Goal: Transaction & Acquisition: Purchase product/service

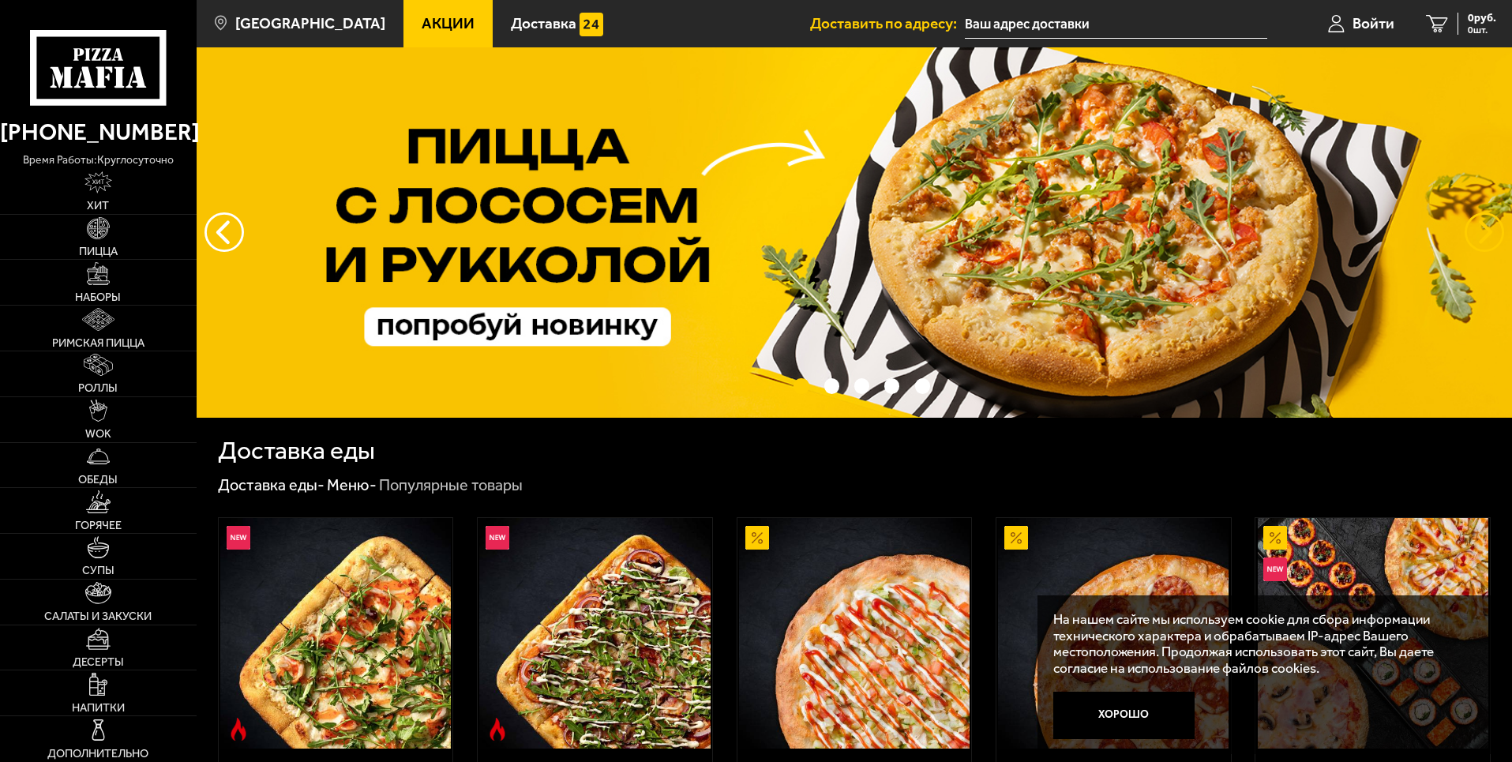
click at [1489, 226] on button "предыдущий" at bounding box center [1484, 231] width 39 height 39
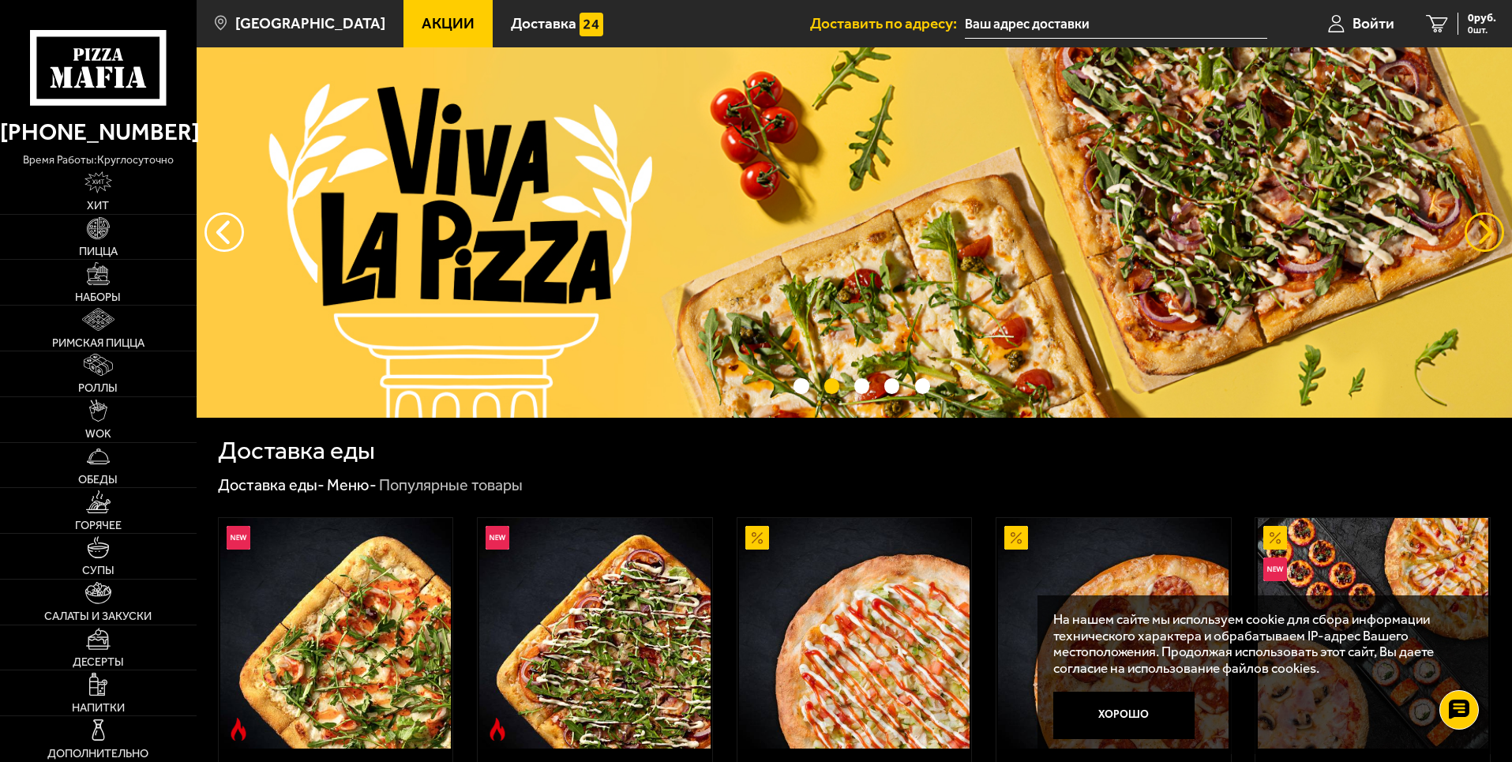
click at [1489, 226] on button "предыдущий" at bounding box center [1484, 231] width 39 height 39
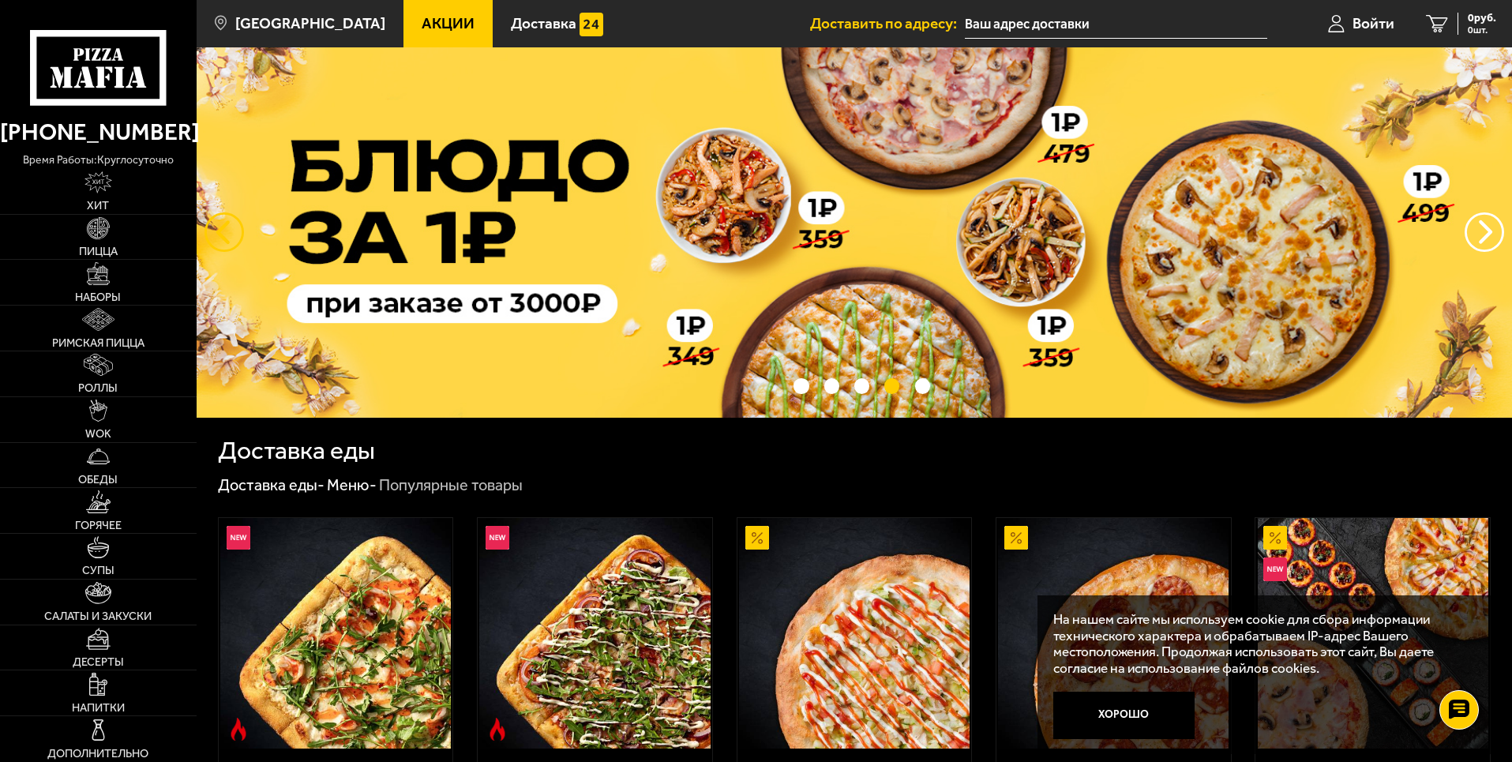
click at [222, 231] on button "следующий" at bounding box center [223, 231] width 39 height 39
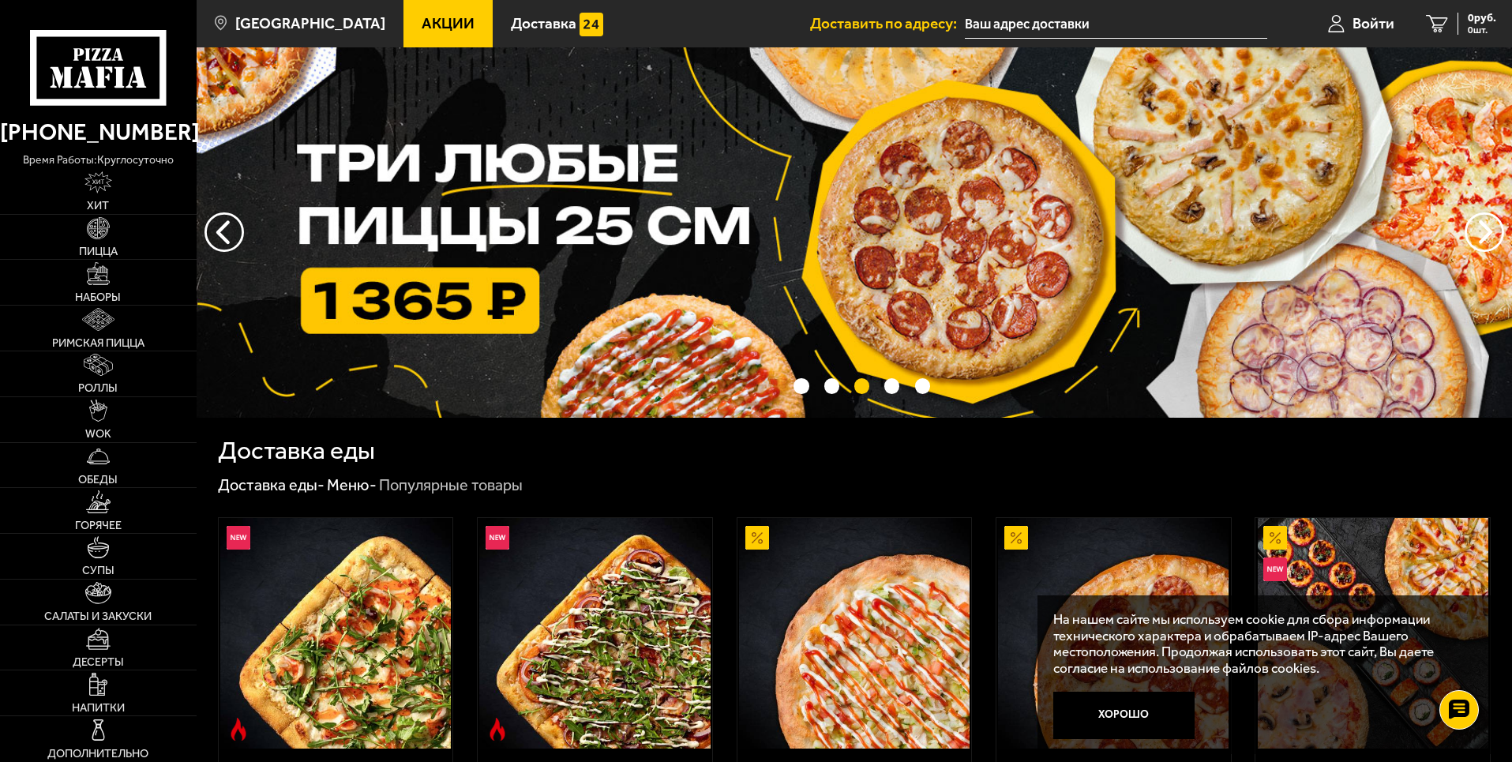
click at [509, 216] on img at bounding box center [854, 232] width 1315 height 370
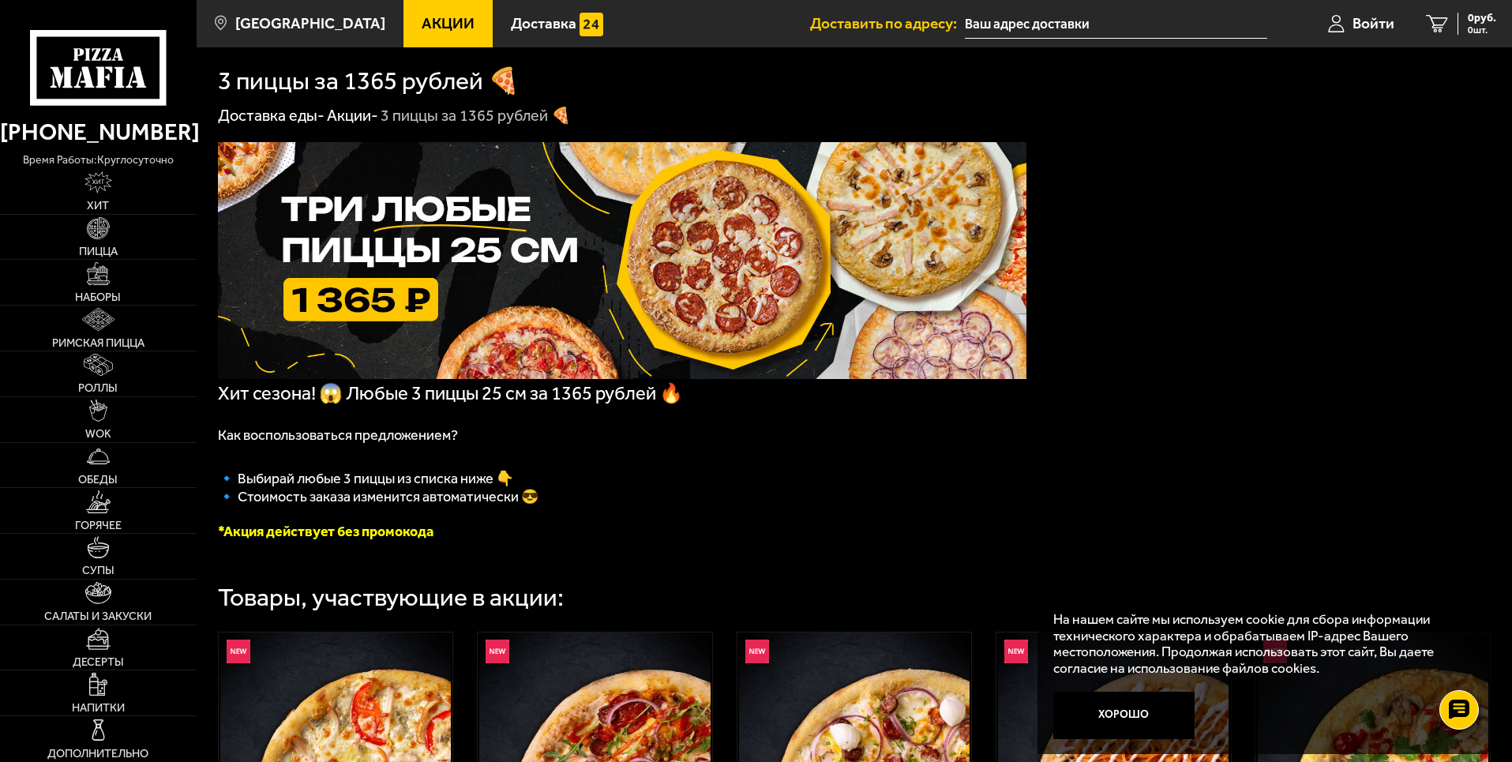
click at [1118, 705] on button "Хорошо" at bounding box center [1124, 715] width 142 height 47
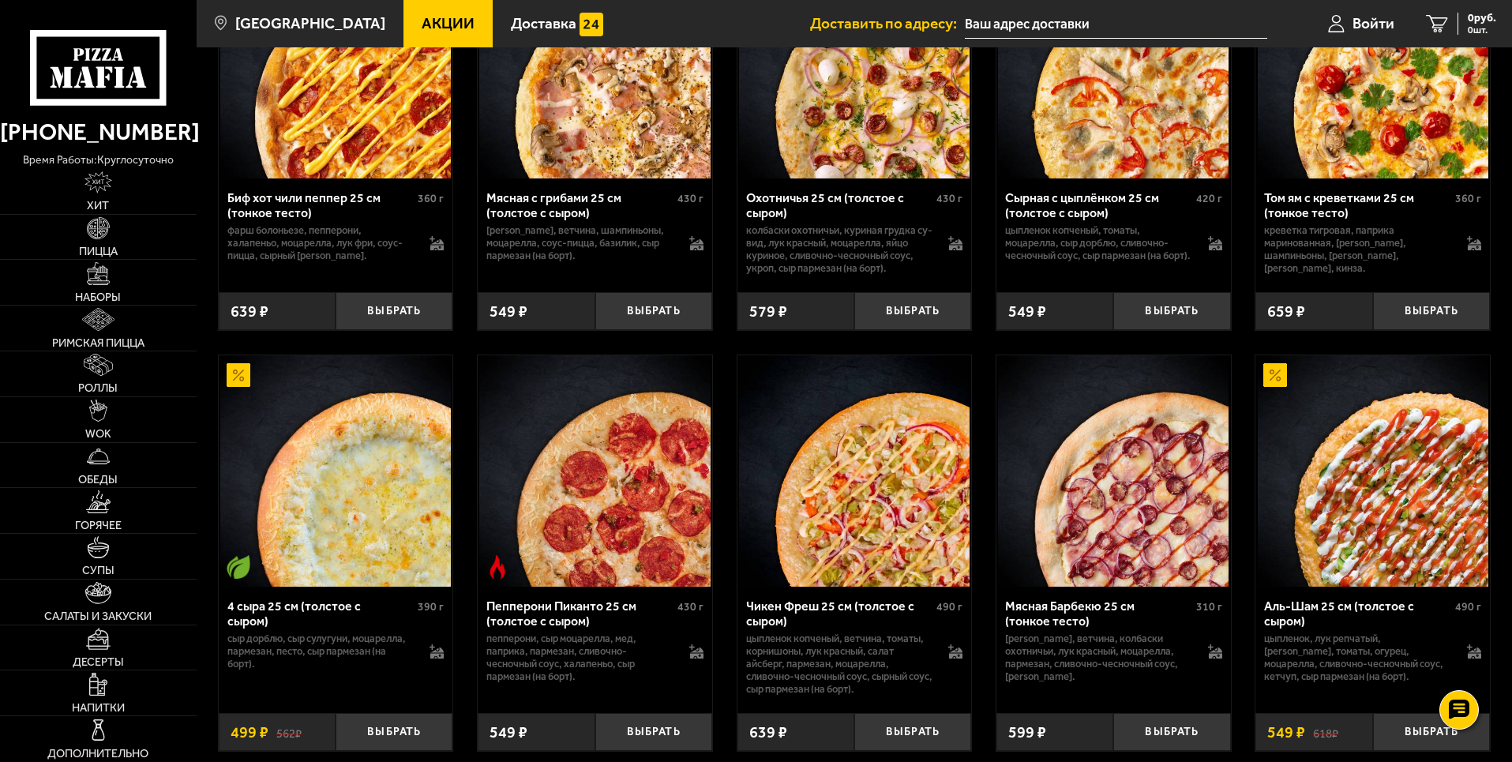
scroll to position [1263, 0]
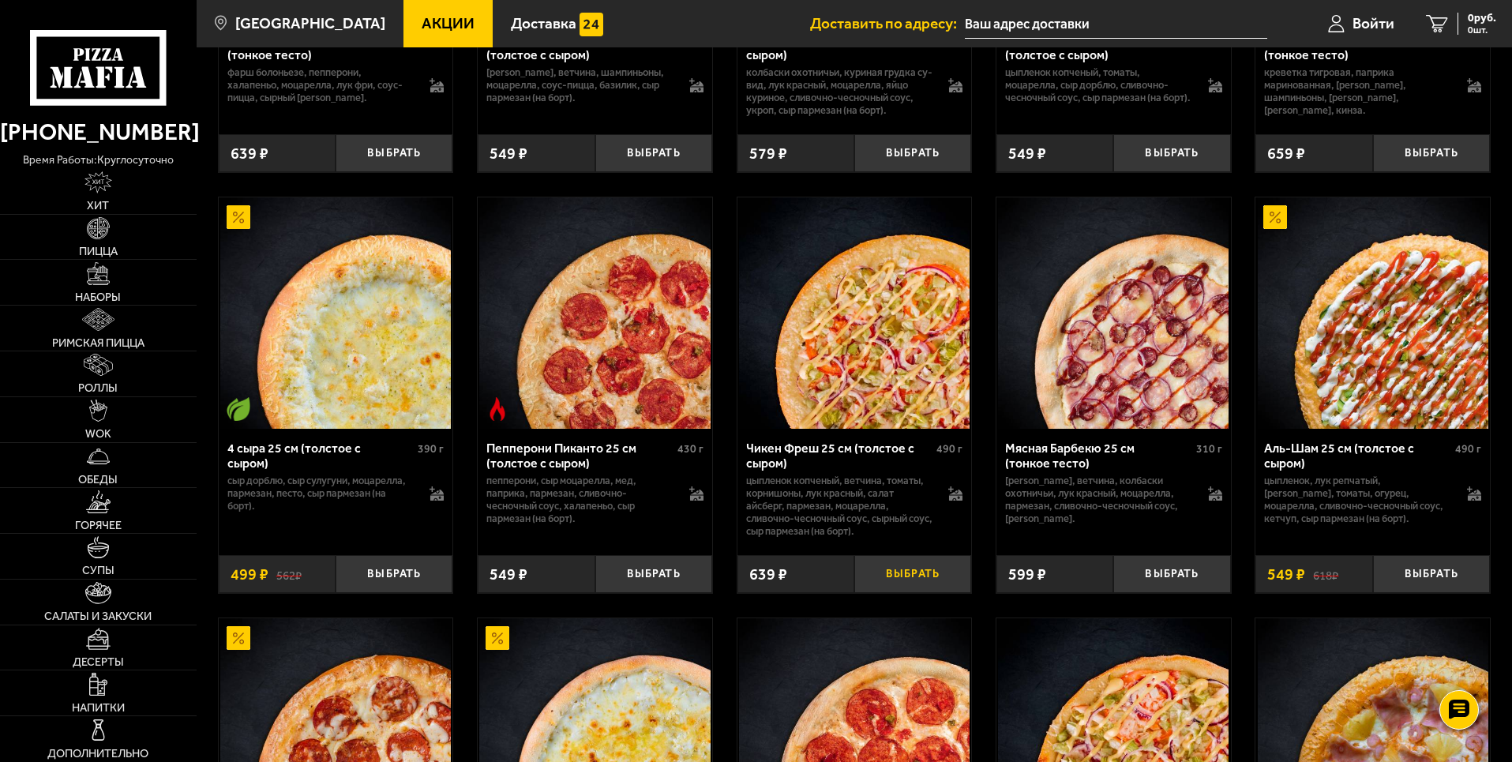
click at [903, 592] on button "Выбрать" at bounding box center [912, 574] width 117 height 39
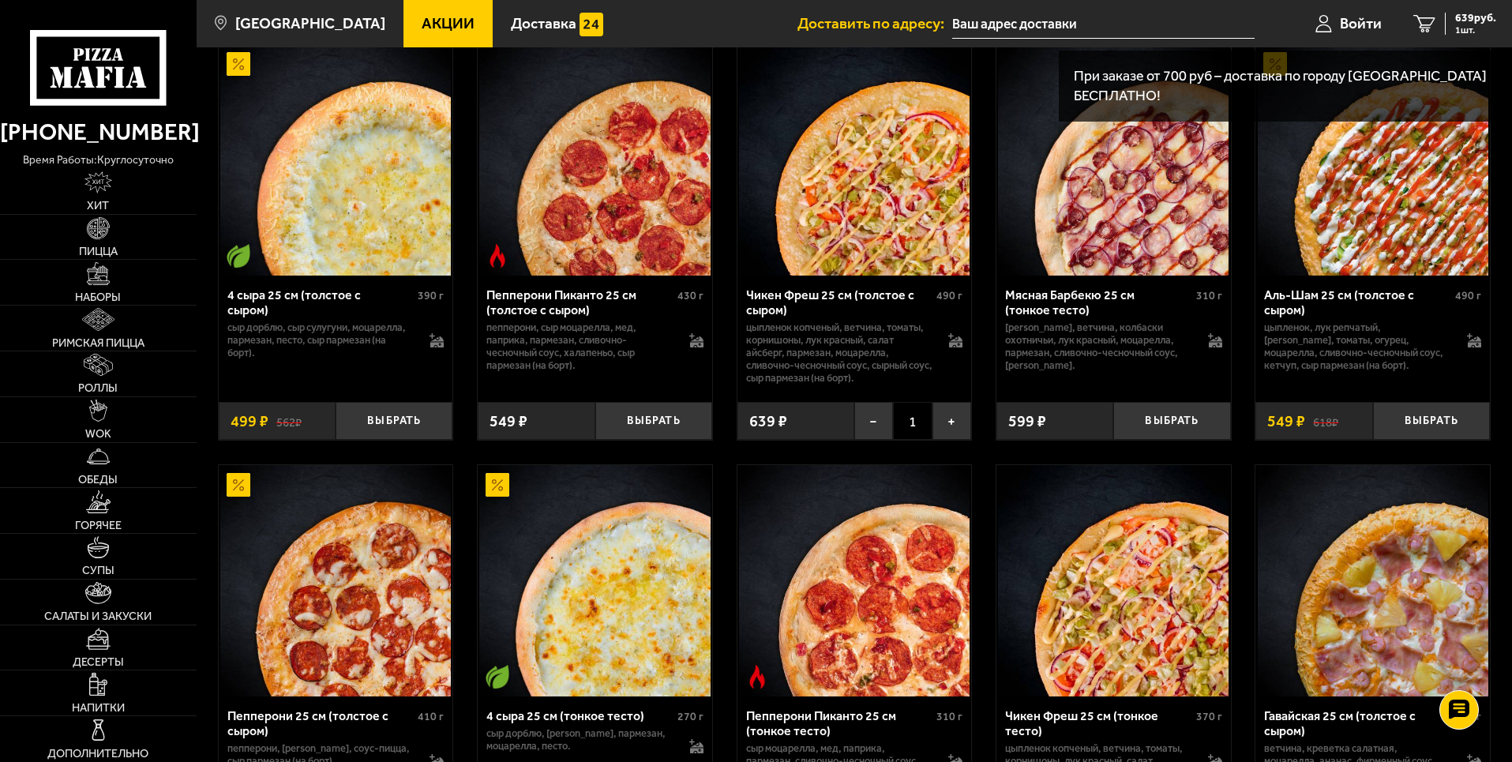
scroll to position [1421, 0]
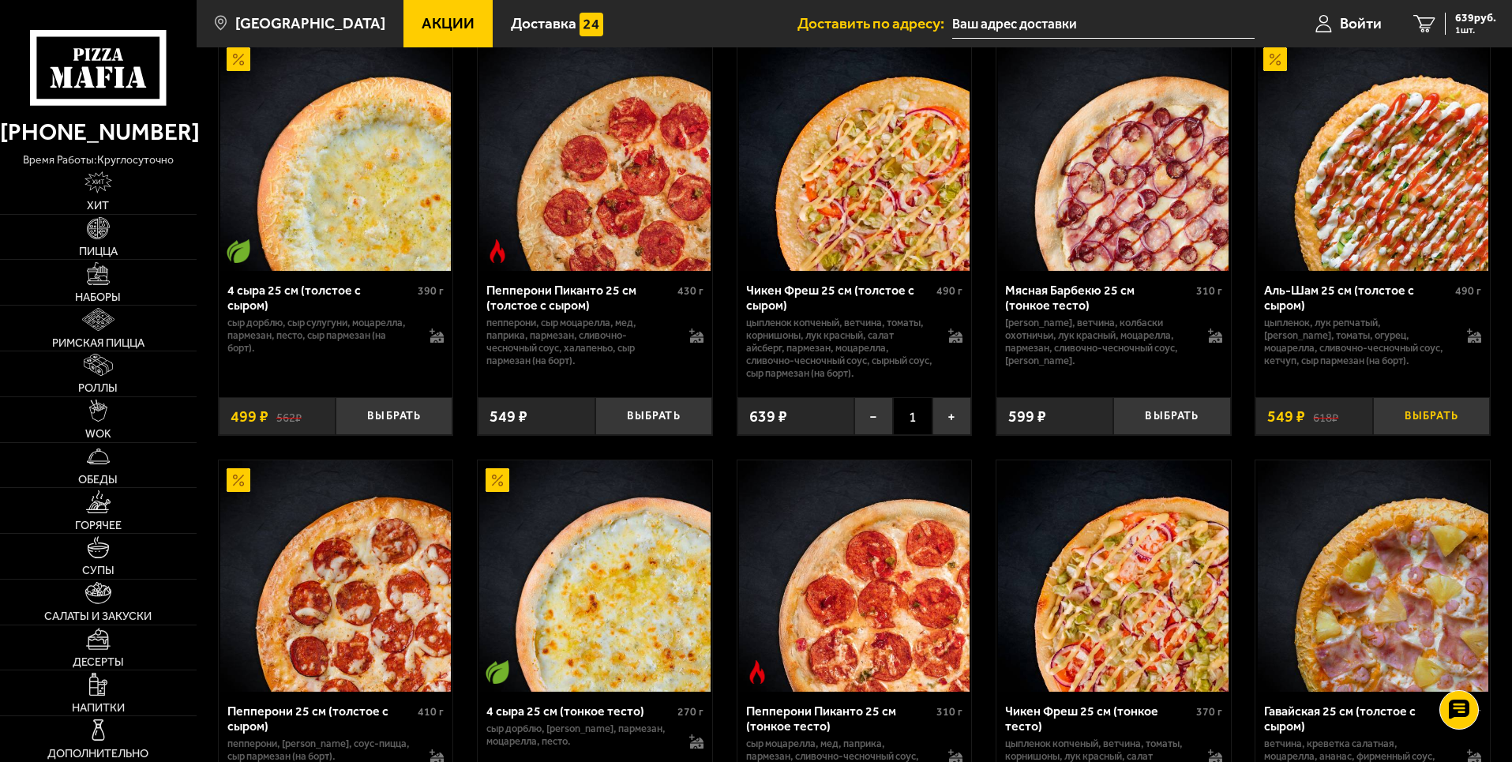
click at [1413, 422] on button "Выбрать" at bounding box center [1431, 416] width 117 height 39
click at [1465, 422] on button "+" at bounding box center [1469, 416] width 39 height 39
click at [1469, 13] on span "1365 руб." at bounding box center [1472, 18] width 47 height 11
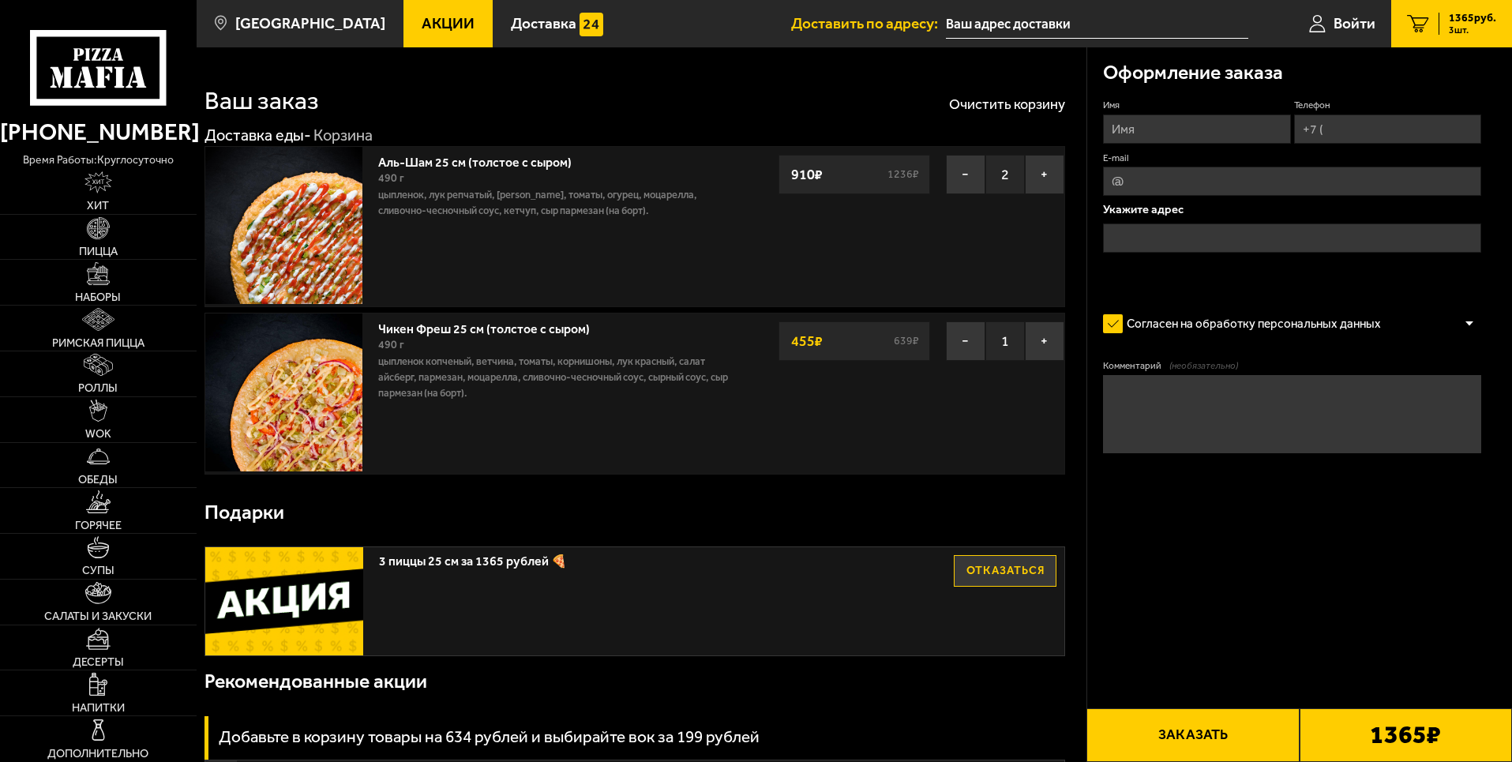
click at [1152, 130] on input "Имя" at bounding box center [1196, 128] width 187 height 29
type input "[PERSON_NAME]"
drag, startPoint x: 1356, startPoint y: 129, endPoint x: 1348, endPoint y: 133, distance: 8.8
click at [1356, 129] on input "Телефон" at bounding box center [1387, 128] width 187 height 29
type input "[PHONE_NUMBER]"
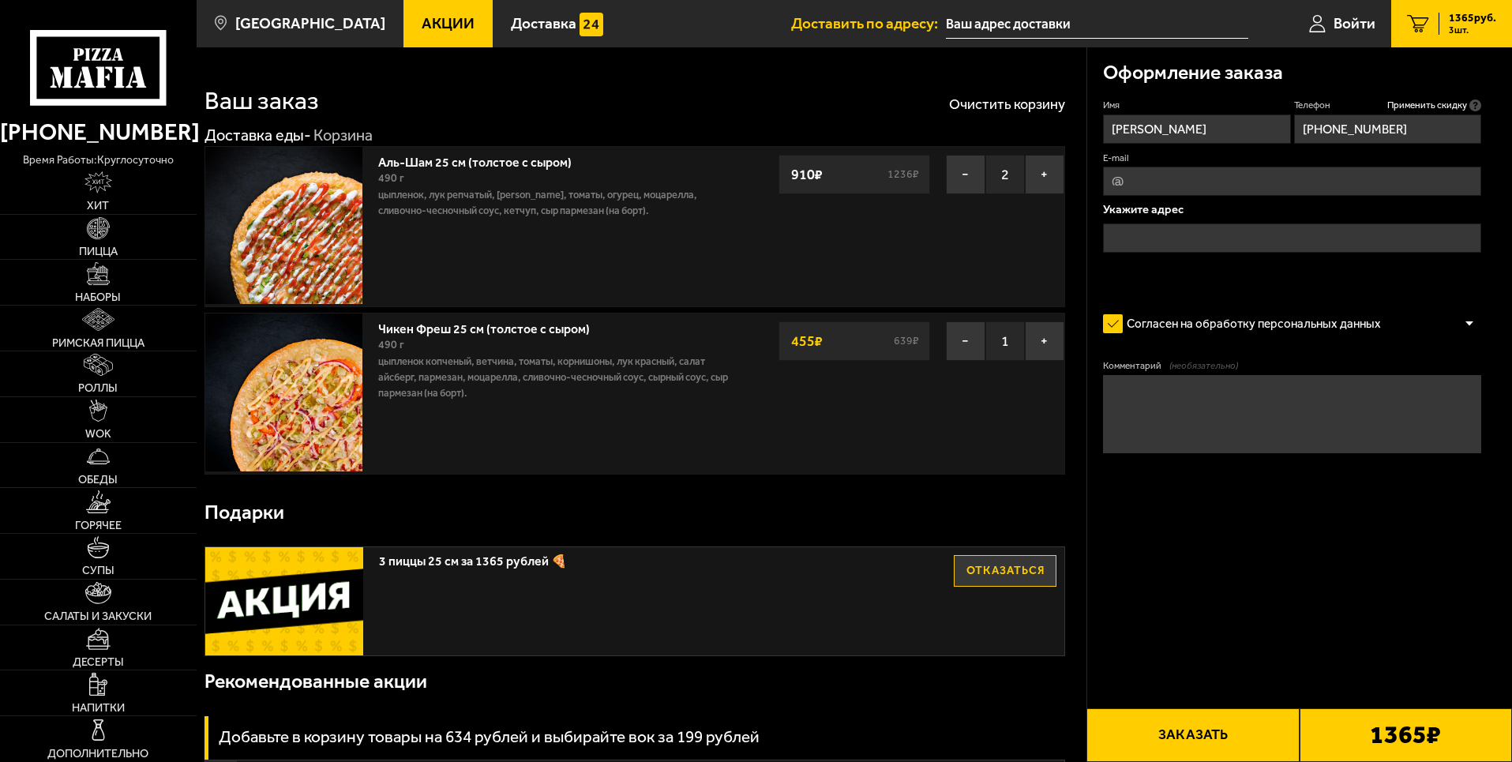
click at [1318, 174] on input "E-mail" at bounding box center [1292, 181] width 378 height 29
click at [1429, 99] on span "Применить скидку" at bounding box center [1427, 105] width 80 height 13
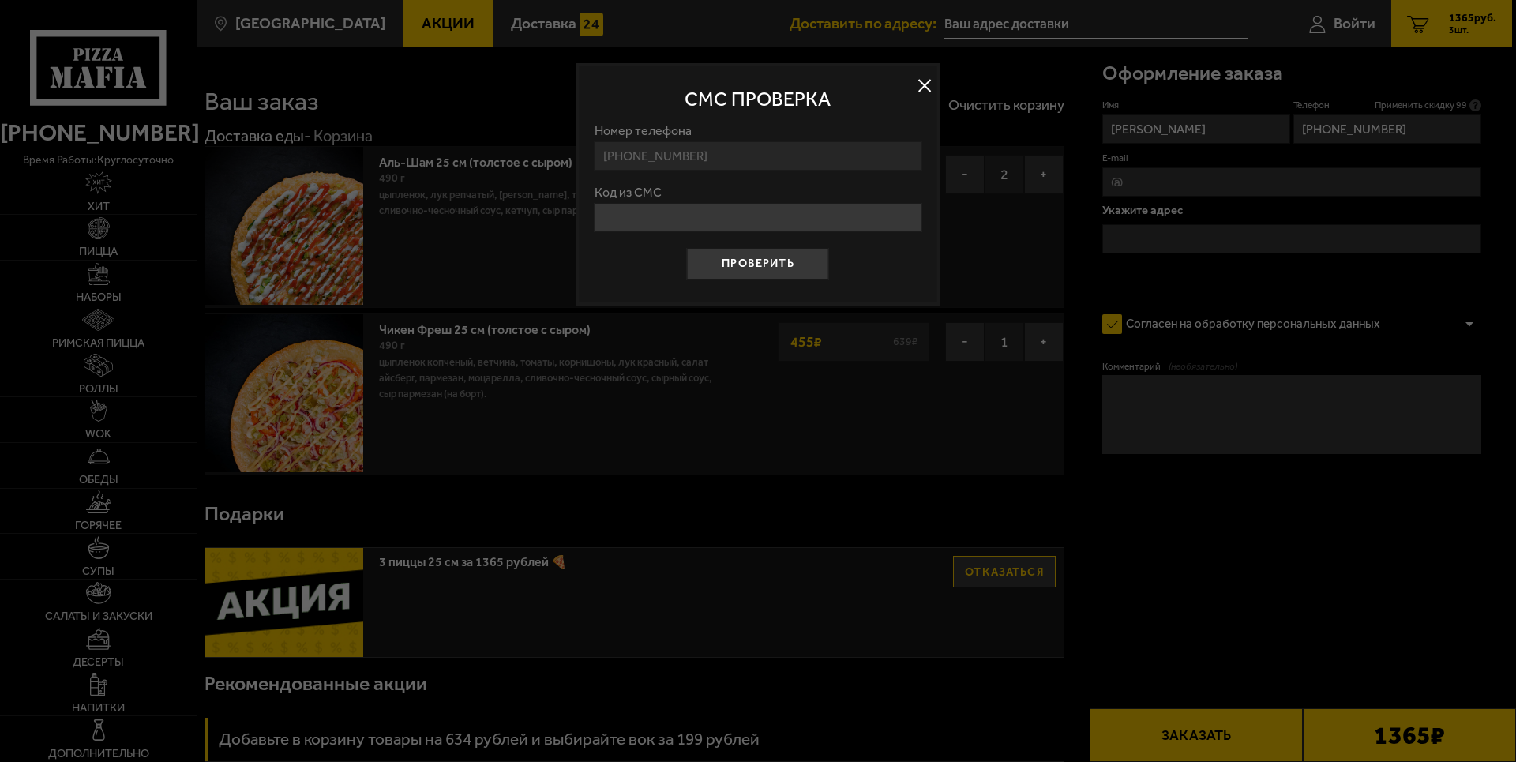
click at [737, 222] on input "Код из СМС" at bounding box center [758, 217] width 327 height 29
click at [729, 219] on input "Код из СМС" at bounding box center [758, 217] width 327 height 29
click at [744, 226] on input "Код из СМС" at bounding box center [758, 217] width 327 height 29
type input "992347"
click at [797, 249] on button "Проверить" at bounding box center [758, 264] width 142 height 32
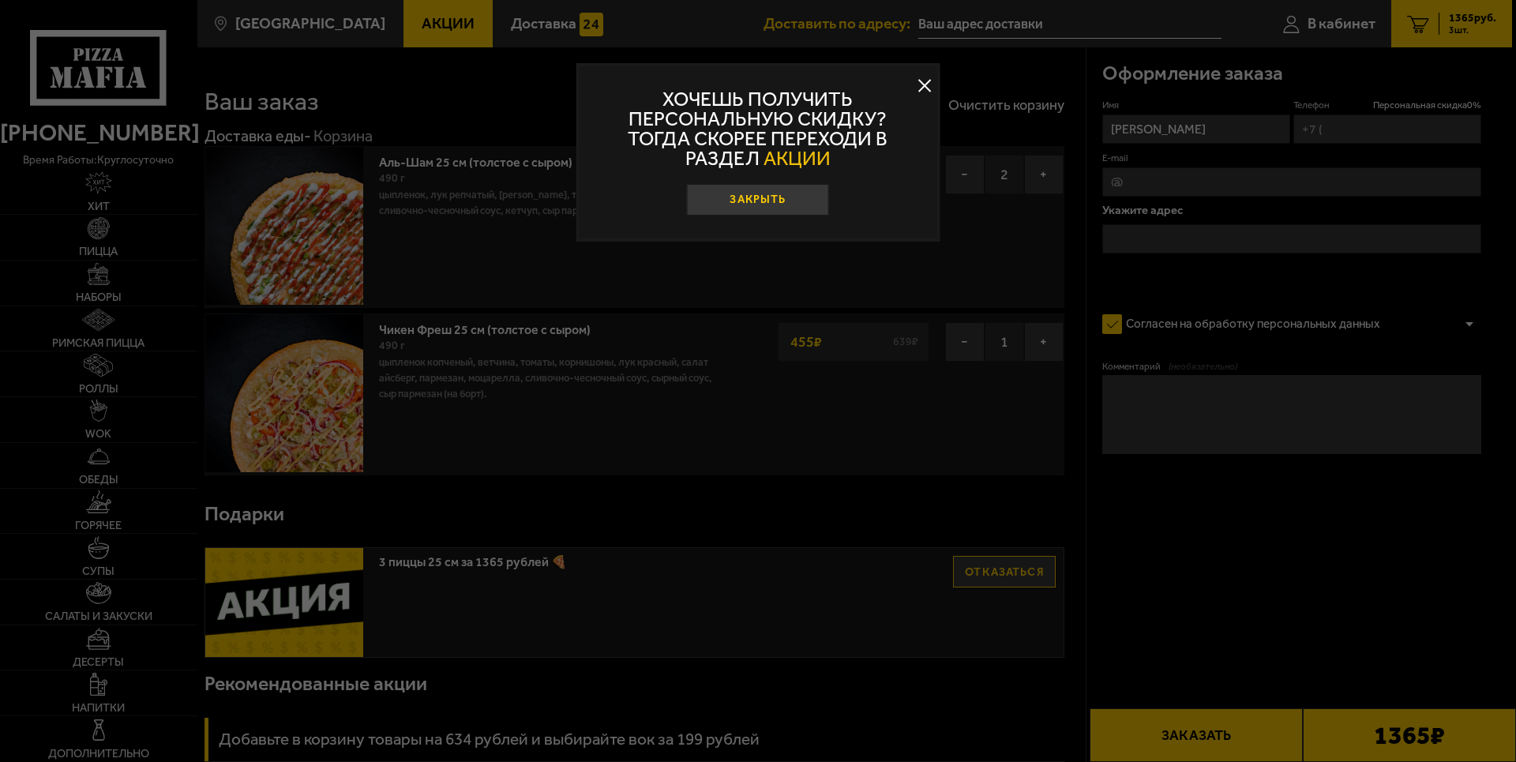
click at [805, 194] on button "Закрыть" at bounding box center [758, 200] width 142 height 32
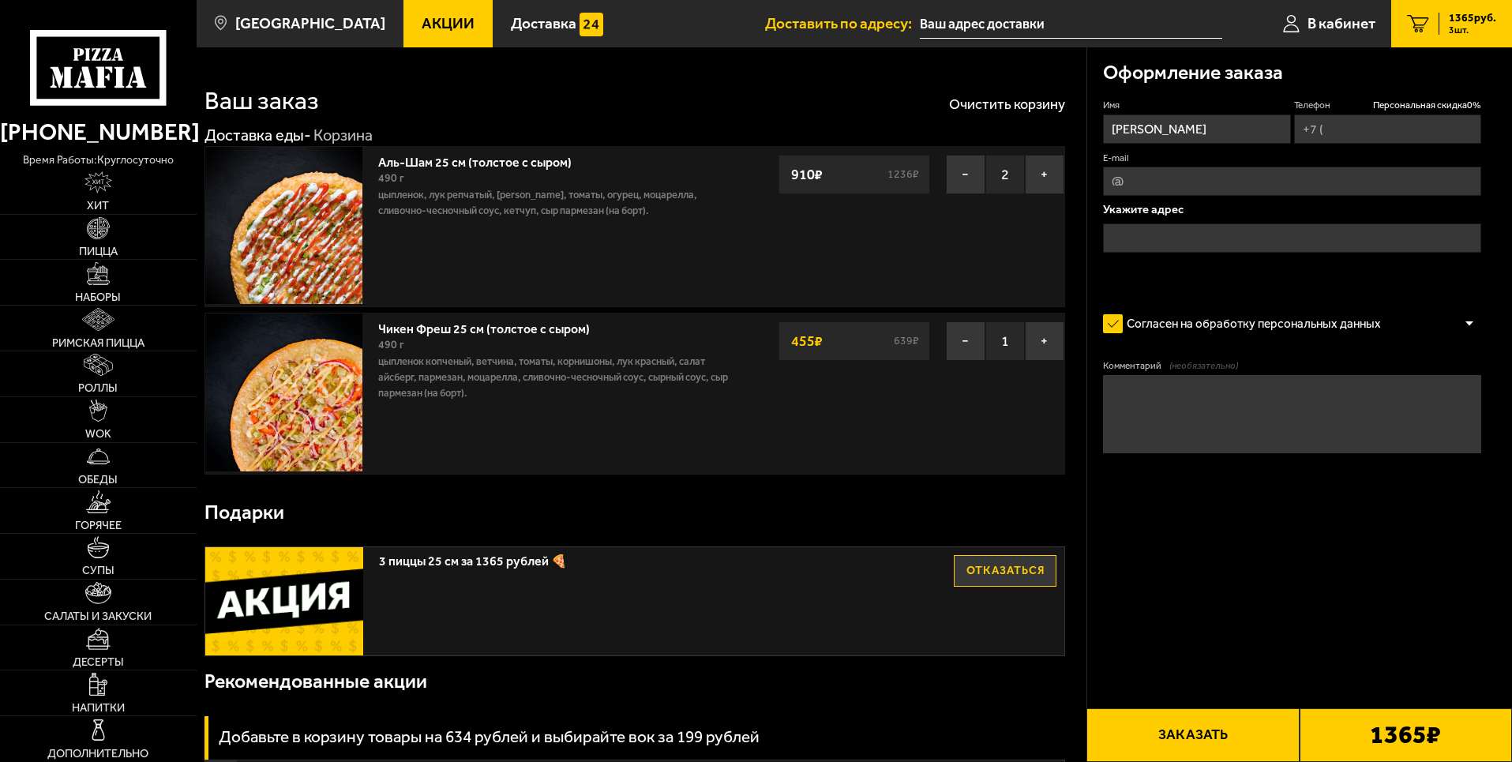
click at [1333, 134] on input "Телефон Персональная скидка 0 %" at bounding box center [1387, 128] width 187 height 29
type input "[PHONE_NUMBER]"
click at [1266, 173] on input "E-mail" at bounding box center [1292, 181] width 378 height 29
click at [1251, 173] on input "E-mail" at bounding box center [1292, 181] width 378 height 29
drag, startPoint x: 1259, startPoint y: 191, endPoint x: 1176, endPoint y: 196, distance: 82.3
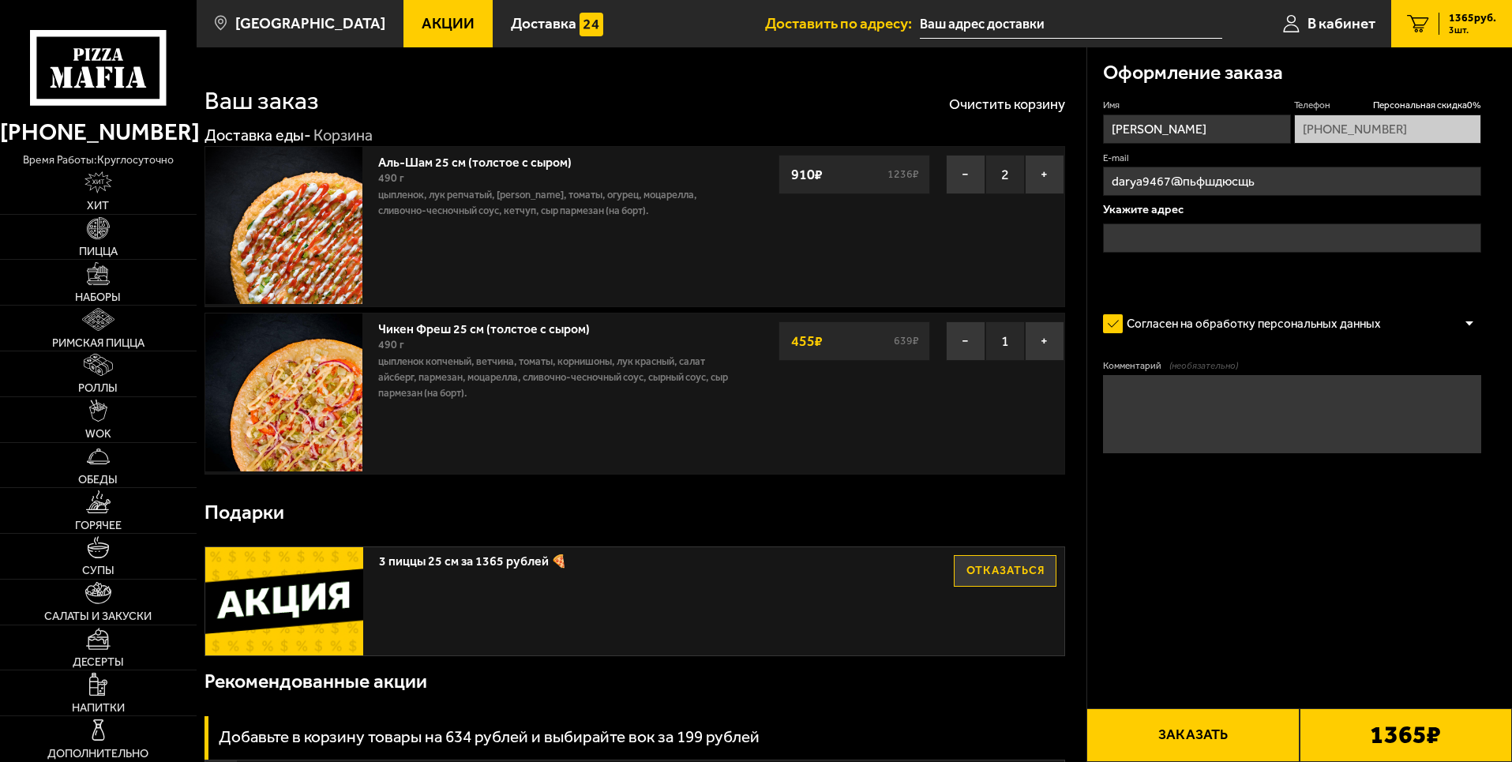
click at [1176, 196] on input "darya9467@xn--d1avhkuiqfp" at bounding box center [1292, 181] width 378 height 29
click at [1253, 181] on input "[EMAIL_ADDRESS][DOMAIN_NAME]" at bounding box center [1292, 181] width 378 height 29
type input "[EMAIL_ADDRESS][DOMAIN_NAME]"
click at [1212, 234] on input "text" at bounding box center [1292, 237] width 378 height 29
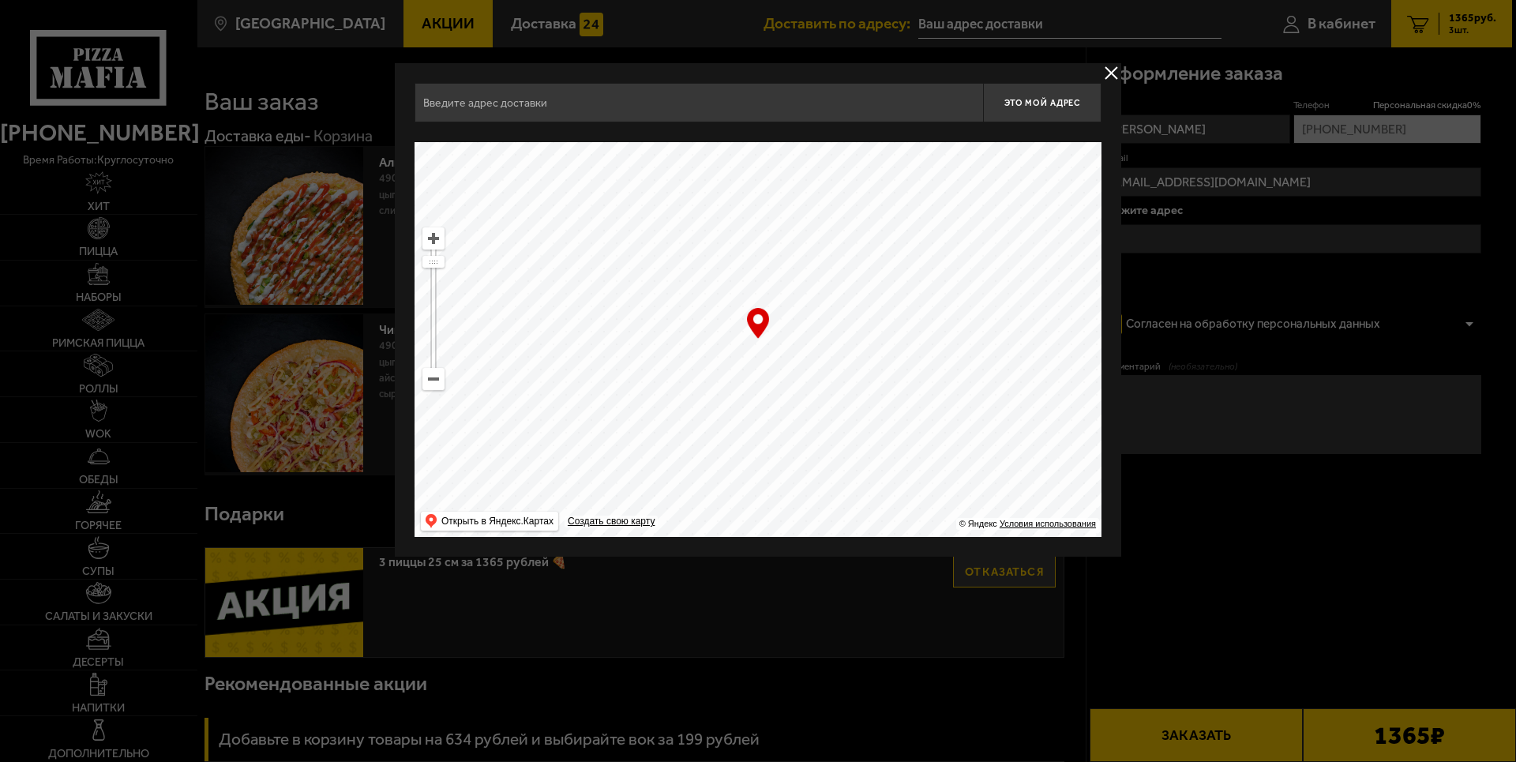
click at [741, 110] on input "text" at bounding box center [699, 102] width 568 height 39
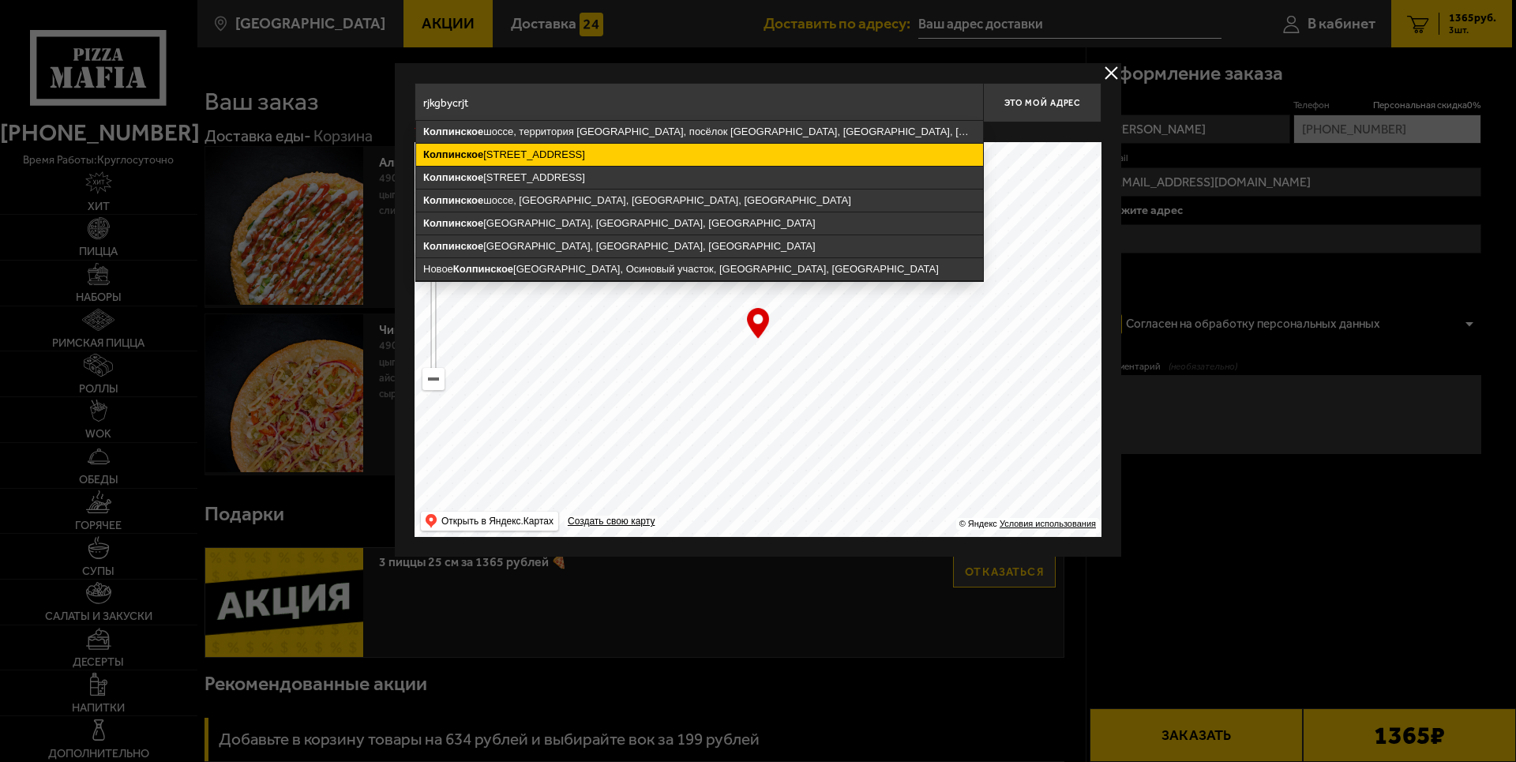
click at [715, 144] on ymaps "Колпинское шоссе, 34к1, территория Славянка, посёлок Шушары, Пушкинский район, …" at bounding box center [699, 155] width 567 height 22
type input "[STREET_ADDRESS]"
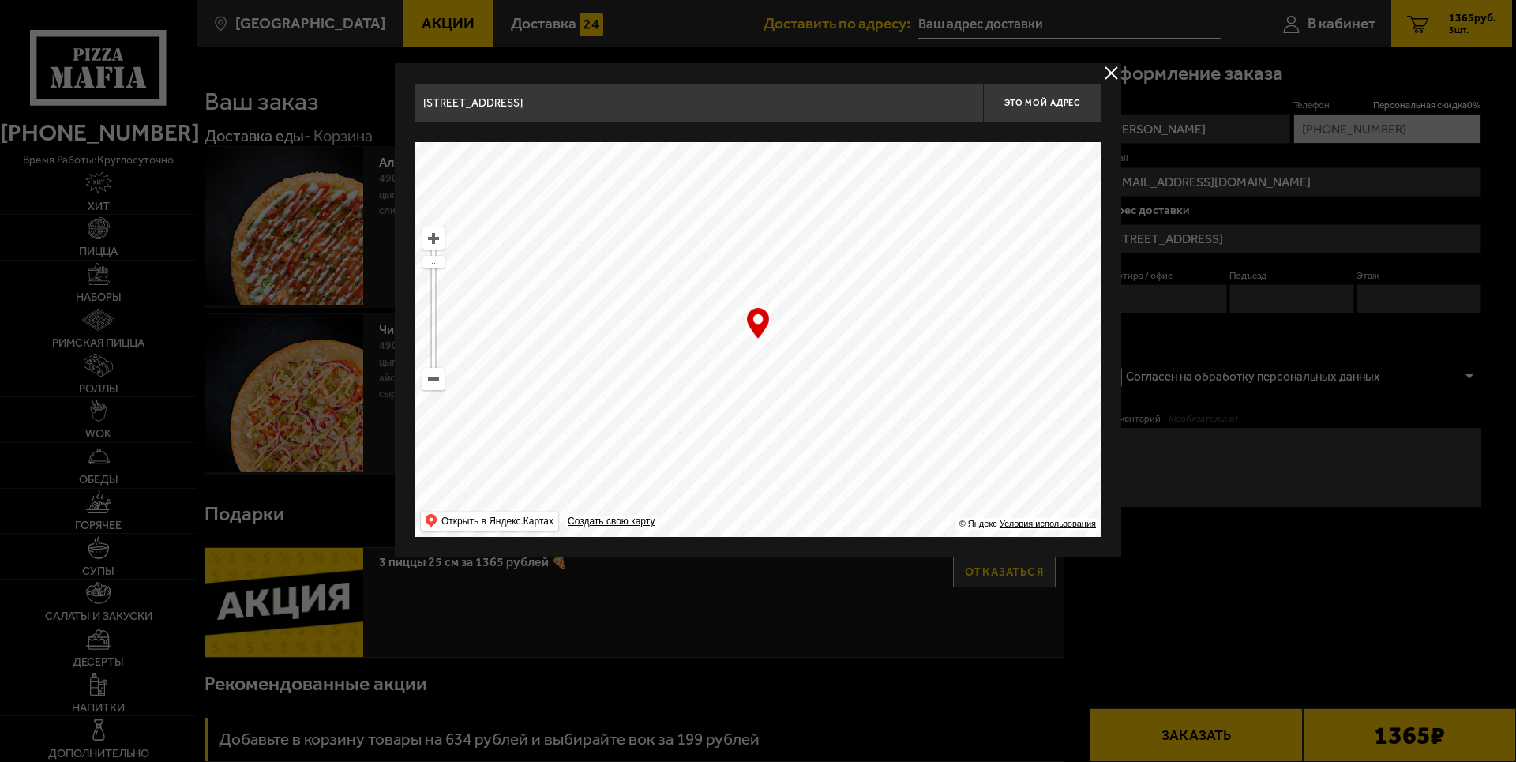
drag, startPoint x: 784, startPoint y: 294, endPoint x: 815, endPoint y: 361, distance: 73.8
click at [815, 361] on ymaps at bounding box center [758, 339] width 687 height 395
click at [1050, 113] on button "Это мой адрес" at bounding box center [1042, 102] width 118 height 39
drag, startPoint x: 824, startPoint y: 231, endPoint x: 808, endPoint y: 233, distance: 15.9
click at [808, 233] on ymaps at bounding box center [758, 339] width 687 height 395
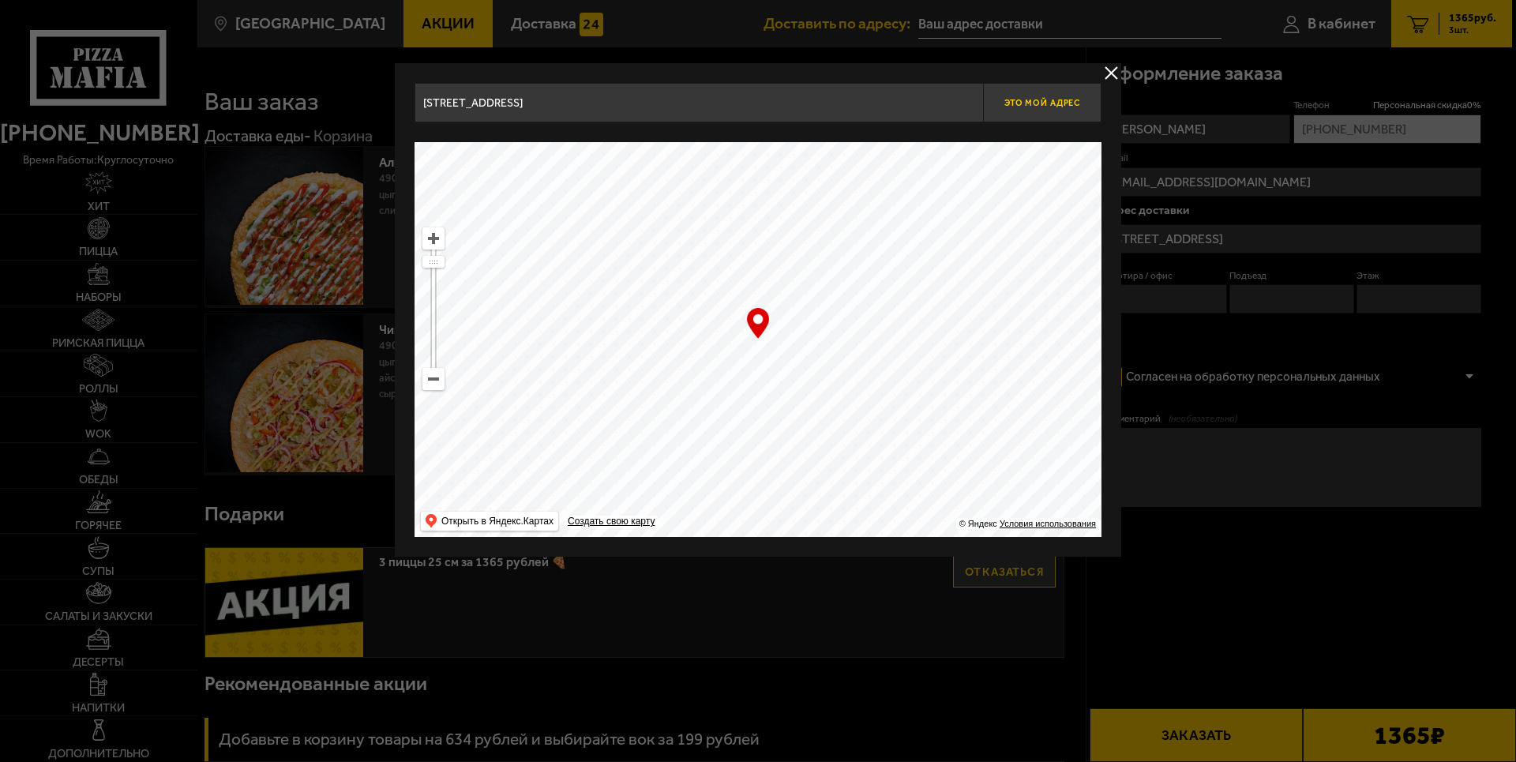
click at [1035, 119] on button "Это мой адрес" at bounding box center [1042, 102] width 118 height 39
click at [882, 100] on input "[STREET_ADDRESS]" at bounding box center [699, 102] width 568 height 39
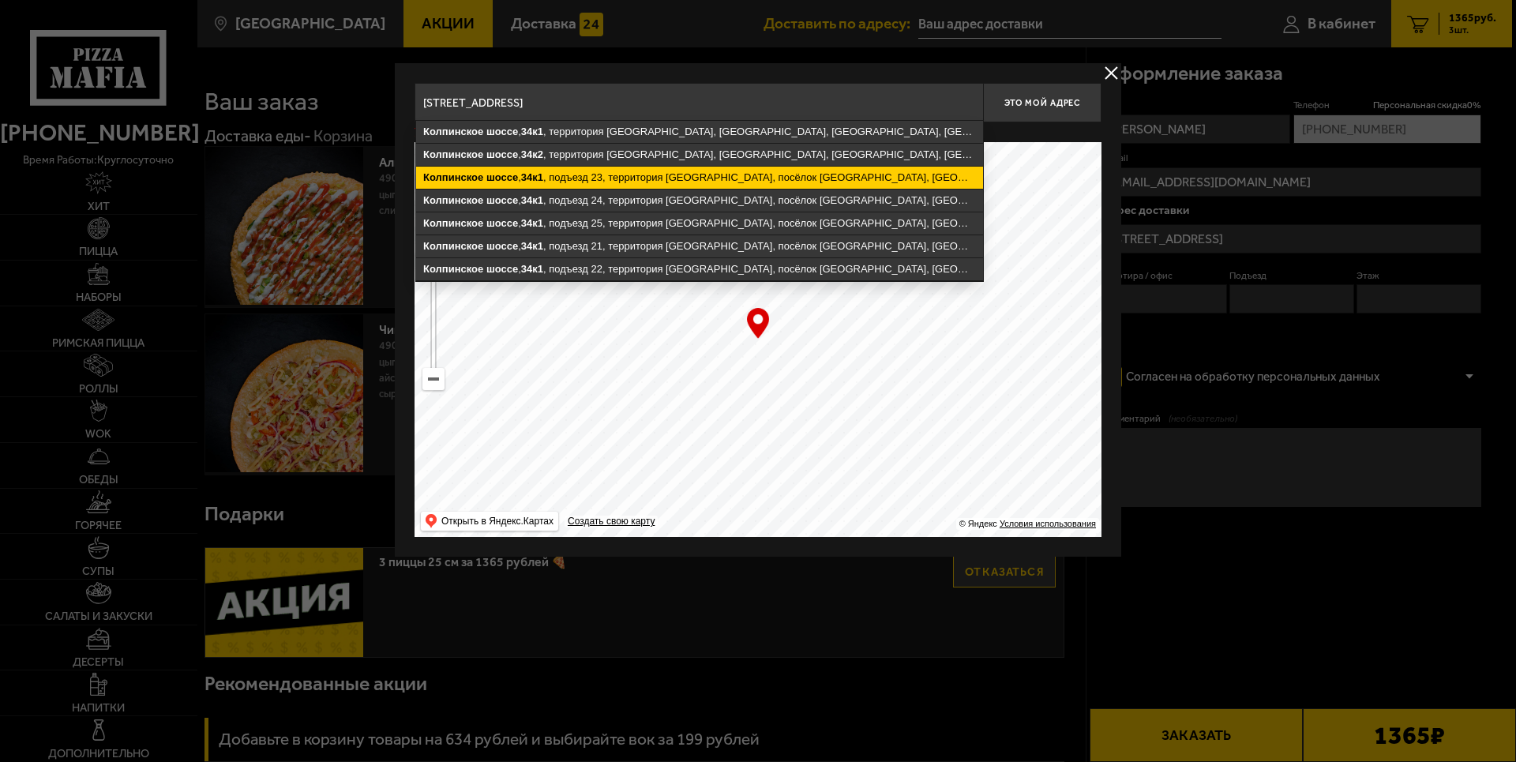
click at [821, 171] on ymaps "Колпинское шоссе , 34к1 , подъезд 23, территория Славянка, посёлок Шушары, Пушк…" at bounding box center [699, 178] width 567 height 22
type input "Санкт-Петербург, Пушкинский район, посёлок Шушары, территория Славянка, Колпинс…"
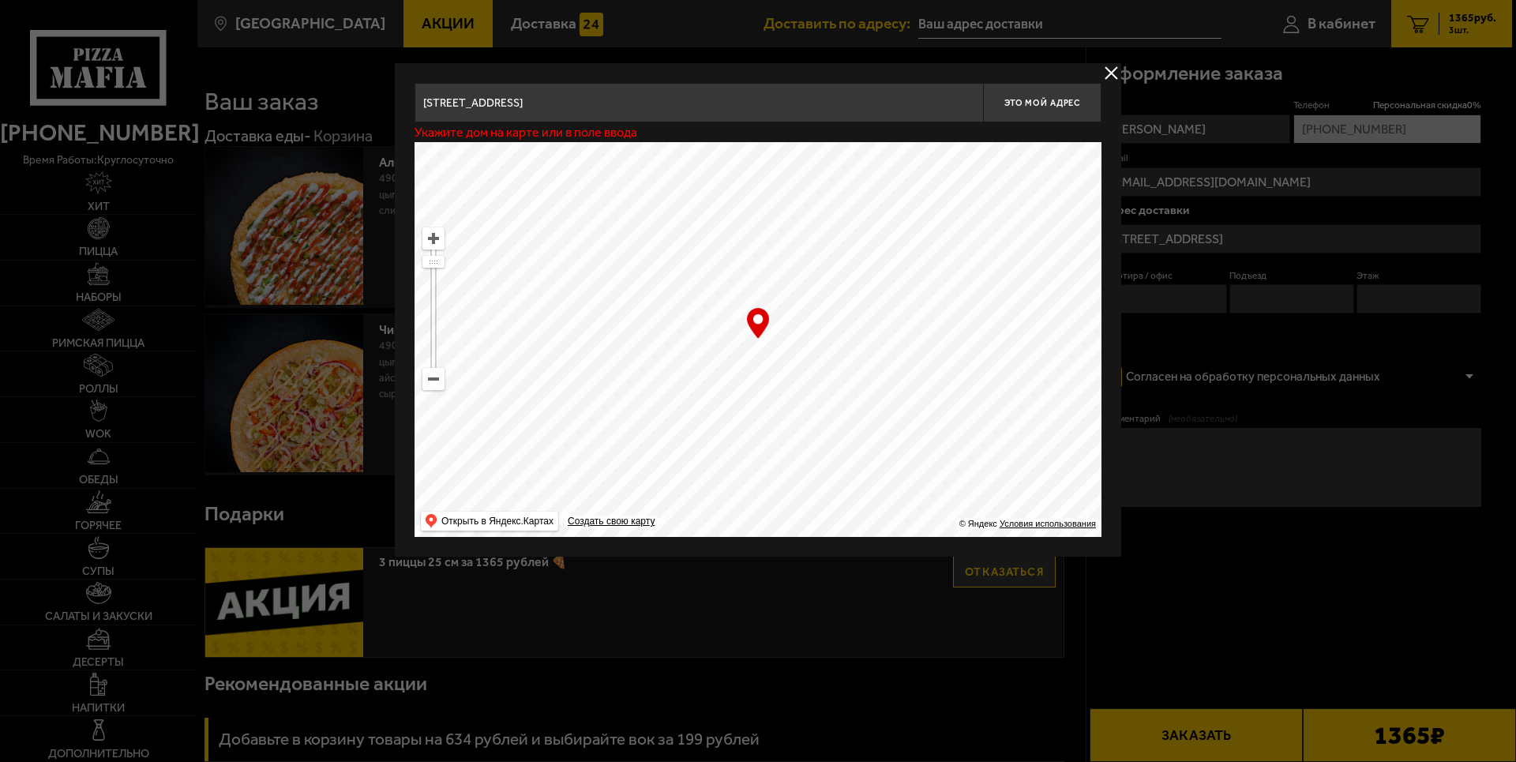
type input "Пушкинский район, посёлок Шушары, территория Славянка, Колпинское шоссе, 34к1, …"
click at [958, 107] on input "Санкт-Петербург, Пушкинский район, посёлок Шушары, территория Славянка, Колпинс…" at bounding box center [699, 102] width 568 height 39
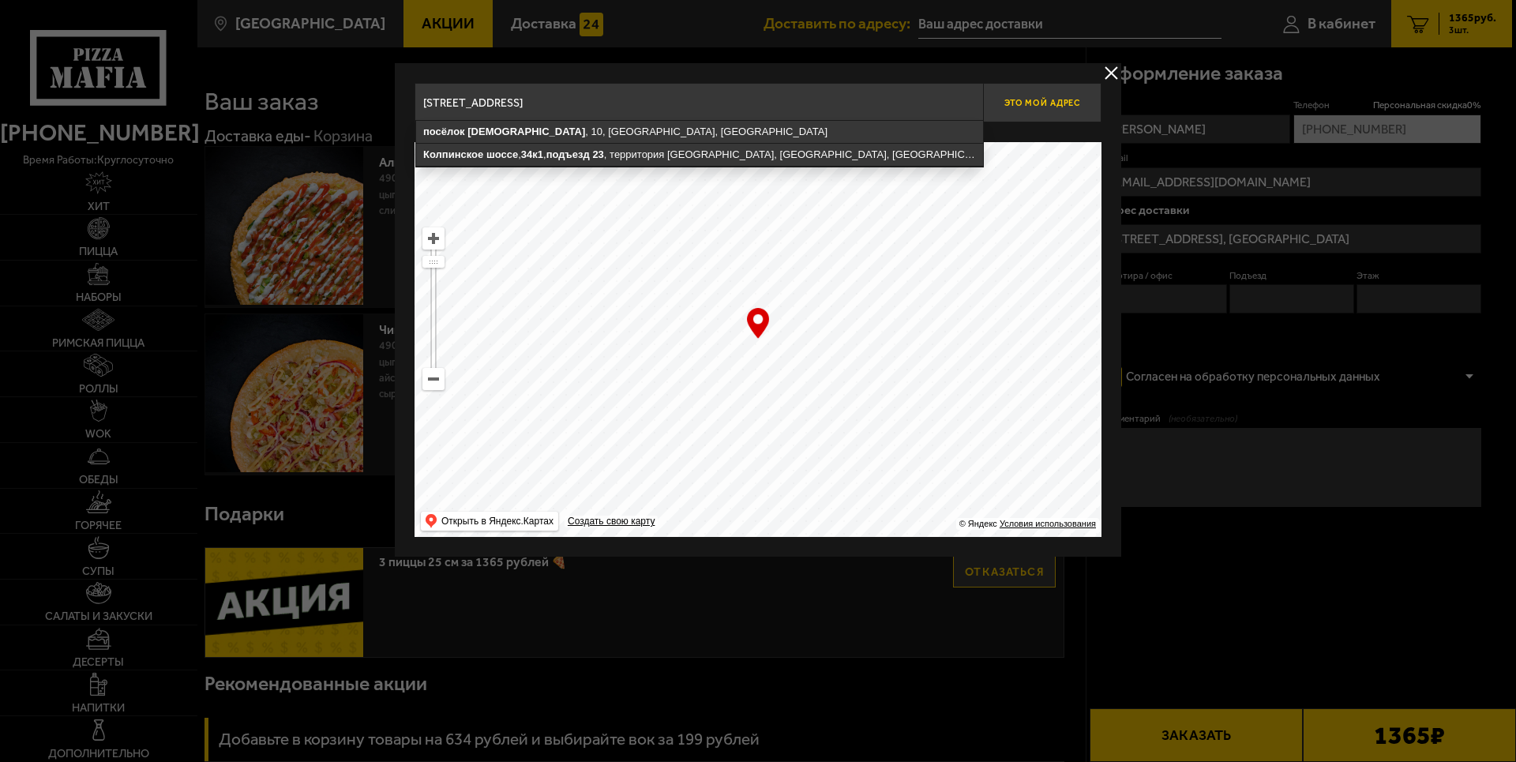
scroll to position [0, 29]
drag, startPoint x: 942, startPoint y: 105, endPoint x: 1135, endPoint y: 119, distance: 194.0
drag, startPoint x: 971, startPoint y: 102, endPoint x: 981, endPoint y: 102, distance: 9.5
click at [979, 102] on input "Санкт-Петербург, Пушкинский район, посёлок Шушары, территория Славянка, Колпинс…" at bounding box center [699, 102] width 568 height 39
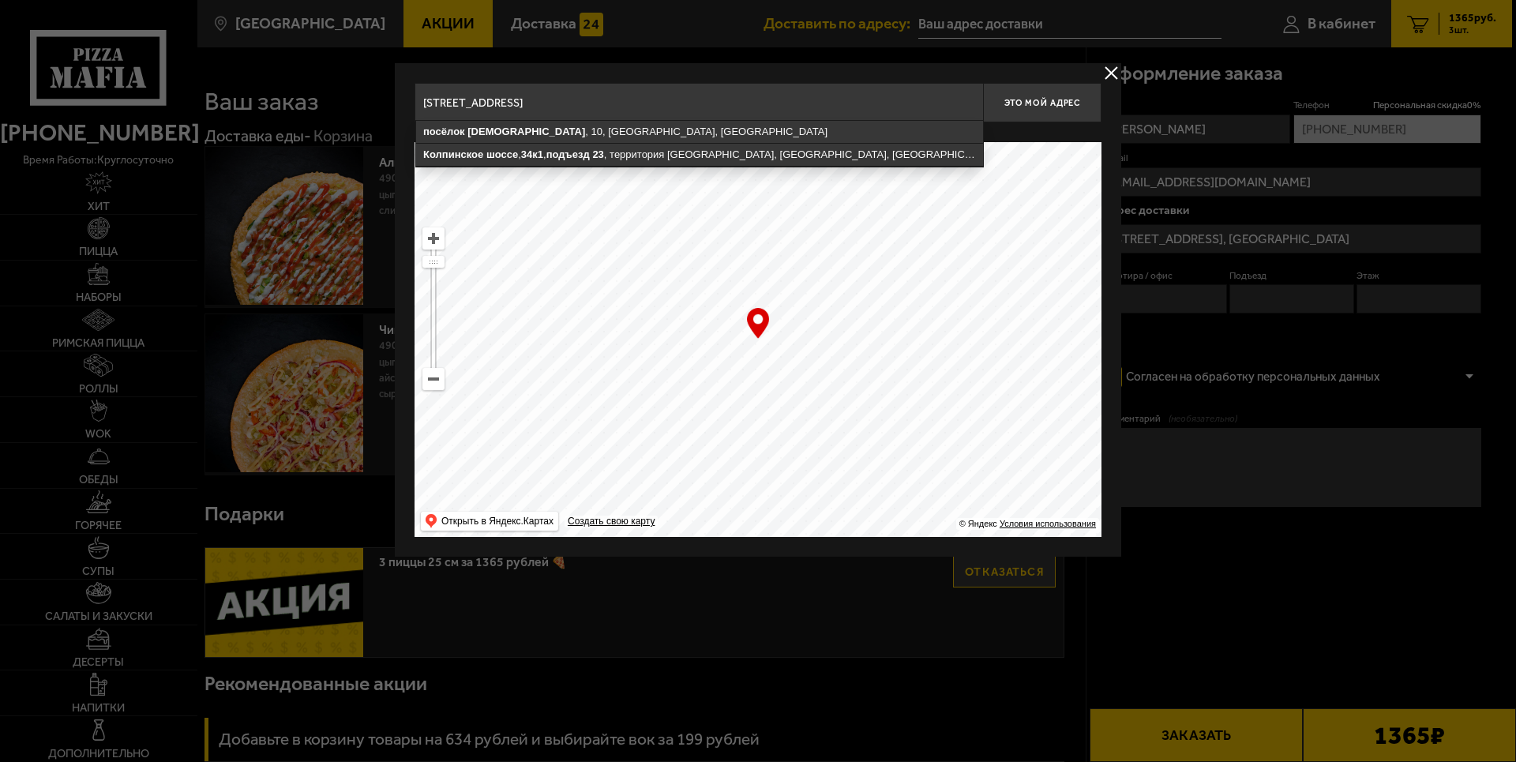
click at [976, 103] on input "Санкт-Петербург, Пушкинский район, посёлок Шушары, территория Славянка, Колпинс…" at bounding box center [699, 102] width 568 height 39
click at [970, 100] on input "Санкт-Петербург, Пушкинский район, посёлок Шушары, территория Славянка, Колпинс…" at bounding box center [699, 102] width 568 height 39
click at [976, 99] on input "Санкт-Петербург, Пушкинский район, посёлок Шушары, территория Славянка, Колпинс…" at bounding box center [699, 102] width 568 height 39
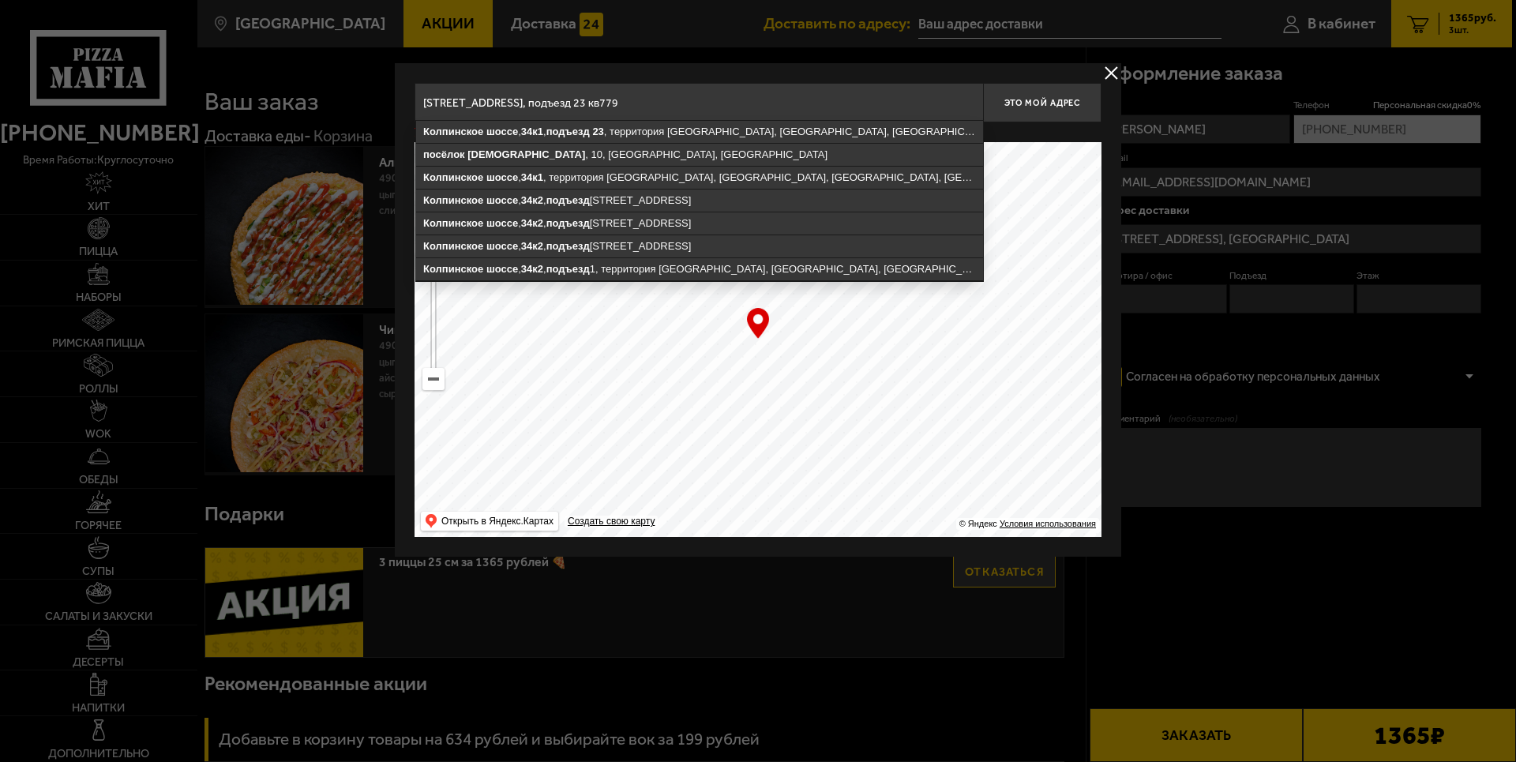
scroll to position [0, 60]
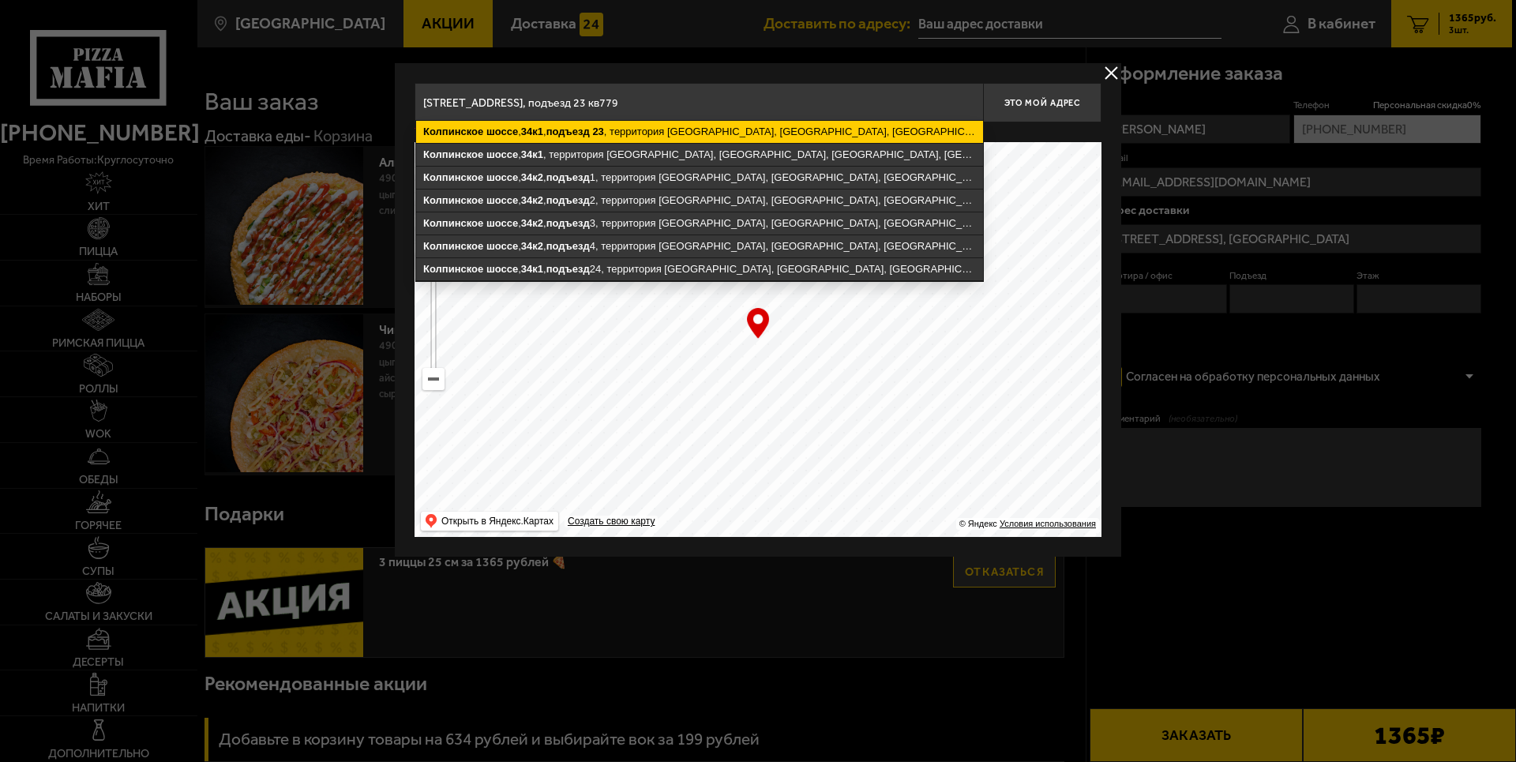
click at [914, 126] on ymaps "Колпинское шоссе , 34к1 , подъезд 23 , территория Славянка, посёлок Шушары, Пуш…" at bounding box center [699, 132] width 567 height 22
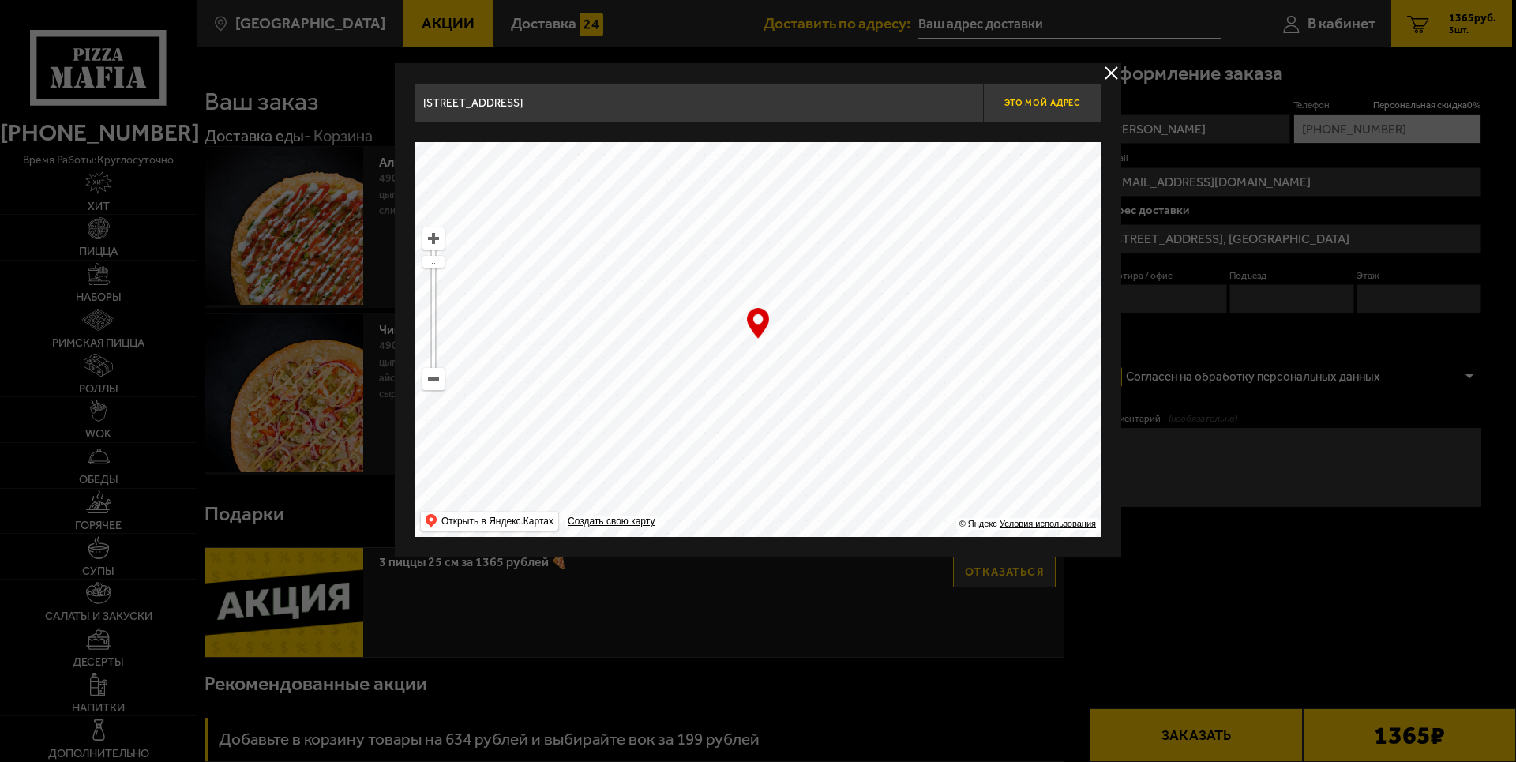
scroll to position [0, 29]
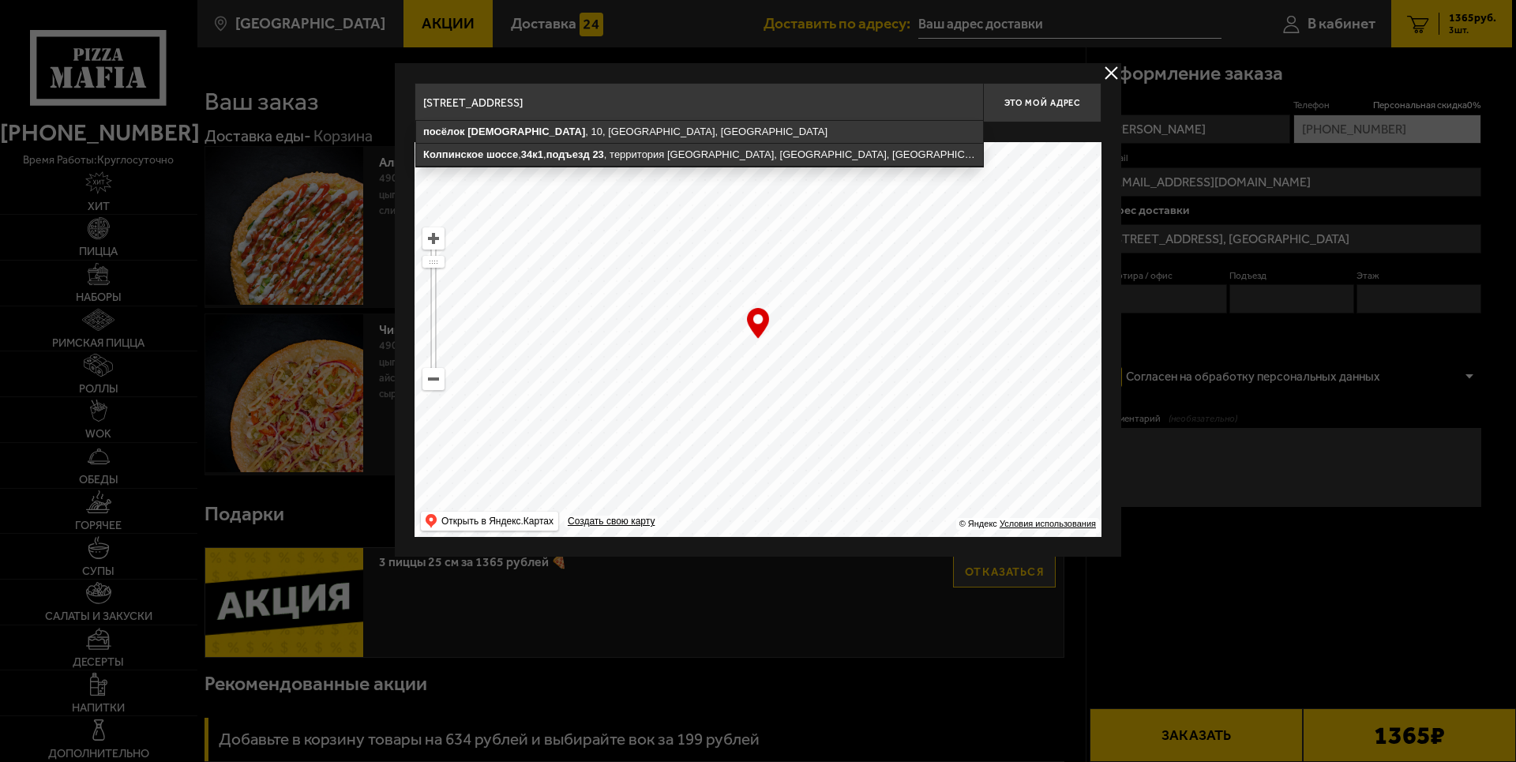
drag, startPoint x: 936, startPoint y: 112, endPoint x: 1191, endPoint y: 107, distance: 255.1
drag, startPoint x: 985, startPoint y: 96, endPoint x: 1002, endPoint y: 96, distance: 16.6
click at [1002, 96] on div "посёлок Шушары , 10, Пушкинский район, Санкт-Петербург Колпинское шоссе , 34к1 …" at bounding box center [758, 102] width 687 height 39
click at [1017, 96] on button "Это мой адрес" at bounding box center [1042, 102] width 118 height 39
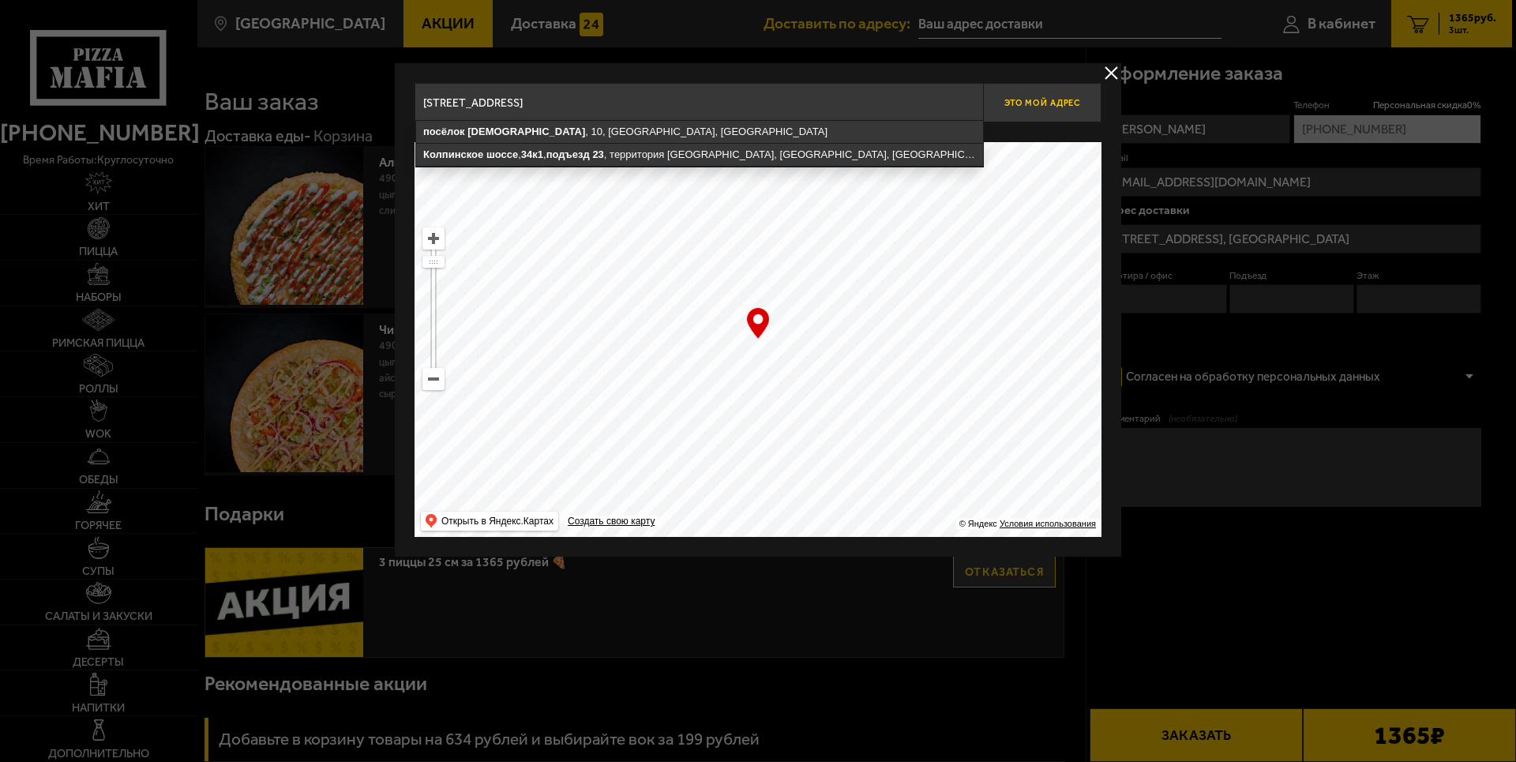
scroll to position [0, 0]
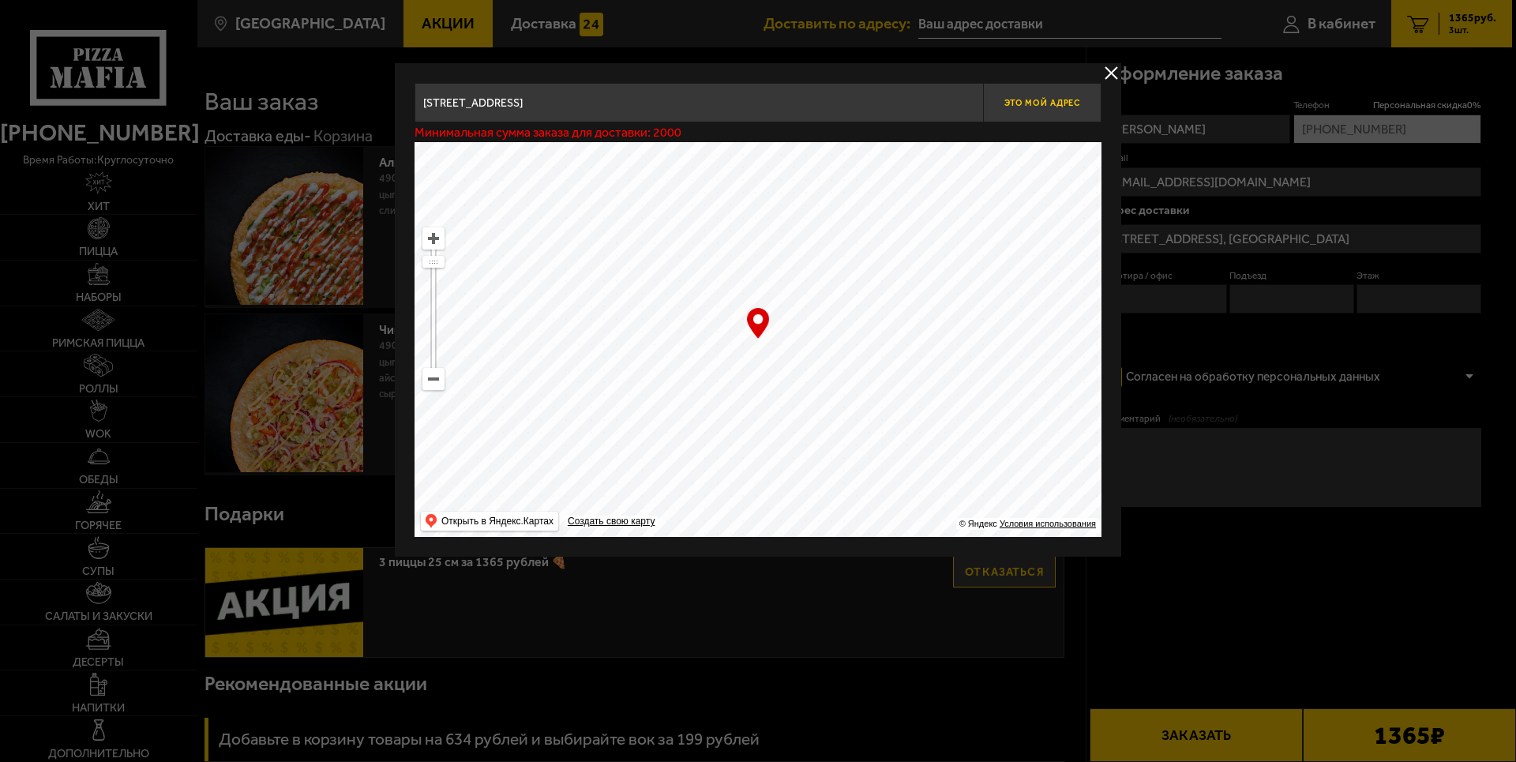
click at [1019, 96] on button "Это мой адрес" at bounding box center [1042, 102] width 118 height 39
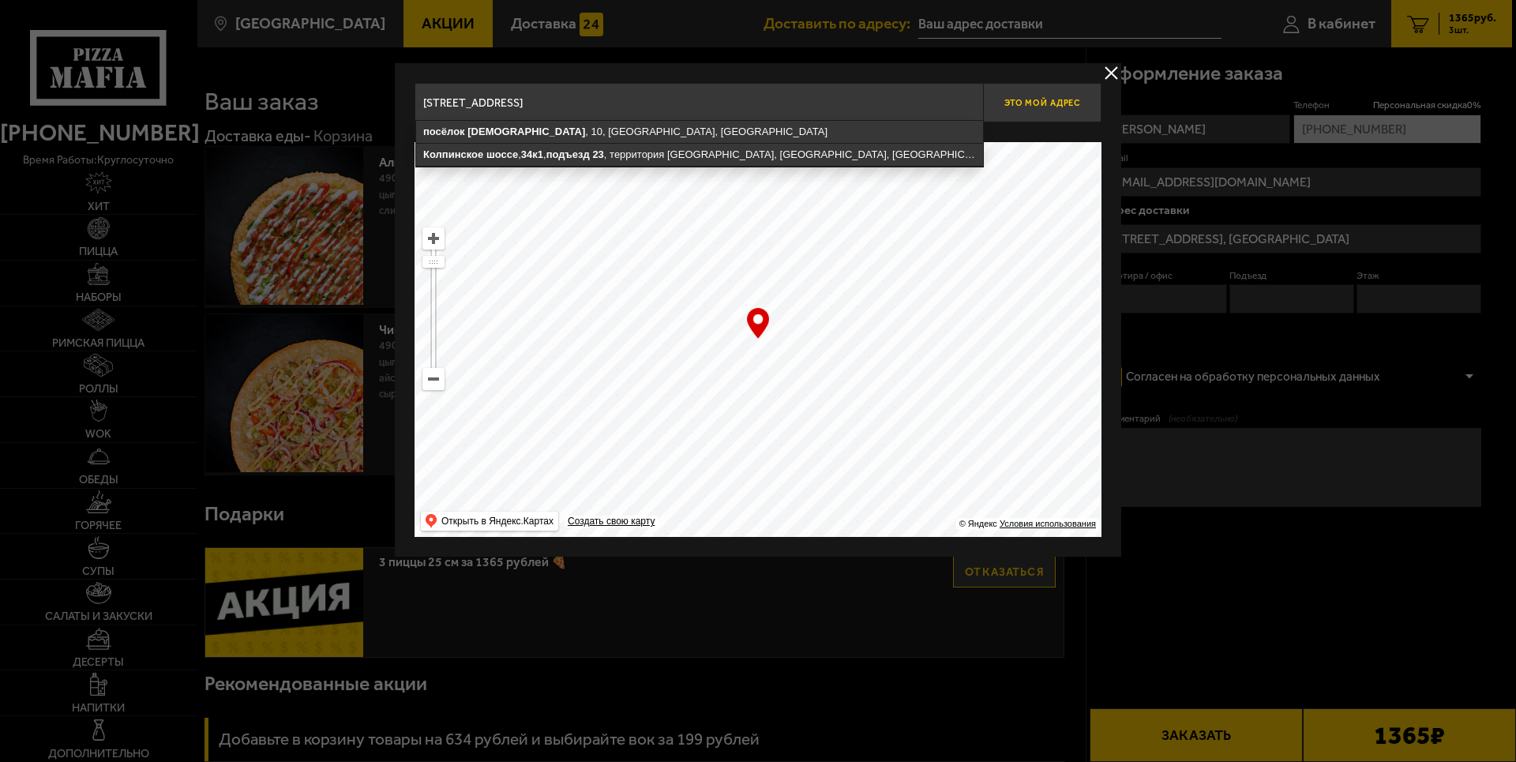
scroll to position [0, 29]
drag, startPoint x: 966, startPoint y: 102, endPoint x: 1090, endPoint y: 96, distance: 124.1
click at [1090, 96] on div "посёлок Шушары , 10, Пушкинский район, Санкт-Петербург Колпинское шоссе , 34к1 …" at bounding box center [758, 102] width 687 height 39
click at [974, 102] on input "Санкт-Петербург, Пушкинский район, посёлок Шушары, территория Славянка, Колпинс…" at bounding box center [699, 102] width 568 height 39
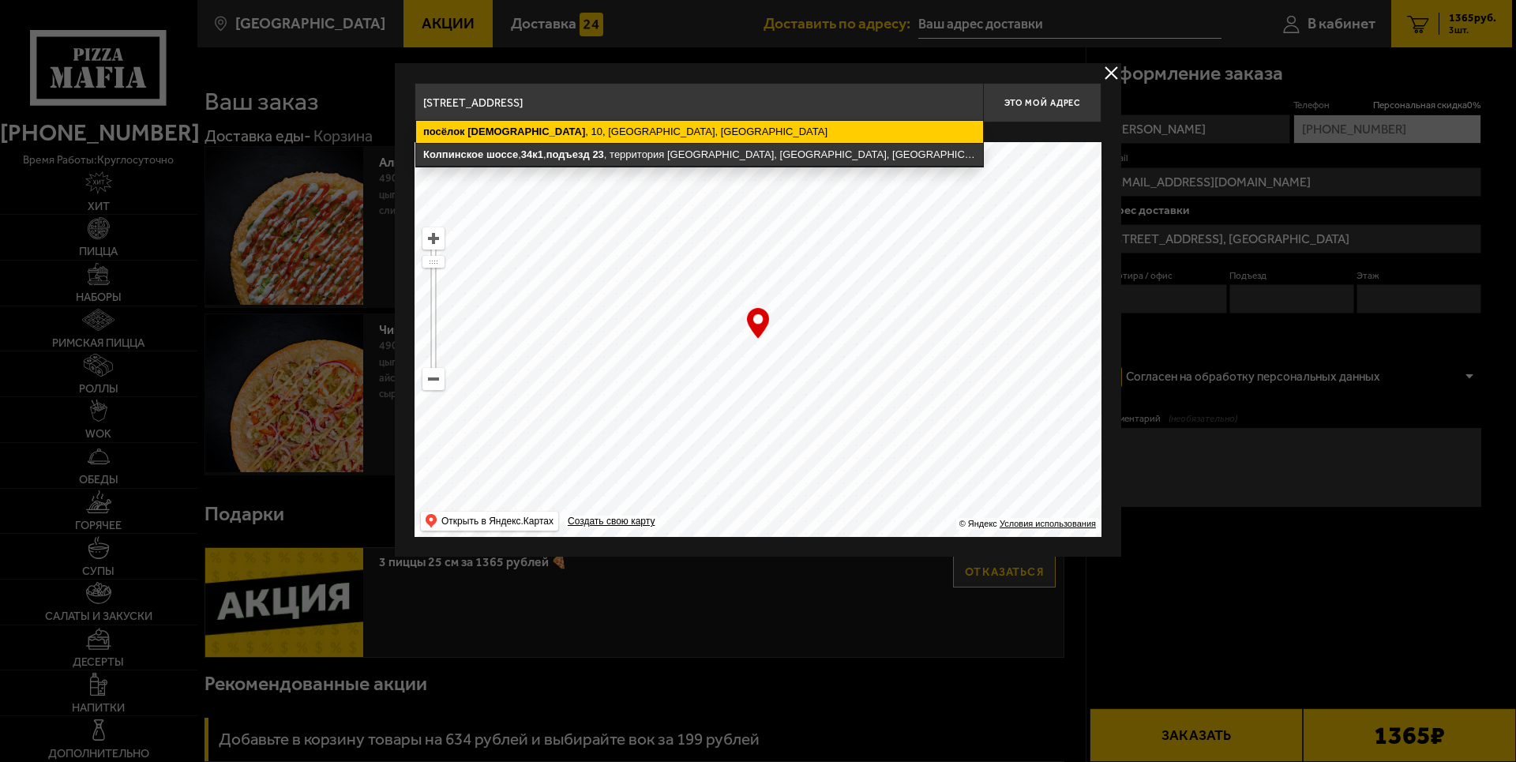
click at [914, 123] on ymaps "посёлок Шушары , 10, Пушкинский район, Санкт-Петербург" at bounding box center [699, 132] width 567 height 22
type input "Санкт-Петербург, Пушкинский район, посёлок Шушары, 10"
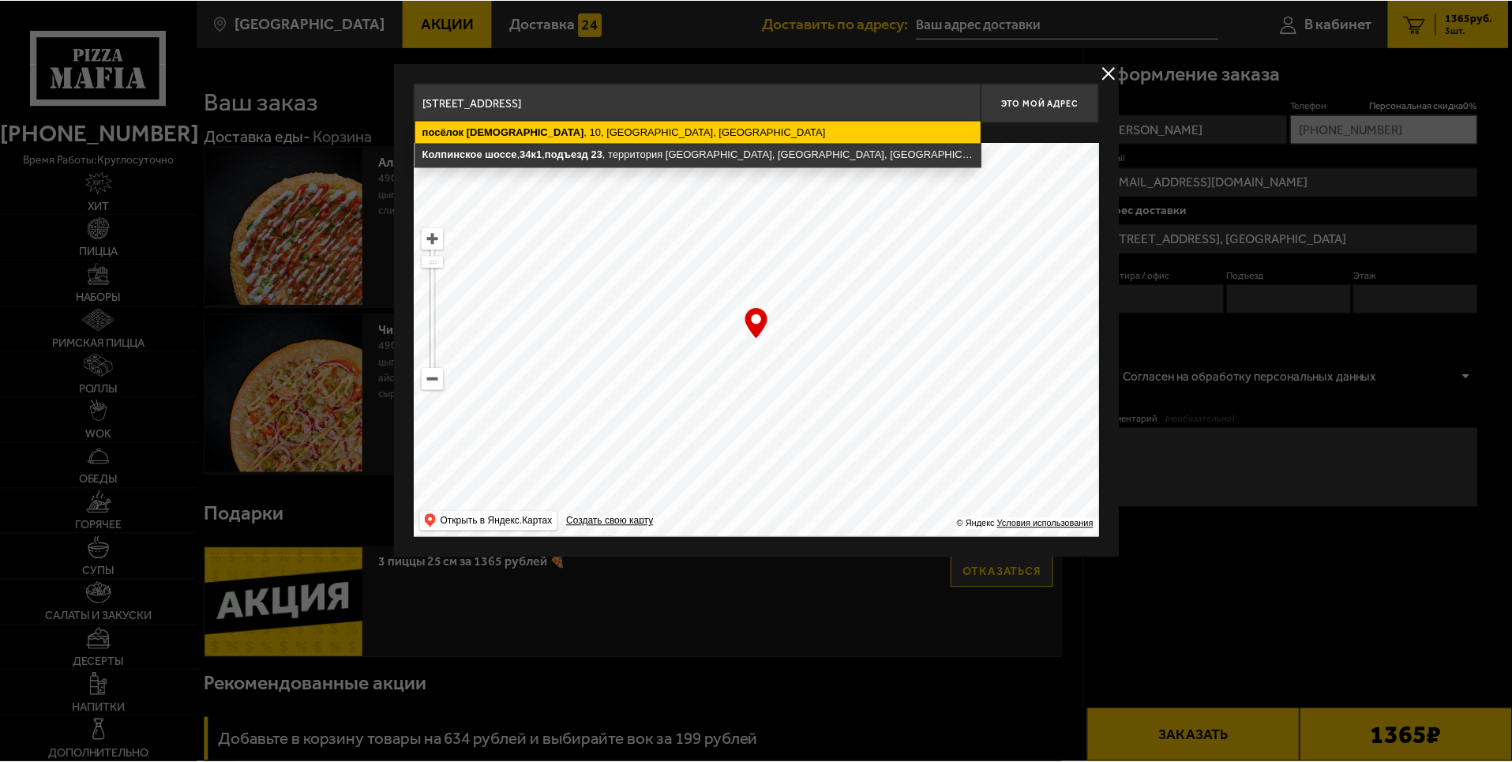
scroll to position [0, 0]
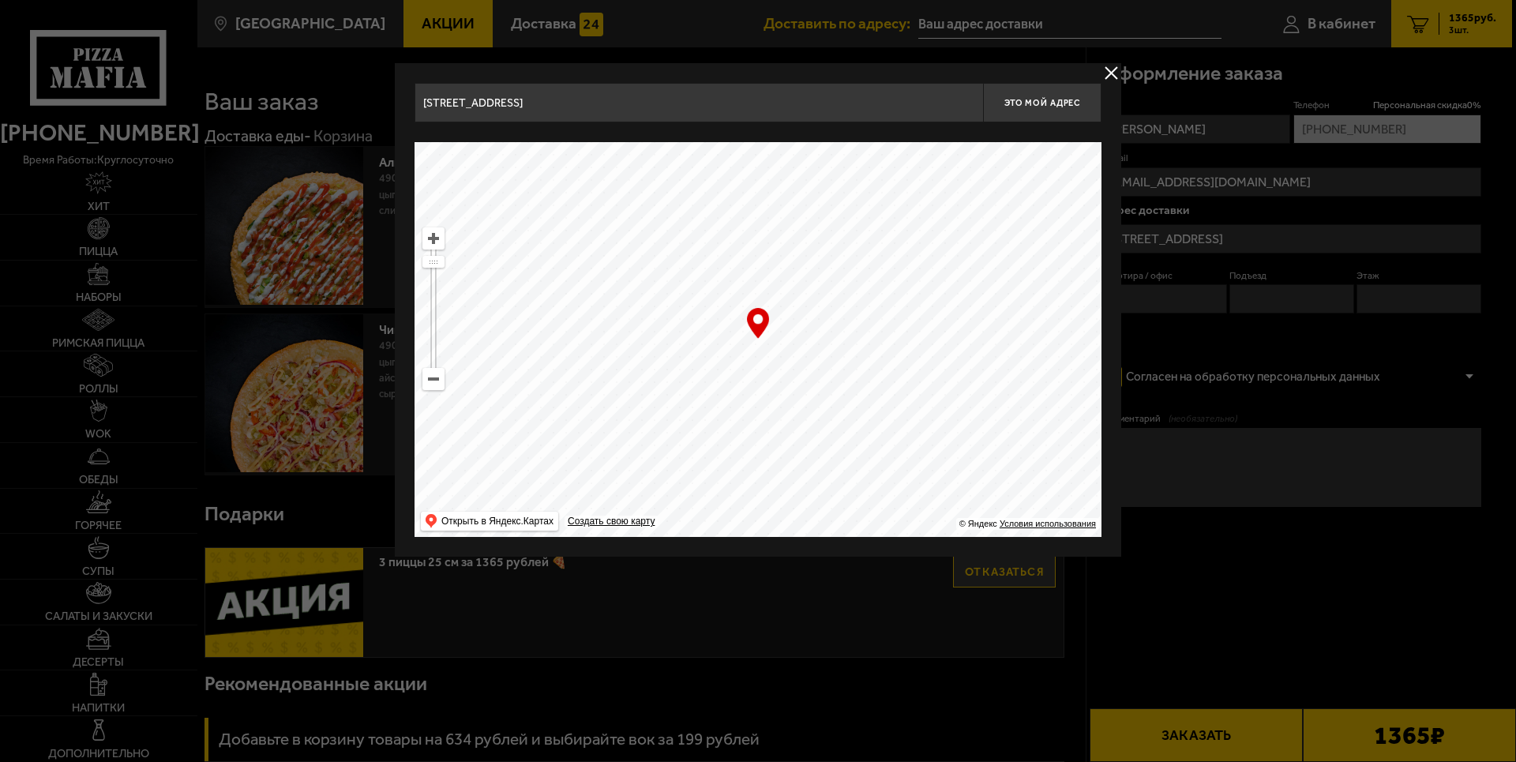
drag, startPoint x: 872, startPoint y: 238, endPoint x: 878, endPoint y: 253, distance: 16.7
click at [878, 252] on ymaps at bounding box center [758, 339] width 687 height 395
click at [1042, 107] on span "Это мой адрес" at bounding box center [1042, 103] width 76 height 10
click at [805, 254] on ymaps at bounding box center [758, 339] width 687 height 395
drag, startPoint x: 839, startPoint y: 295, endPoint x: 741, endPoint y: 331, distance: 103.4
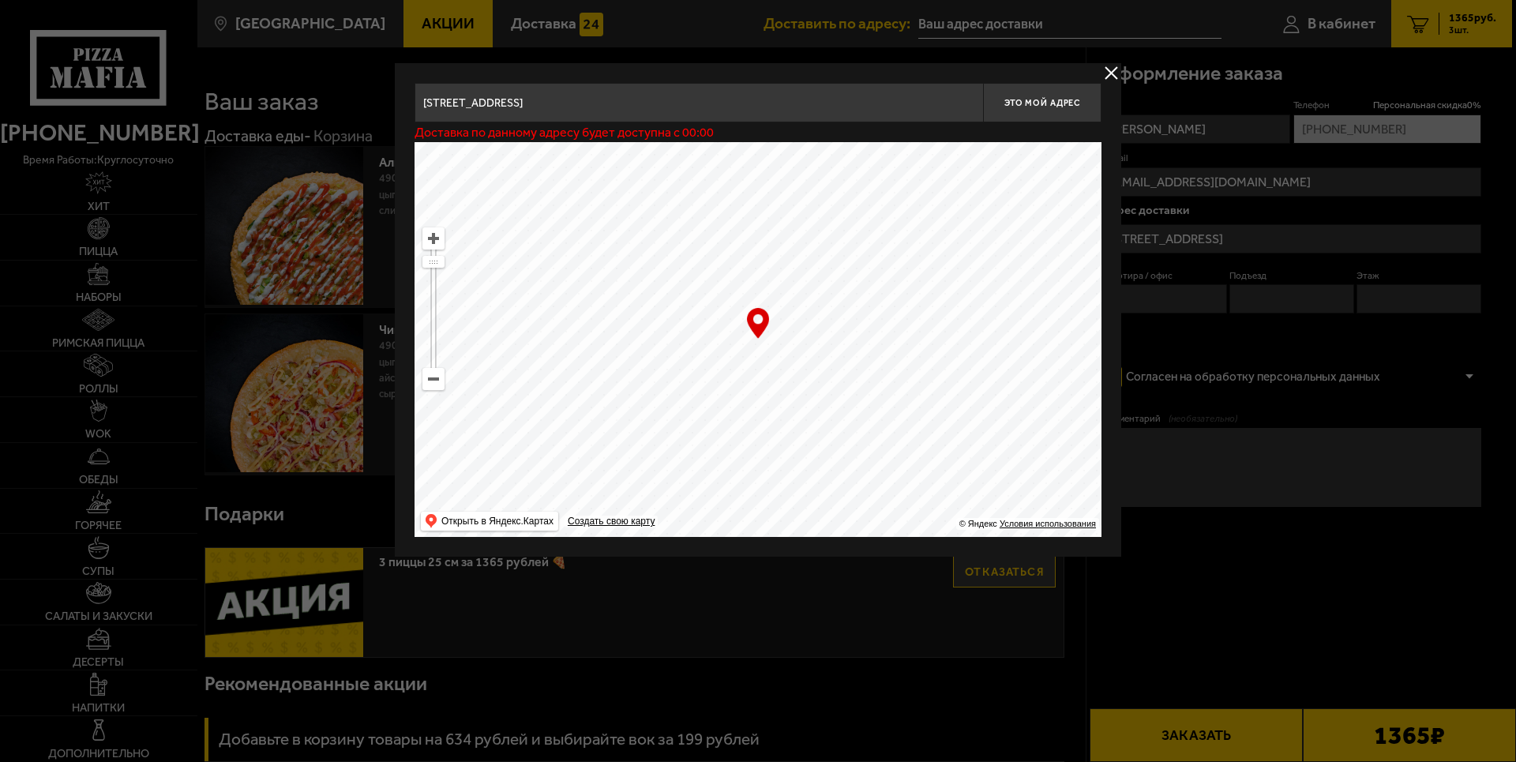
click at [830, 308] on ymaps at bounding box center [758, 339] width 687 height 395
click at [437, 389] on ymaps at bounding box center [433, 379] width 22 height 22
click at [437, 388] on ymaps at bounding box center [433, 379] width 21 height 21
drag, startPoint x: 697, startPoint y: 325, endPoint x: 700, endPoint y: 411, distance: 86.1
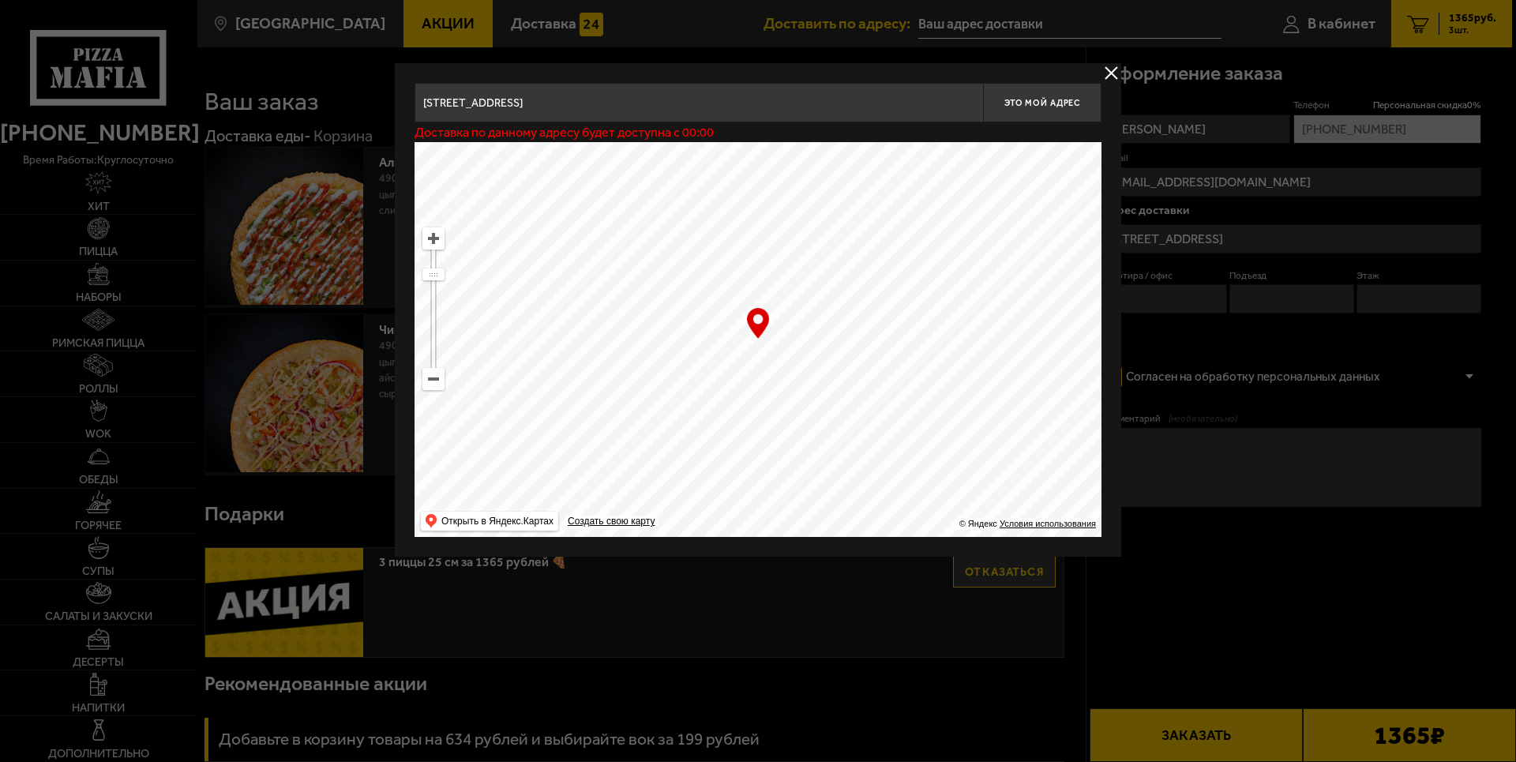
click at [700, 411] on ymaps at bounding box center [758, 339] width 687 height 395
drag, startPoint x: 763, startPoint y: 372, endPoint x: 644, endPoint y: 323, distance: 128.2
click at [621, 321] on ymaps at bounding box center [758, 339] width 687 height 395
drag, startPoint x: 872, startPoint y: 365, endPoint x: 862, endPoint y: 240, distance: 125.1
click at [862, 240] on ymaps at bounding box center [758, 339] width 687 height 395
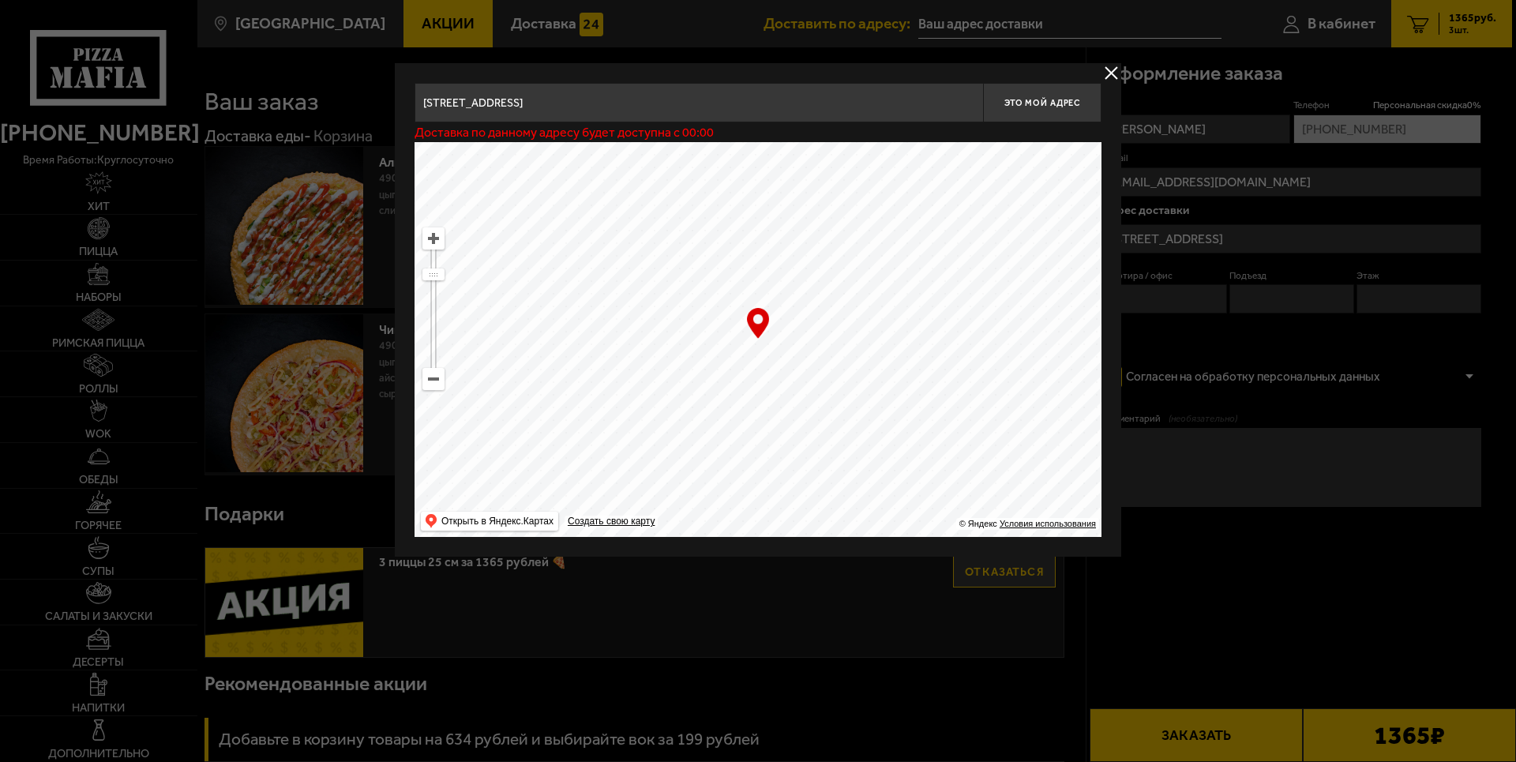
drag, startPoint x: 810, startPoint y: 329, endPoint x: 549, endPoint y: 311, distance: 262.0
click at [549, 311] on ymaps at bounding box center [758, 339] width 687 height 395
drag, startPoint x: 668, startPoint y: 299, endPoint x: 899, endPoint y: 387, distance: 246.6
click at [916, 388] on ymaps at bounding box center [758, 339] width 687 height 395
drag, startPoint x: 798, startPoint y: 363, endPoint x: 872, endPoint y: 445, distance: 109.6
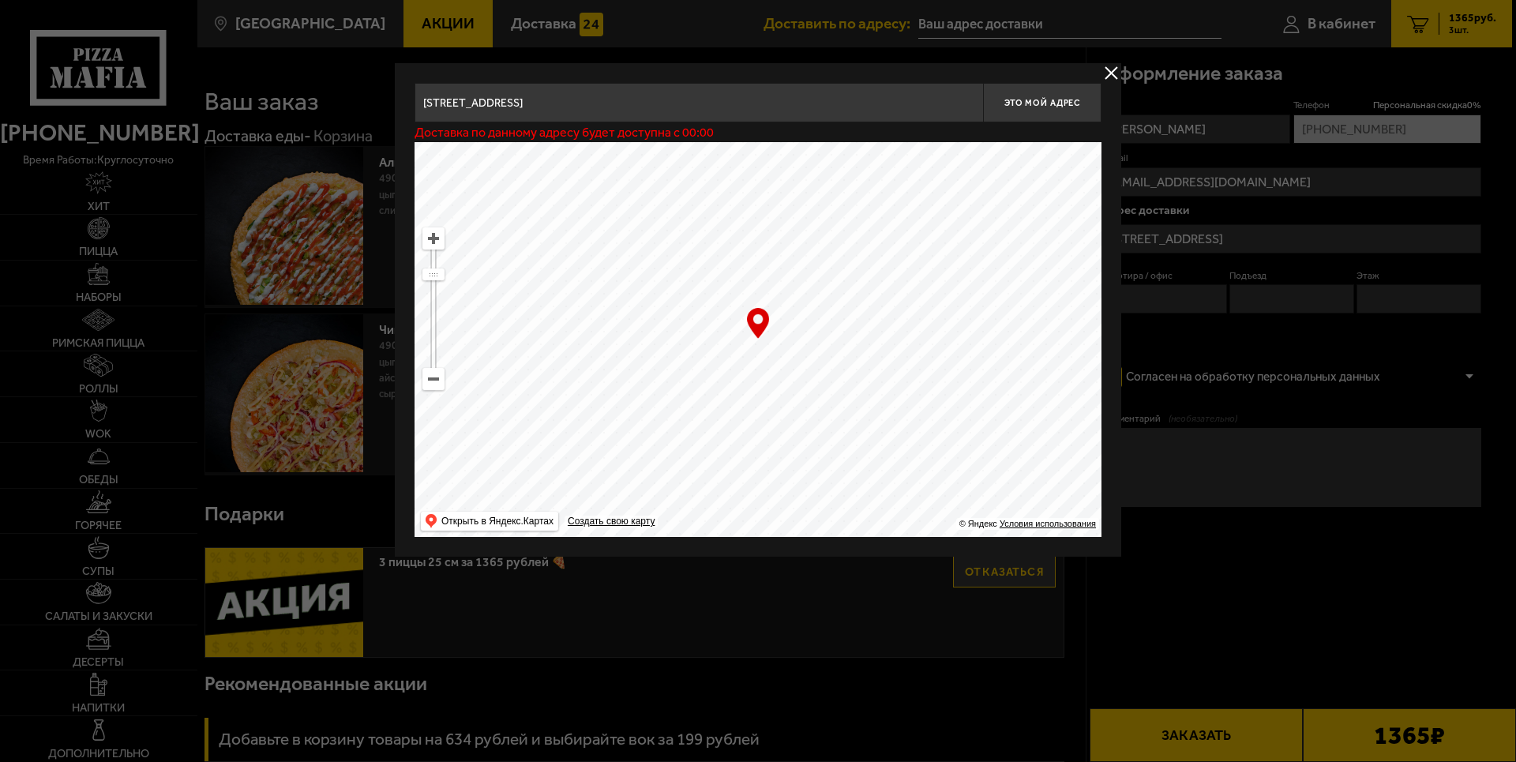
click at [880, 450] on ymaps at bounding box center [758, 339] width 687 height 395
drag, startPoint x: 869, startPoint y: 378, endPoint x: 731, endPoint y: 228, distance: 203.4
click at [731, 228] on ymaps at bounding box center [758, 339] width 687 height 395
drag, startPoint x: 843, startPoint y: 356, endPoint x: 620, endPoint y: 148, distance: 305.0
click at [622, 148] on ymaps at bounding box center [758, 339] width 687 height 395
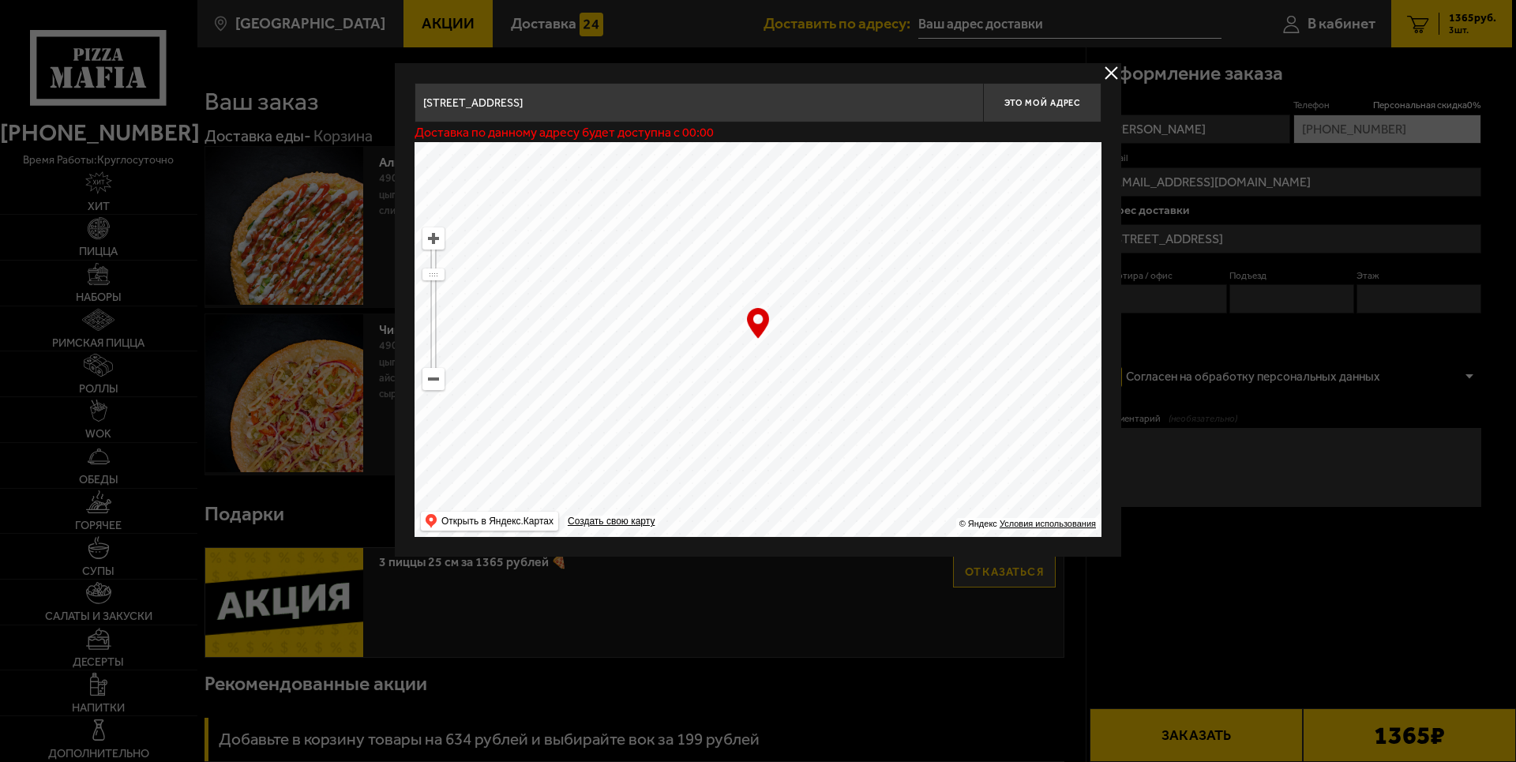
drag, startPoint x: 785, startPoint y: 235, endPoint x: 598, endPoint y: 478, distance: 306.8
click at [598, 478] on ymaps at bounding box center [758, 339] width 687 height 395
drag, startPoint x: 711, startPoint y: 370, endPoint x: 591, endPoint y: 210, distance: 200.1
click at [591, 210] on ymaps at bounding box center [758, 339] width 687 height 395
drag, startPoint x: 788, startPoint y: 308, endPoint x: 633, endPoint y: 188, distance: 195.8
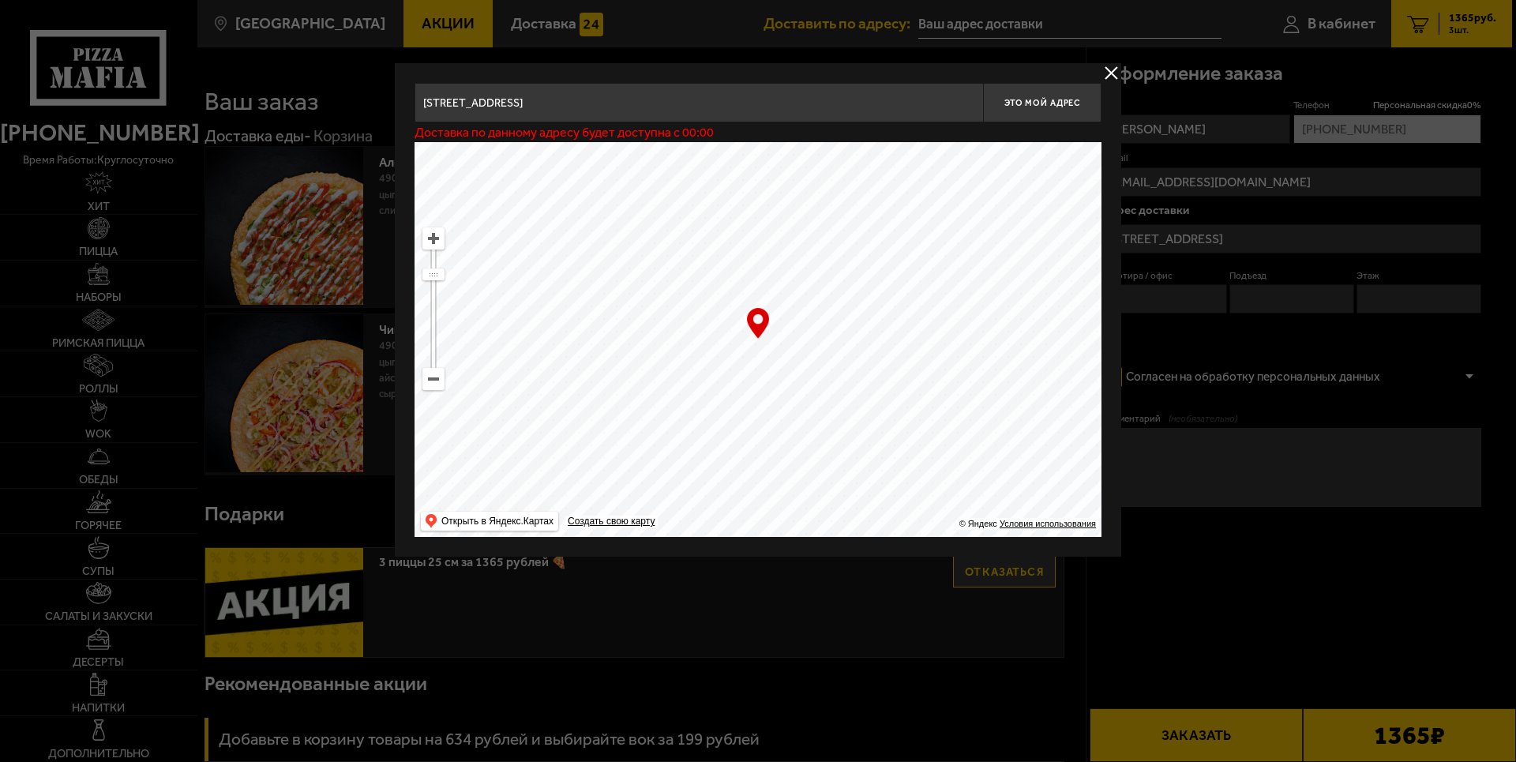
click at [633, 188] on ymaps at bounding box center [758, 339] width 687 height 395
drag, startPoint x: 750, startPoint y: 325, endPoint x: 692, endPoint y: 184, distance: 152.9
click at [692, 184] on ymaps at bounding box center [758, 339] width 687 height 395
drag, startPoint x: 811, startPoint y: 333, endPoint x: 843, endPoint y: 288, distance: 55.4
click at [843, 288] on ymaps at bounding box center [758, 339] width 687 height 395
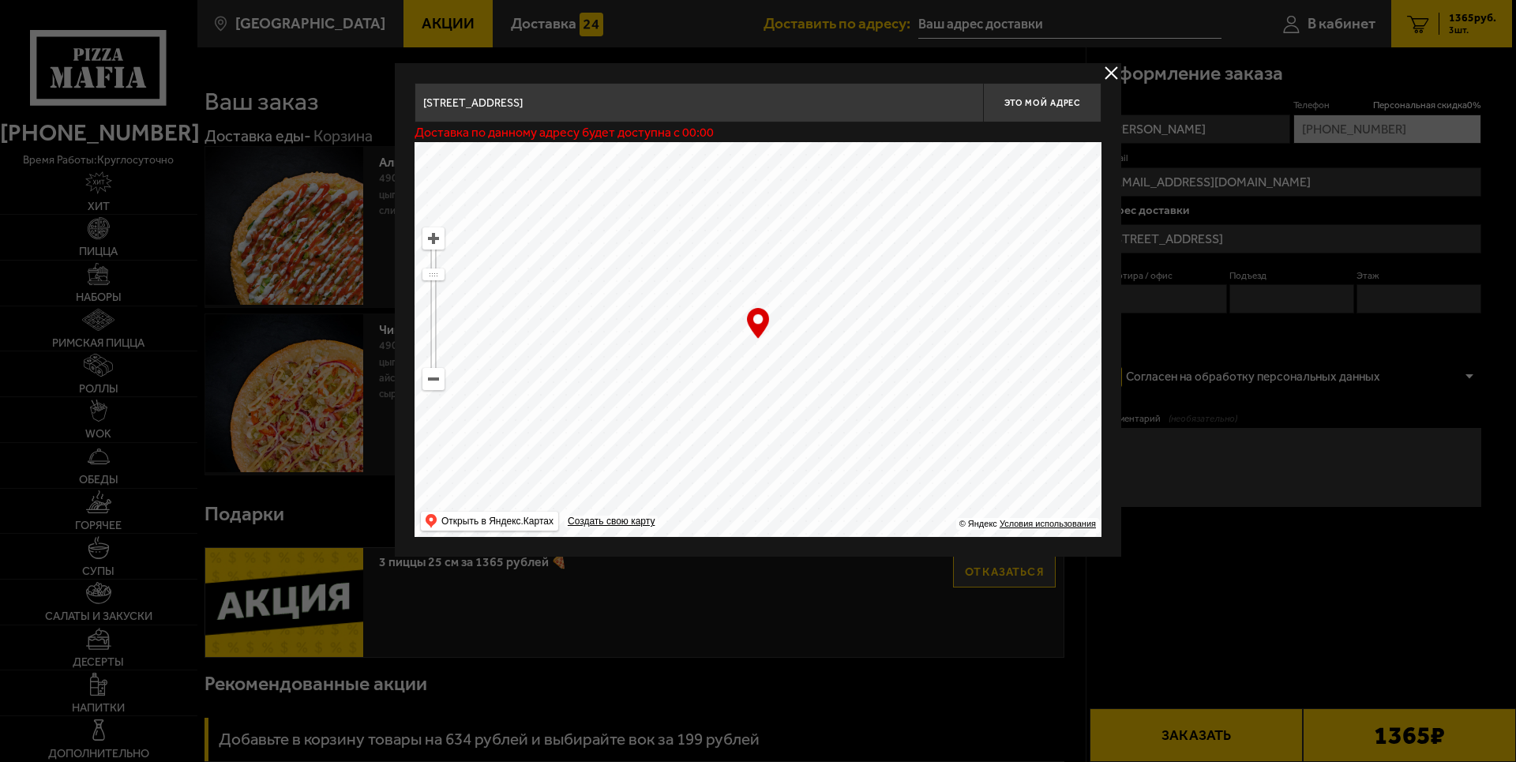
type input "Пушкинский район, посёлок Шушары, территория Московская Славянка, 3А"
click at [786, 302] on ymaps at bounding box center [758, 339] width 687 height 395
drag, startPoint x: 809, startPoint y: 312, endPoint x: 906, endPoint y: 434, distance: 156.7
click at [906, 434] on ymaps at bounding box center [758, 339] width 687 height 395
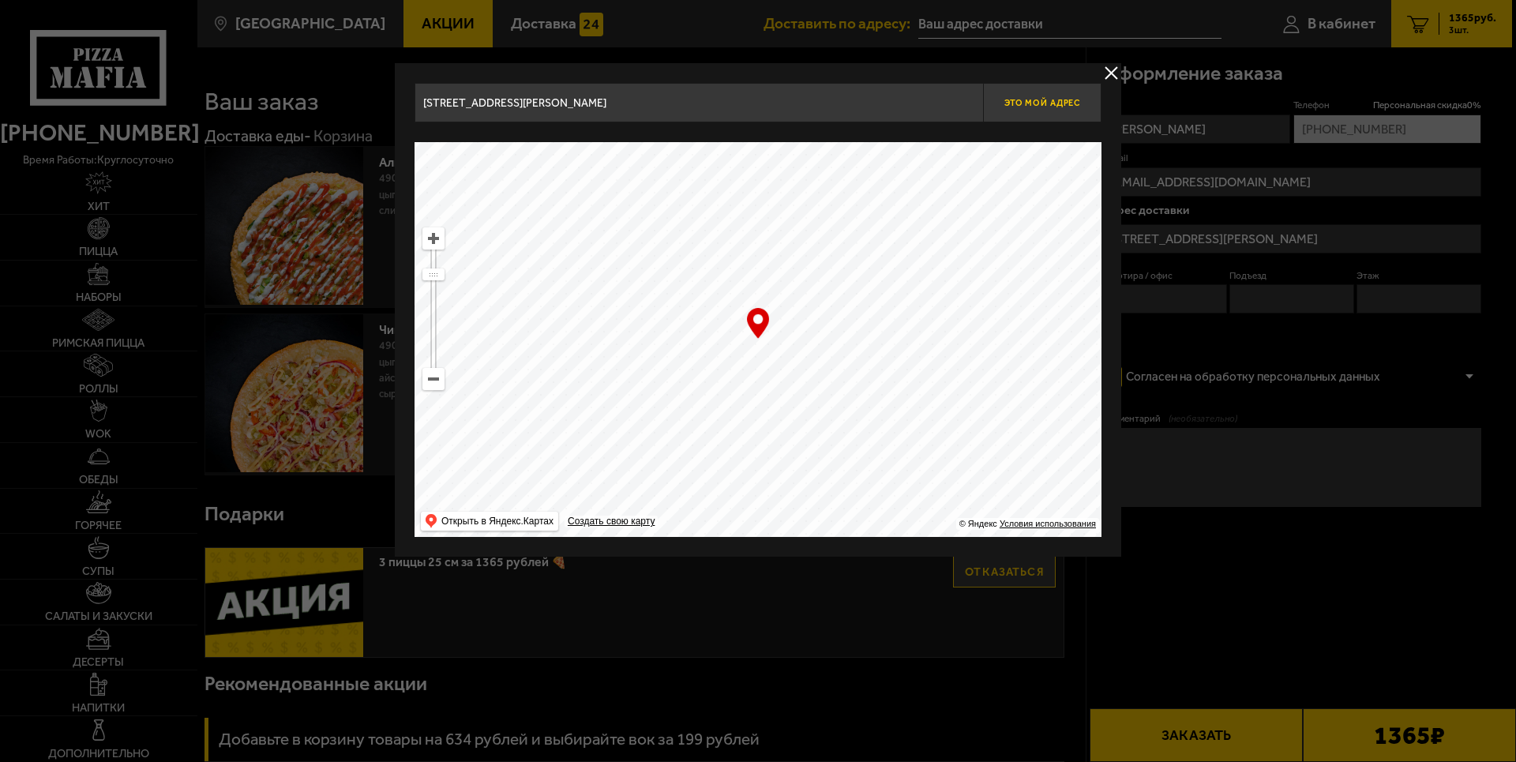
click at [1045, 118] on button "Это мой адрес" at bounding box center [1042, 102] width 118 height 39
click at [1015, 103] on span "Это мой адрес" at bounding box center [1042, 103] width 76 height 10
drag, startPoint x: 903, startPoint y: 348, endPoint x: 906, endPoint y: 391, distance: 42.8
click at [906, 391] on ymaps at bounding box center [758, 339] width 687 height 395
type input "Пушкинский район, посёлок Шушары, Московское шоссе, 246"
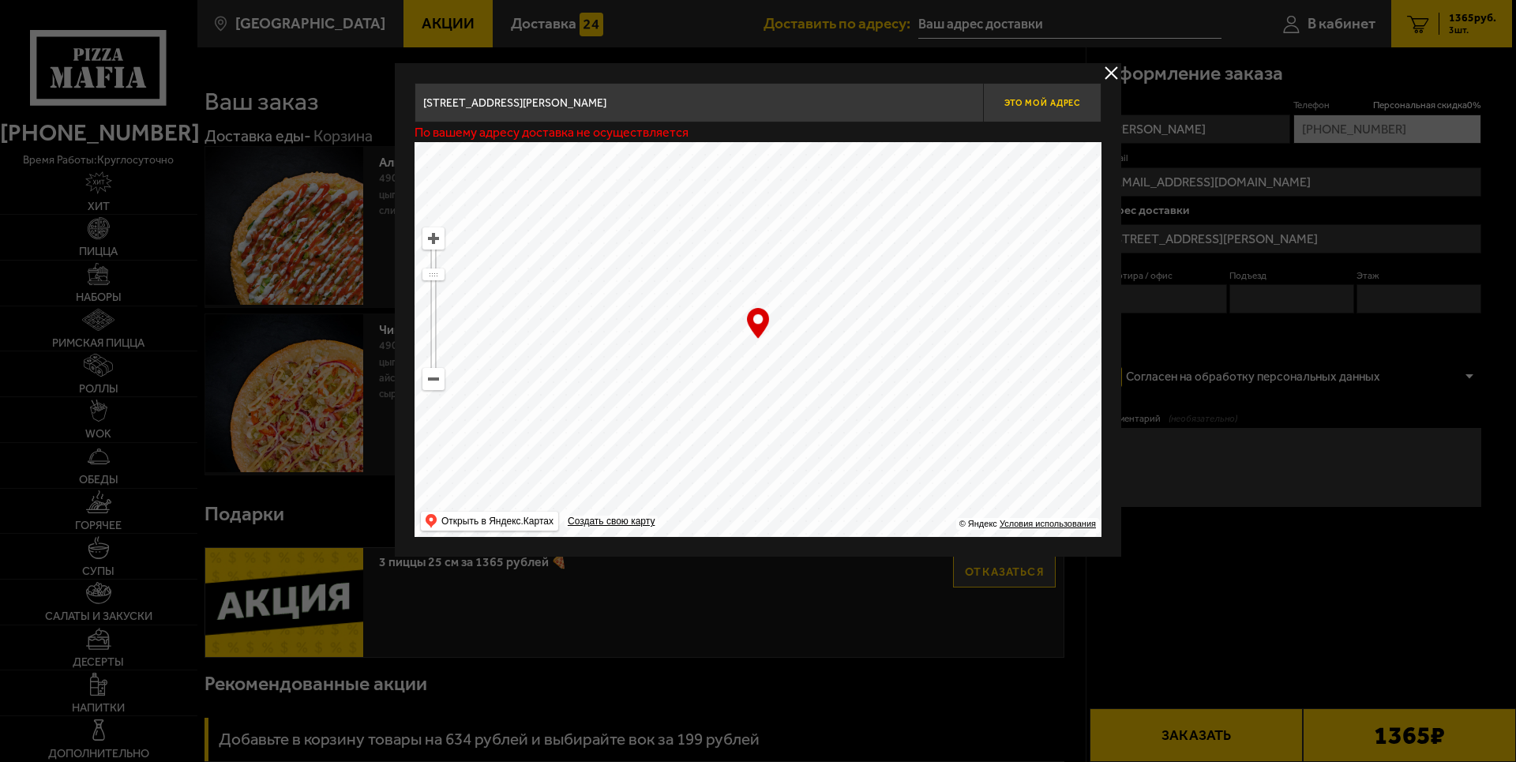
type input "Пушкинский район, посёлок Шушары, Московское шоссе, 246"
click at [1016, 103] on span "Это мой адрес" at bounding box center [1042, 103] width 76 height 10
drag, startPoint x: 991, startPoint y: 332, endPoint x: 842, endPoint y: 200, distance: 198.5
click at [842, 200] on ymaps at bounding box center [758, 339] width 687 height 395
drag, startPoint x: 930, startPoint y: 396, endPoint x: 922, endPoint y: 354, distance: 42.6
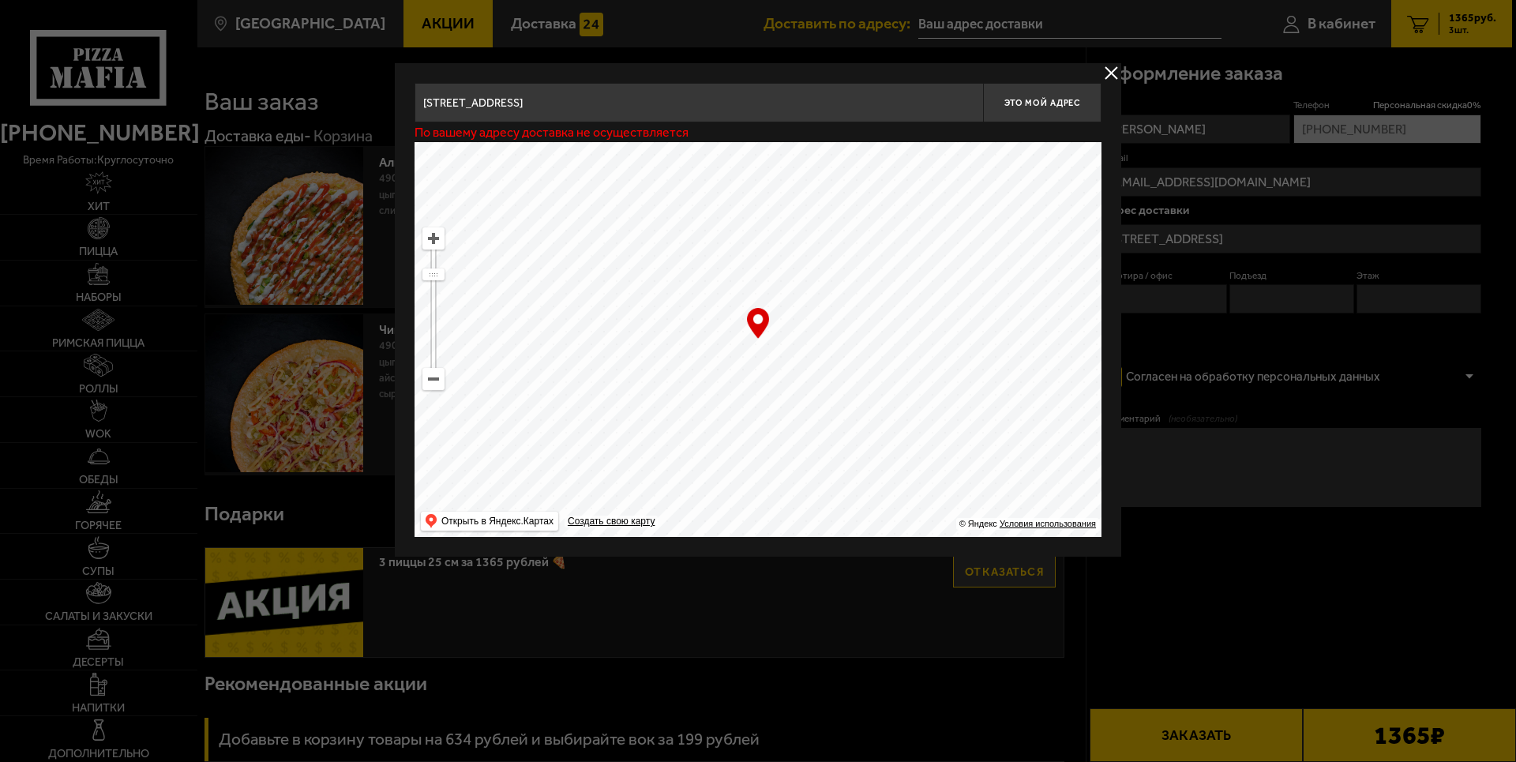
click at [993, 355] on ymaps at bounding box center [758, 339] width 687 height 395
drag, startPoint x: 803, startPoint y: 319, endPoint x: 812, endPoint y: 342, distance: 24.8
click at [812, 342] on ymaps at bounding box center [758, 339] width 687 height 395
click at [1036, 99] on span "Это мой адрес" at bounding box center [1042, 103] width 76 height 10
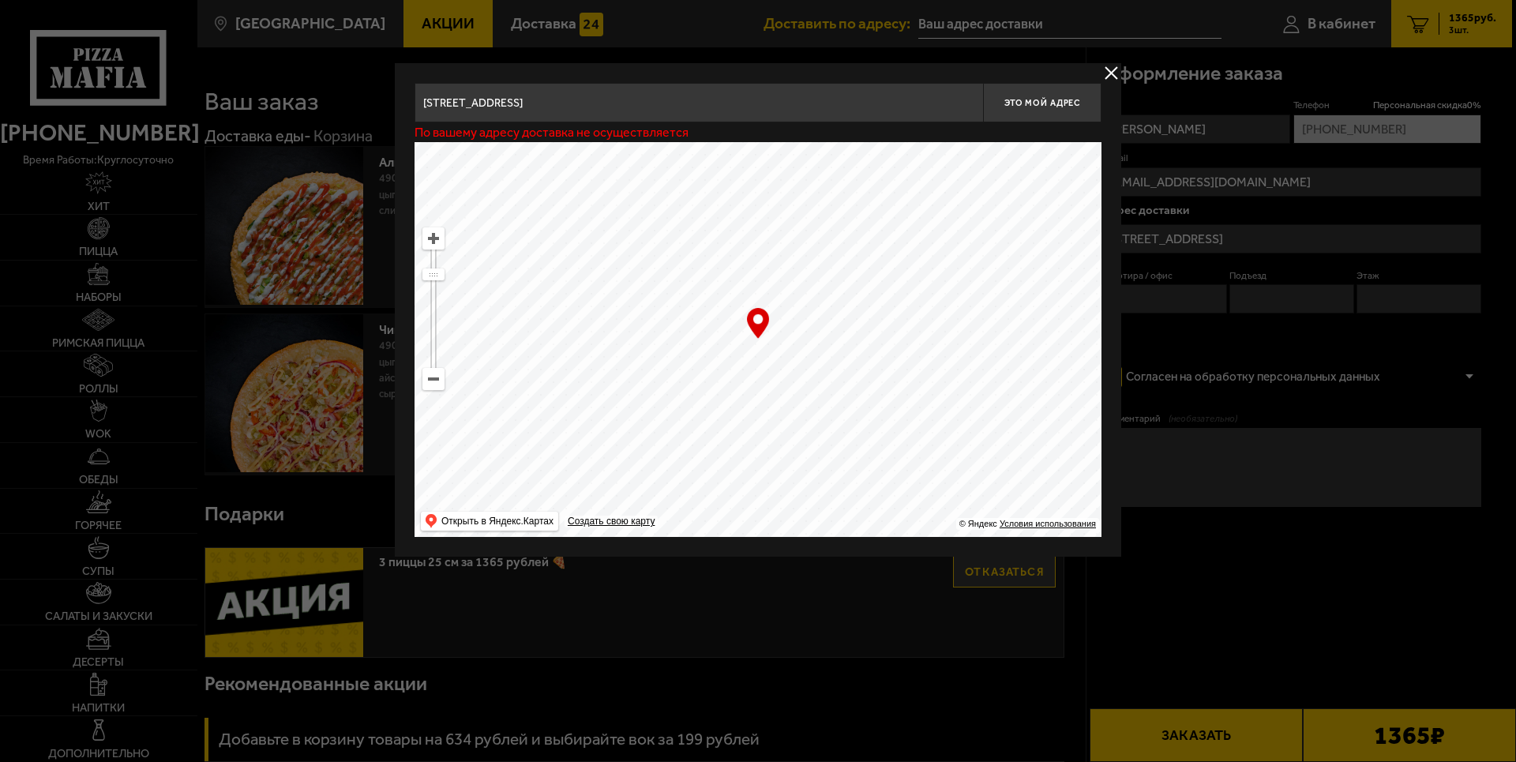
drag, startPoint x: 884, startPoint y: 372, endPoint x: 884, endPoint y: 346, distance: 26.1
click at [884, 346] on ymaps at bounding box center [758, 339] width 687 height 395
click at [779, 347] on ymaps at bounding box center [758, 339] width 687 height 395
click at [1064, 106] on span "Это мой адрес" at bounding box center [1042, 103] width 76 height 10
click at [1090, 69] on div "Пушкинский район, посёлок Шушары, Московское шоссе, 246 Это мой адрес По вашему…" at bounding box center [758, 309] width 726 height 493
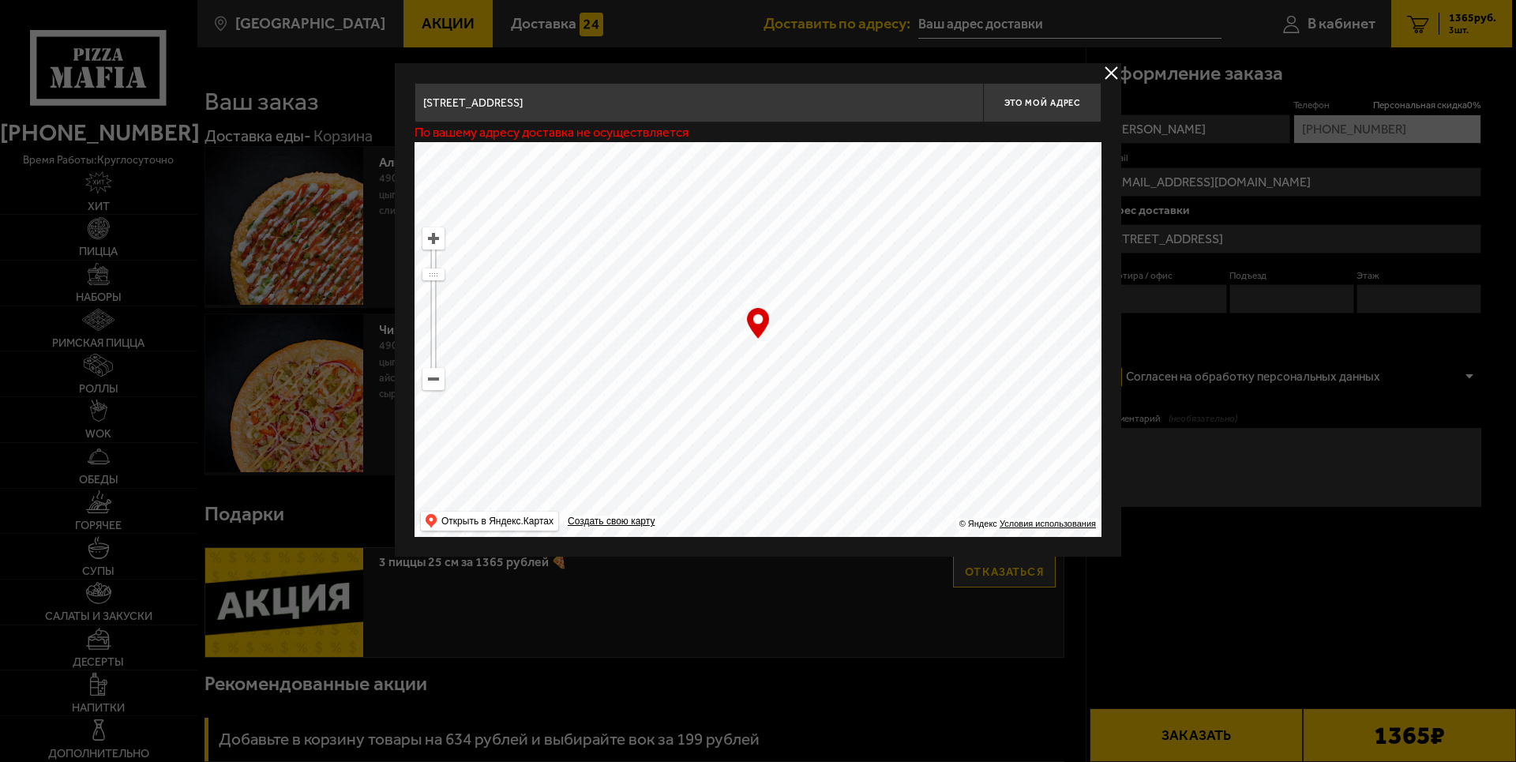
click at [1110, 69] on button "delivery type" at bounding box center [1111, 73] width 20 height 20
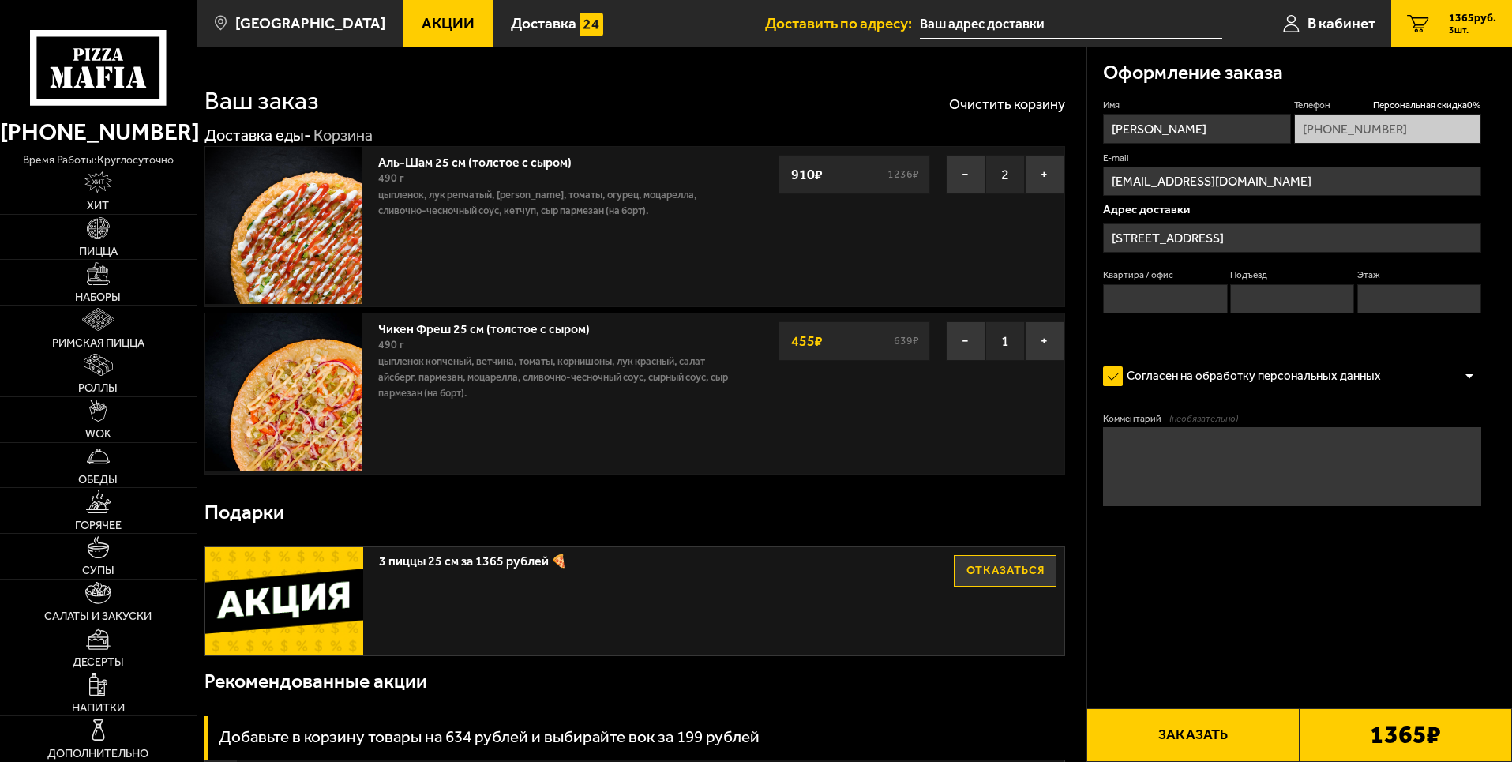
click at [1169, 301] on input "Квартира / офис" at bounding box center [1165, 298] width 124 height 29
click at [1275, 234] on input "Пушкинский район, посёлок Шушары, Московское шоссе, 246" at bounding box center [1292, 237] width 378 height 29
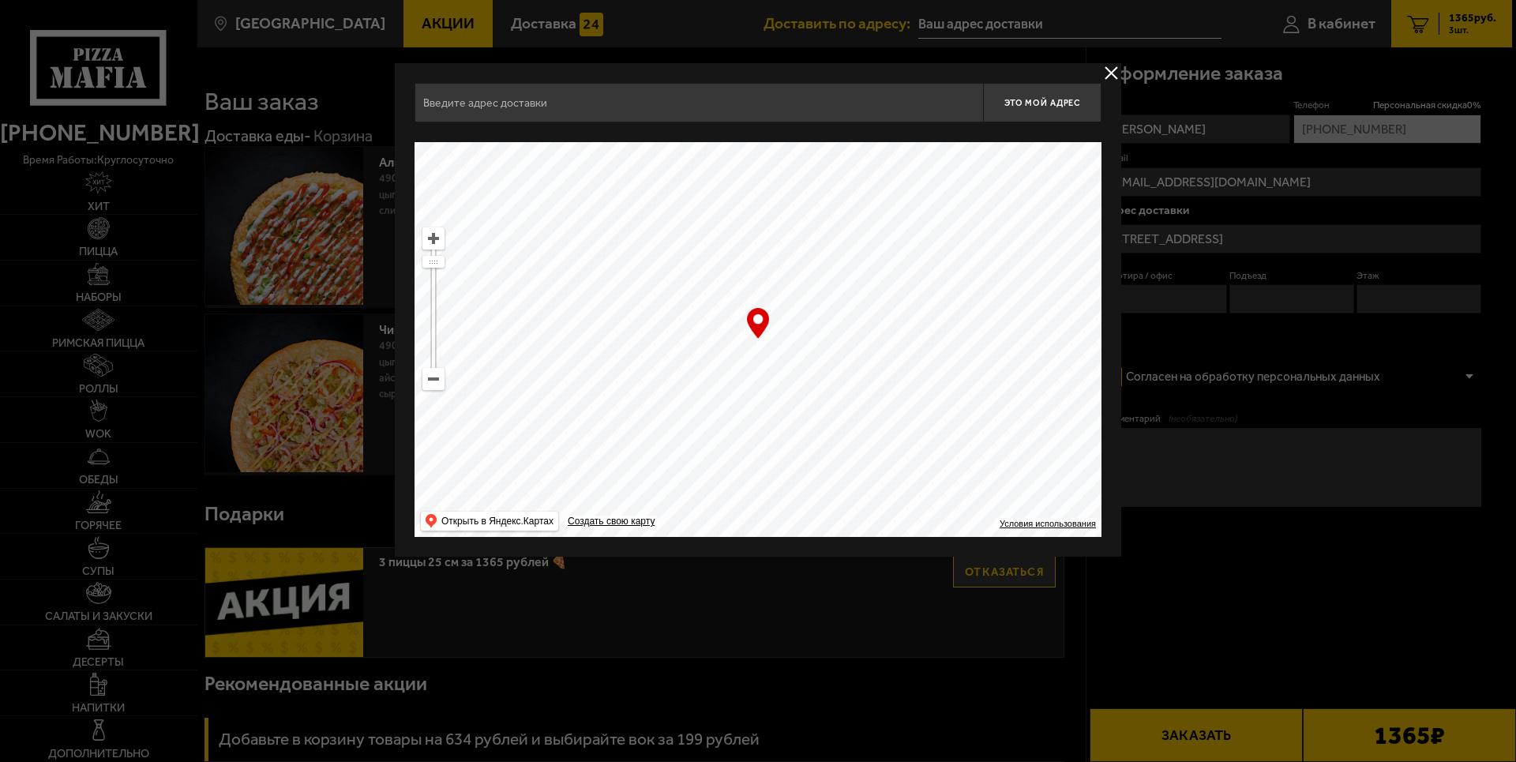
type input "Пушкинский район, посёлок Шушары, Московское шоссе, 246"
click at [1113, 75] on button "delivery type" at bounding box center [1111, 73] width 20 height 20
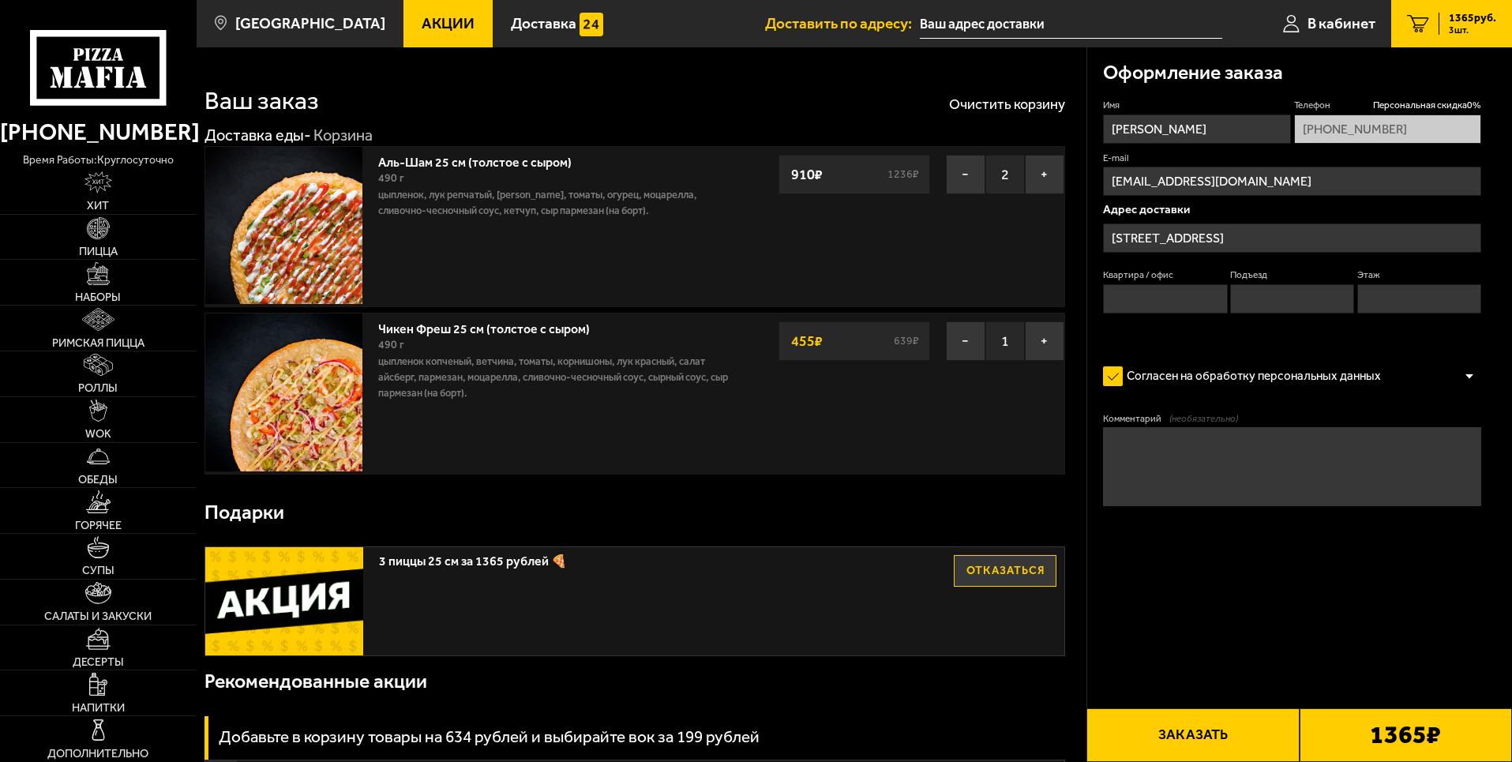
click at [1118, 238] on input "Пушкинский район, посёлок Шушары, Московское шоссе, 246" at bounding box center [1292, 237] width 378 height 29
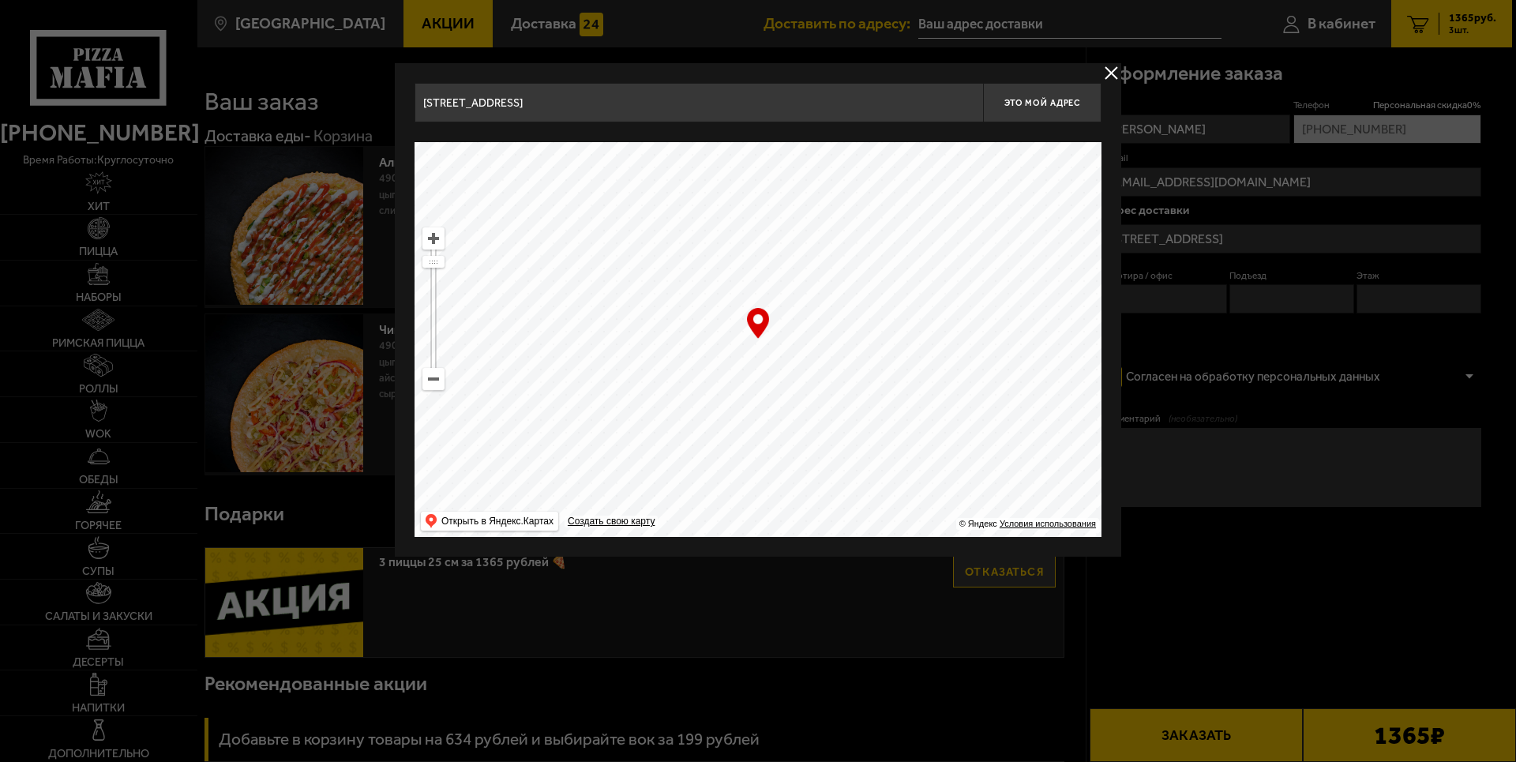
drag, startPoint x: 750, startPoint y: 108, endPoint x: 214, endPoint y: 108, distance: 536.1
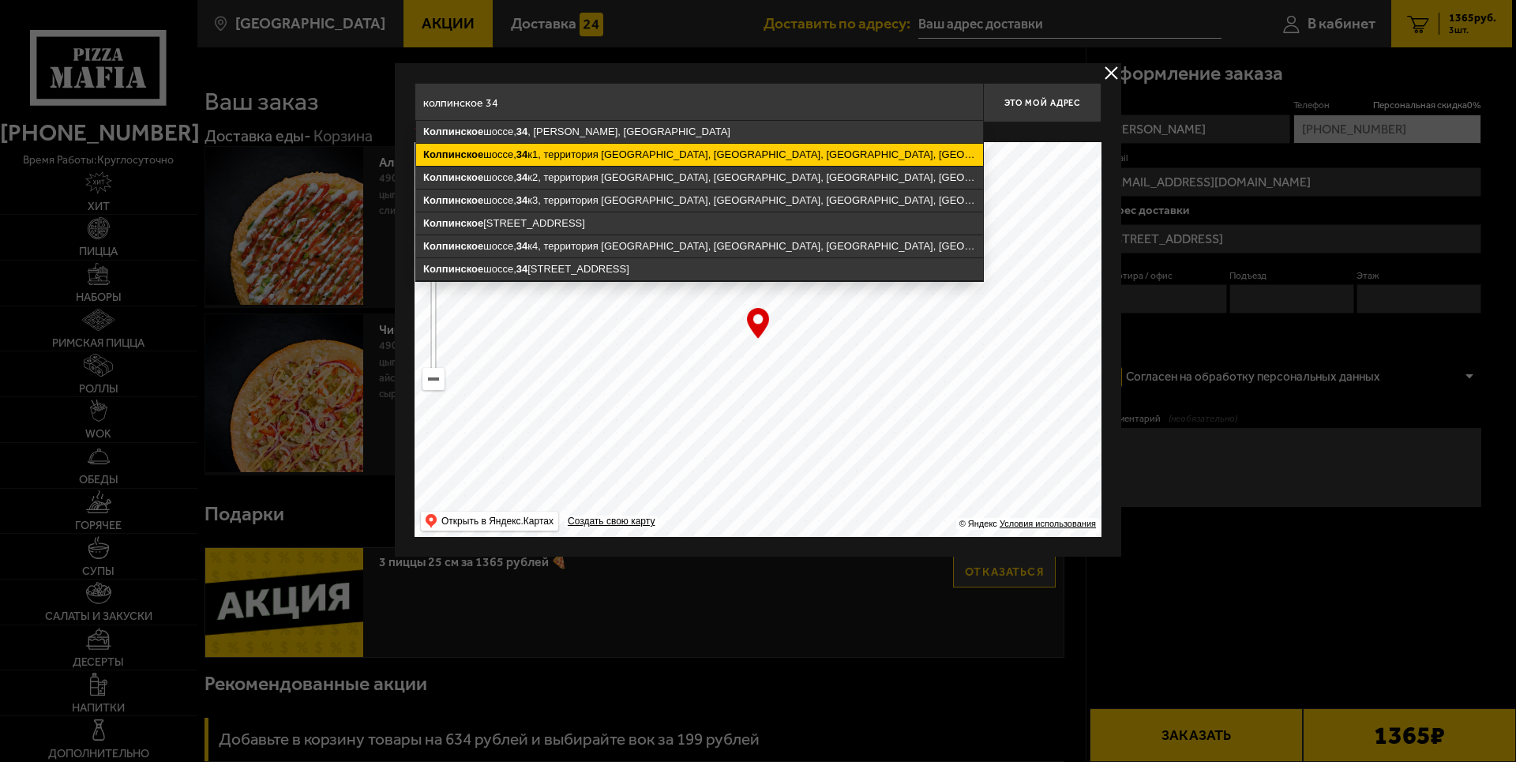
click at [640, 163] on ymaps "[STREET_ADDRESS]" at bounding box center [699, 155] width 567 height 22
type input "[STREET_ADDRESS]"
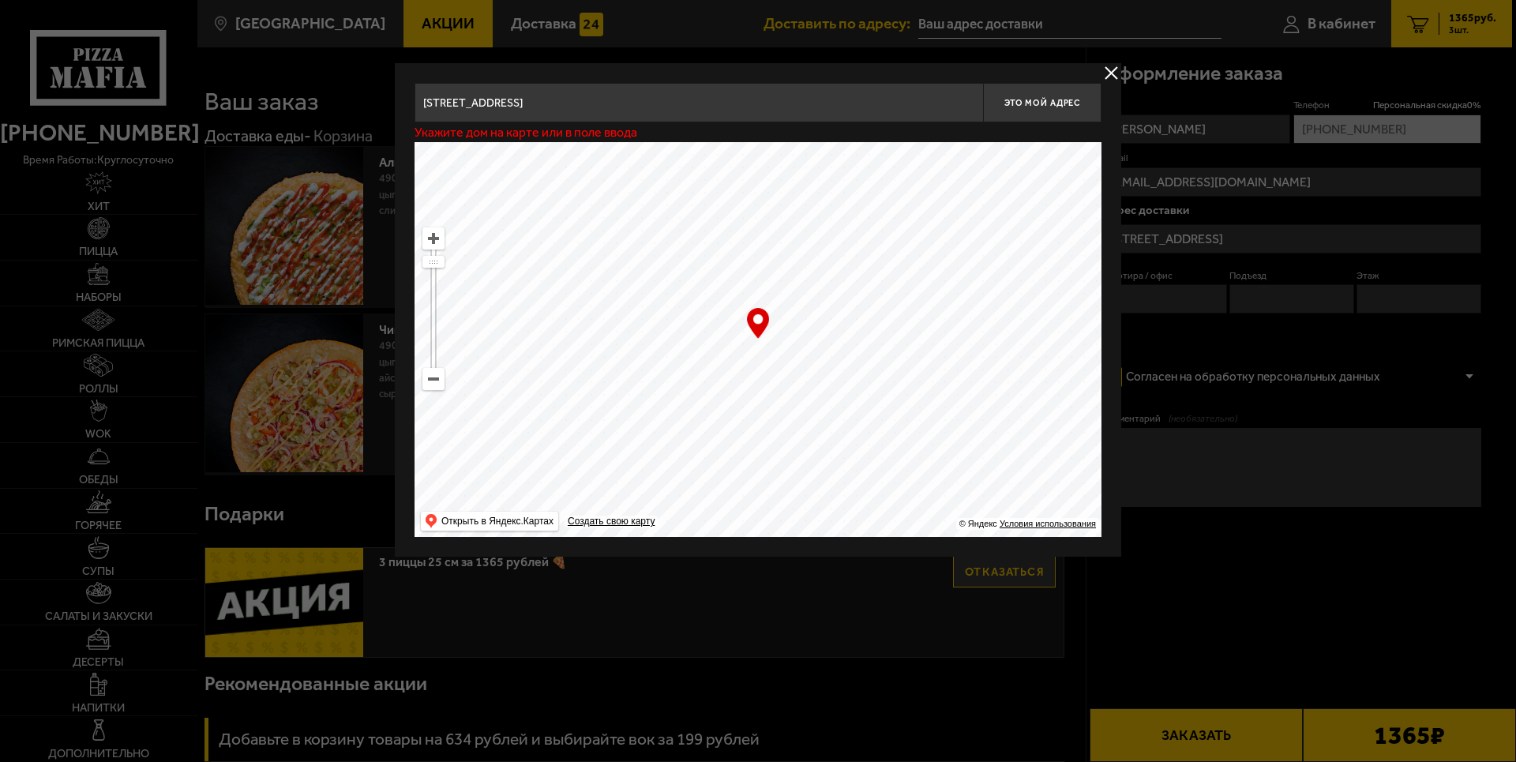
type input "[STREET_ADDRESS]"
drag, startPoint x: 789, startPoint y: 373, endPoint x: 818, endPoint y: 435, distance: 68.9
click at [818, 435] on ymaps at bounding box center [758, 339] width 687 height 395
type input "[STREET_ADDRESS]"
click at [1029, 110] on button "Это мой адрес" at bounding box center [1042, 102] width 118 height 39
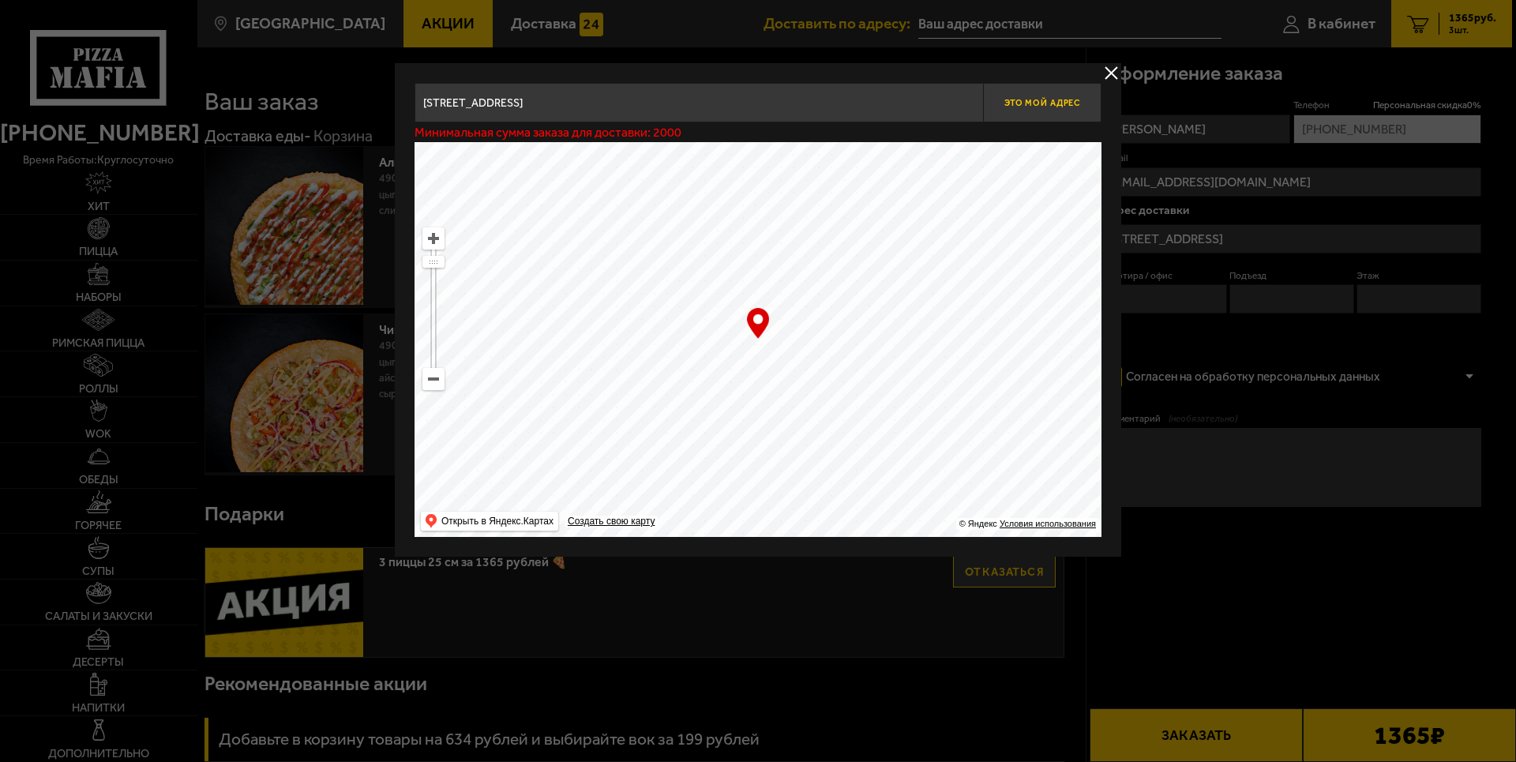
click at [1041, 112] on button "Это мой адрес" at bounding box center [1042, 102] width 118 height 39
click at [1040, 111] on button "Это мой адрес" at bounding box center [1042, 102] width 118 height 39
click at [839, 359] on ymaps at bounding box center [758, 339] width 687 height 395
click at [1064, 111] on button "Это мой адрес" at bounding box center [1042, 102] width 118 height 39
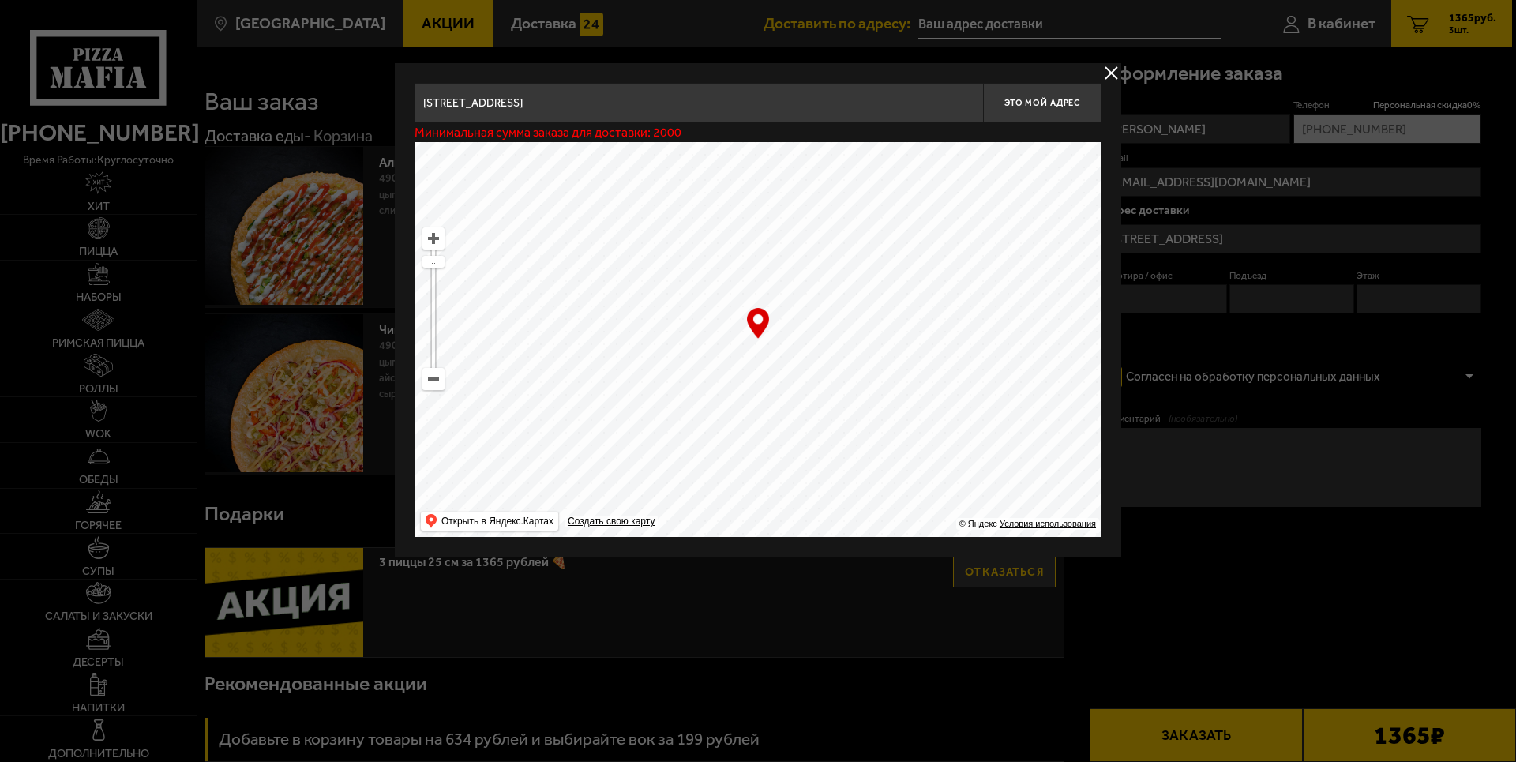
click at [1108, 78] on button "delivery type" at bounding box center [1111, 73] width 20 height 20
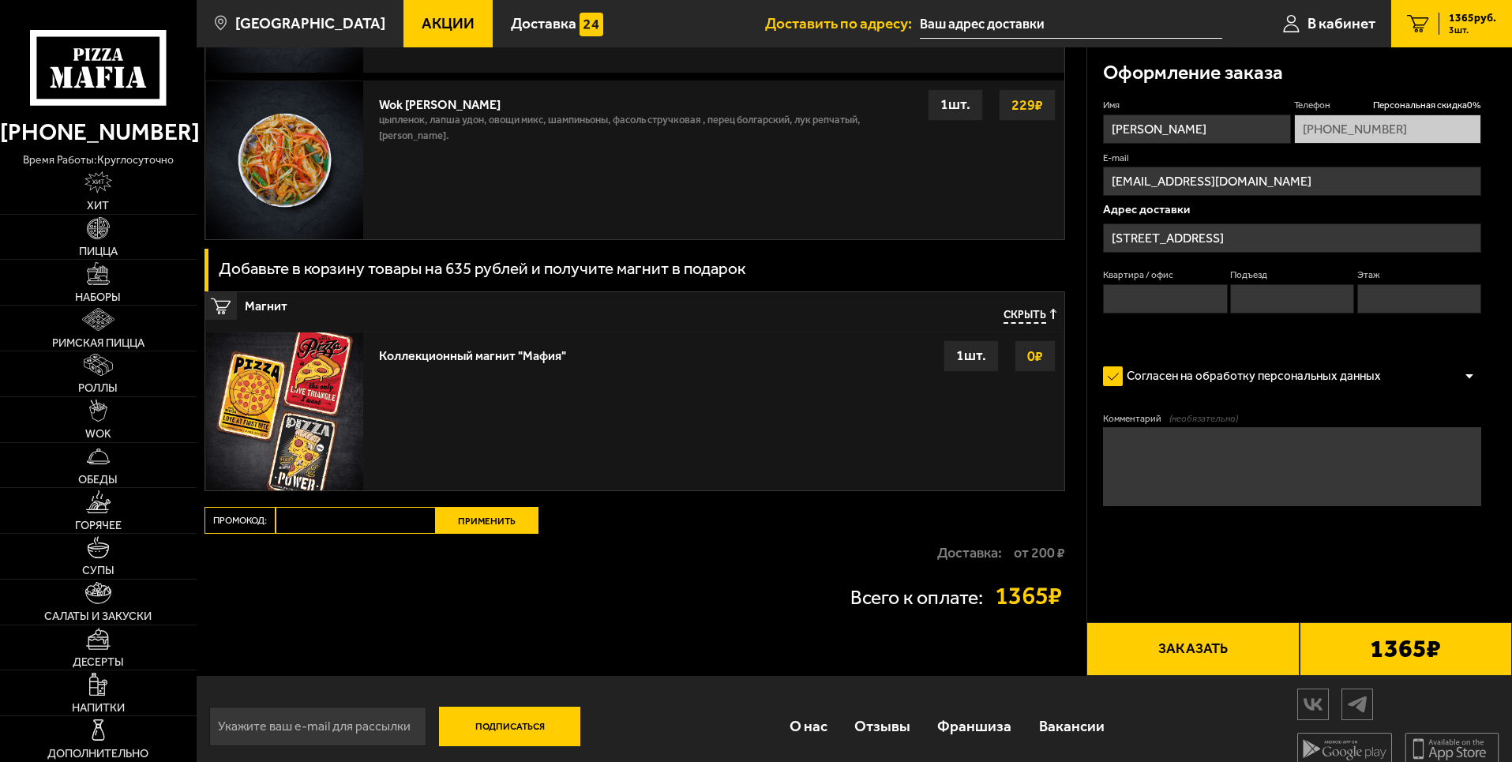
scroll to position [1570, 0]
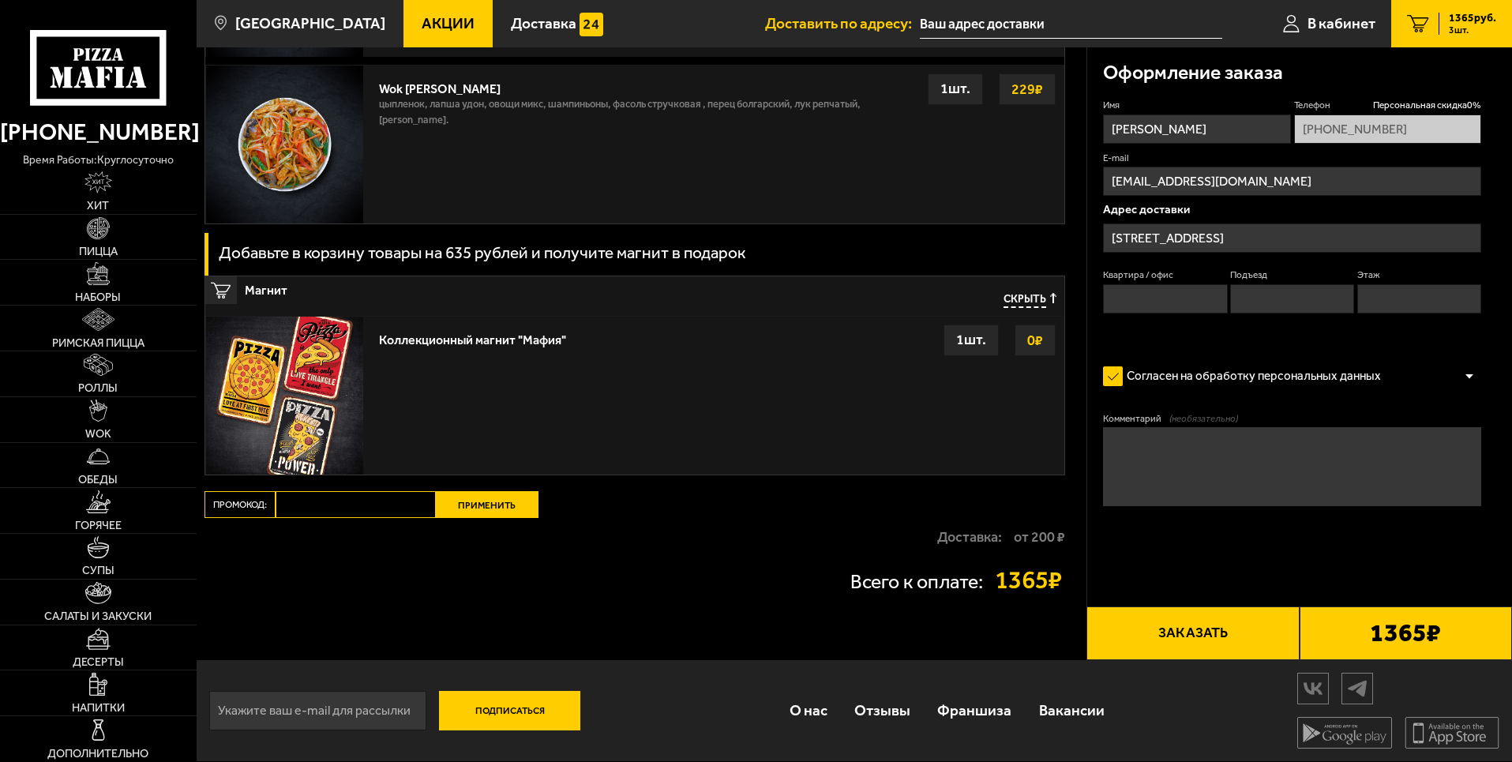
click at [1195, 238] on input "[STREET_ADDRESS]" at bounding box center [1292, 237] width 378 height 29
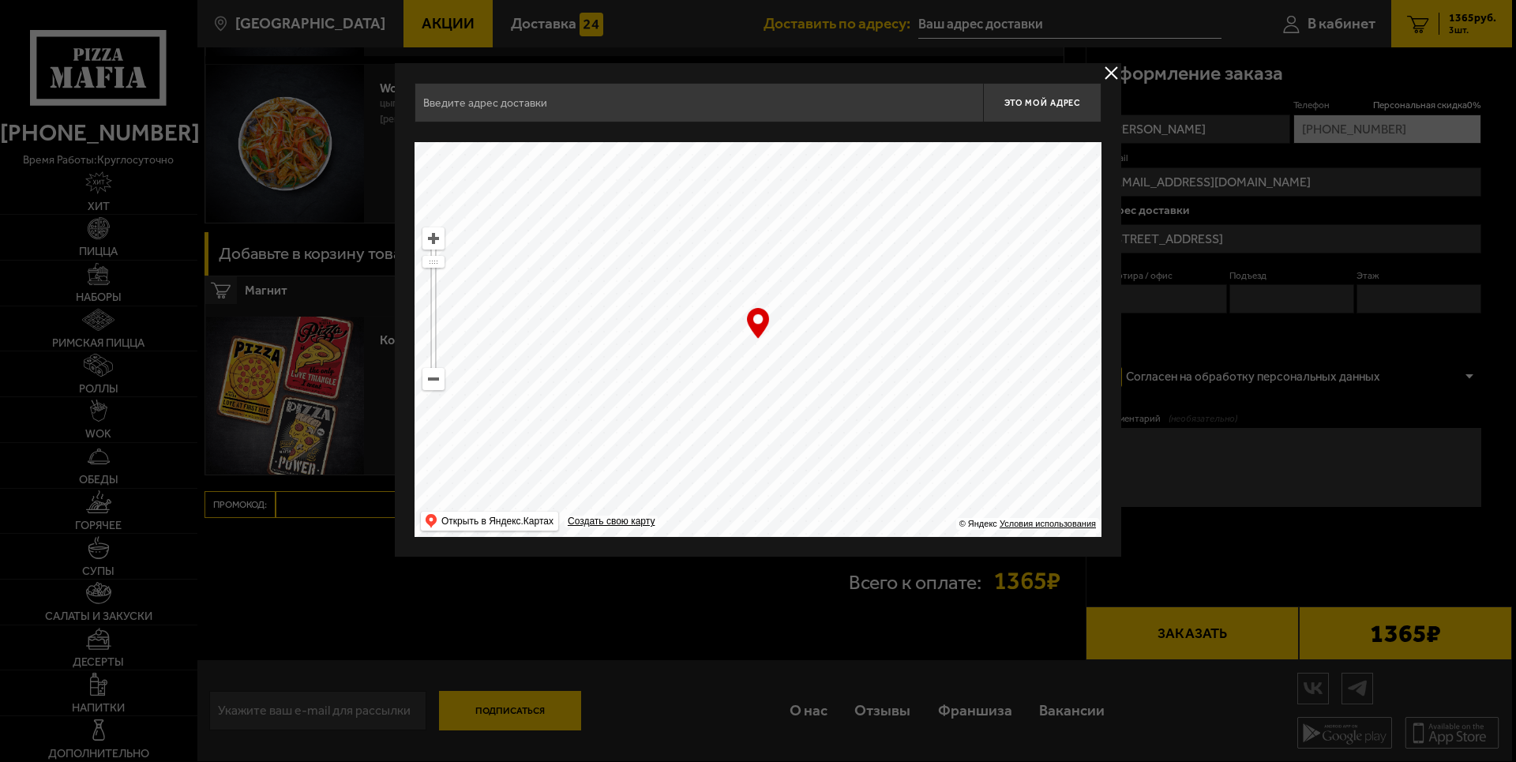
type input "[STREET_ADDRESS]"
drag, startPoint x: 1113, startPoint y: 68, endPoint x: 894, endPoint y: 93, distance: 220.9
click at [1112, 69] on button "delivery type" at bounding box center [1111, 73] width 20 height 20
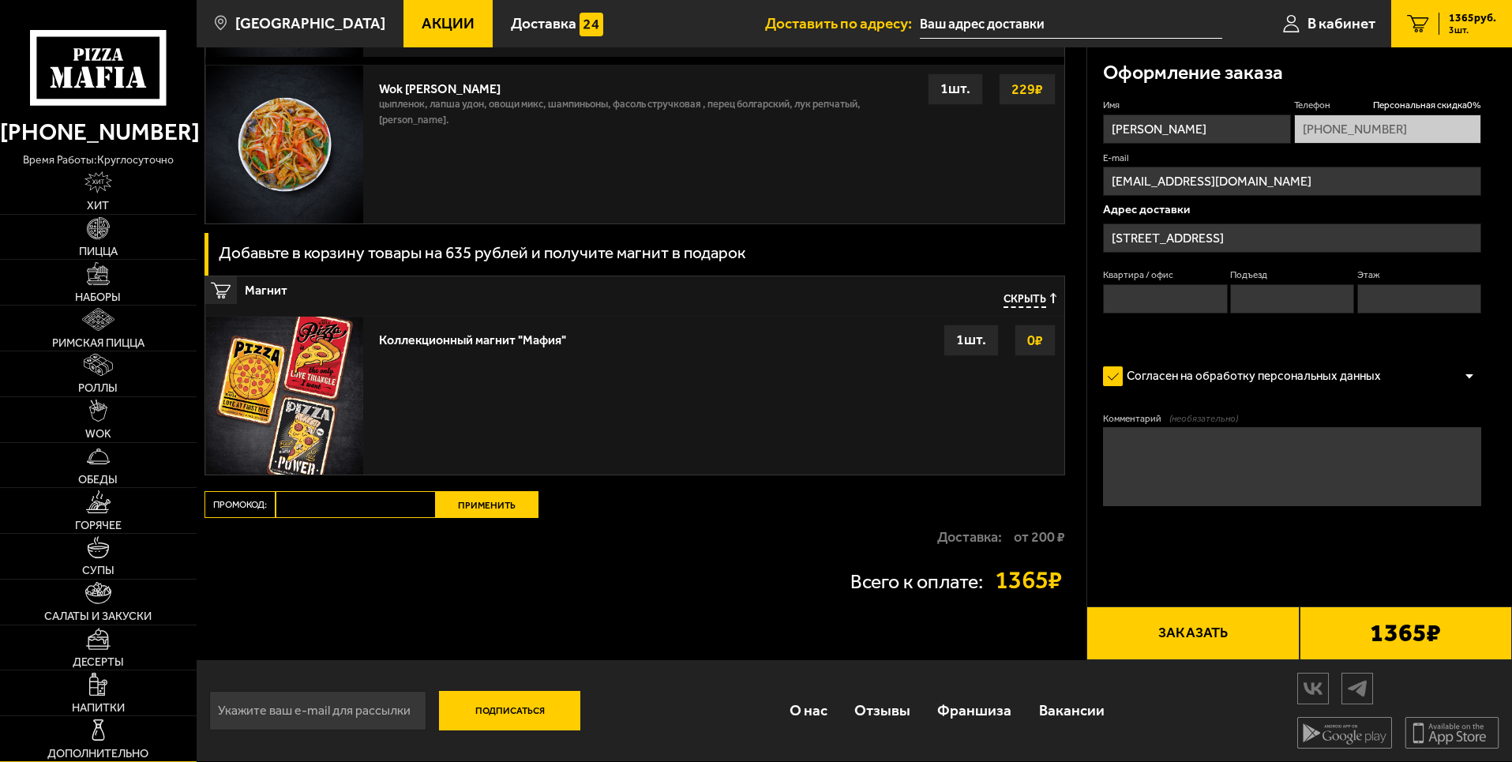
click at [127, 732] on link "Дополнительно" at bounding box center [98, 738] width 197 height 45
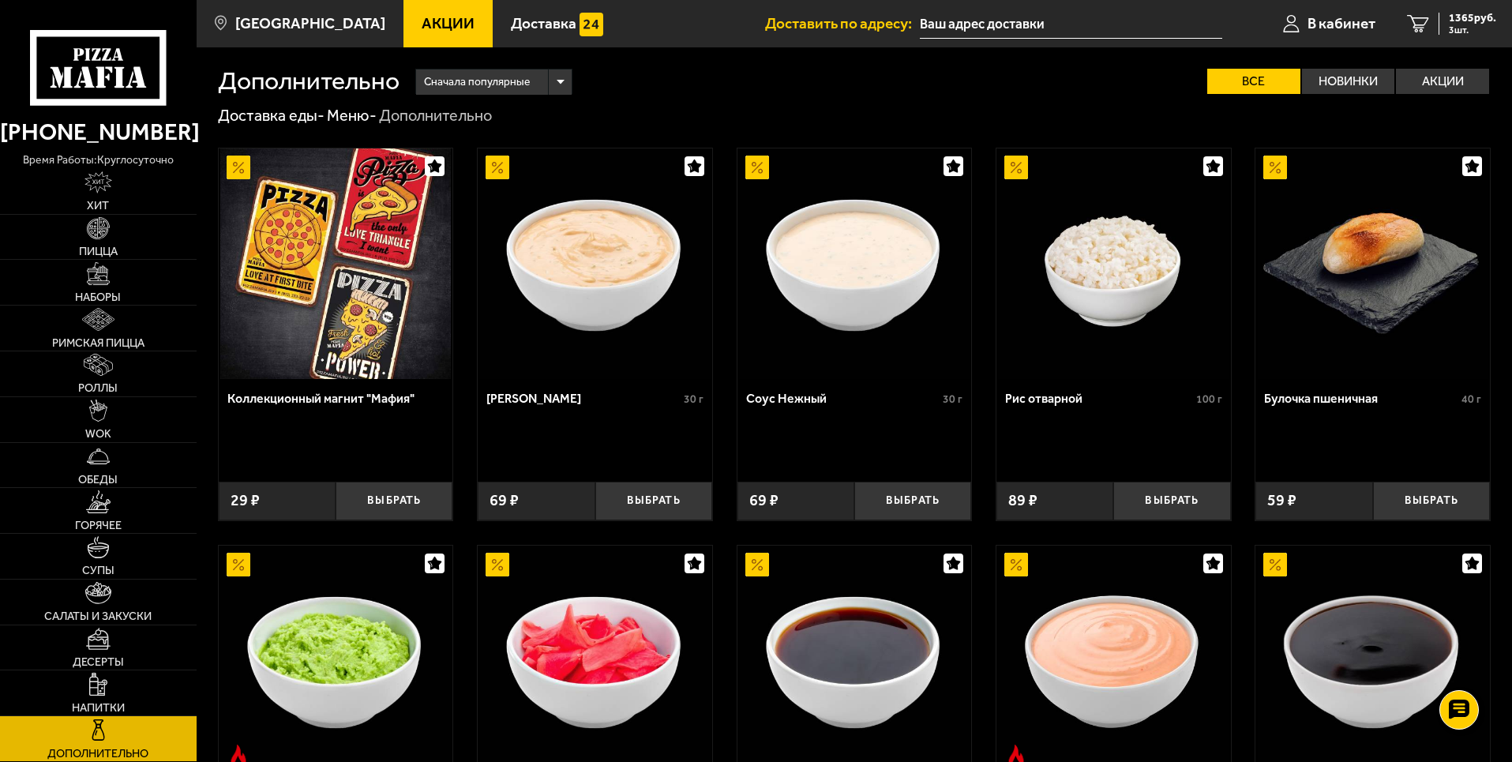
click at [144, 46] on icon at bounding box center [98, 67] width 136 height 75
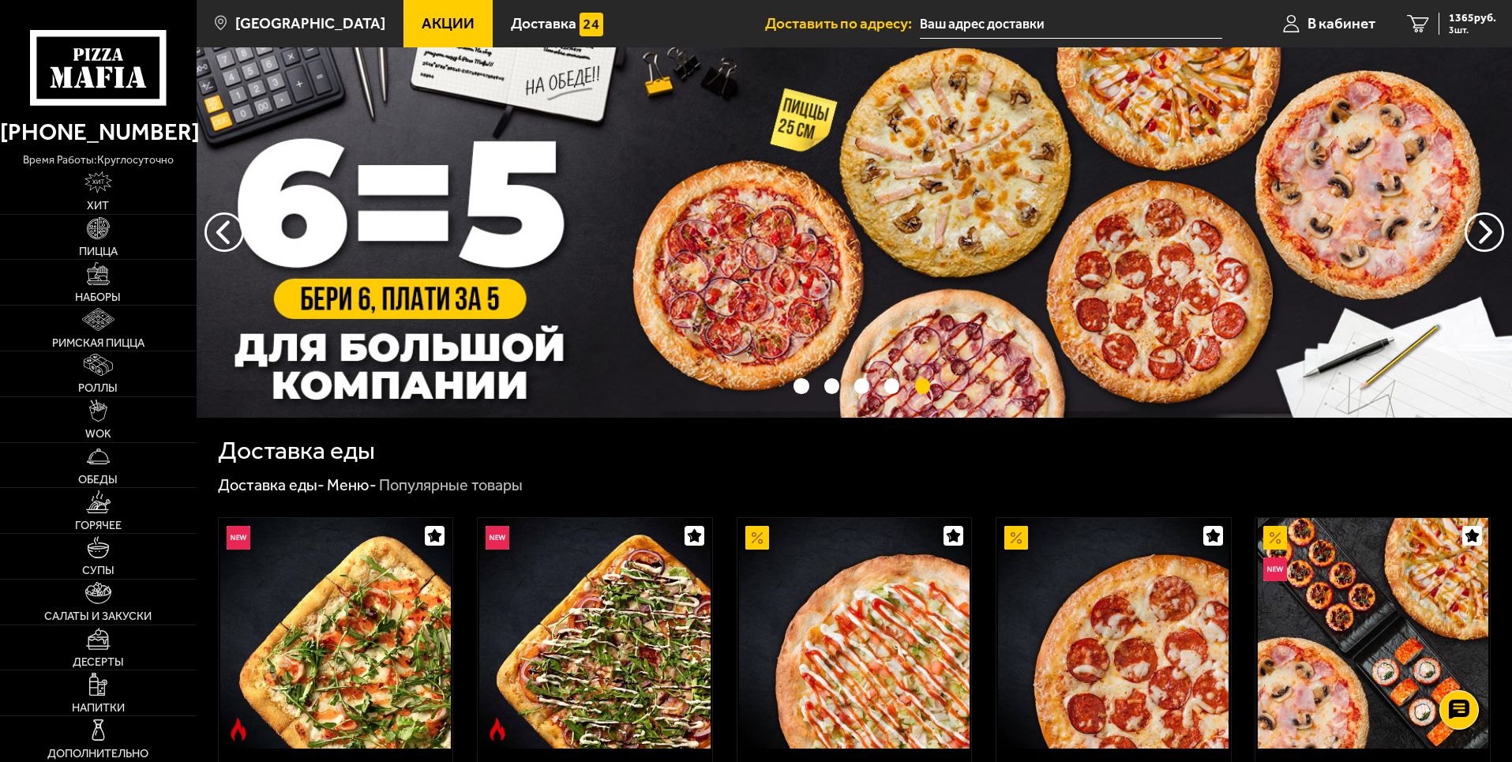
click at [1007, 17] on input "text" at bounding box center [1071, 23] width 302 height 29
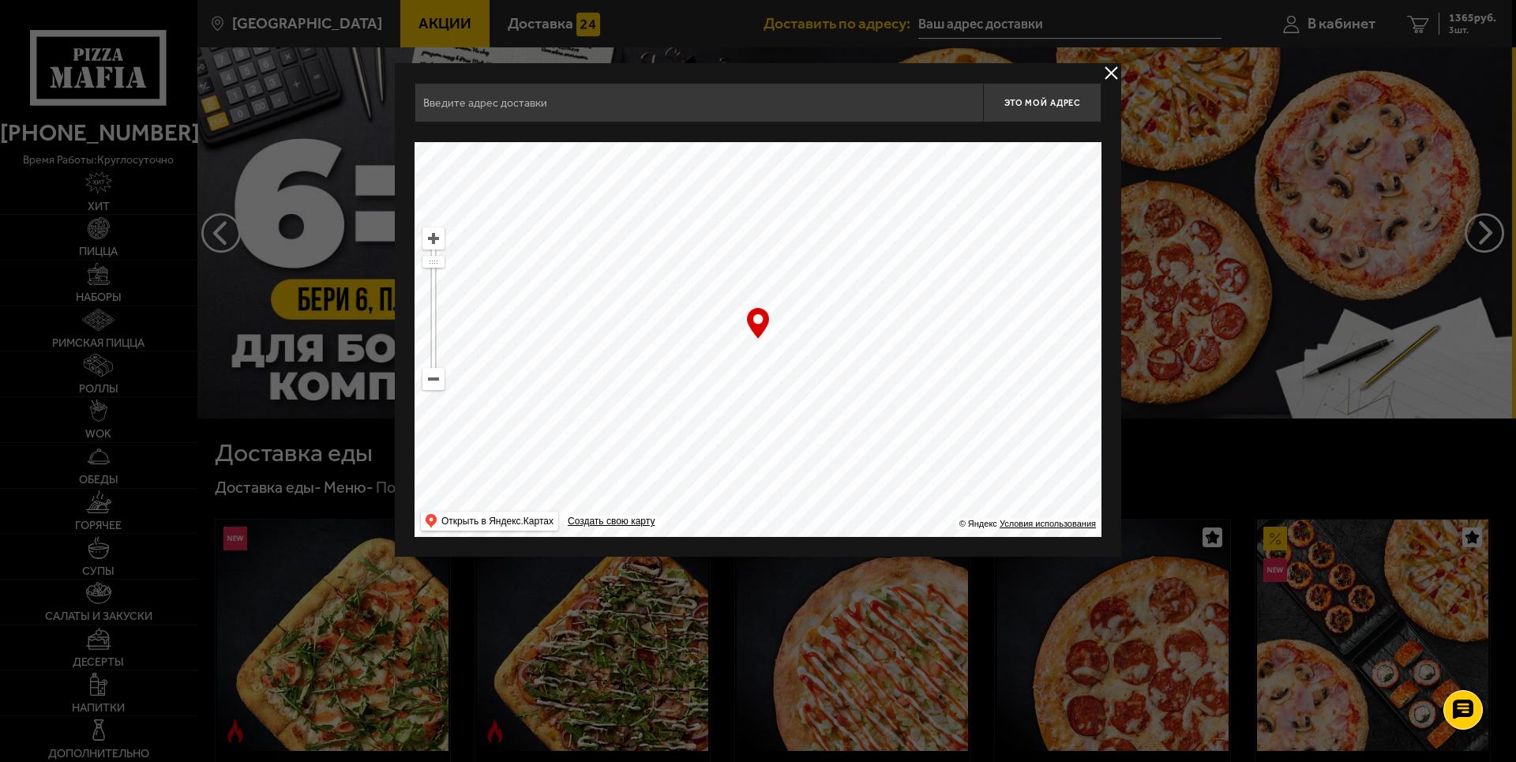
click at [747, 108] on input "text" at bounding box center [699, 102] width 568 height 39
drag, startPoint x: 892, startPoint y: 329, endPoint x: 907, endPoint y: 398, distance: 70.3
click at [905, 400] on ymaps at bounding box center [758, 339] width 687 height 395
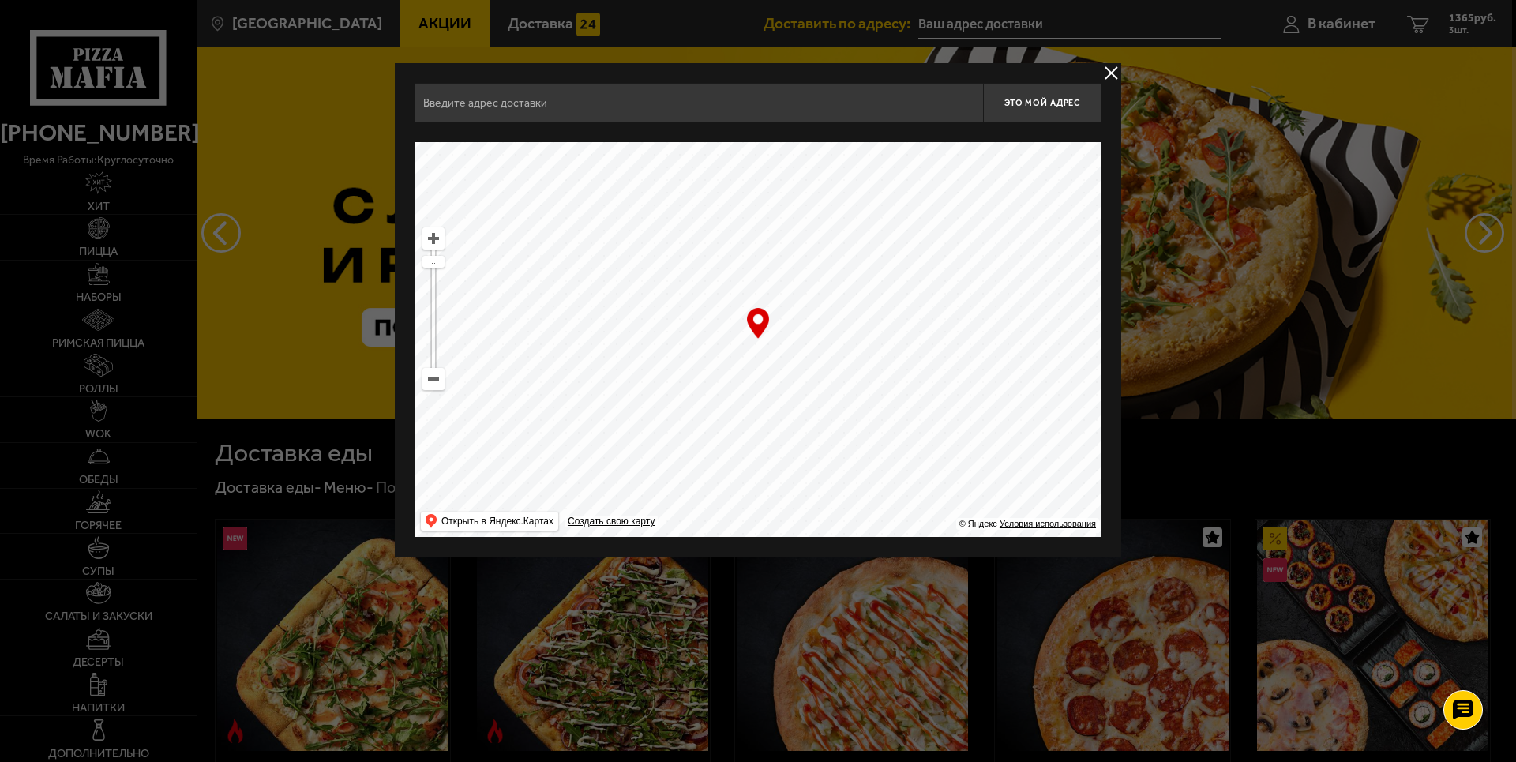
type input "[STREET_ADDRESS]"
click at [996, 121] on button "Это мой адрес" at bounding box center [1042, 102] width 118 height 39
type input "[STREET_ADDRESS]"
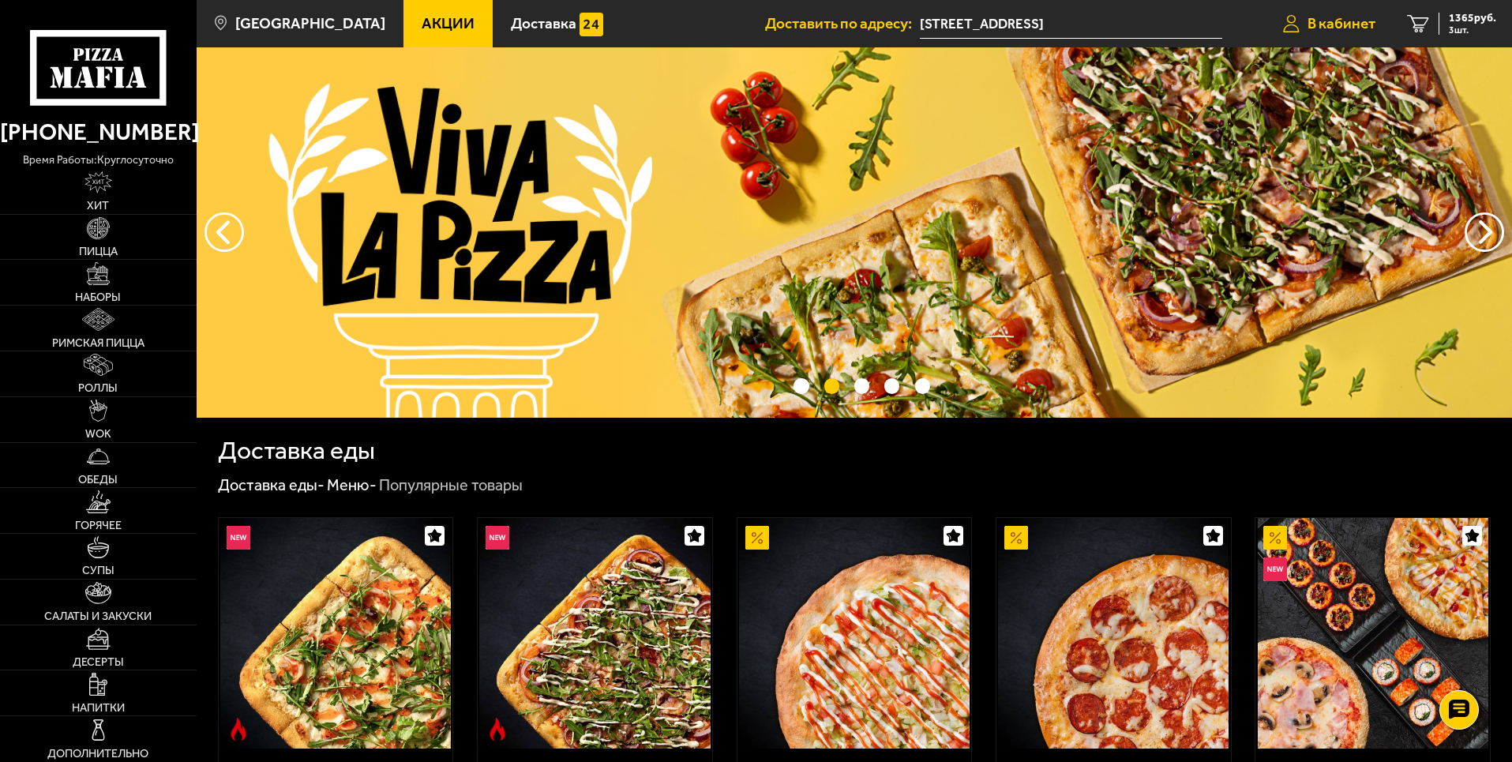
click at [1300, 21] on link "В кабинет" at bounding box center [1329, 23] width 124 height 47
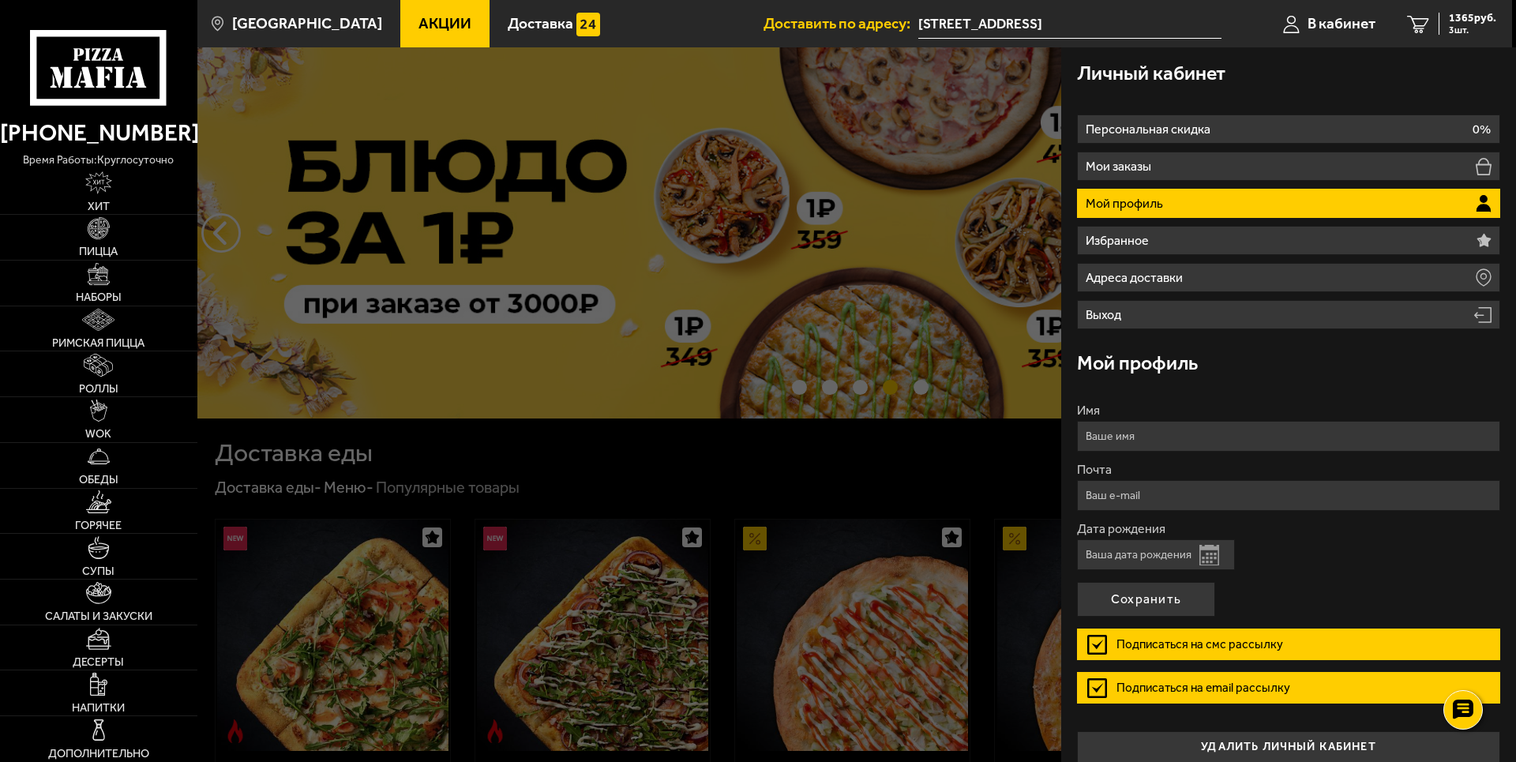
click at [1123, 24] on input "[STREET_ADDRESS]" at bounding box center [1069, 23] width 303 height 29
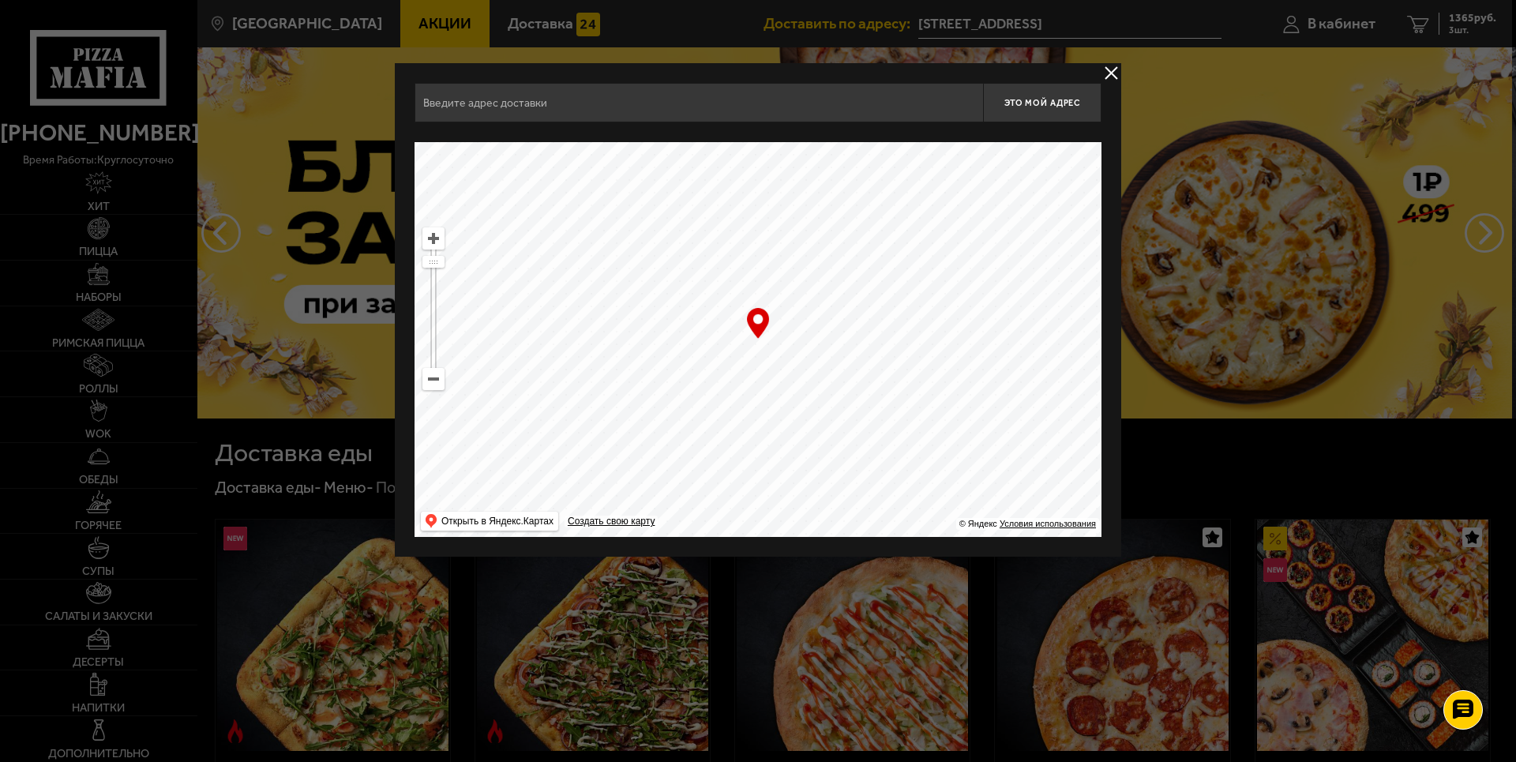
type input "[STREET_ADDRESS]"
click at [1120, 67] on button "delivery type" at bounding box center [1111, 73] width 20 height 20
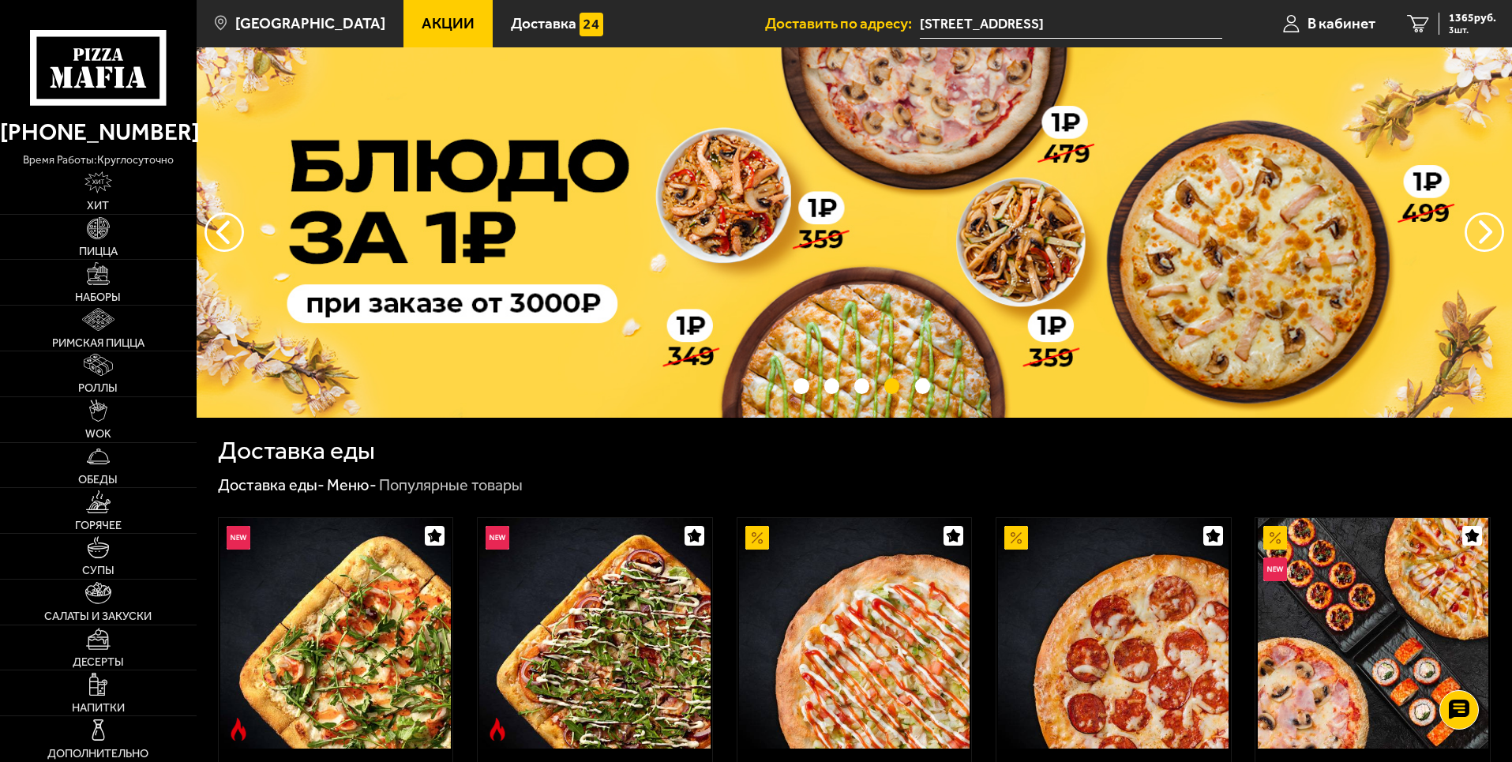
click at [1025, 23] on input "[STREET_ADDRESS]" at bounding box center [1071, 23] width 302 height 29
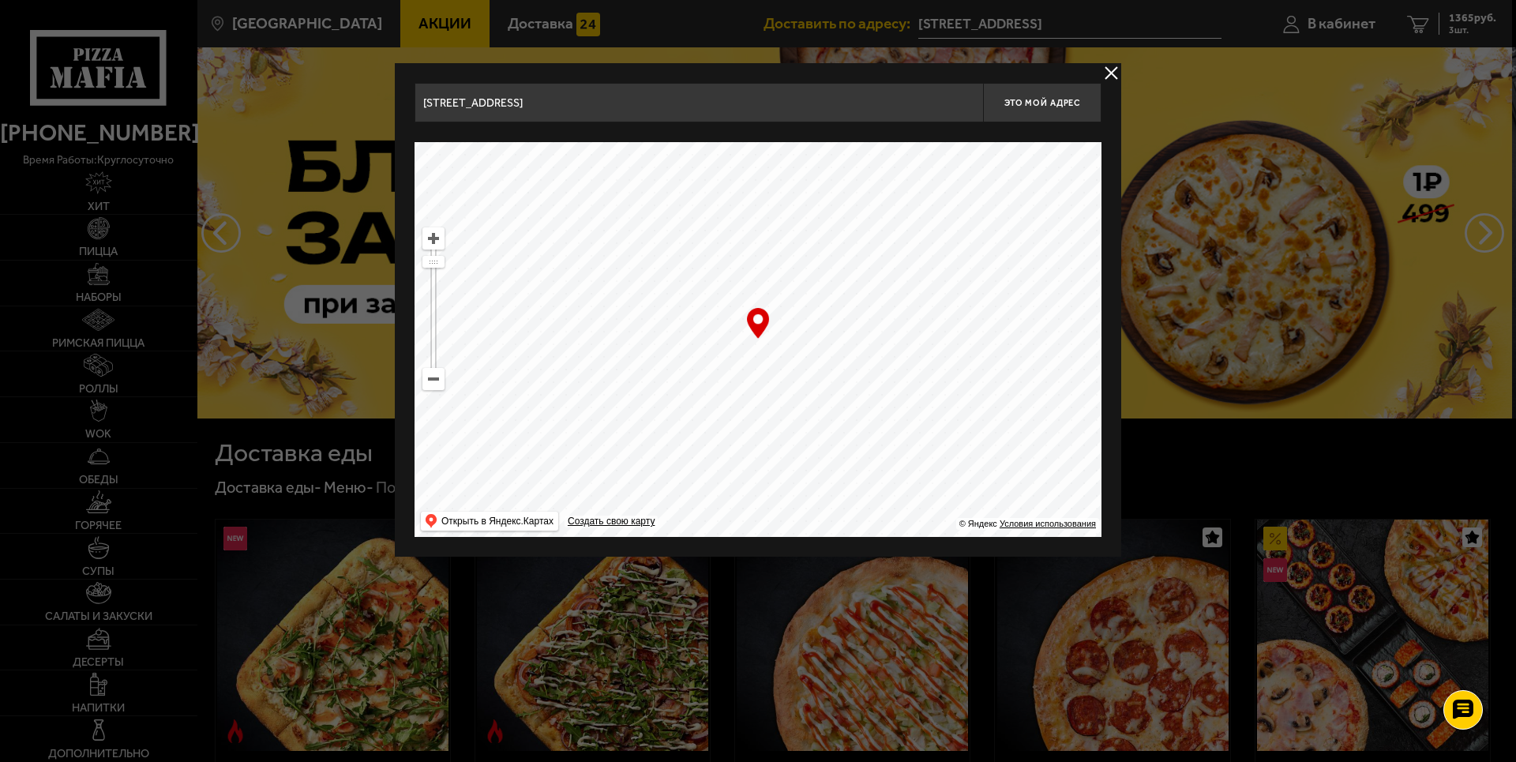
drag, startPoint x: 846, startPoint y: 103, endPoint x: 310, endPoint y: 82, distance: 536.5
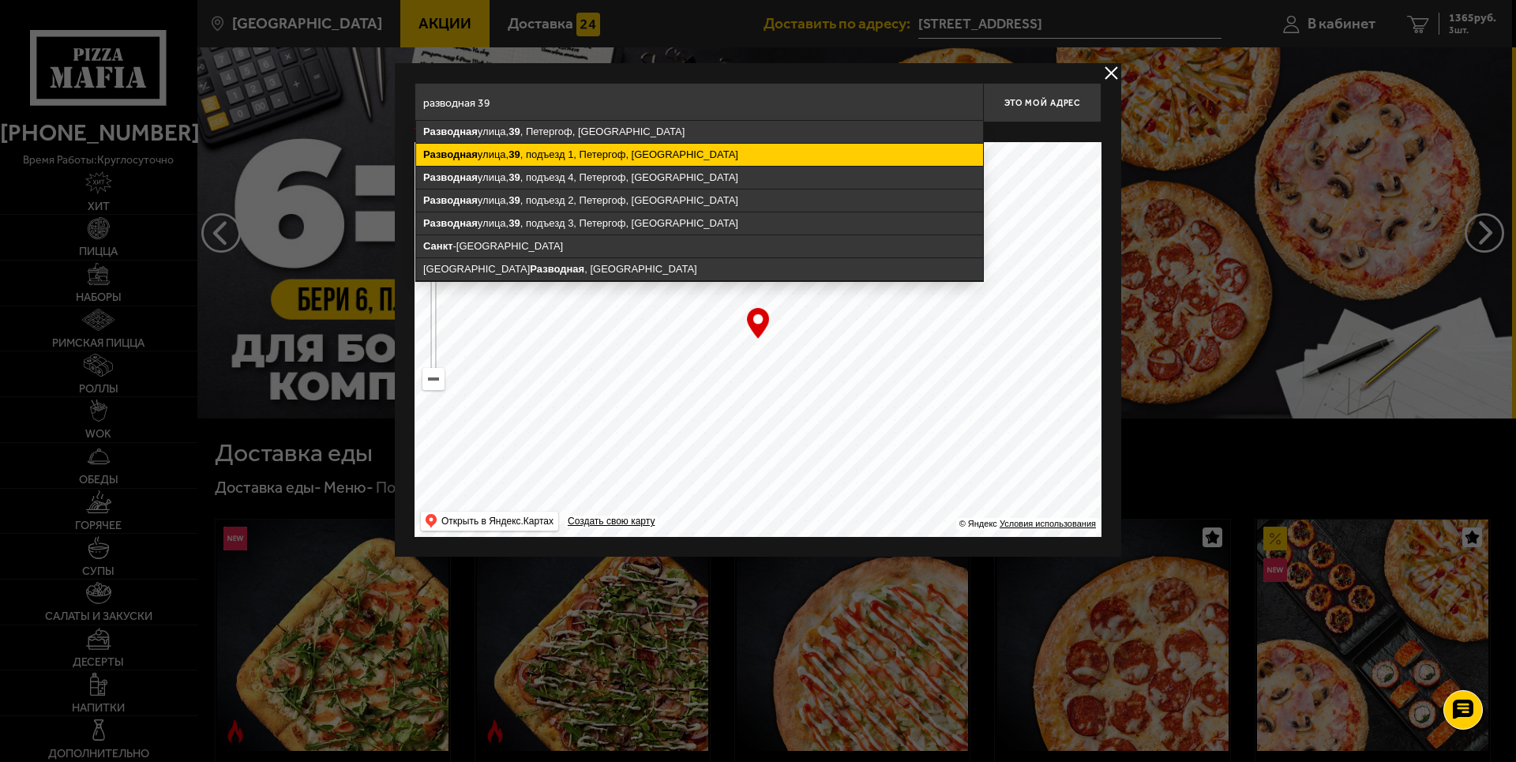
click at [601, 144] on ymaps "Разводная улица, 39 , подъезд 1, Петергоф, Санкт-Петербург" at bounding box center [699, 155] width 567 height 22
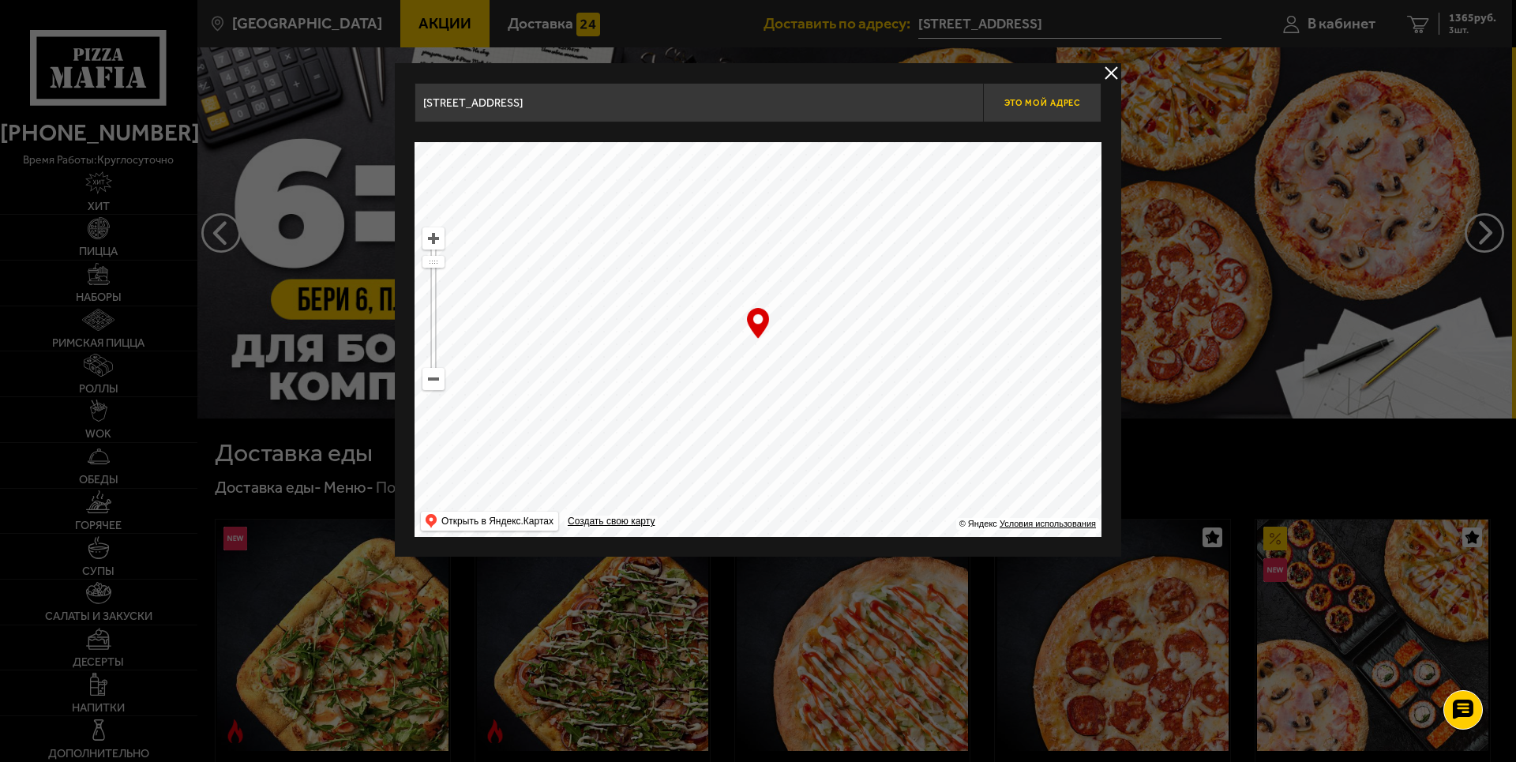
click at [1068, 103] on span "Это мой адрес" at bounding box center [1042, 103] width 76 height 10
click at [1067, 103] on span "Это мой адрес" at bounding box center [1042, 103] width 76 height 10
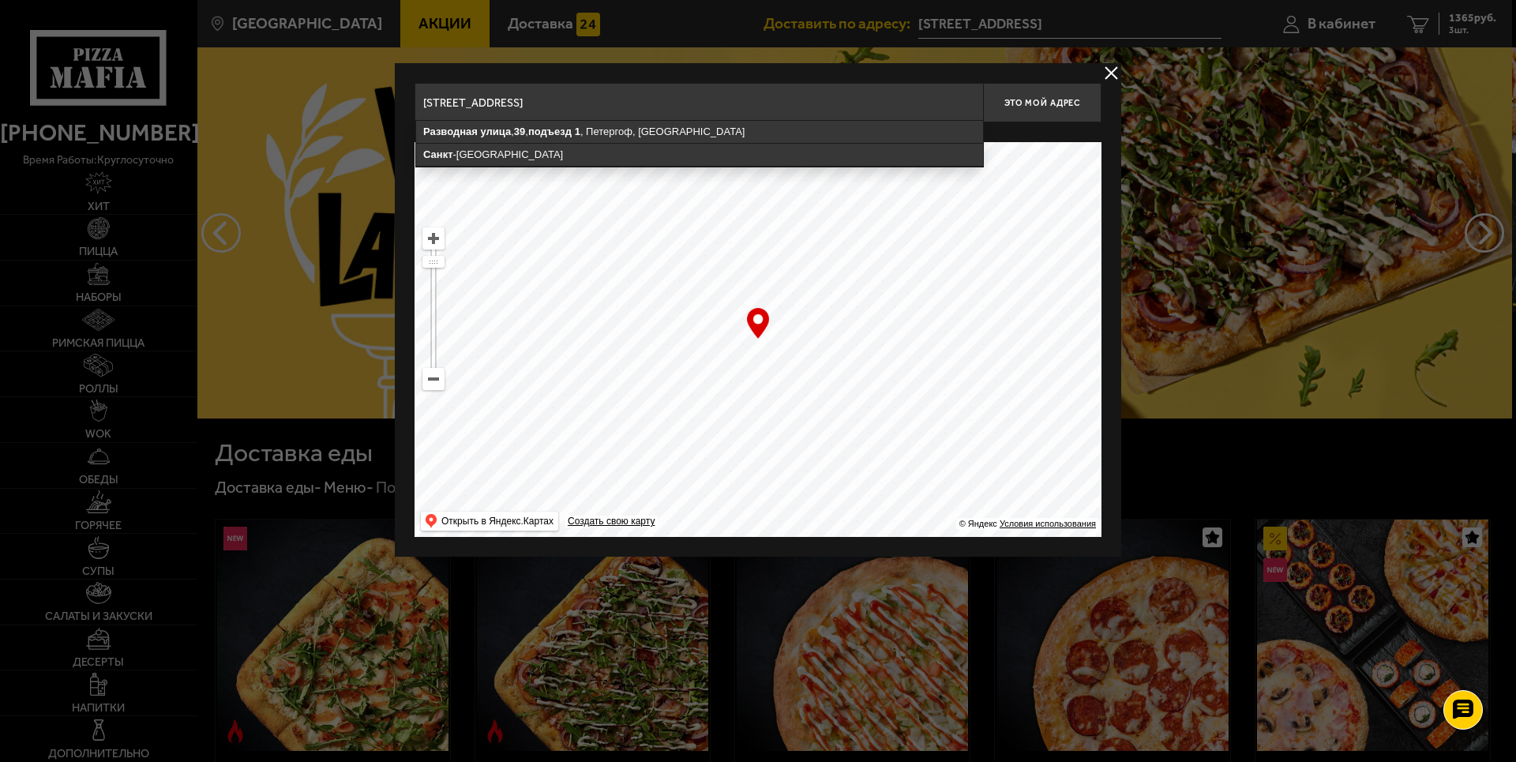
drag, startPoint x: 766, startPoint y: 105, endPoint x: 299, endPoint y: 111, distance: 466.7
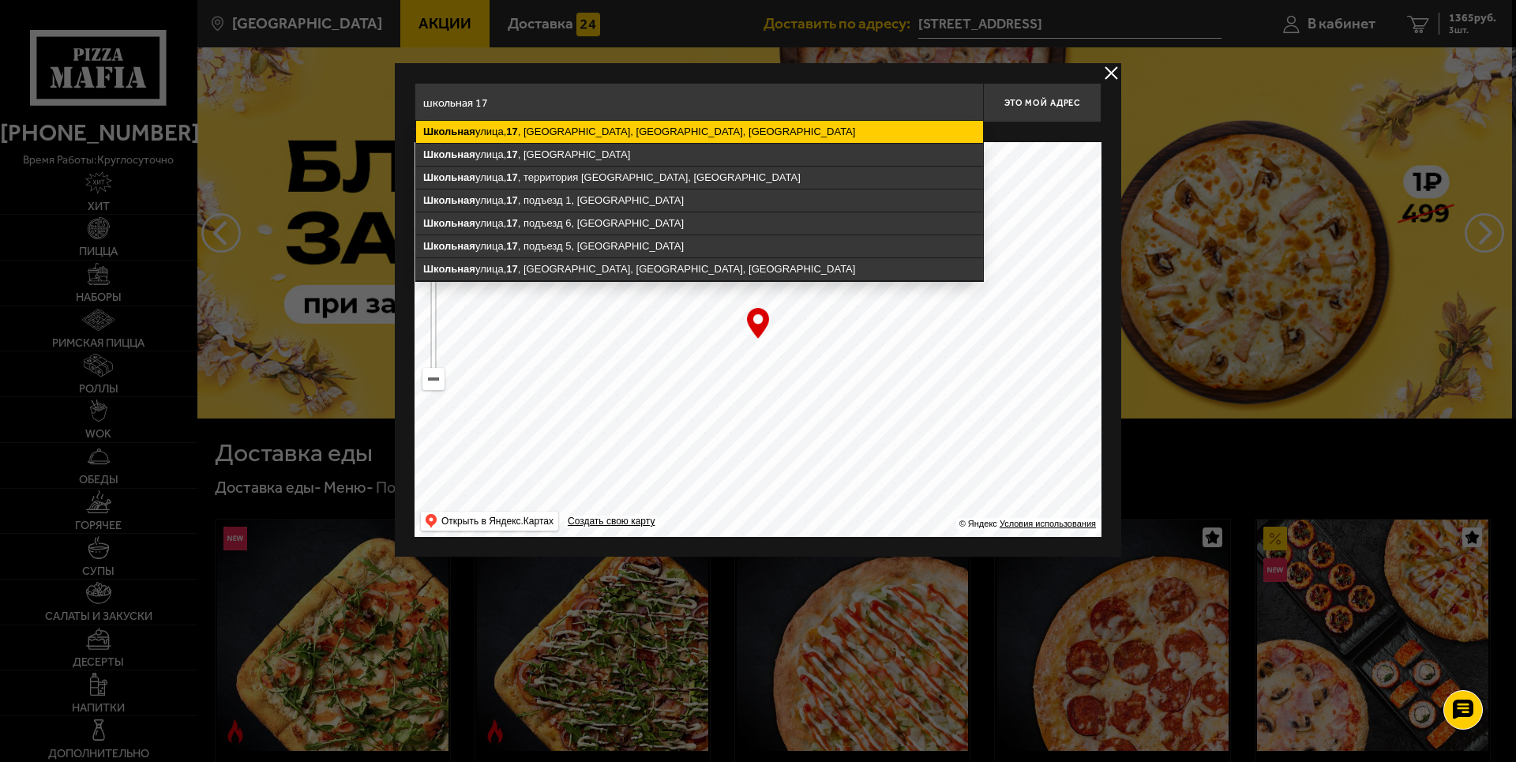
drag, startPoint x: 471, startPoint y: 131, endPoint x: 456, endPoint y: 135, distance: 15.5
click at [469, 132] on ymaps "Школьная" at bounding box center [449, 132] width 52 height 12
type input "Санкт-Петербург, Пушкинский район, посёлок Шушары, Школьная улица, 17"
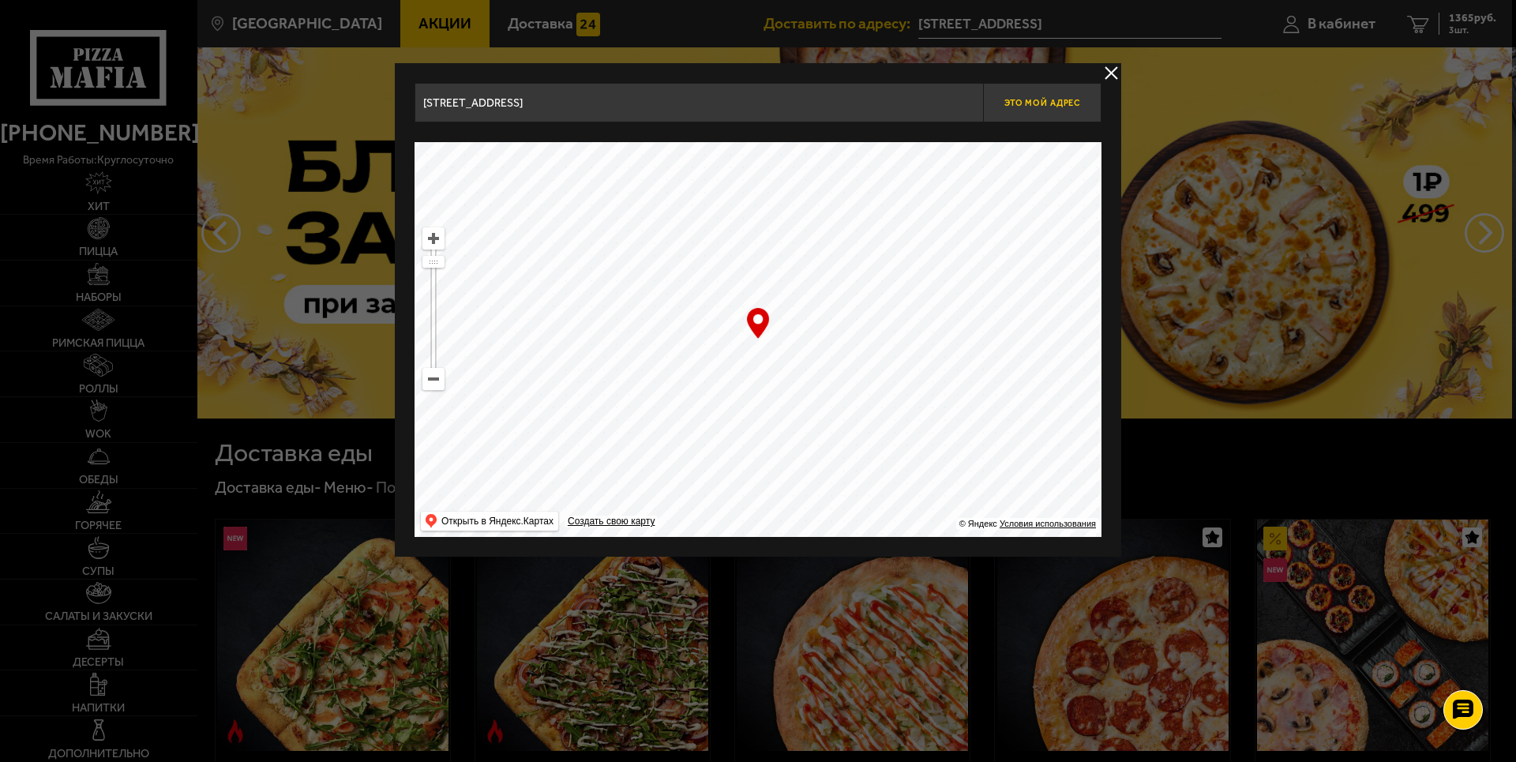
click at [1076, 103] on span "Это мой адрес" at bounding box center [1042, 103] width 76 height 10
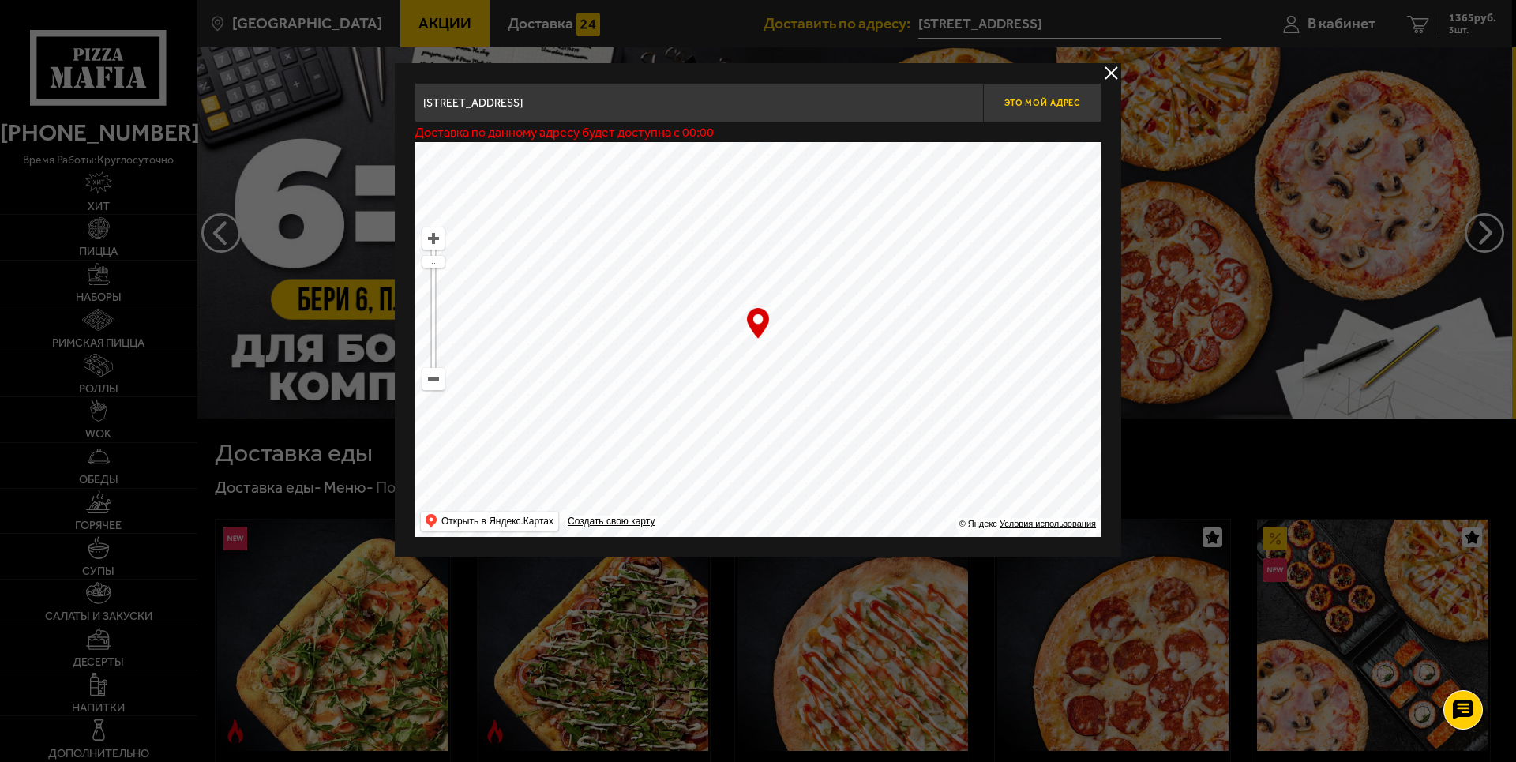
click at [1069, 100] on span "Это мой адрес" at bounding box center [1042, 103] width 76 height 10
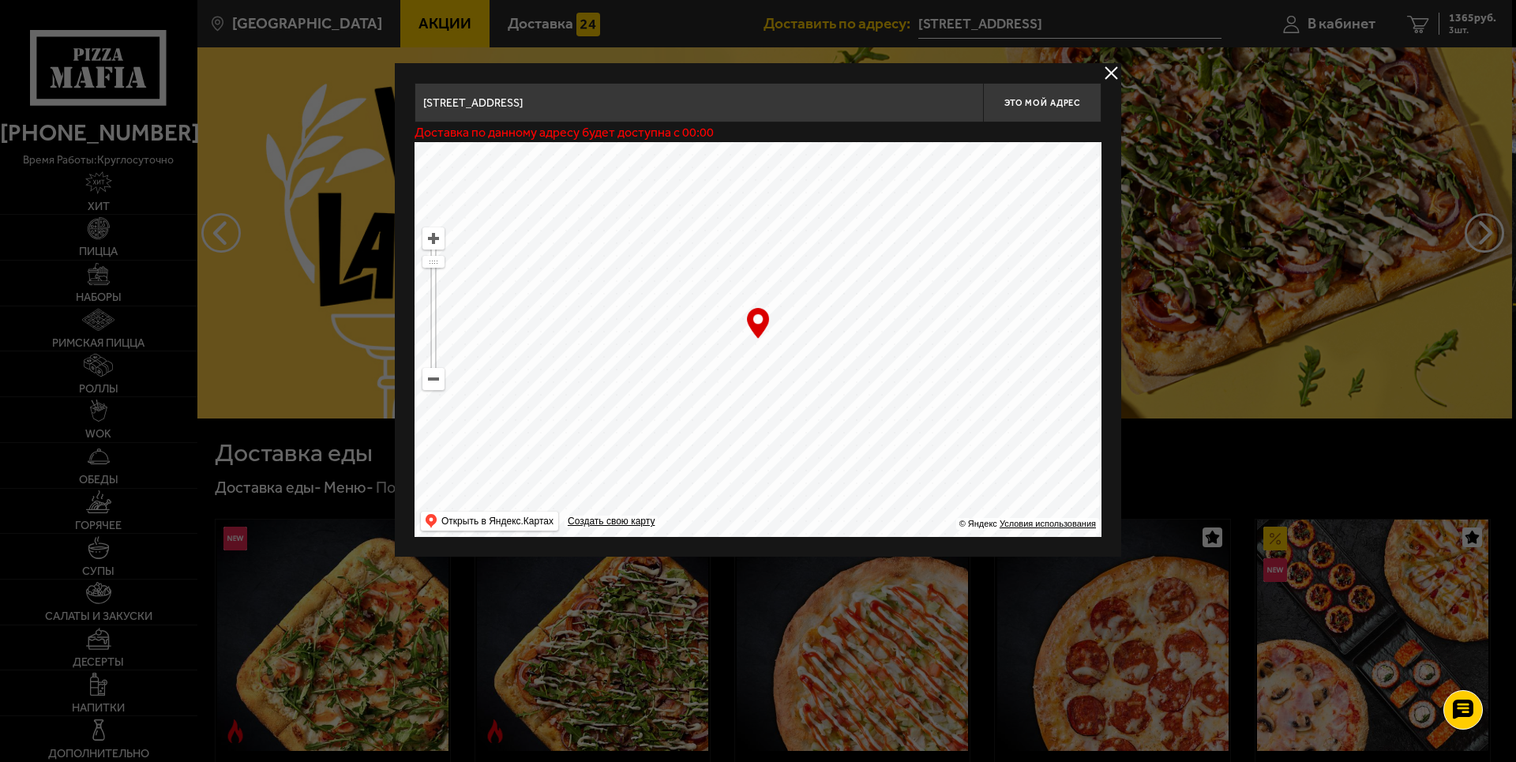
click at [1120, 68] on button "delivery type" at bounding box center [1111, 73] width 20 height 20
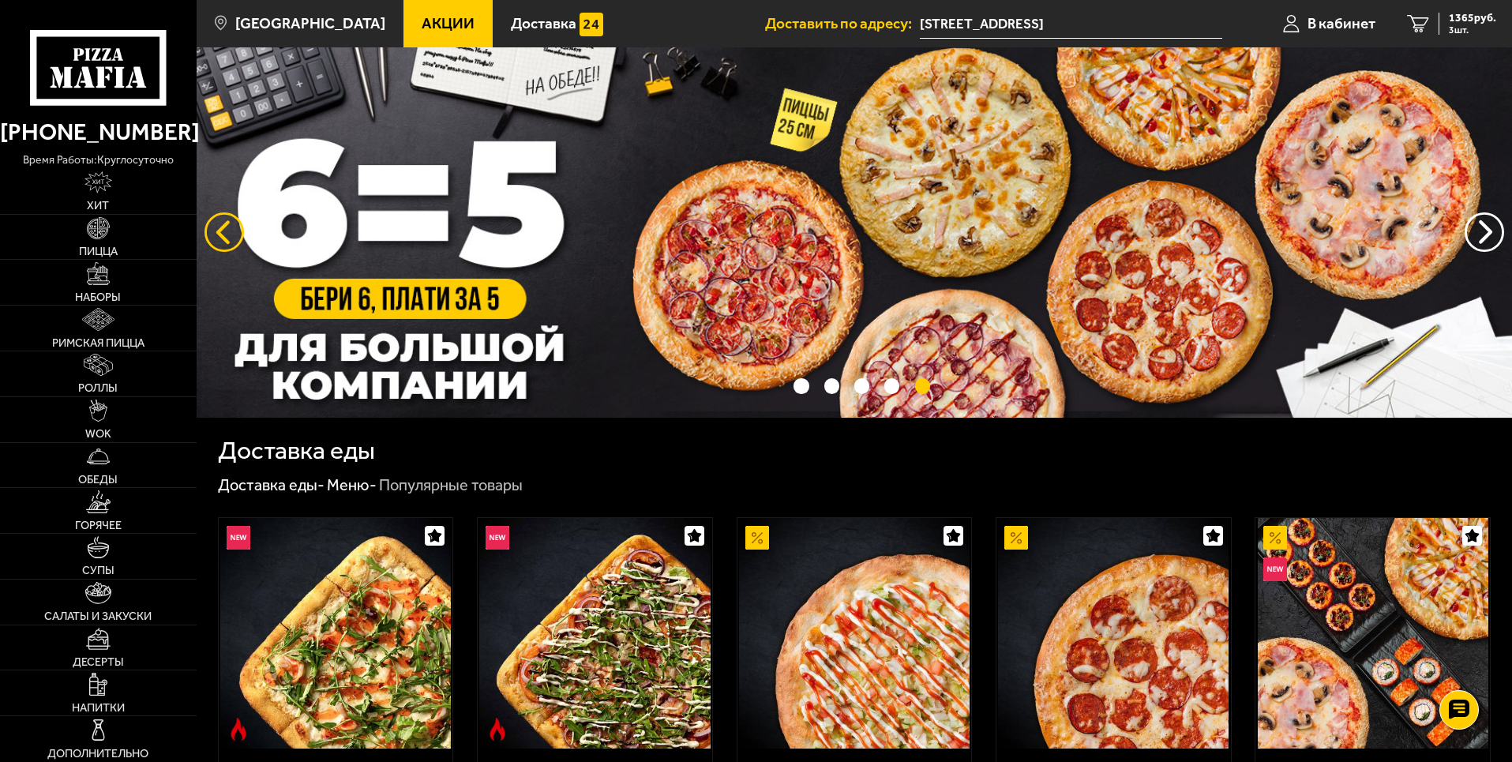
click at [236, 240] on button "следующий" at bounding box center [223, 231] width 39 height 39
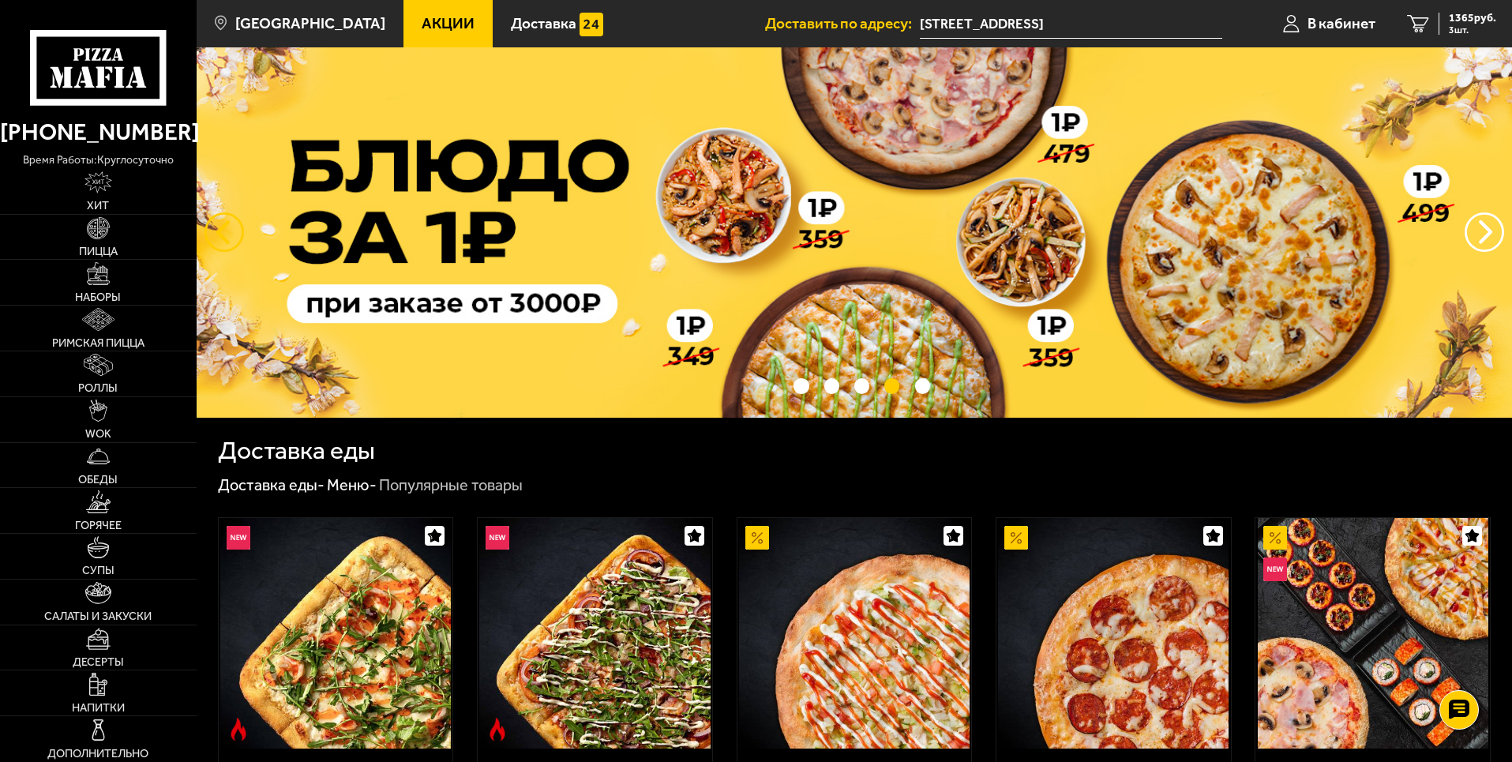
click at [237, 239] on button "следующий" at bounding box center [223, 231] width 39 height 39
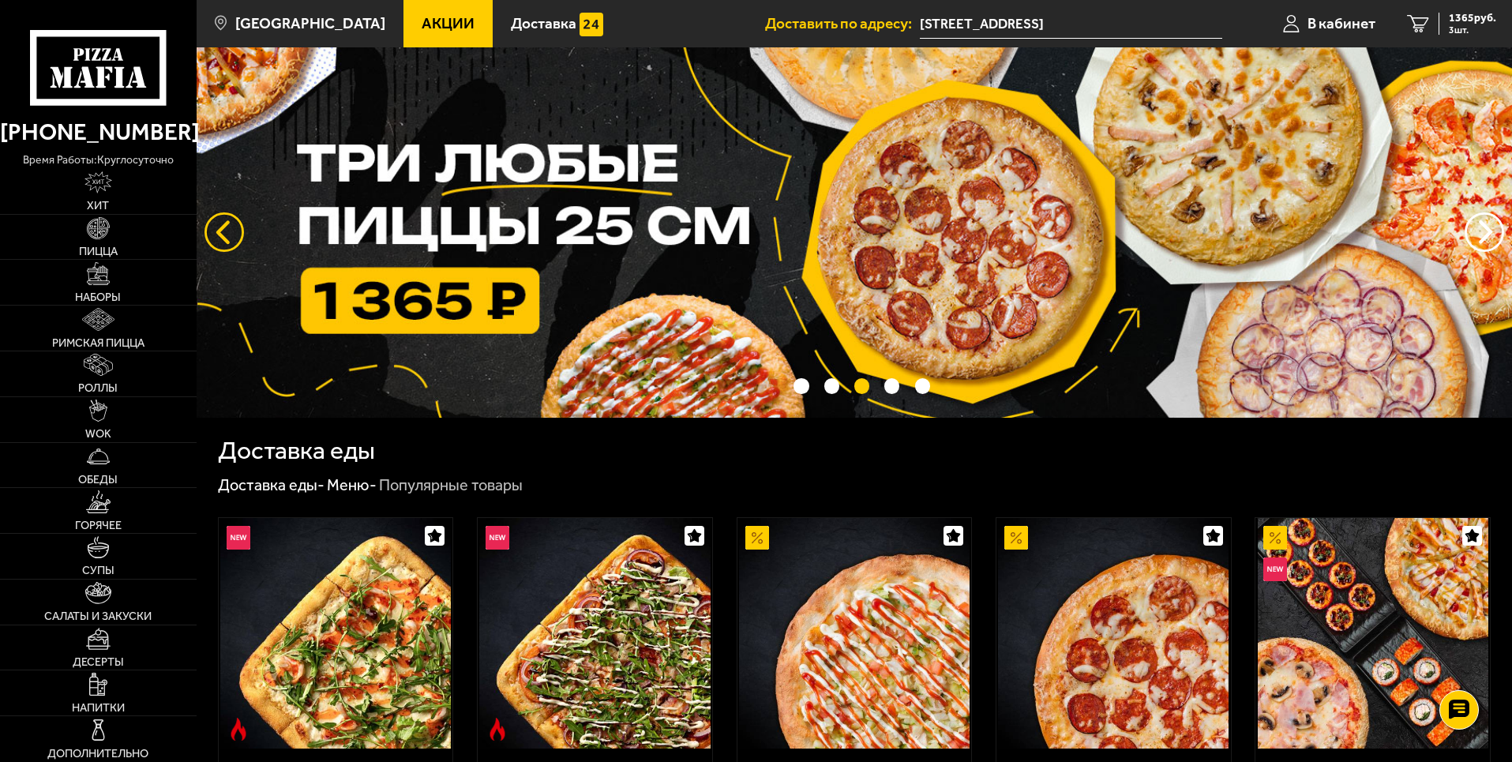
click at [238, 238] on button "следующий" at bounding box center [223, 231] width 39 height 39
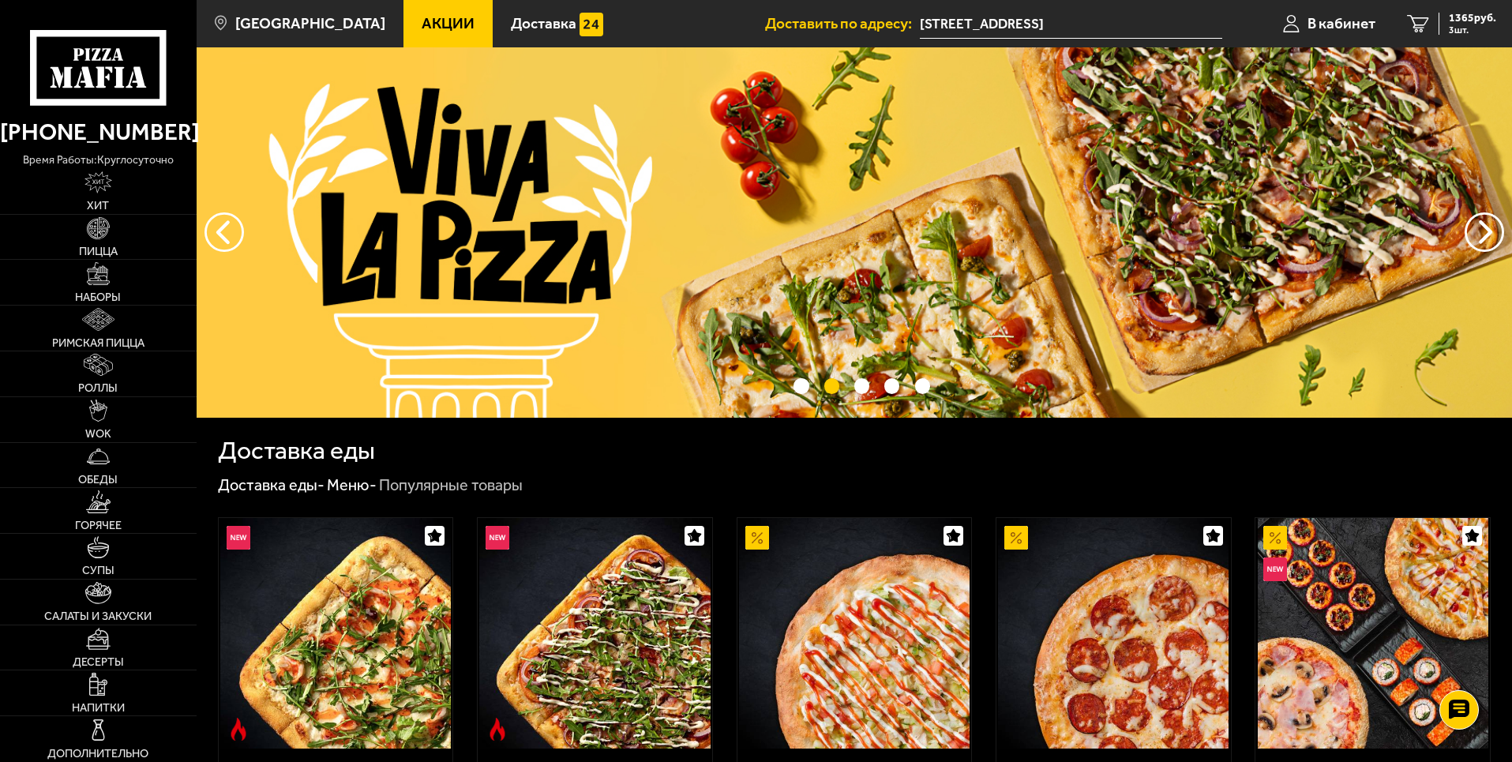
click at [241, 238] on img at bounding box center [854, 232] width 1315 height 370
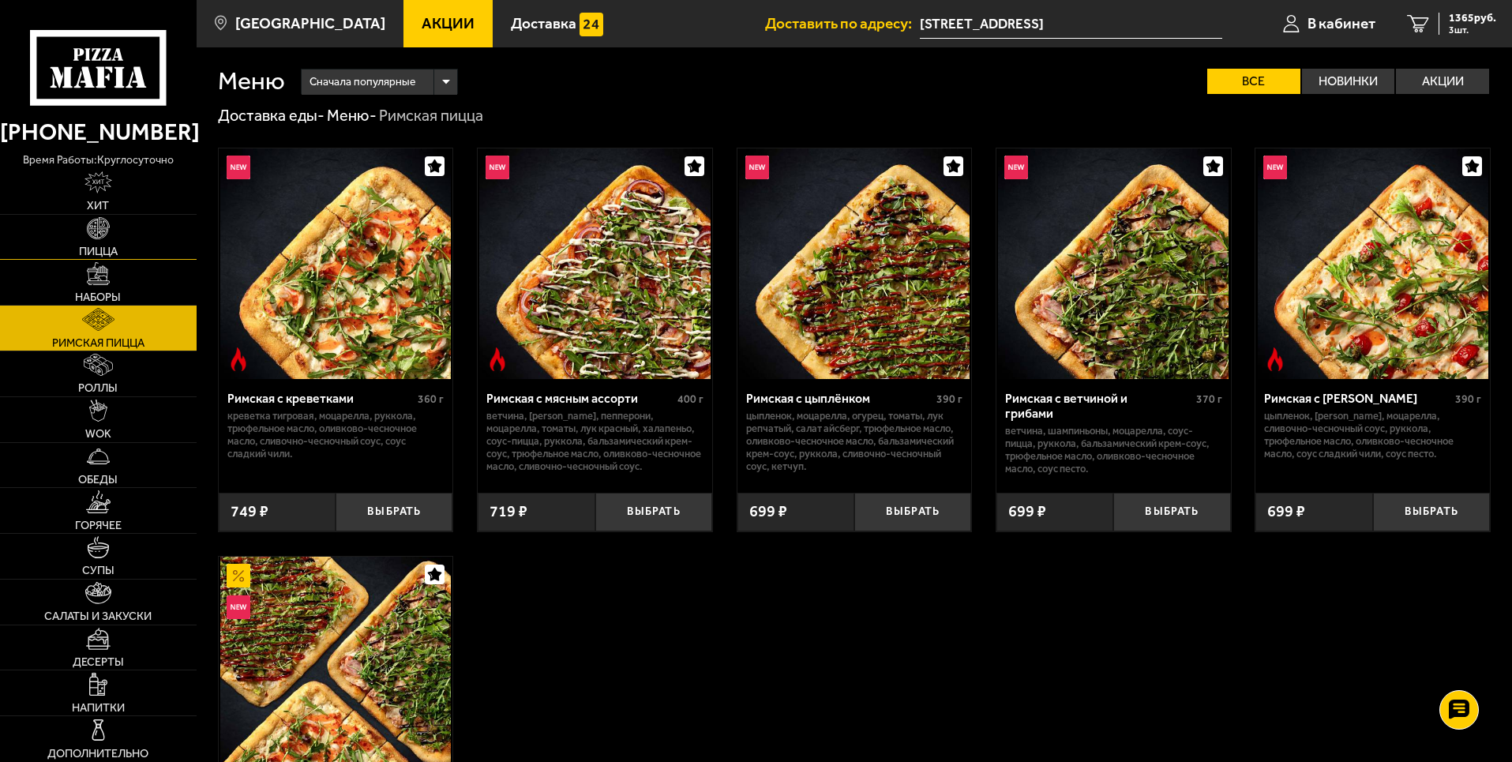
click at [167, 248] on link "Пицца" at bounding box center [98, 237] width 197 height 45
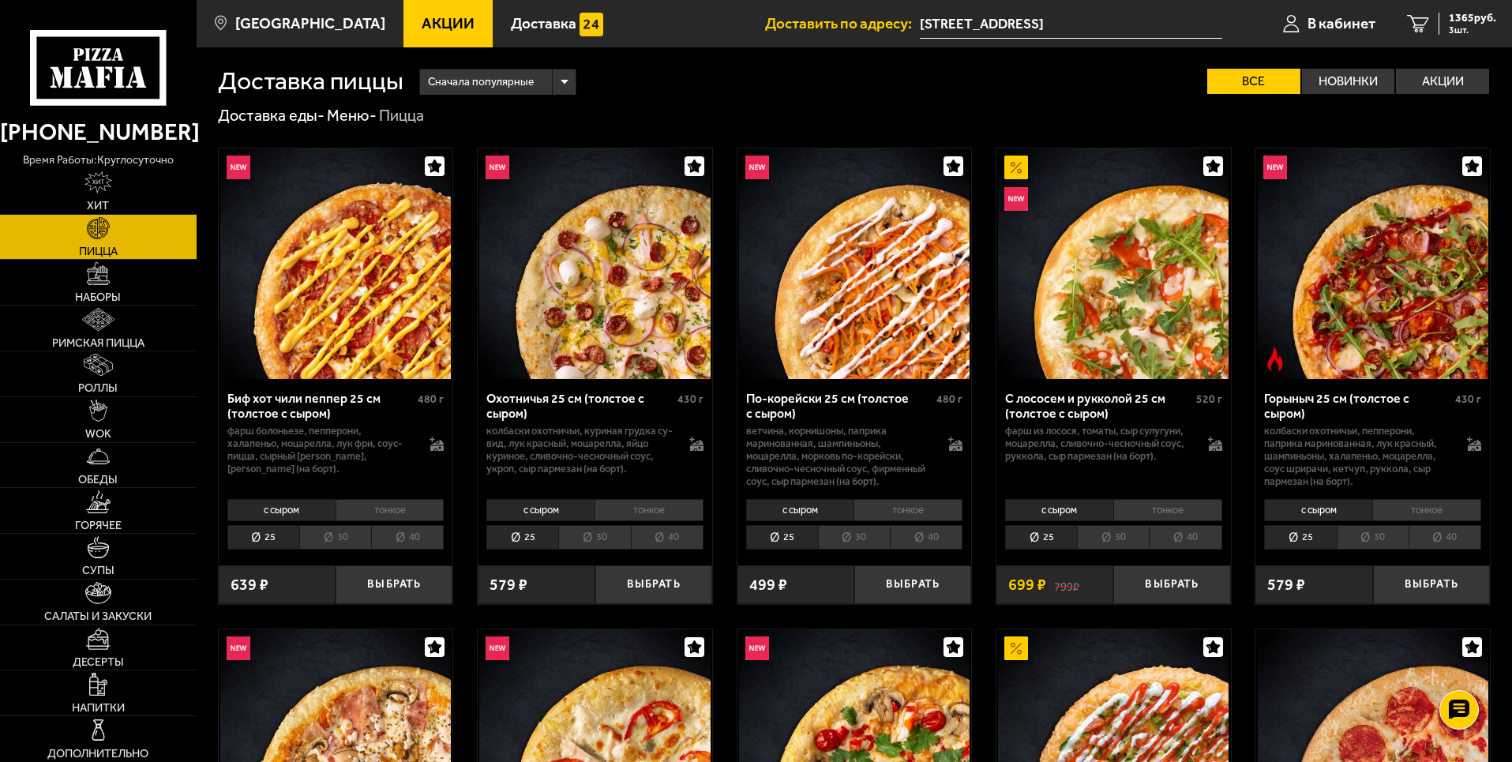
click at [339, 529] on li "30" at bounding box center [335, 537] width 72 height 24
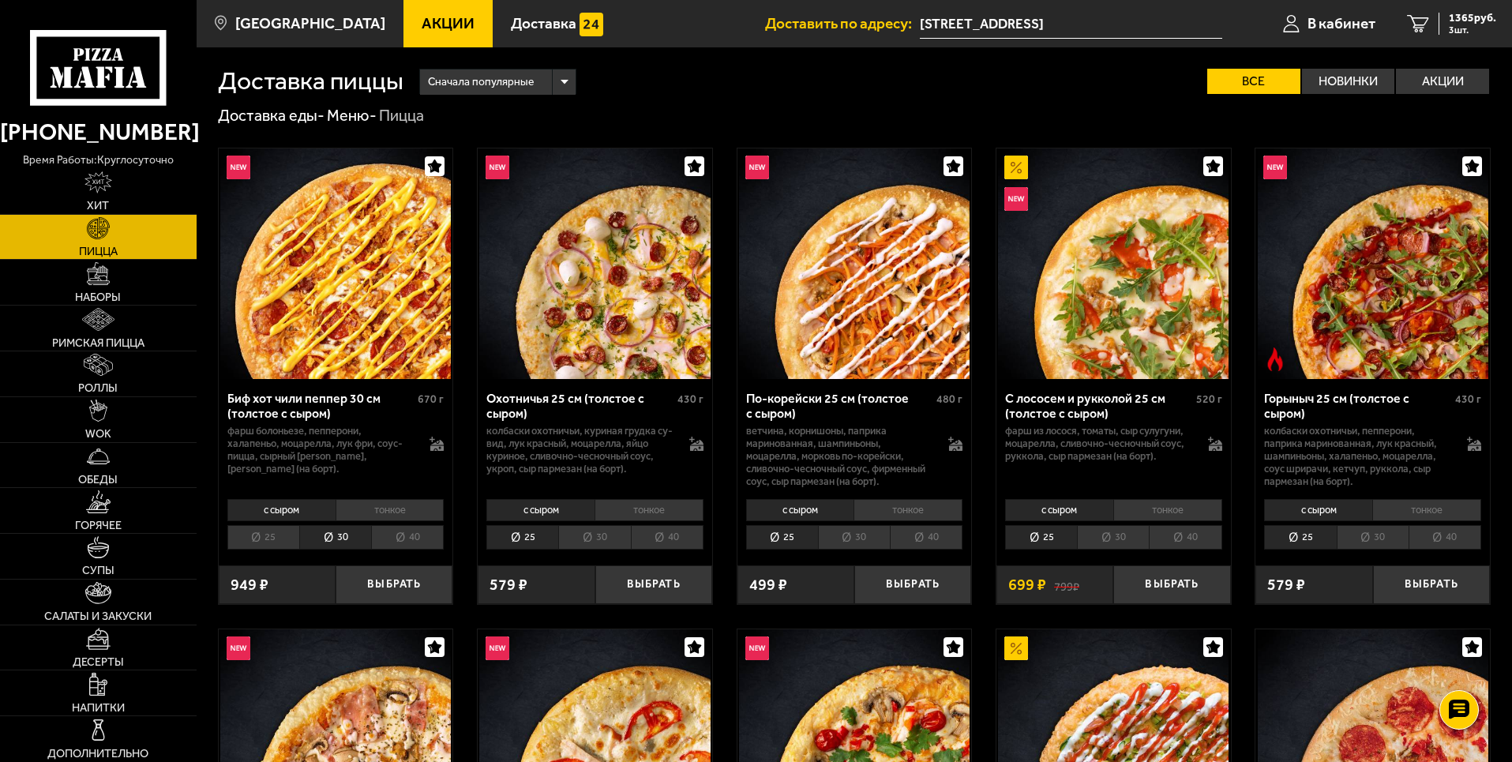
click at [286, 535] on li "25" at bounding box center [263, 537] width 72 height 24
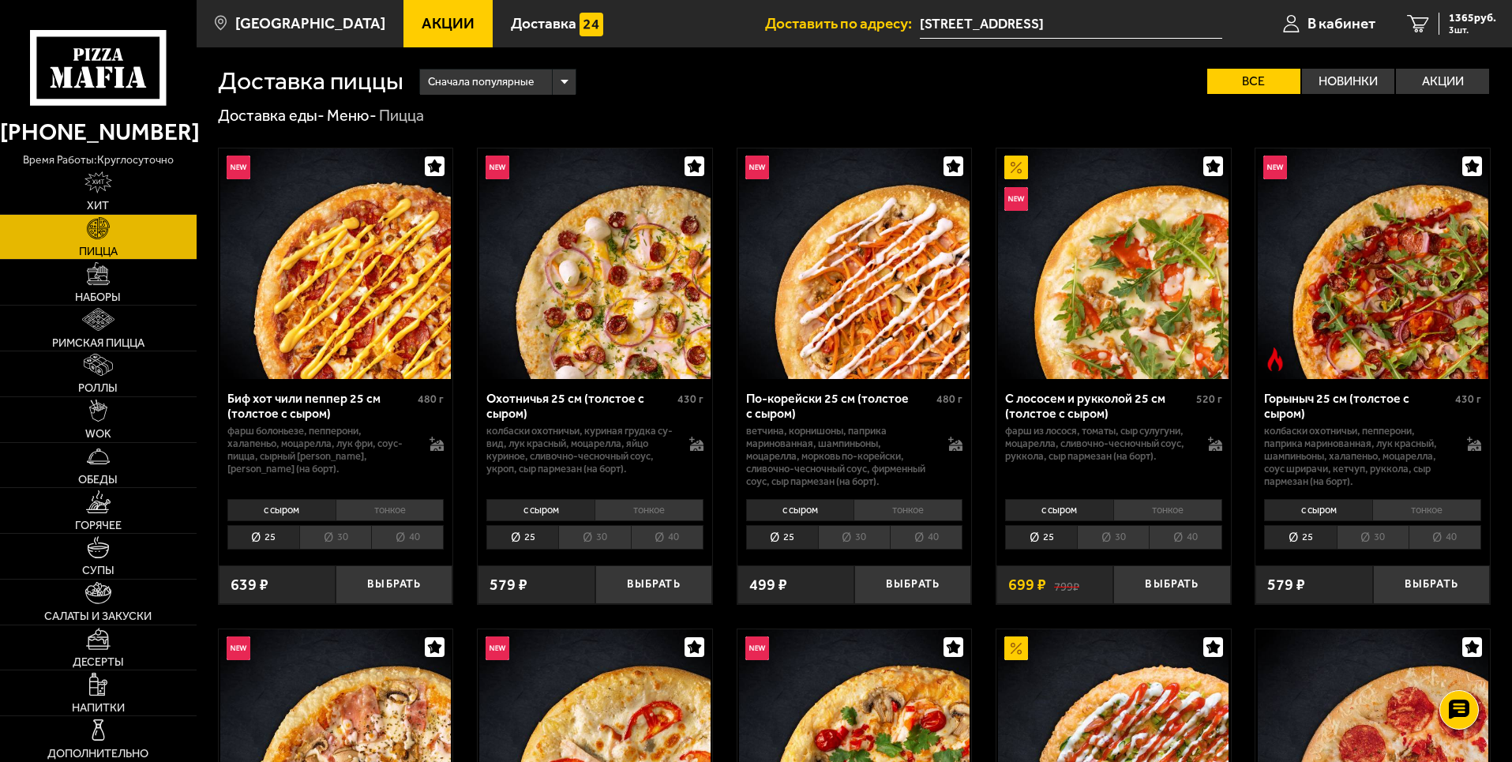
click at [322, 534] on li "30" at bounding box center [335, 537] width 72 height 24
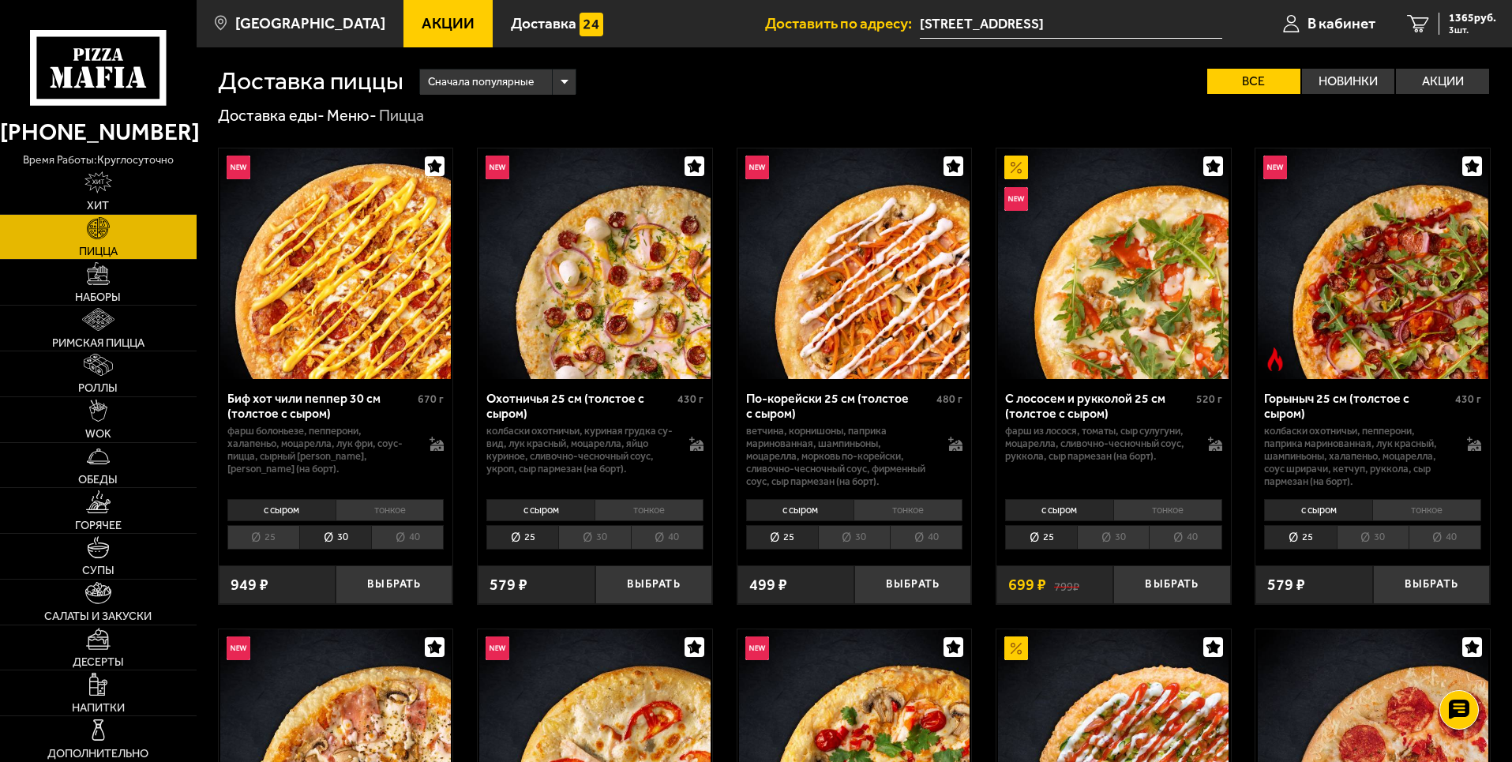
click at [593, 546] on li "30" at bounding box center [594, 537] width 72 height 24
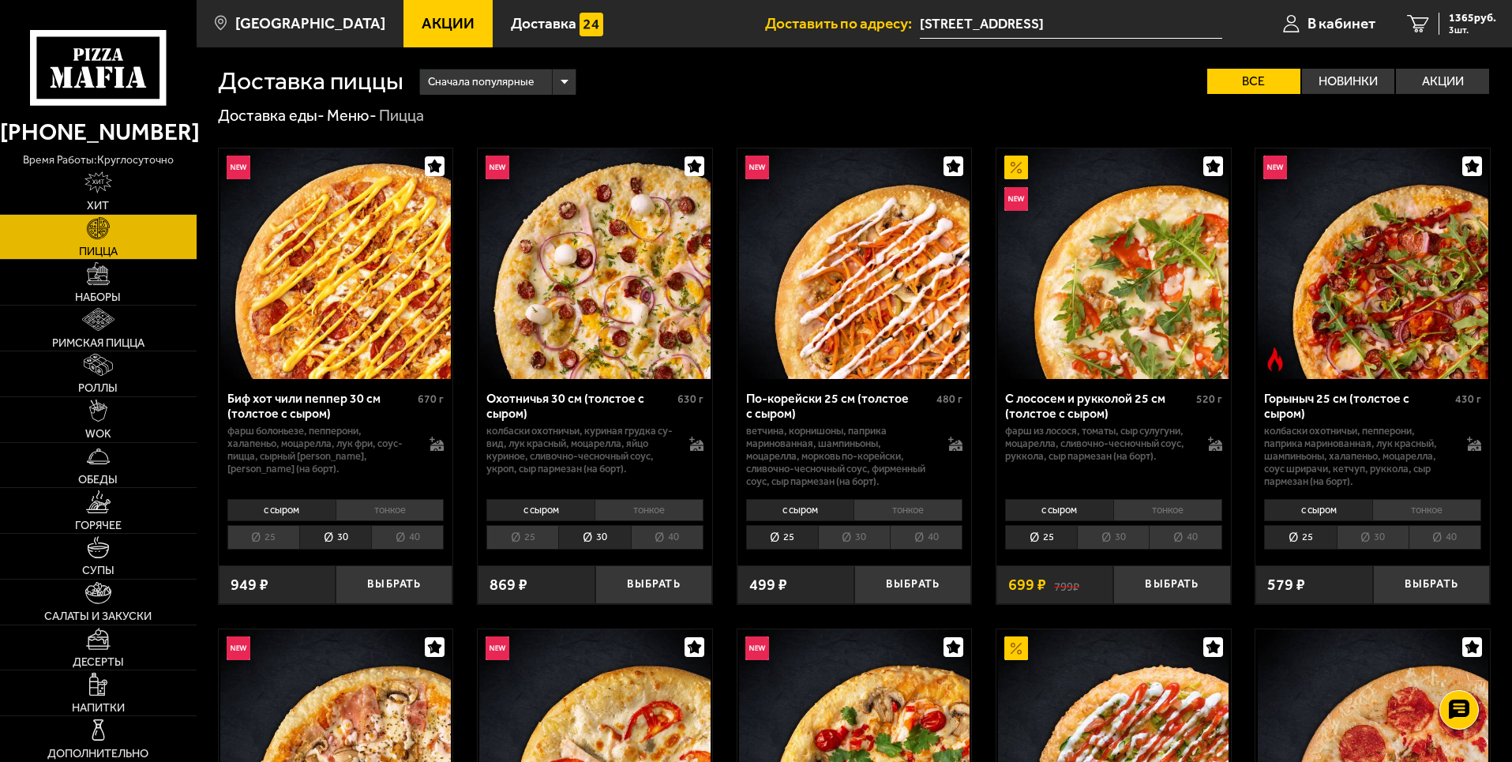
click at [544, 546] on li "25" at bounding box center [522, 537] width 72 height 24
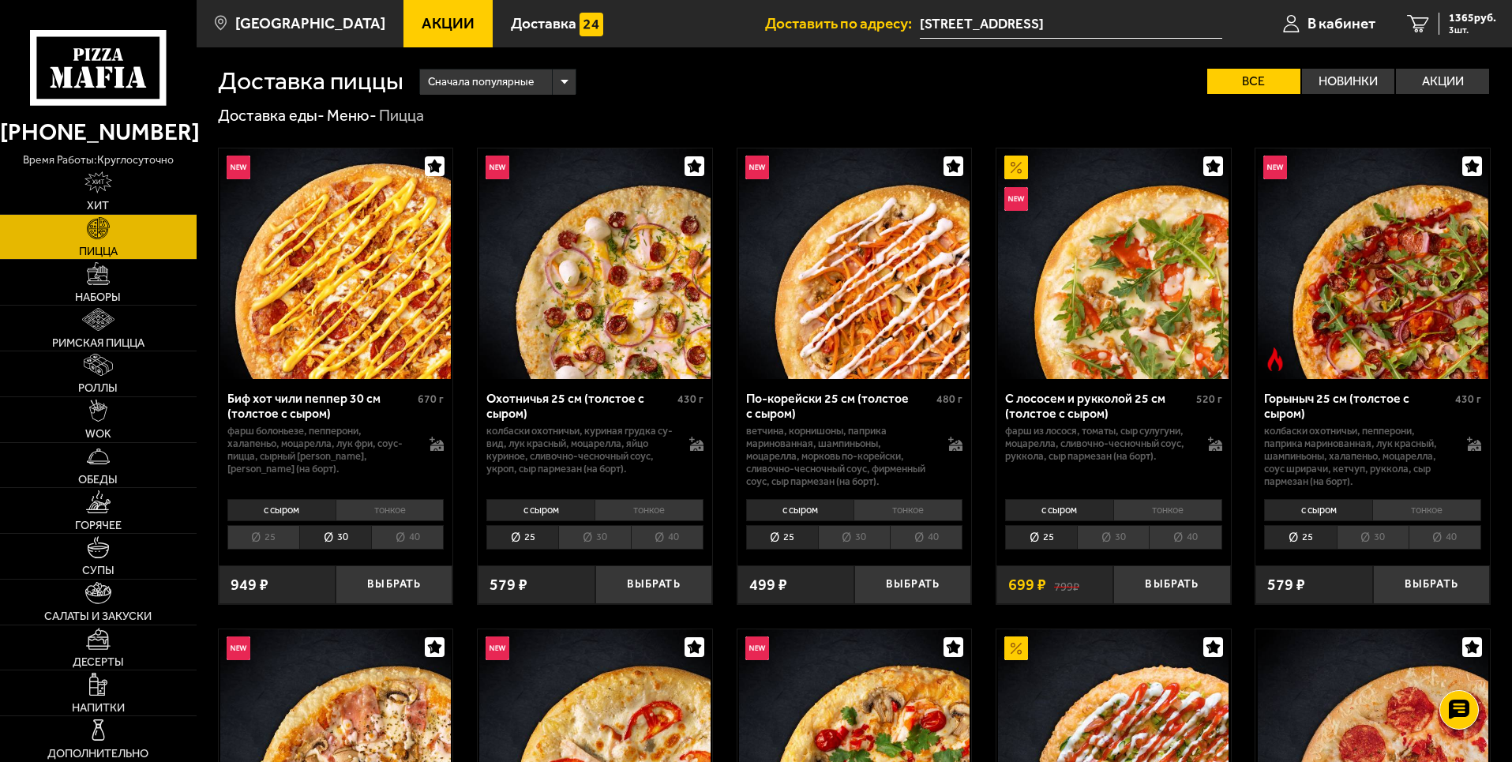
click at [588, 542] on li "30" at bounding box center [594, 537] width 72 height 24
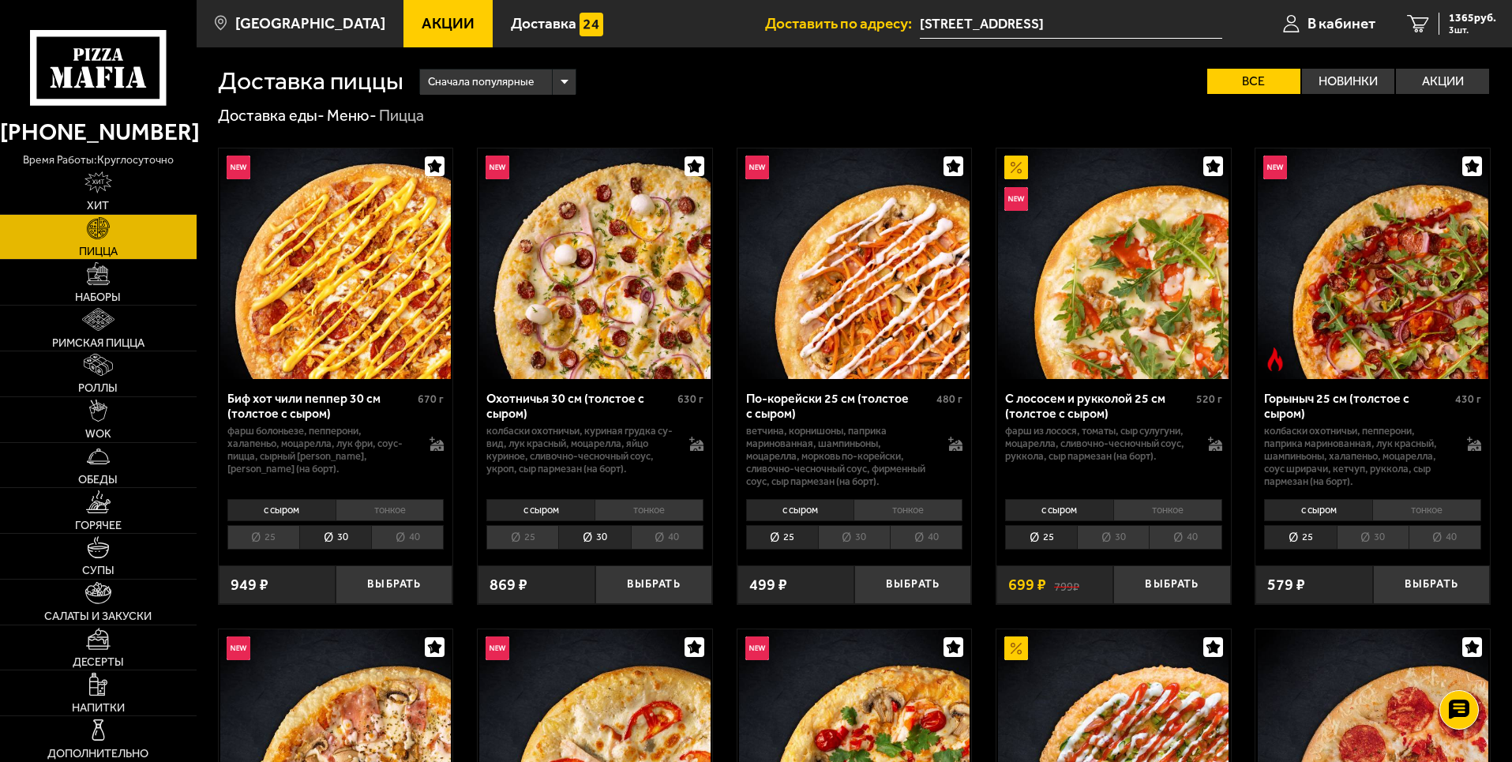
click at [148, 93] on icon at bounding box center [98, 67] width 136 height 75
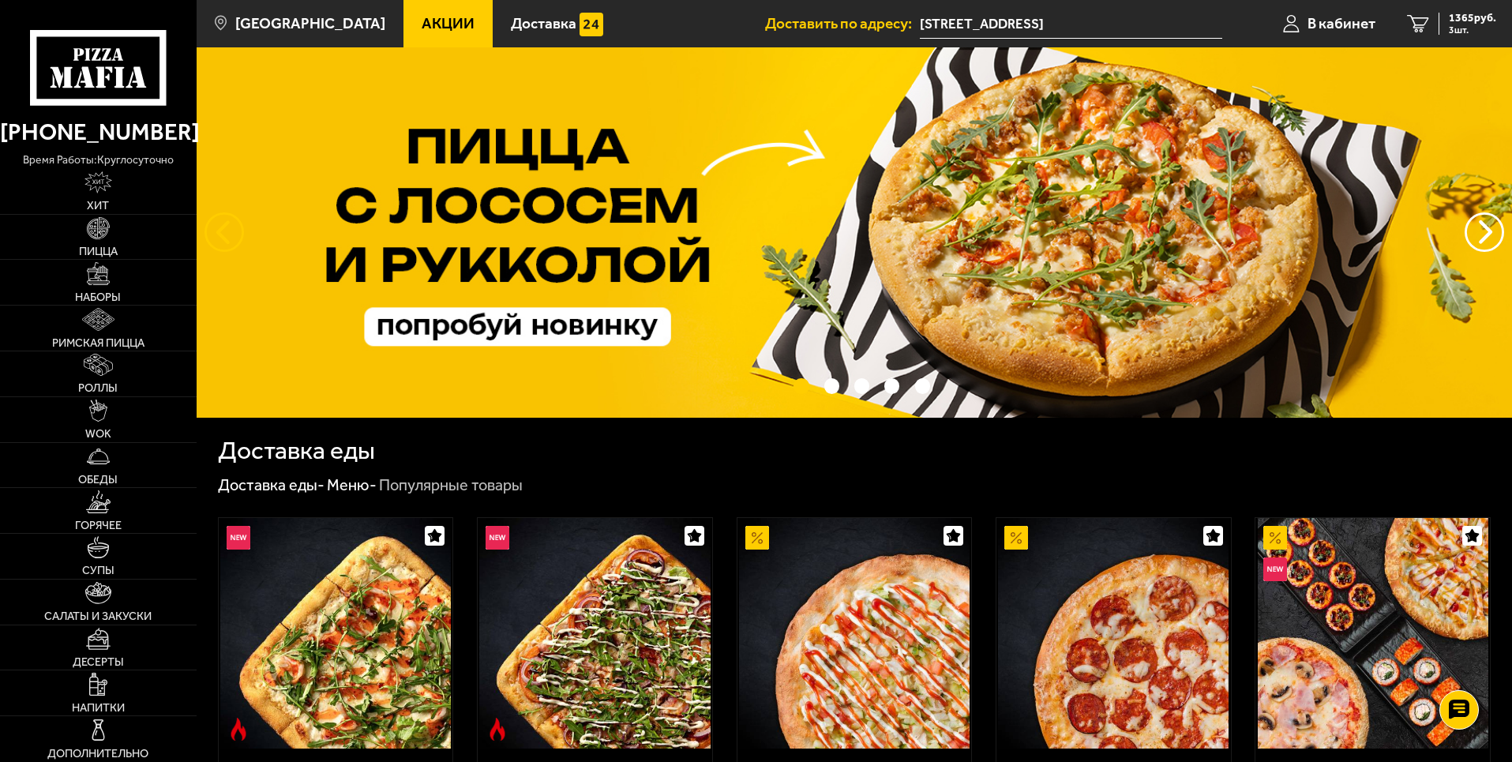
click at [216, 241] on button "следующий" at bounding box center [223, 231] width 39 height 39
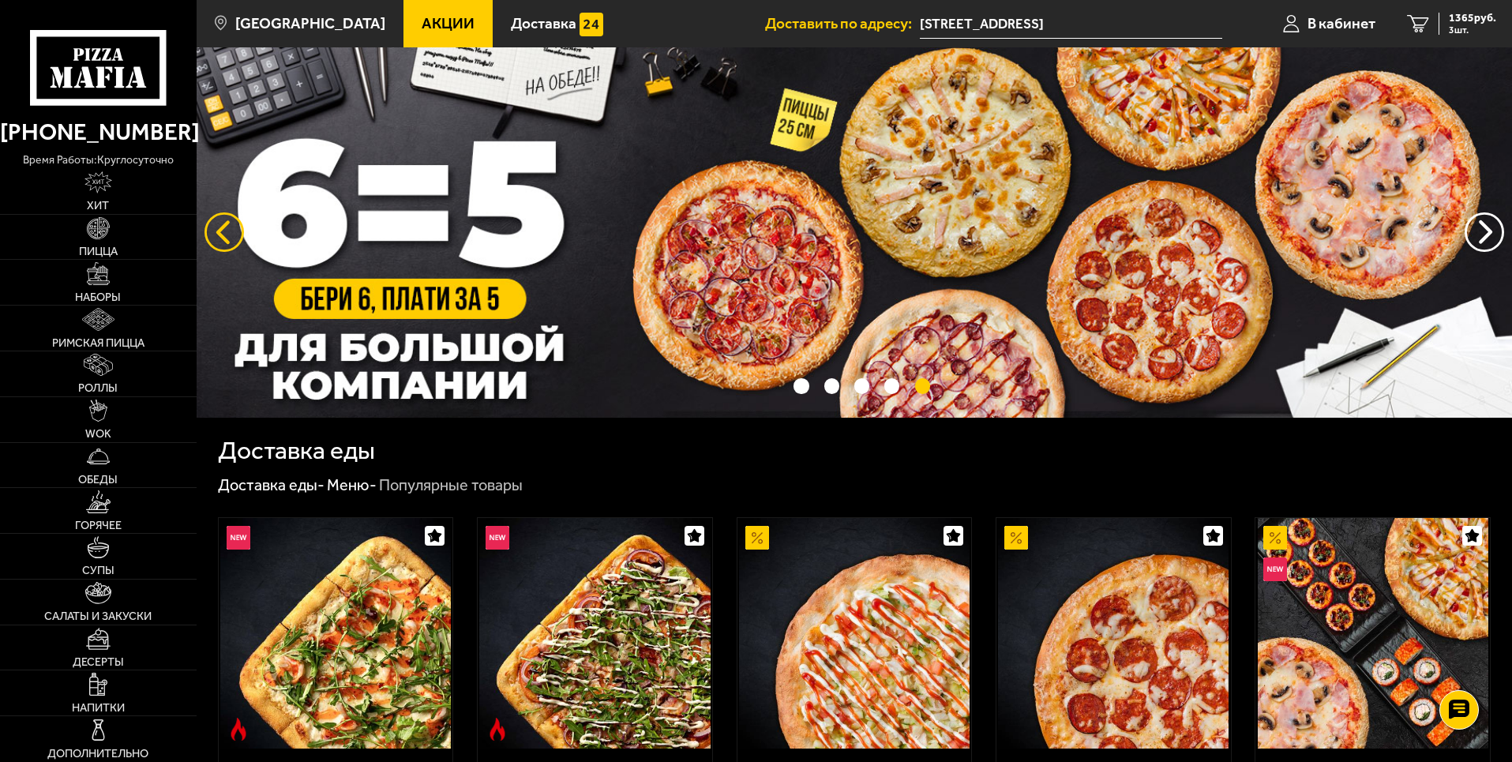
click at [217, 241] on button "следующий" at bounding box center [223, 231] width 39 height 39
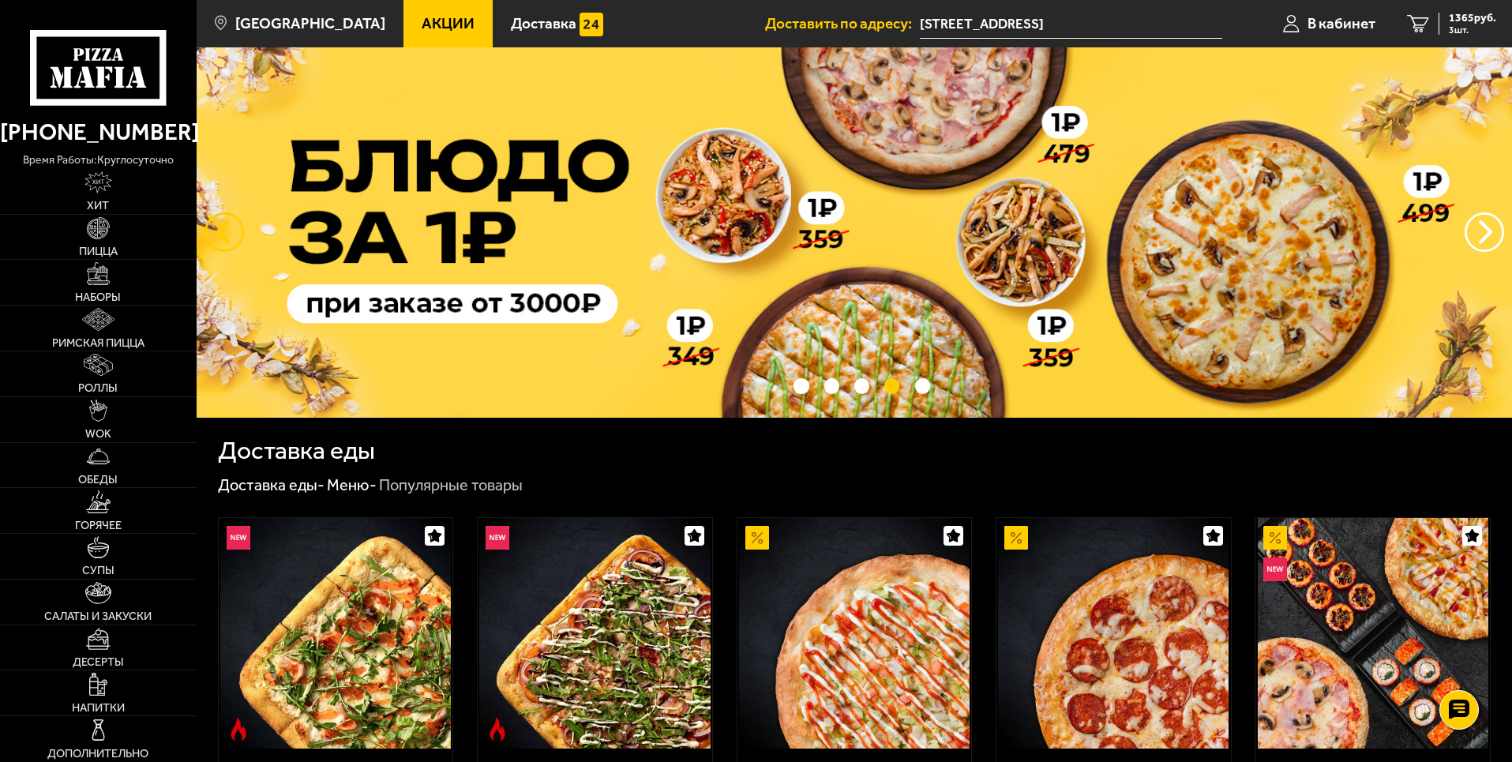
click at [219, 240] on button "следующий" at bounding box center [223, 231] width 39 height 39
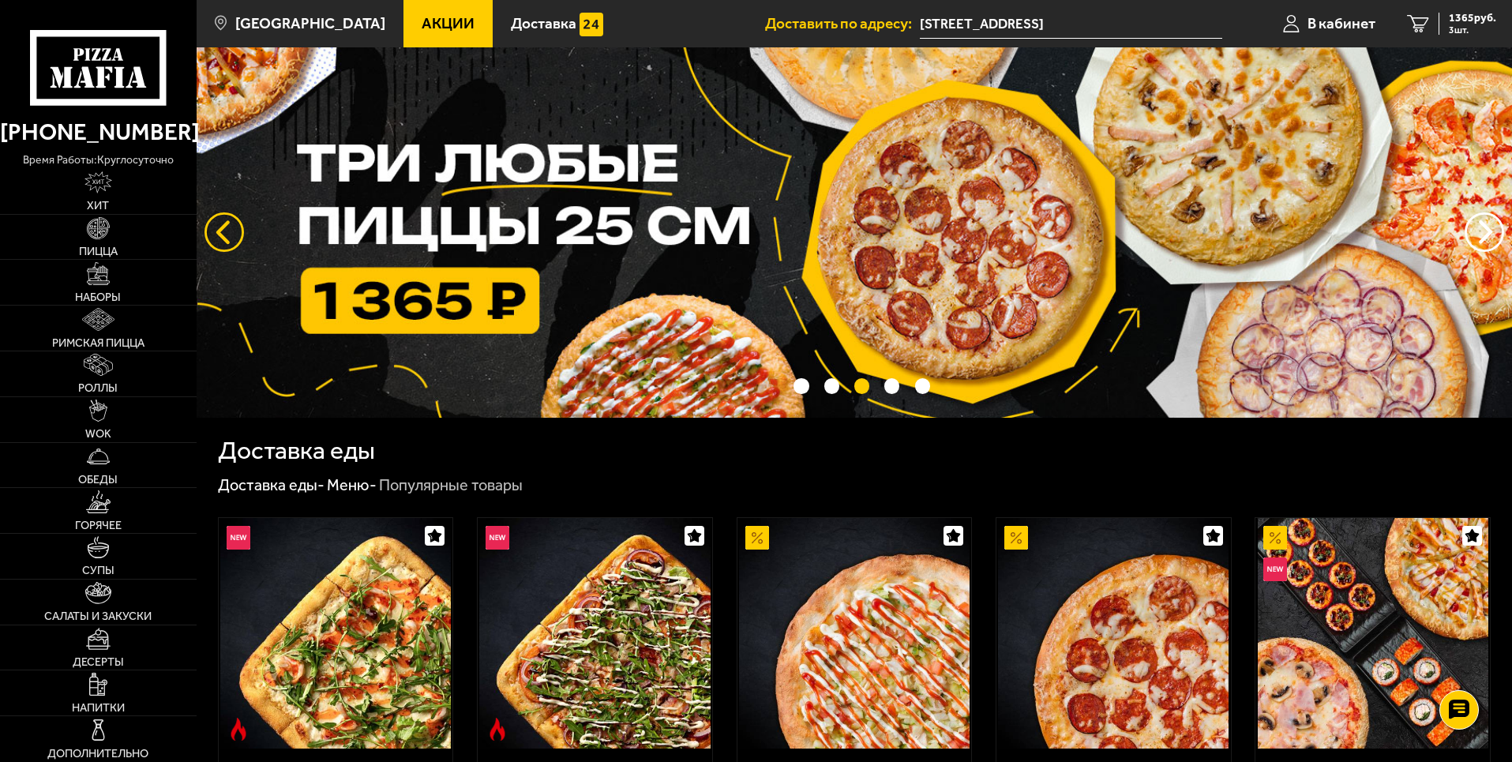
click at [219, 240] on button "следующий" at bounding box center [223, 231] width 39 height 39
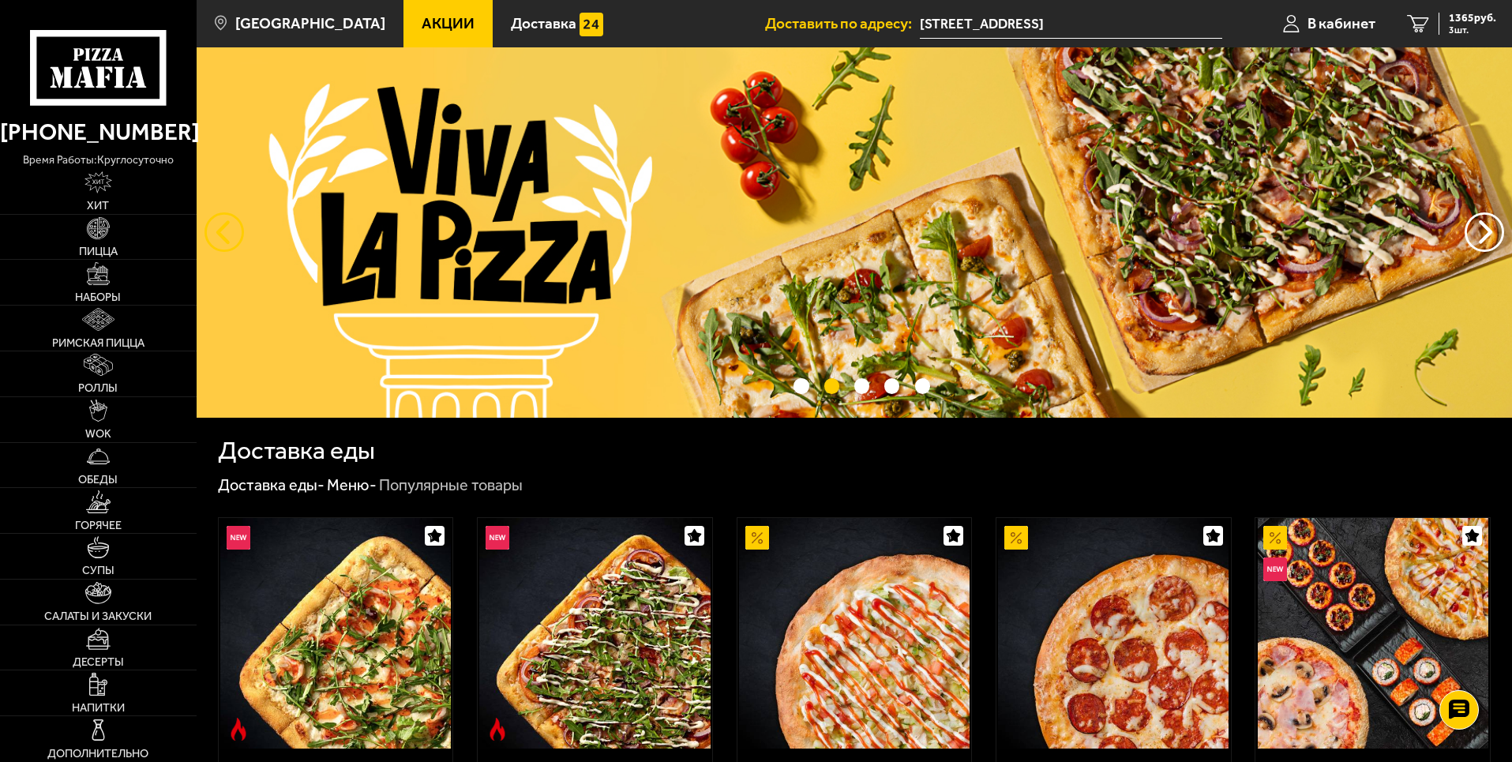
click at [219, 240] on button "следующий" at bounding box center [223, 231] width 39 height 39
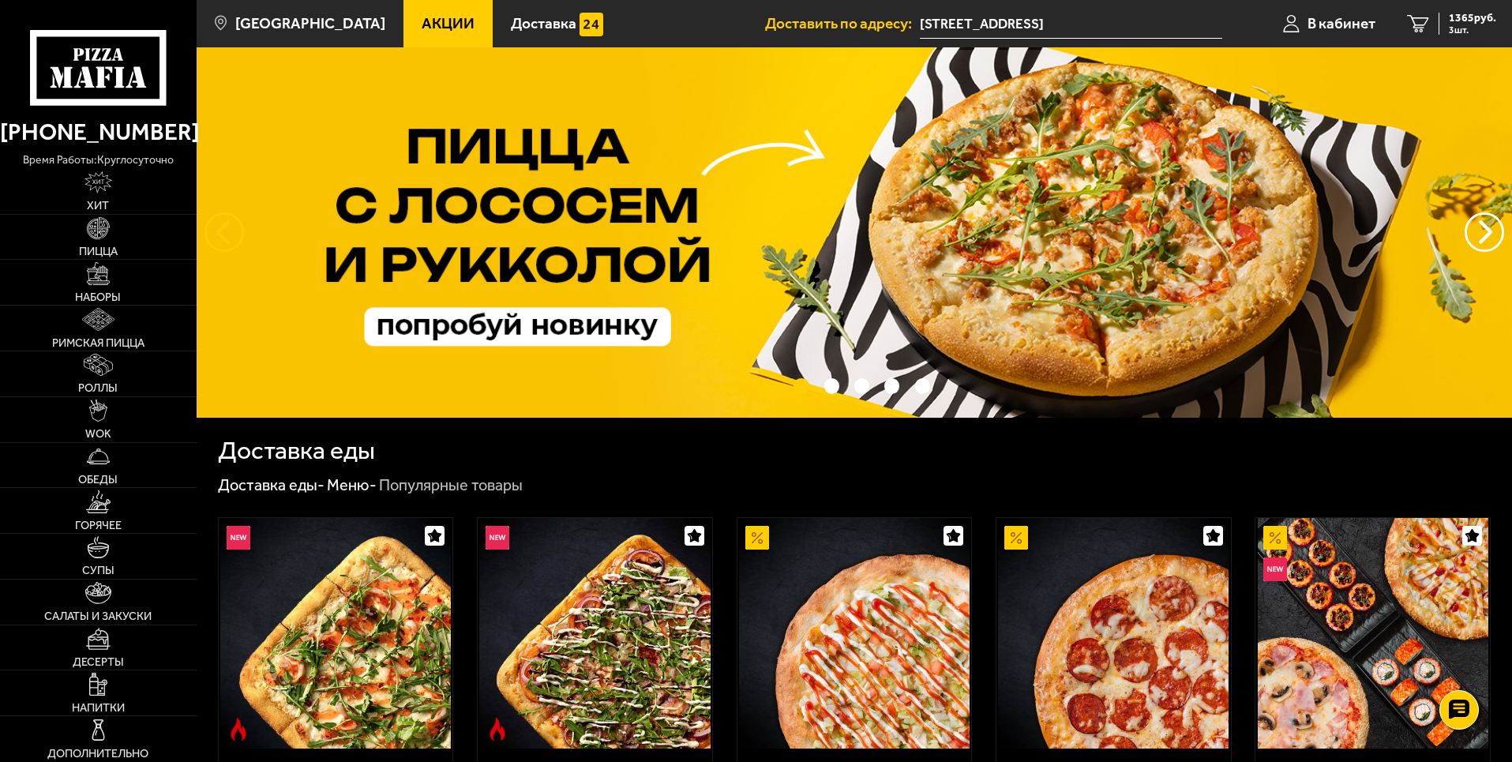
click at [219, 240] on button "следующий" at bounding box center [223, 231] width 39 height 39
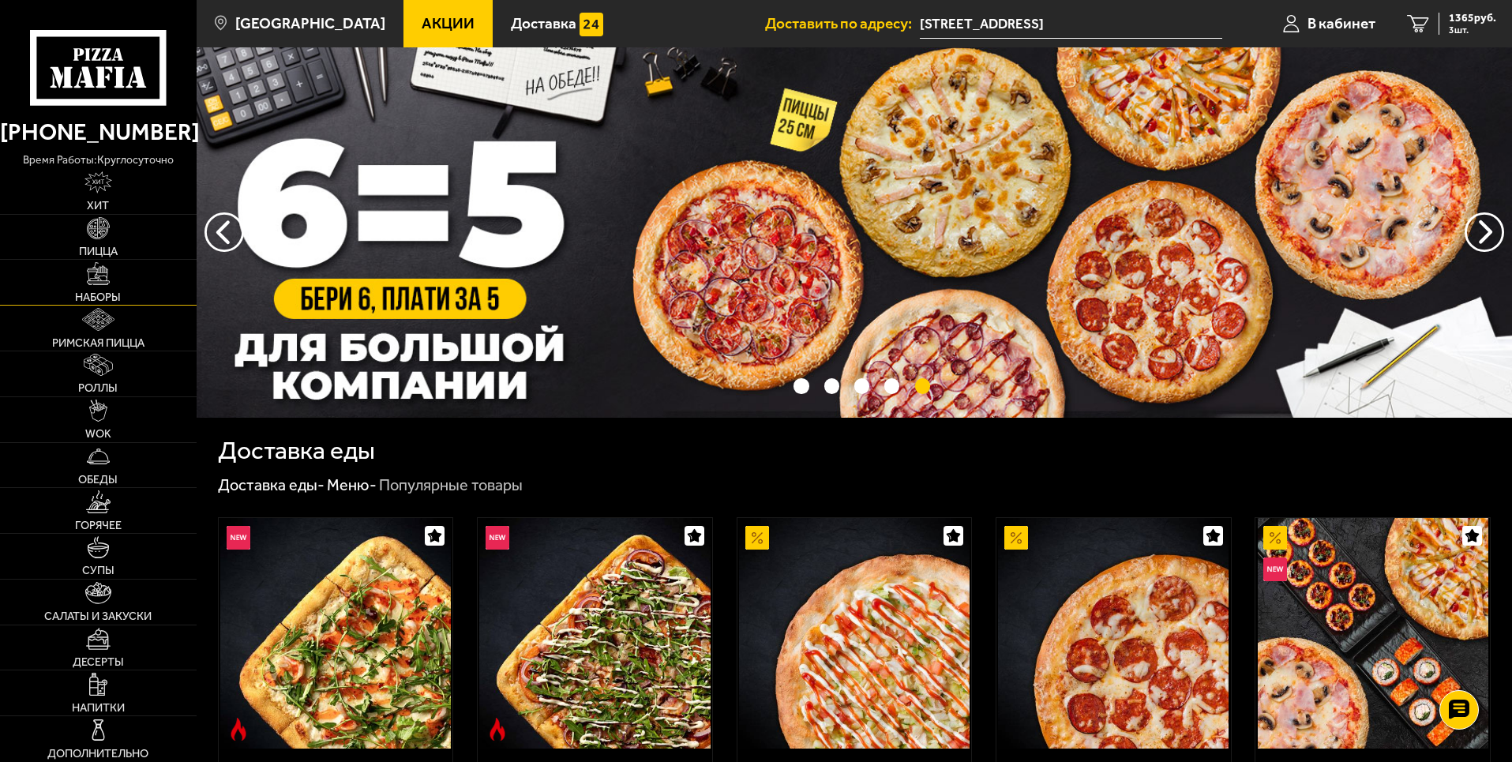
click at [119, 285] on link "Наборы" at bounding box center [98, 282] width 197 height 45
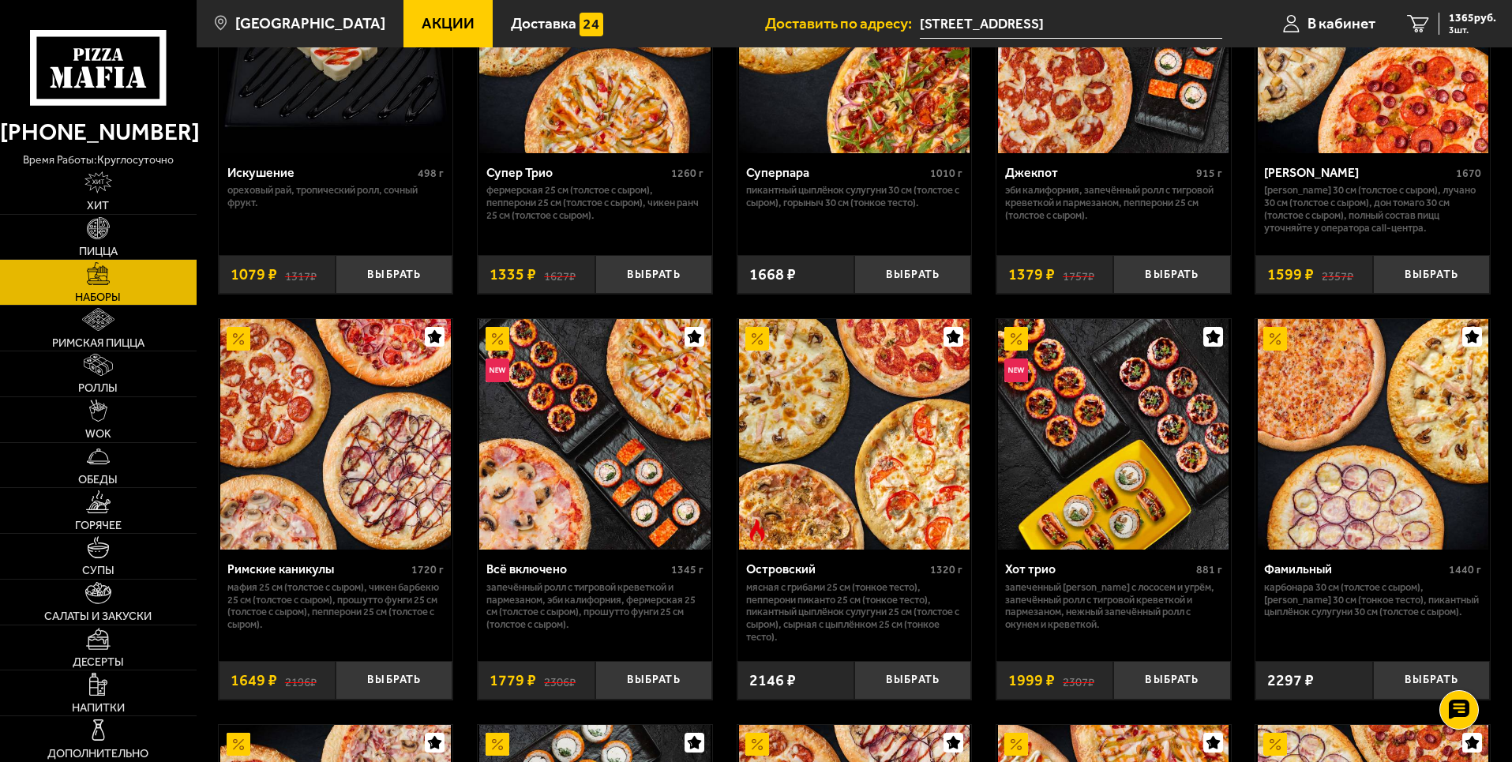
scroll to position [790, 0]
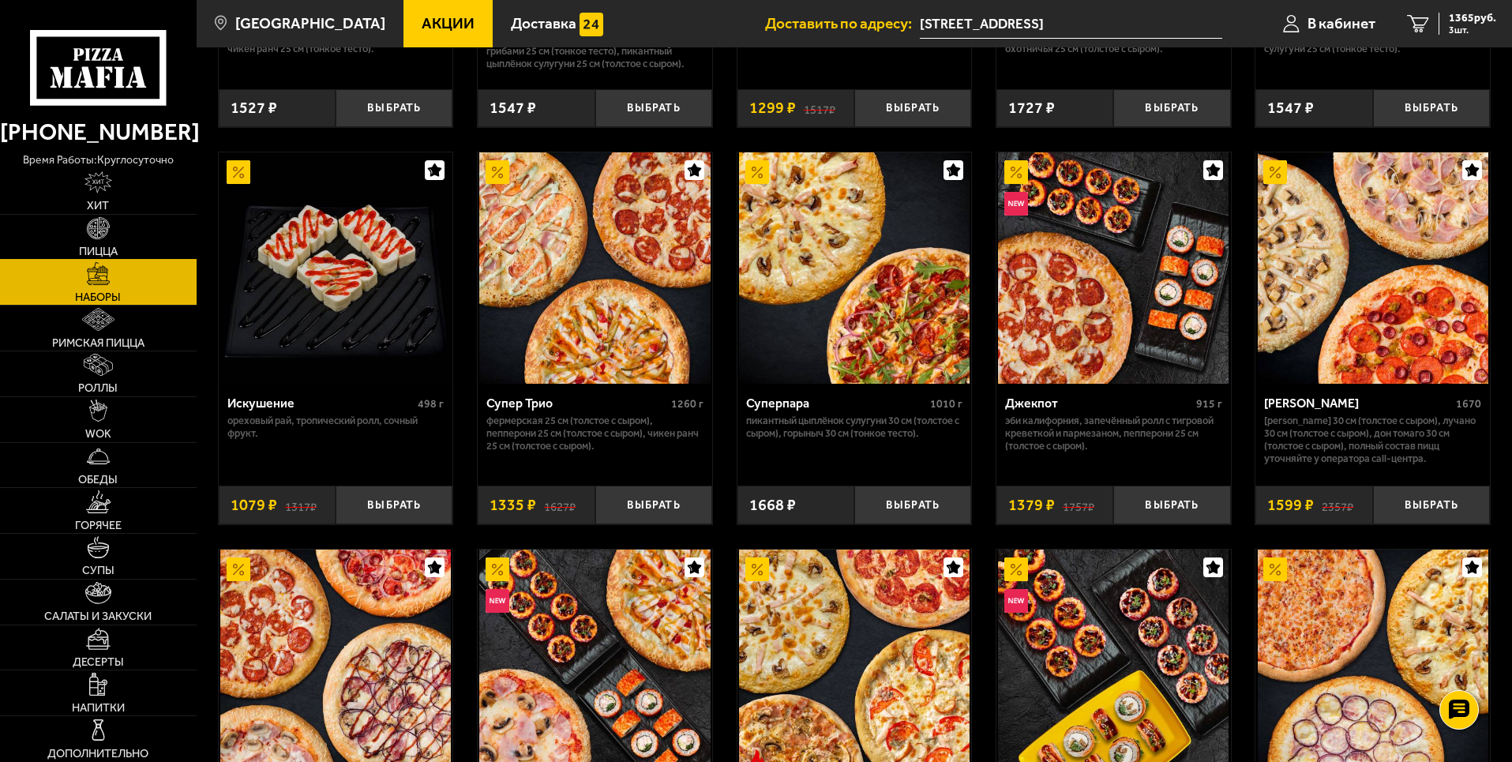
click at [103, 246] on span "Пицца" at bounding box center [98, 251] width 39 height 11
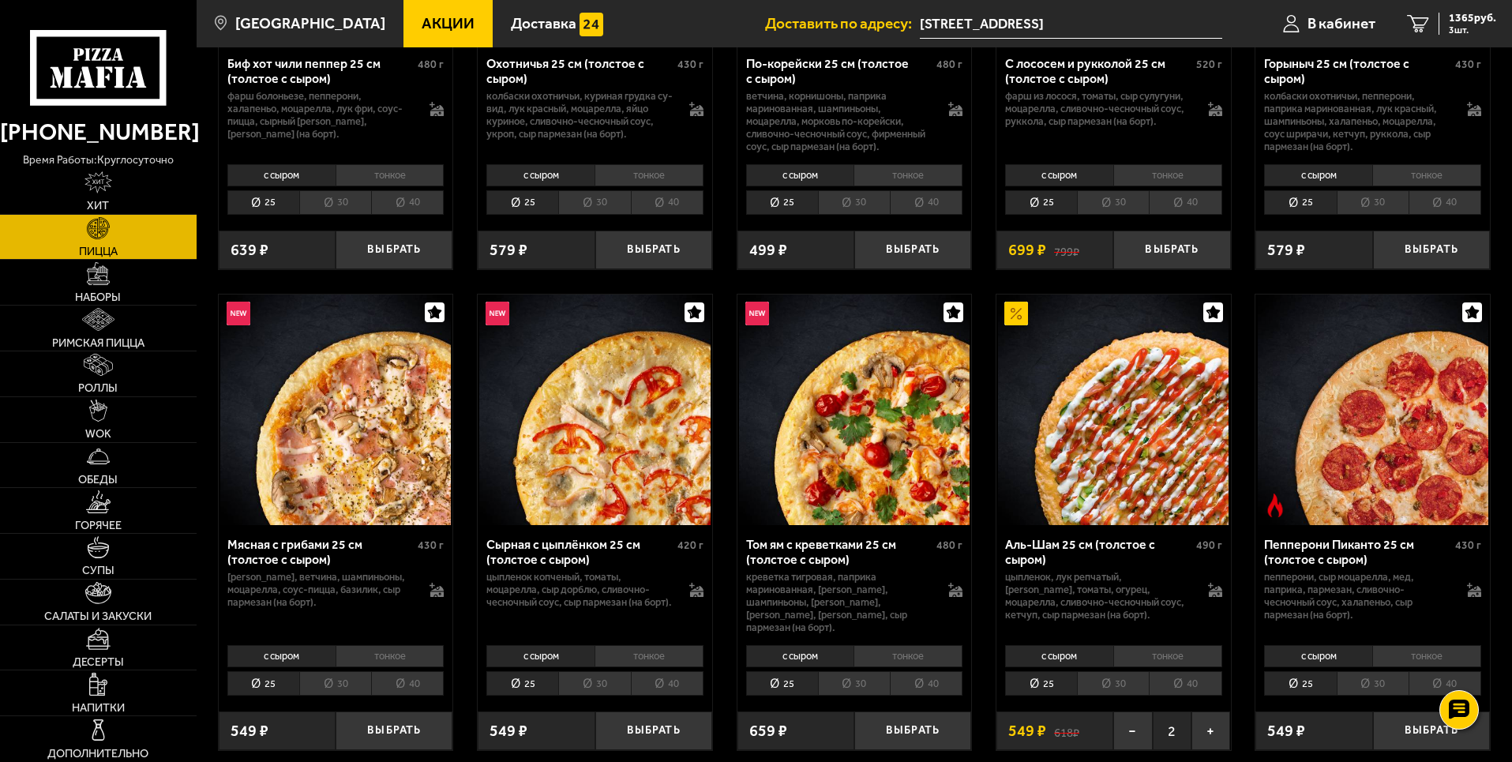
scroll to position [632, 0]
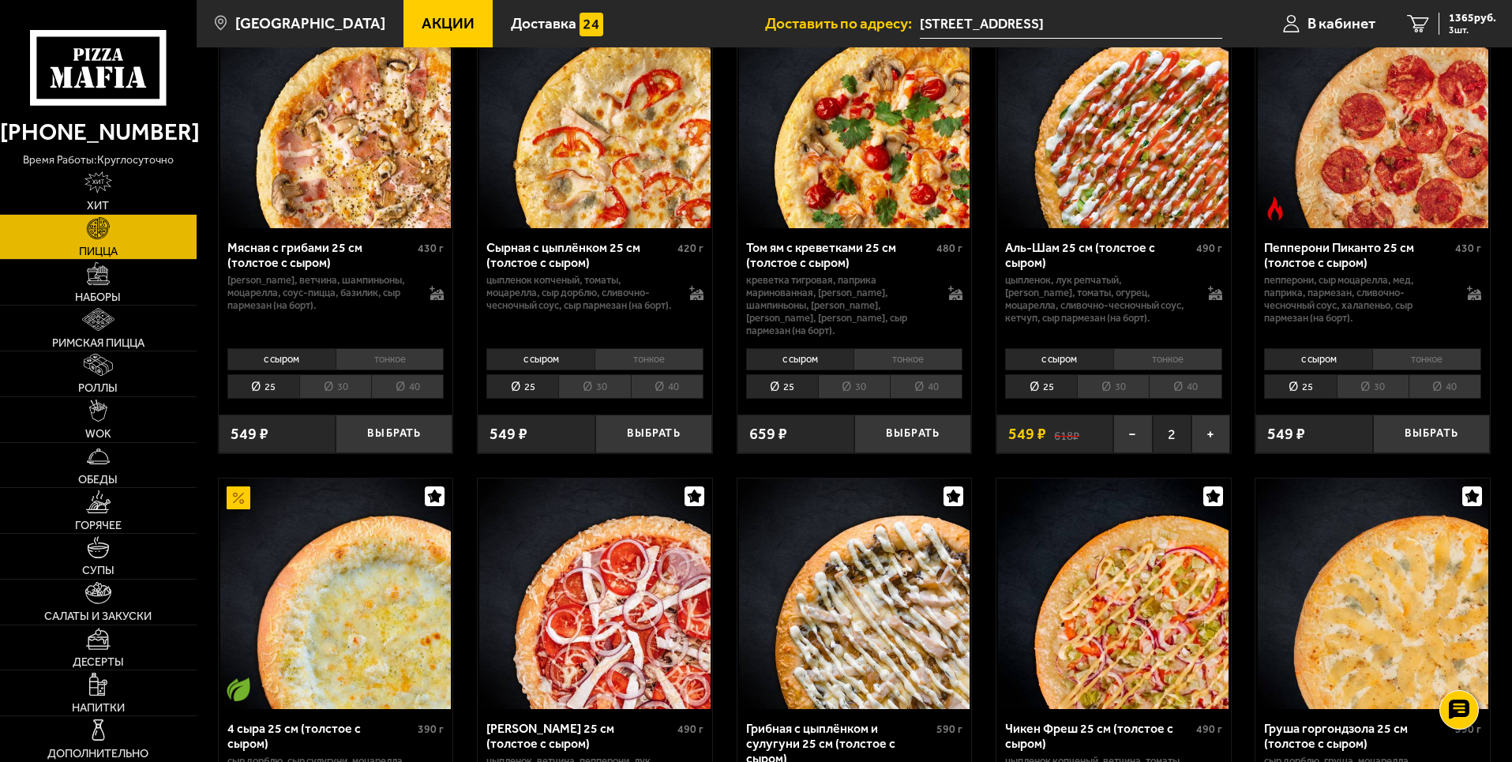
click at [1150, 349] on li "тонкое" at bounding box center [1167, 359] width 109 height 22
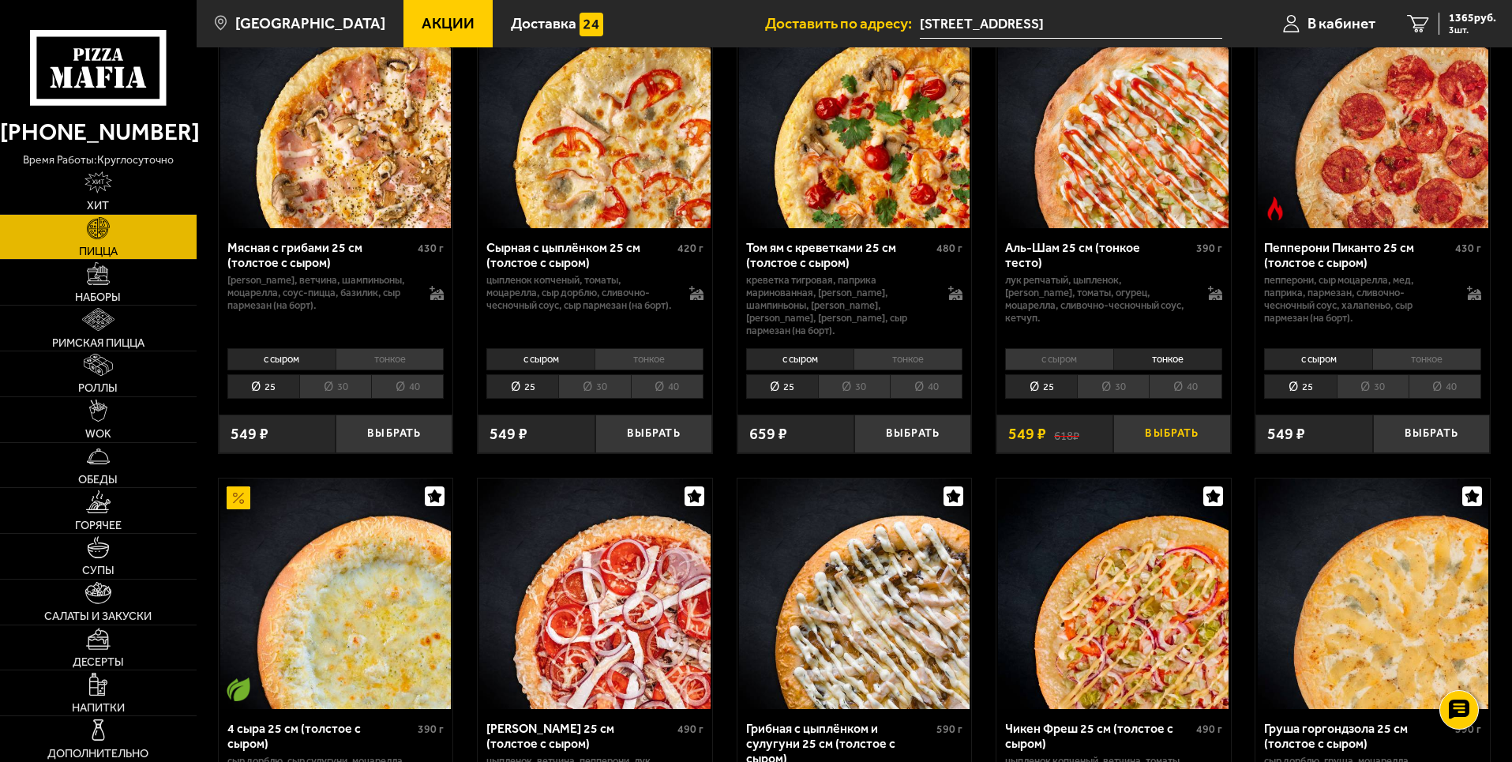
drag, startPoint x: 1175, startPoint y: 419, endPoint x: 1229, endPoint y: 390, distance: 61.8
click at [1176, 419] on button "Выбрать" at bounding box center [1171, 434] width 117 height 39
click at [1450, 28] on span "8 шт." at bounding box center [1472, 29] width 47 height 9
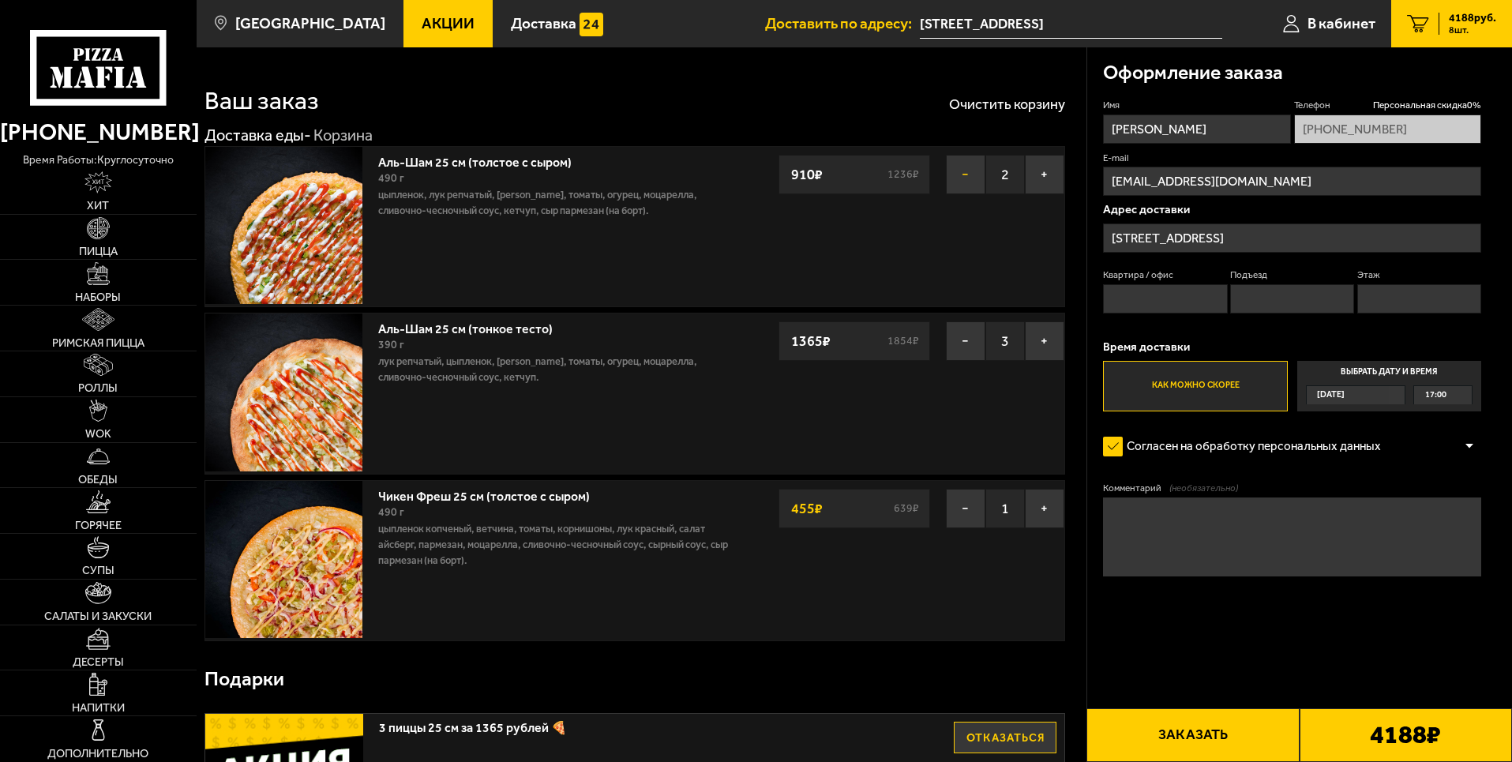
click at [955, 167] on button "−" at bounding box center [965, 174] width 39 height 39
click at [961, 174] on button "−" at bounding box center [965, 174] width 39 height 39
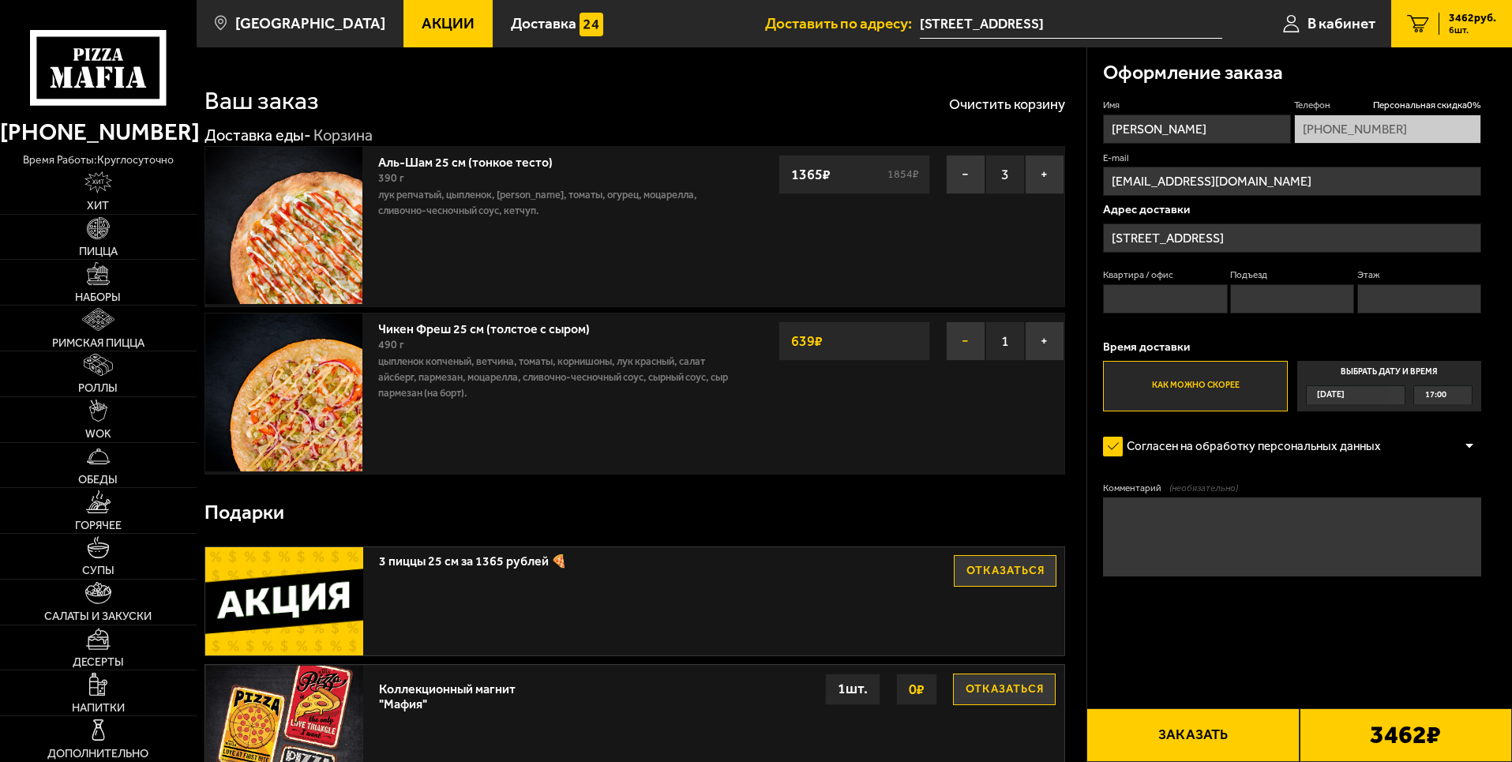
click at [971, 347] on button "−" at bounding box center [965, 340] width 39 height 39
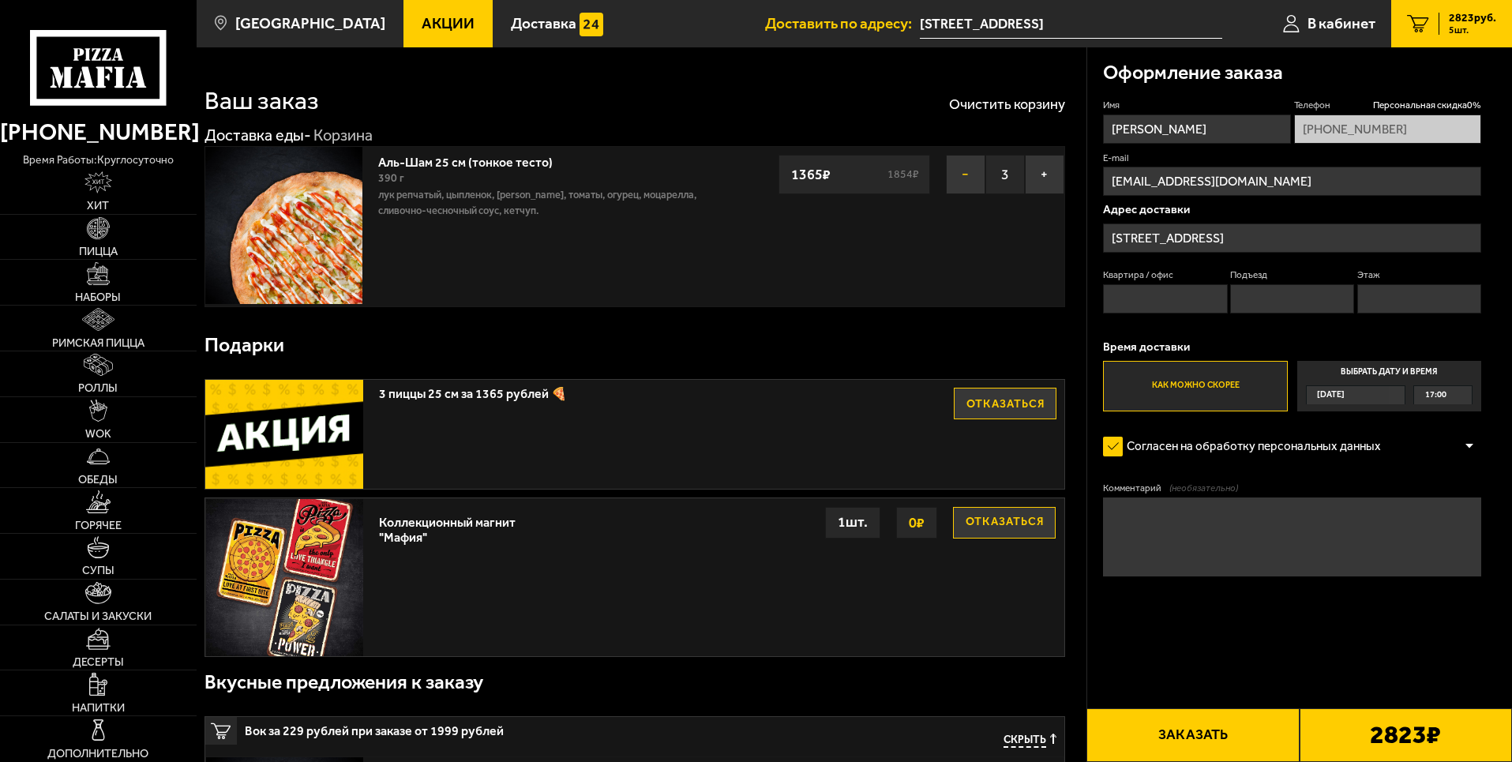
click at [966, 178] on button "−" at bounding box center [965, 174] width 39 height 39
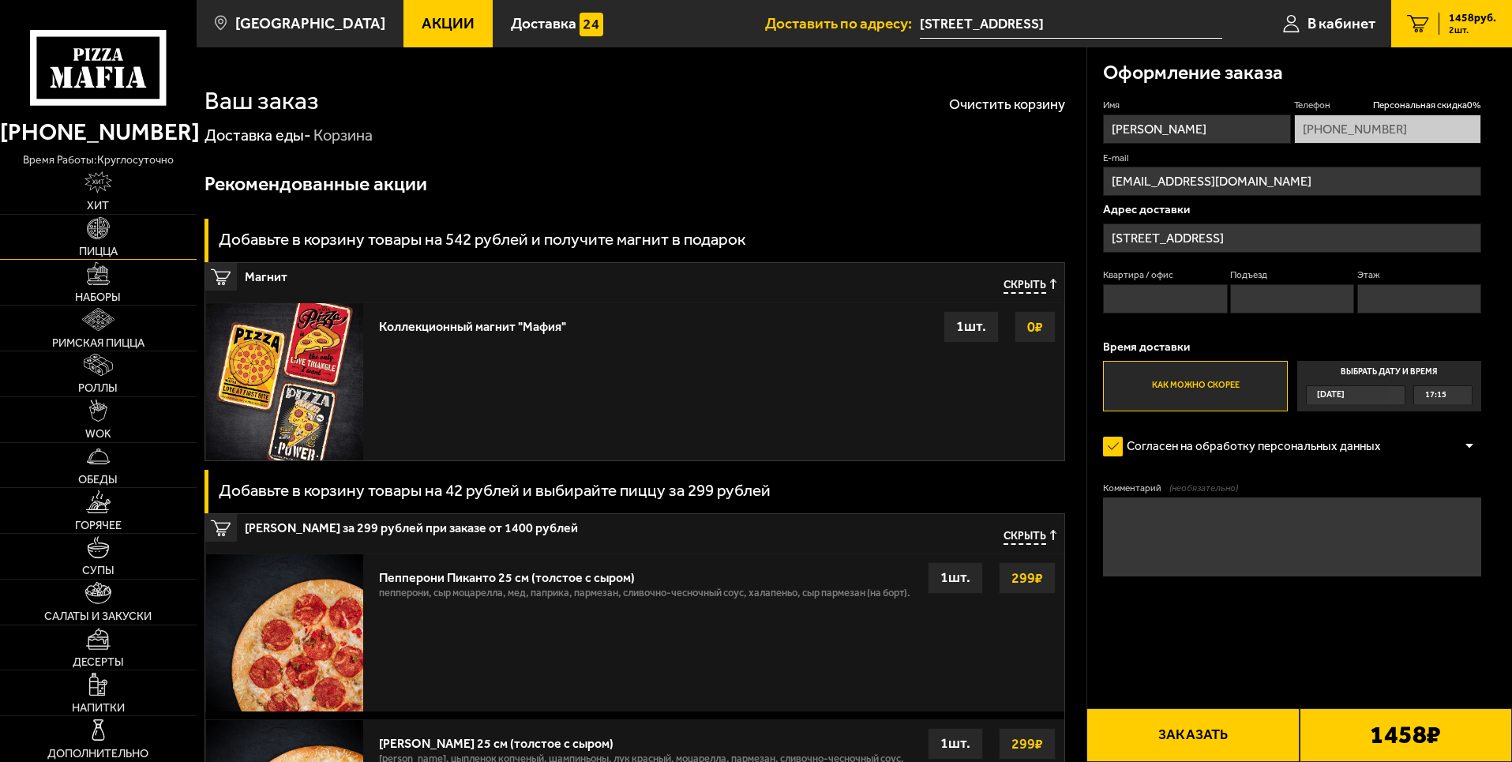
click at [107, 246] on span "Пицца" at bounding box center [98, 251] width 39 height 11
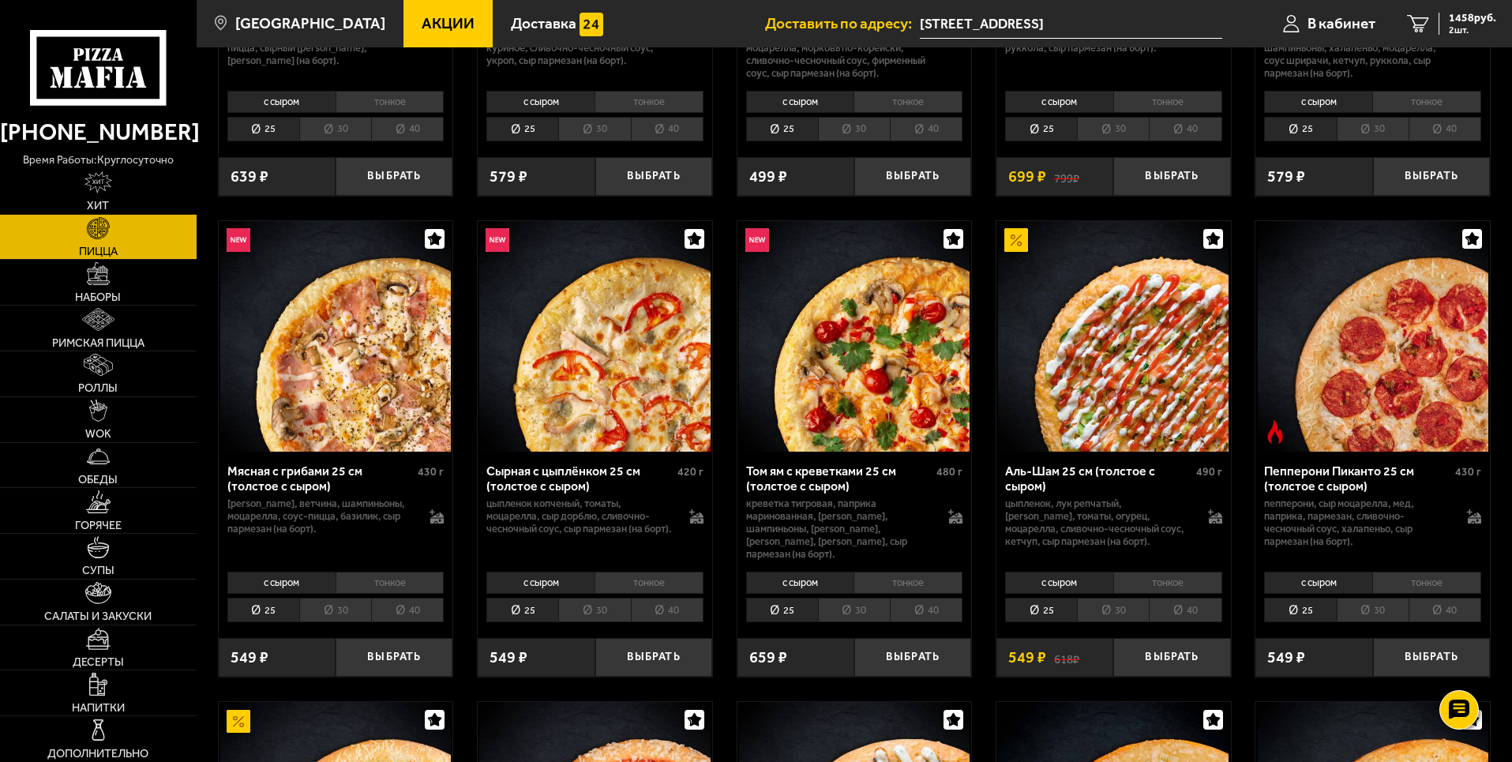
scroll to position [553, 0]
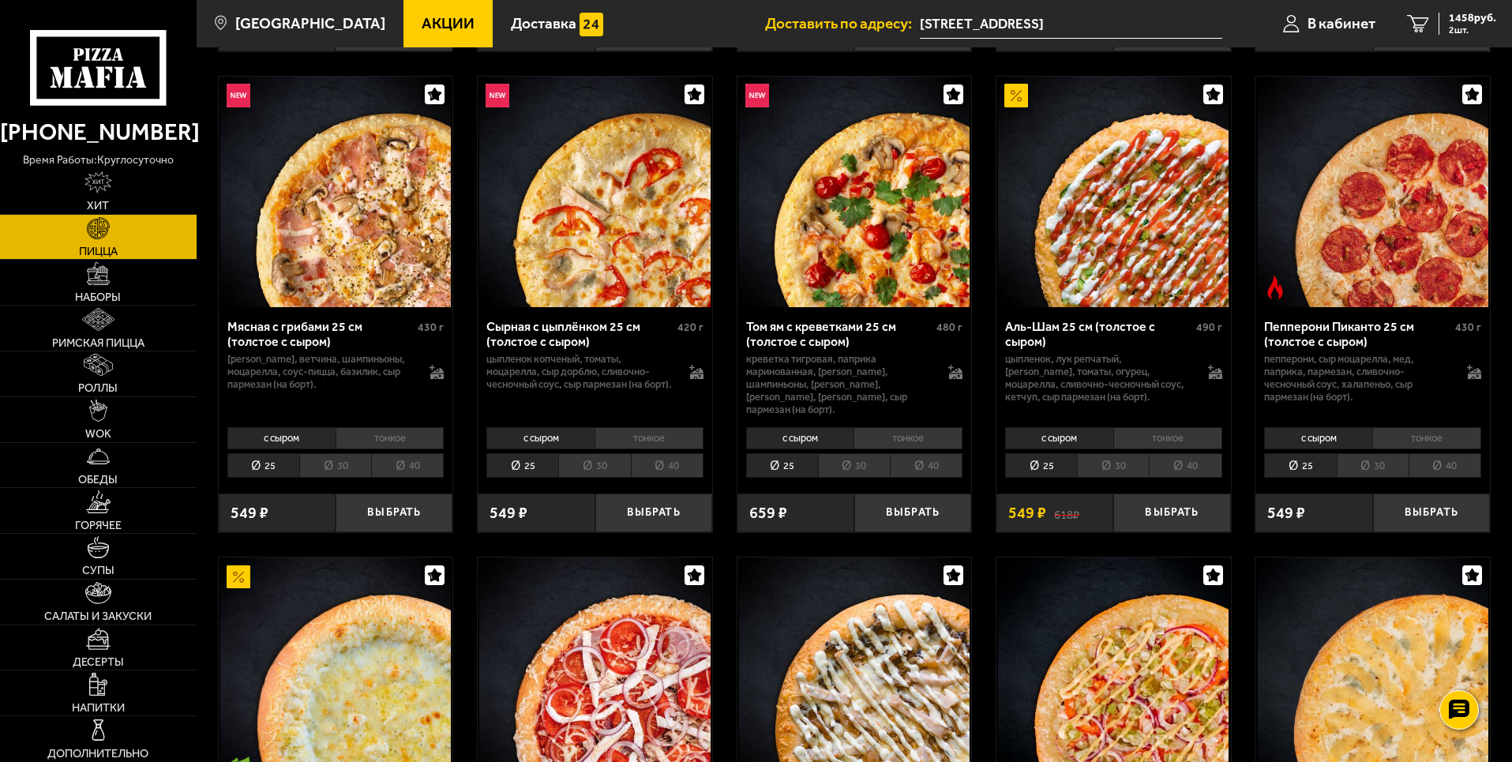
click at [1146, 427] on li "тонкое" at bounding box center [1167, 438] width 109 height 22
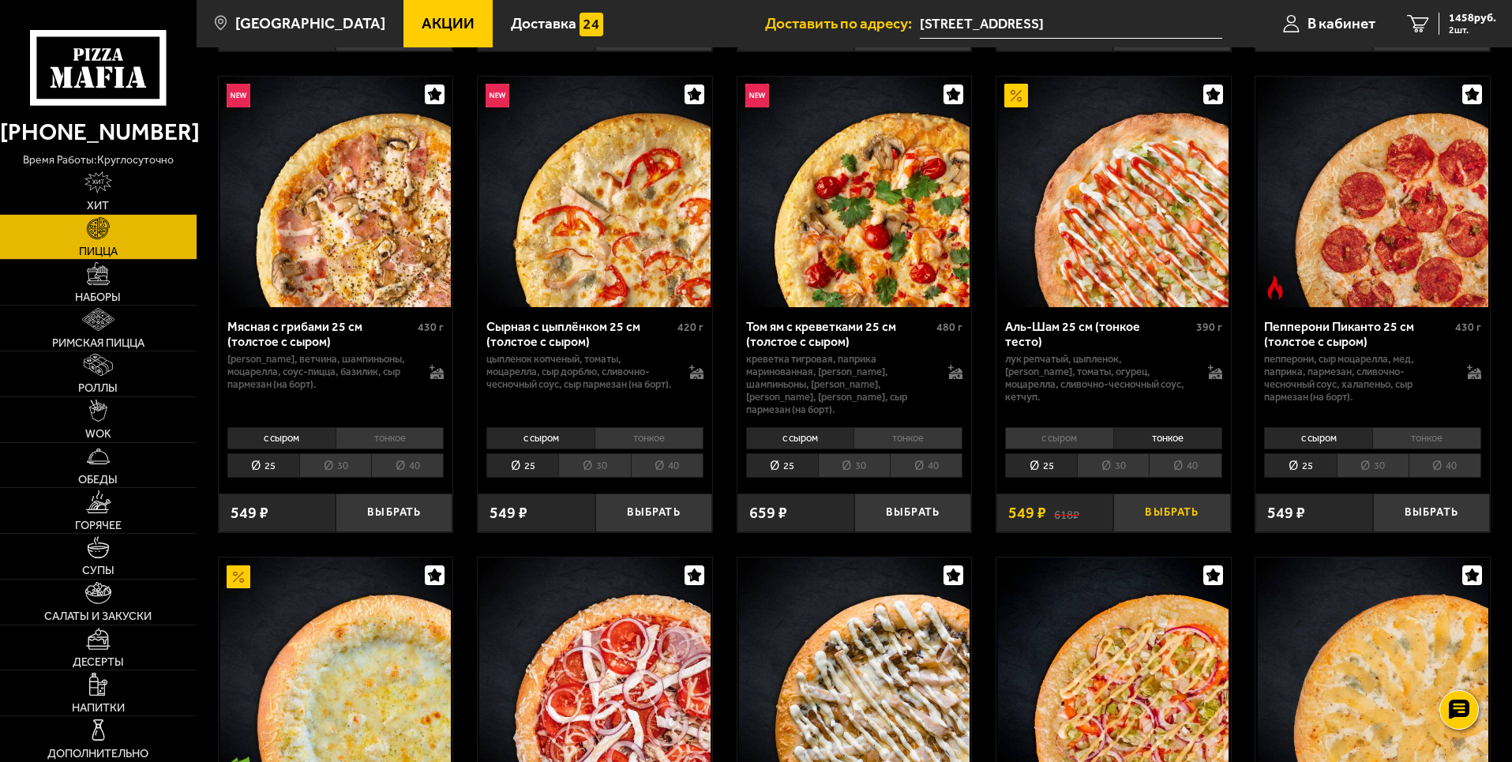
click at [1169, 503] on button "Выбрать" at bounding box center [1171, 512] width 117 height 39
click at [1207, 505] on button "+" at bounding box center [1210, 512] width 39 height 39
click at [1121, 460] on li "30" at bounding box center [1113, 465] width 72 height 24
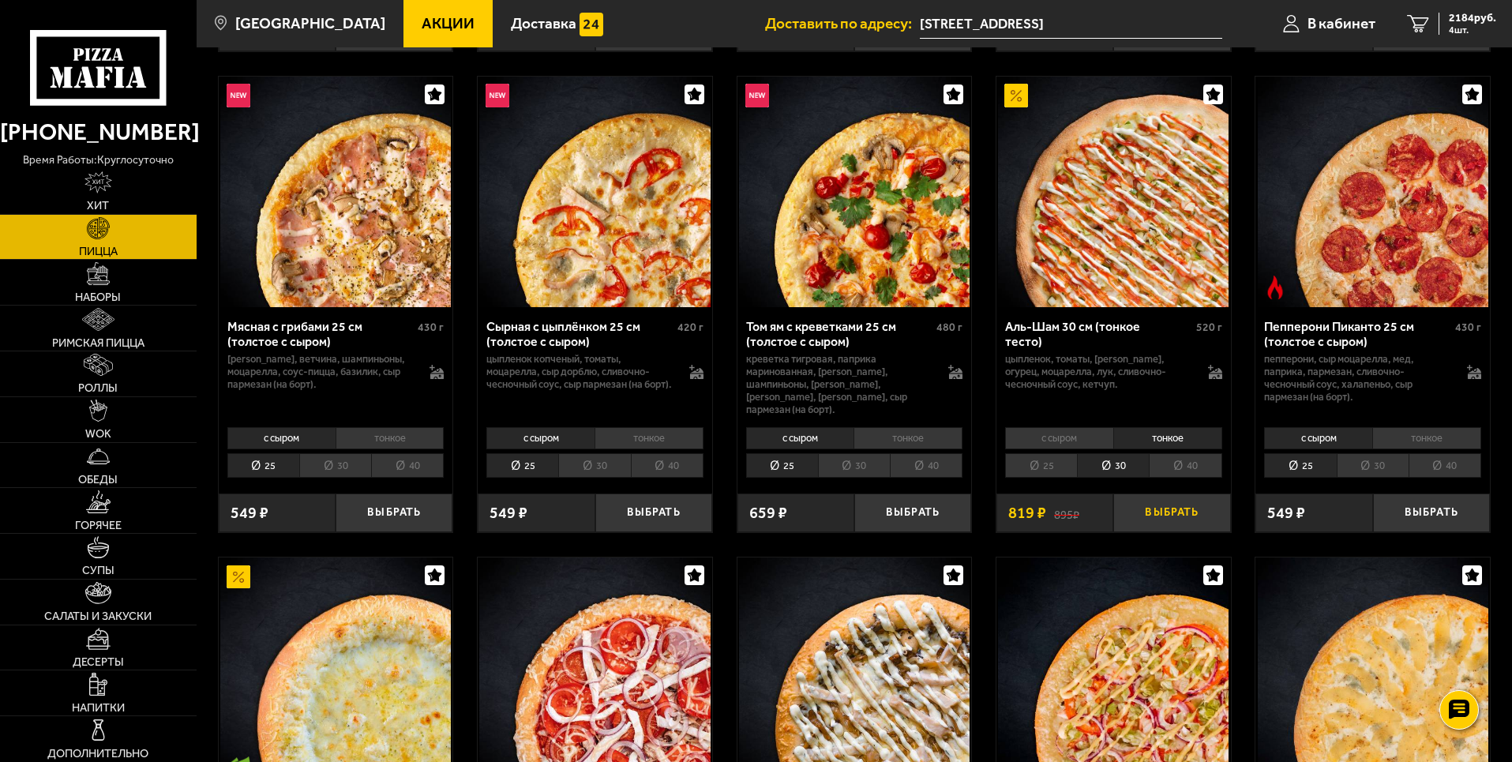
click at [1186, 505] on button "Выбрать" at bounding box center [1171, 512] width 117 height 39
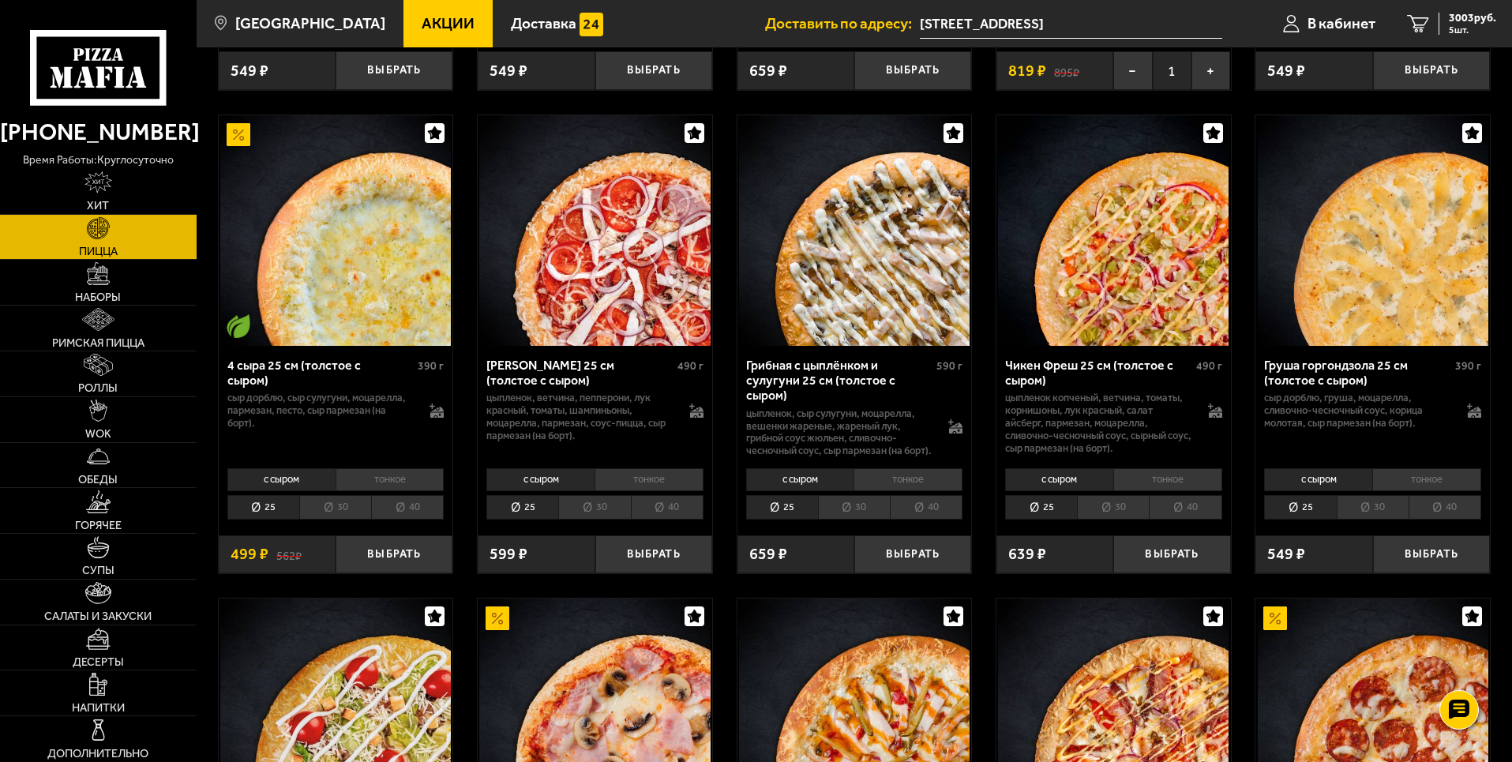
scroll to position [1026, 0]
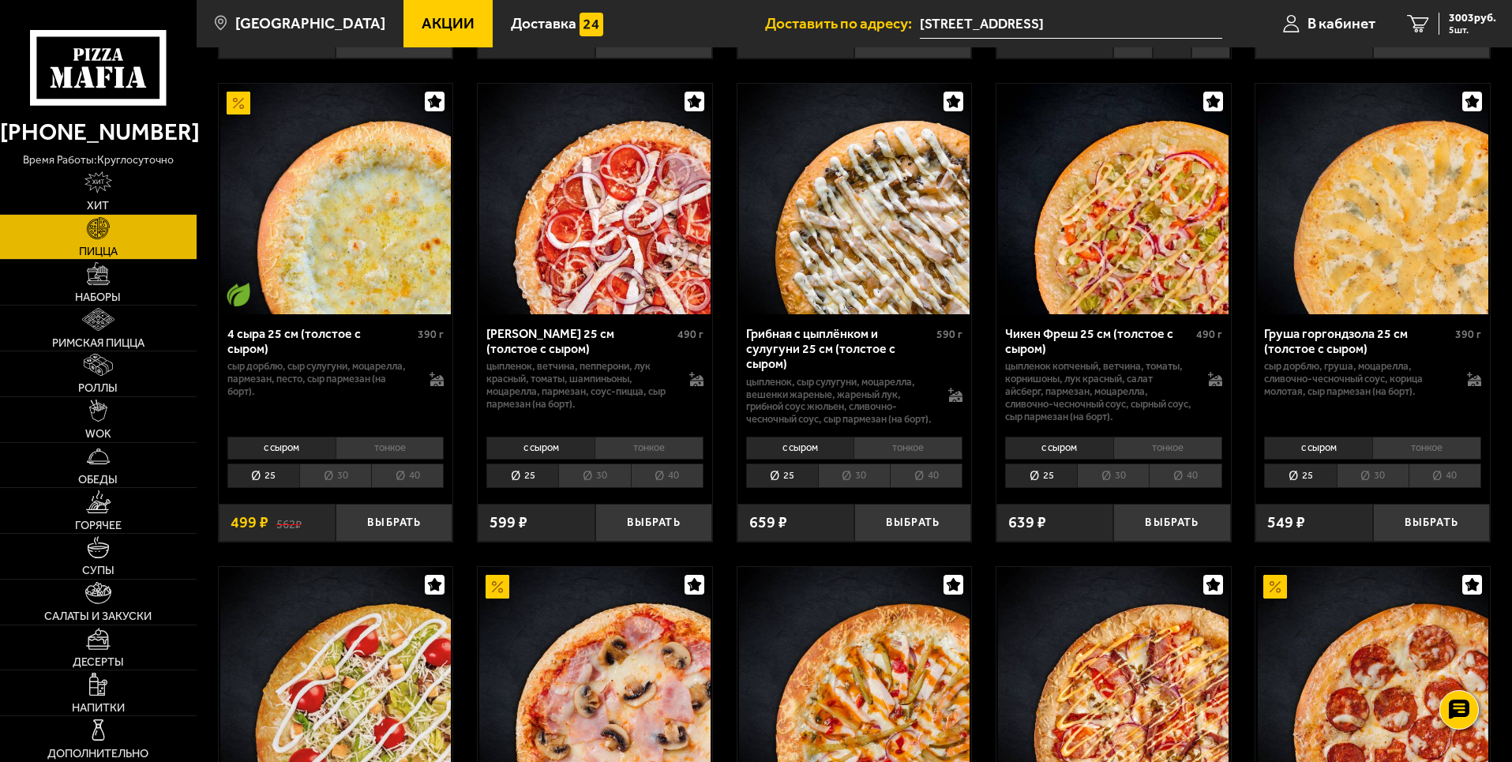
click at [1170, 445] on li "тонкое" at bounding box center [1167, 448] width 109 height 22
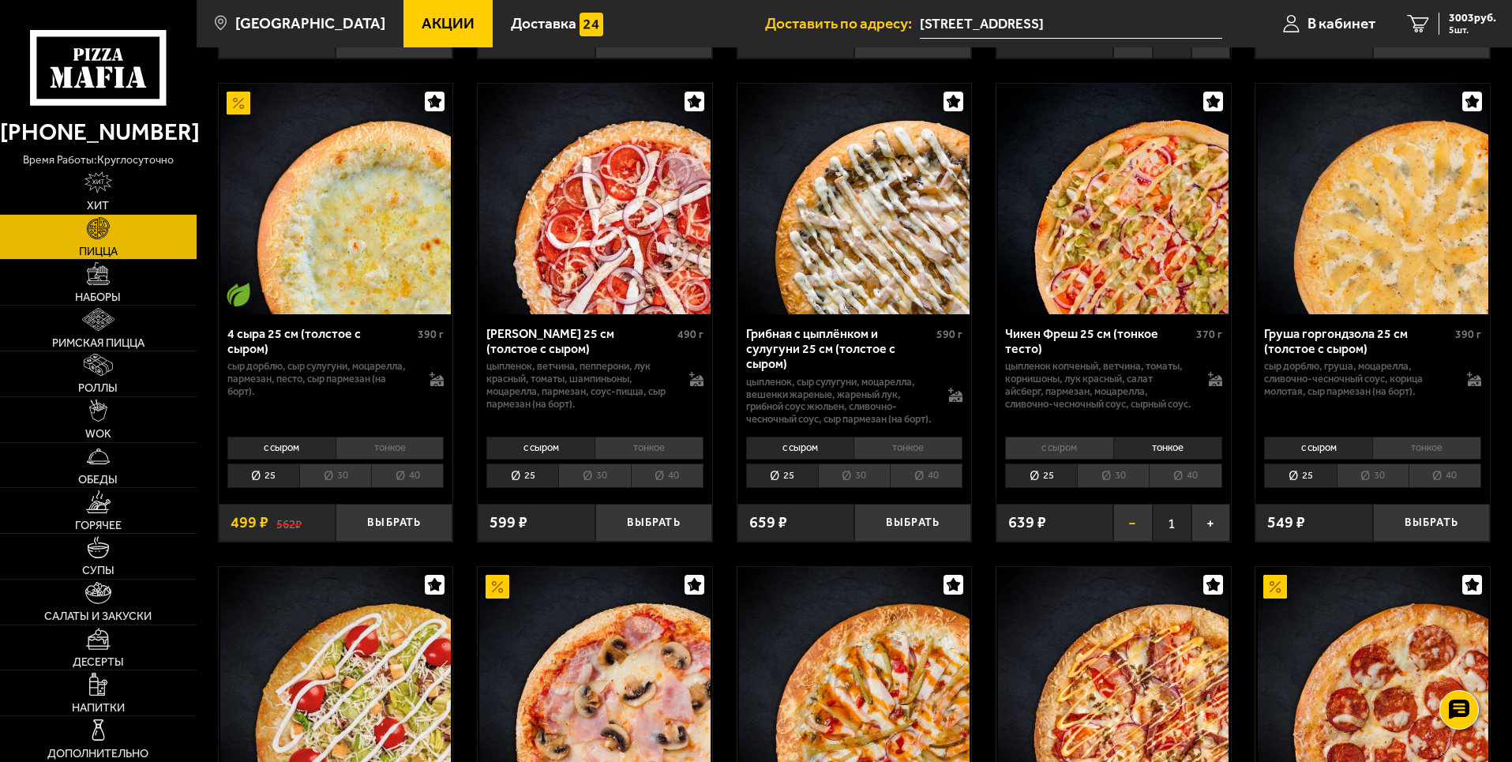
click at [1144, 526] on button "−" at bounding box center [1132, 523] width 39 height 39
click at [1197, 529] on button "Выбрать" at bounding box center [1171, 523] width 117 height 39
click at [1453, 18] on span "3003 руб." at bounding box center [1472, 18] width 47 height 11
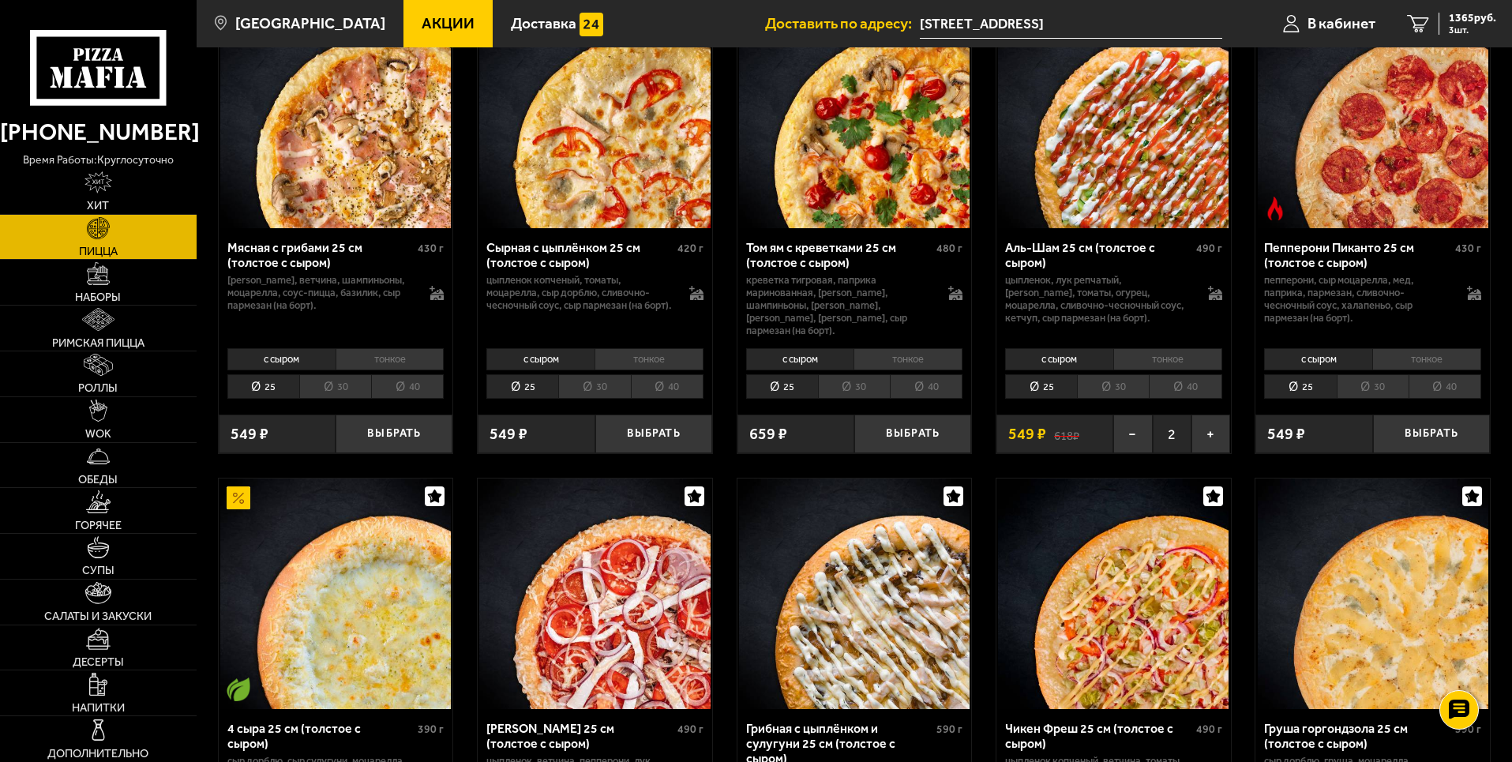
scroll to position [947, 0]
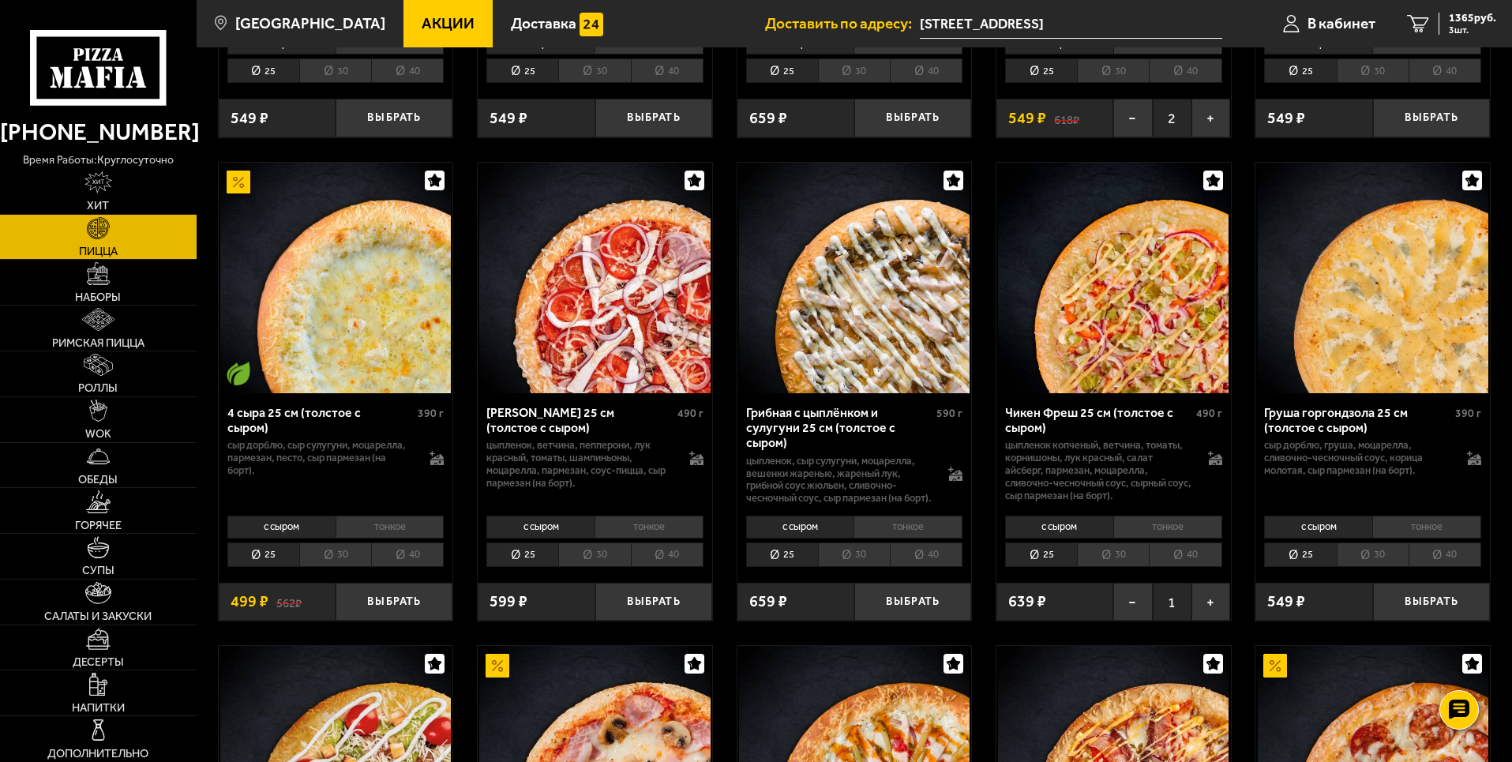
click at [587, 562] on li "30" at bounding box center [594, 554] width 72 height 24
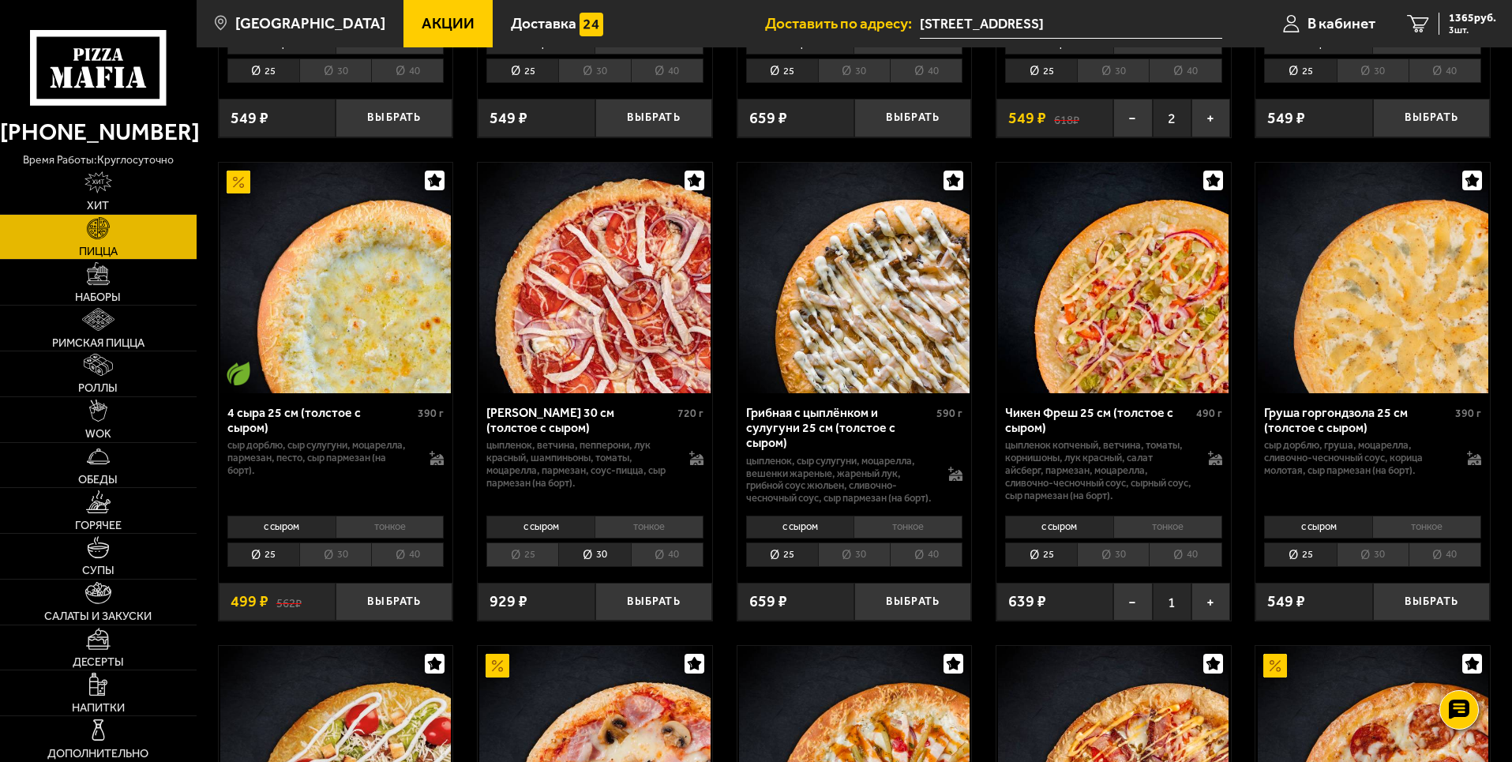
click at [873, 556] on li "30" at bounding box center [854, 554] width 72 height 24
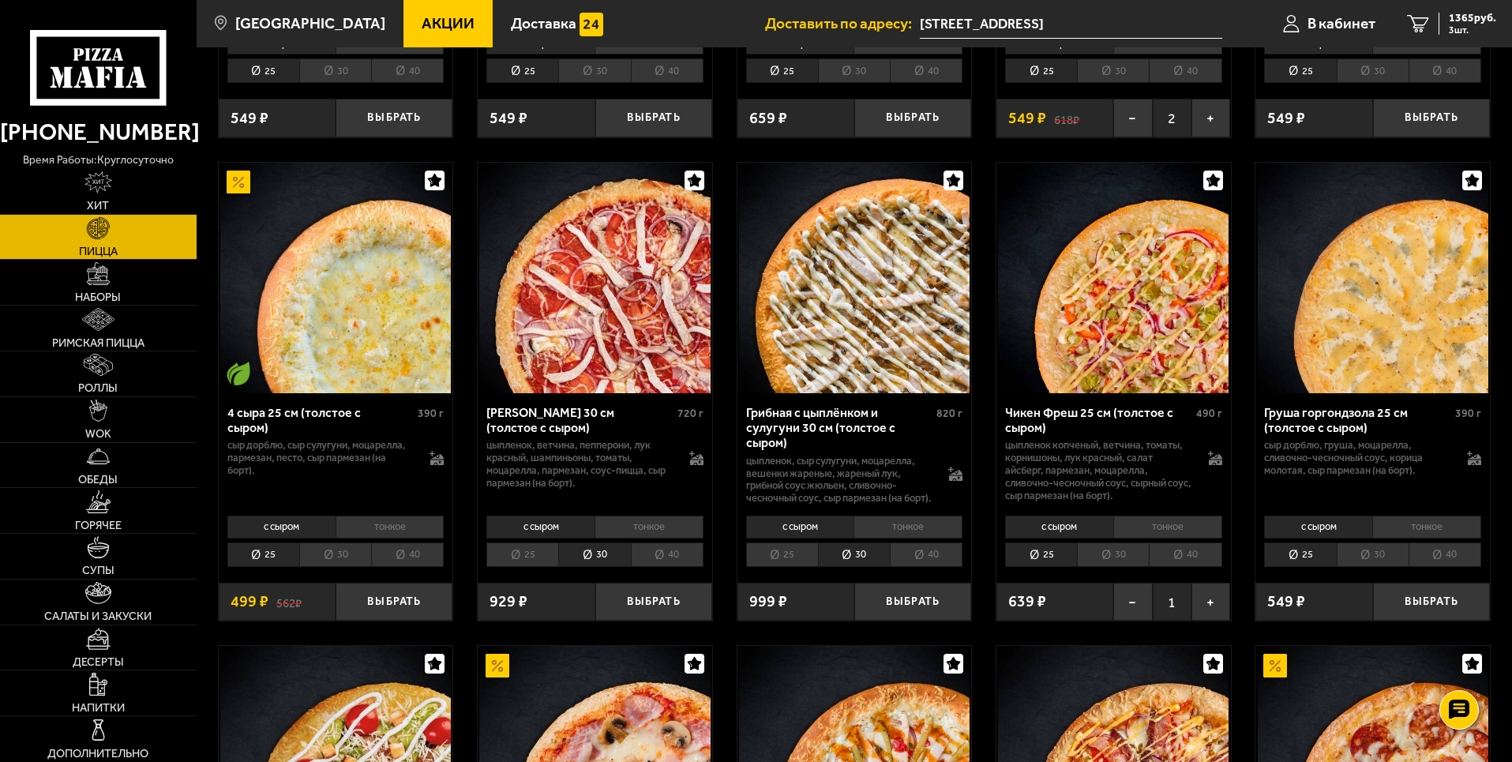
click at [1120, 555] on li "30" at bounding box center [1113, 554] width 72 height 24
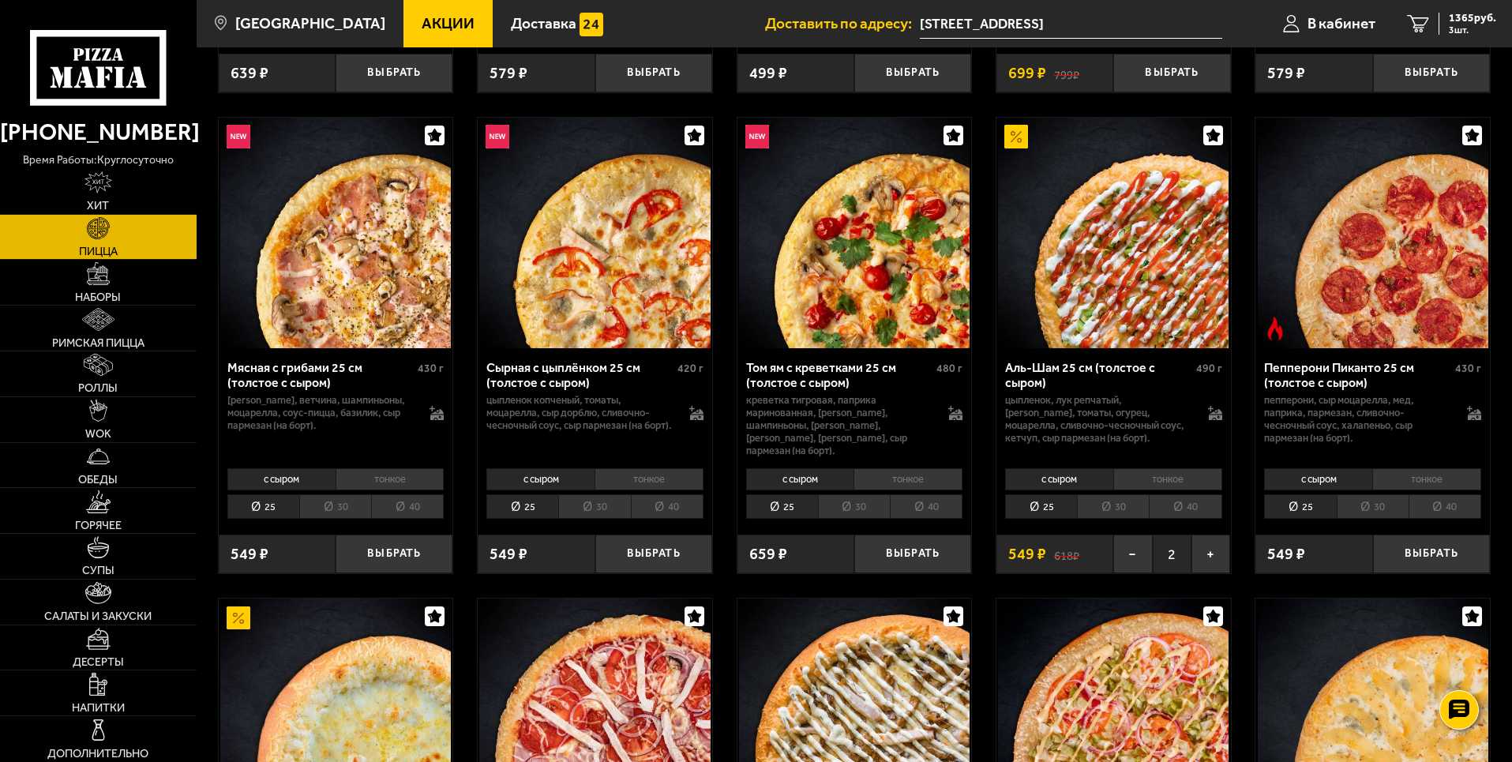
scroll to position [474, 0]
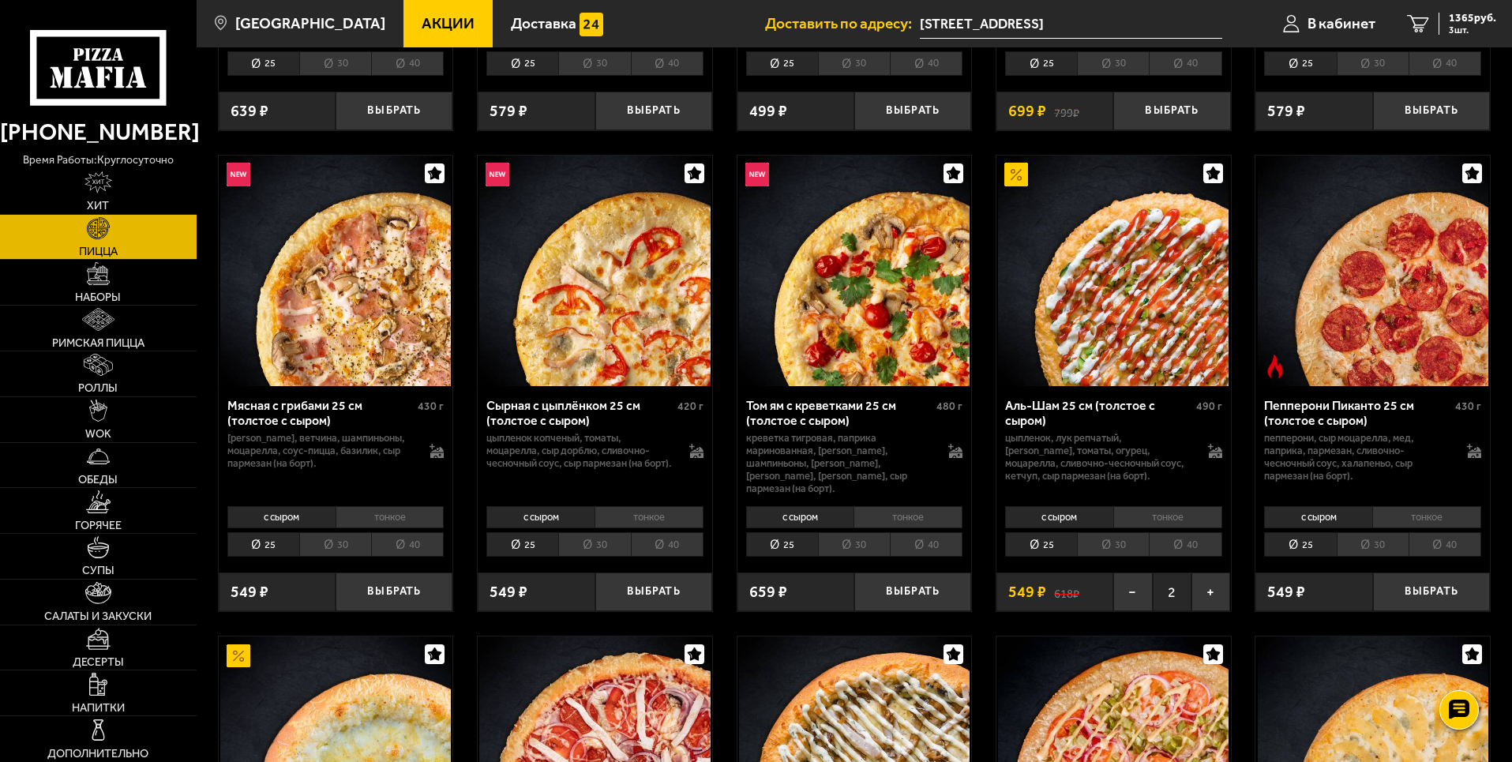
click at [1133, 547] on div "с сыром тонкое 25 30 40 Топпинги" at bounding box center [1113, 531] width 234 height 60
click at [1131, 541] on li "30" at bounding box center [1113, 544] width 72 height 24
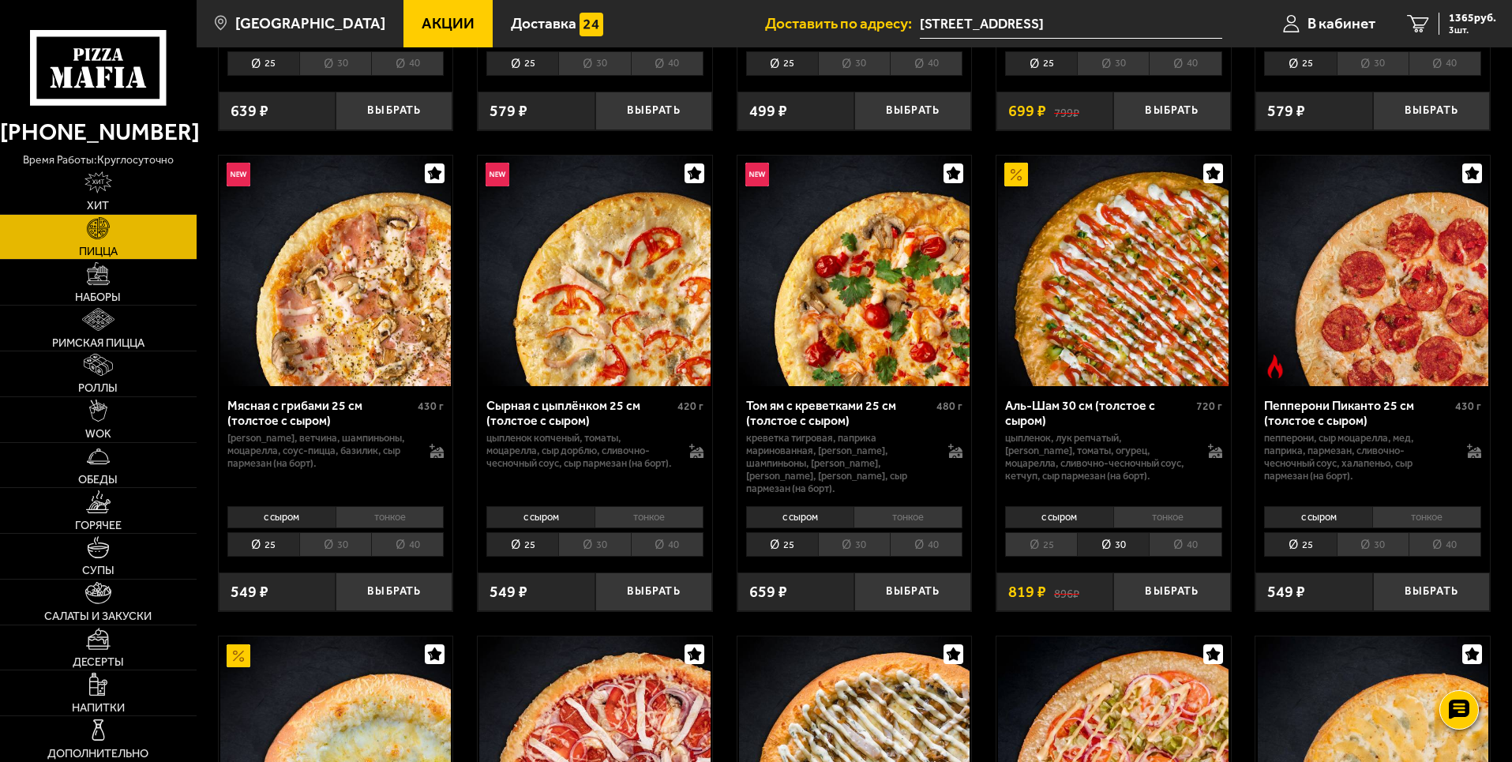
click at [610, 532] on li "30" at bounding box center [594, 544] width 72 height 24
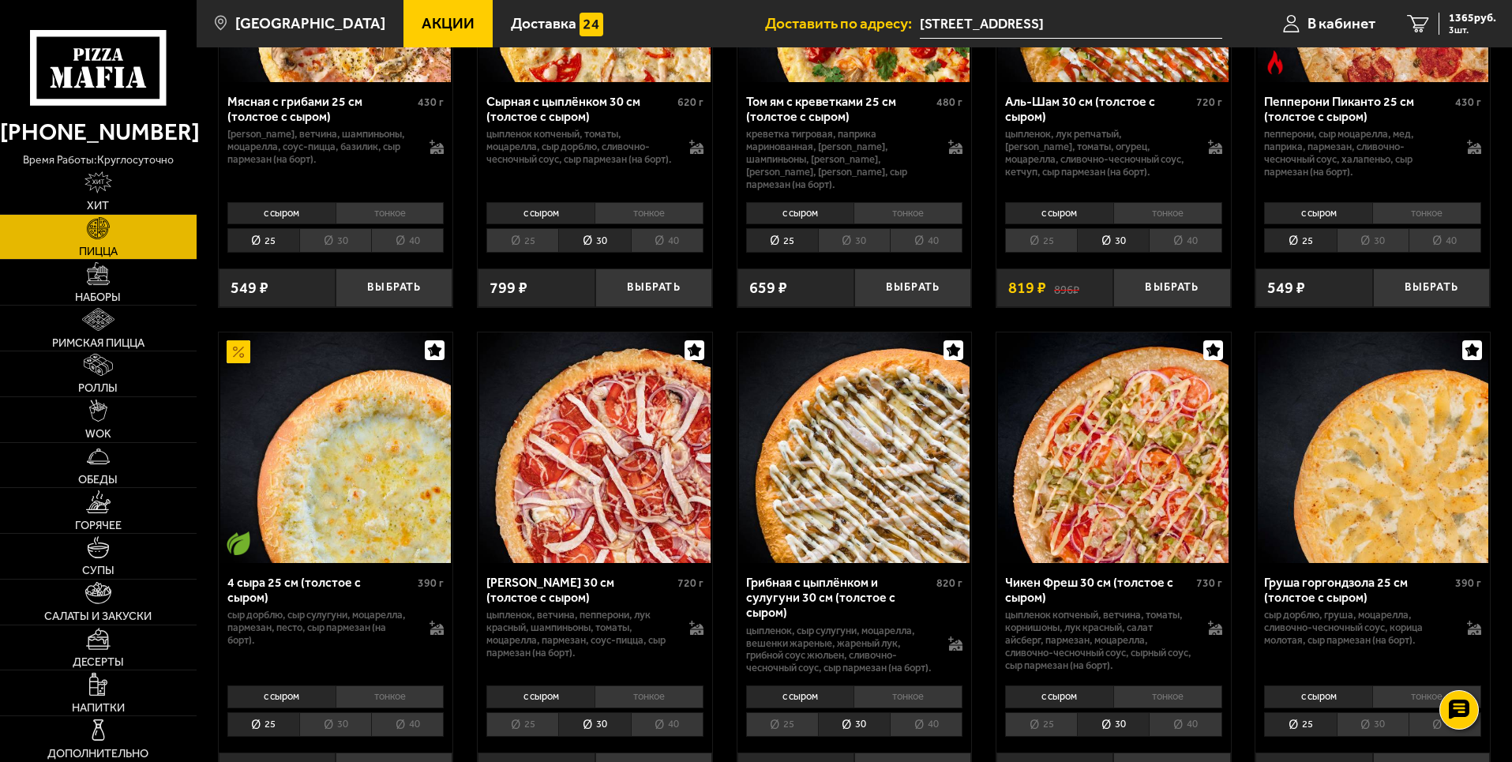
scroll to position [790, 0]
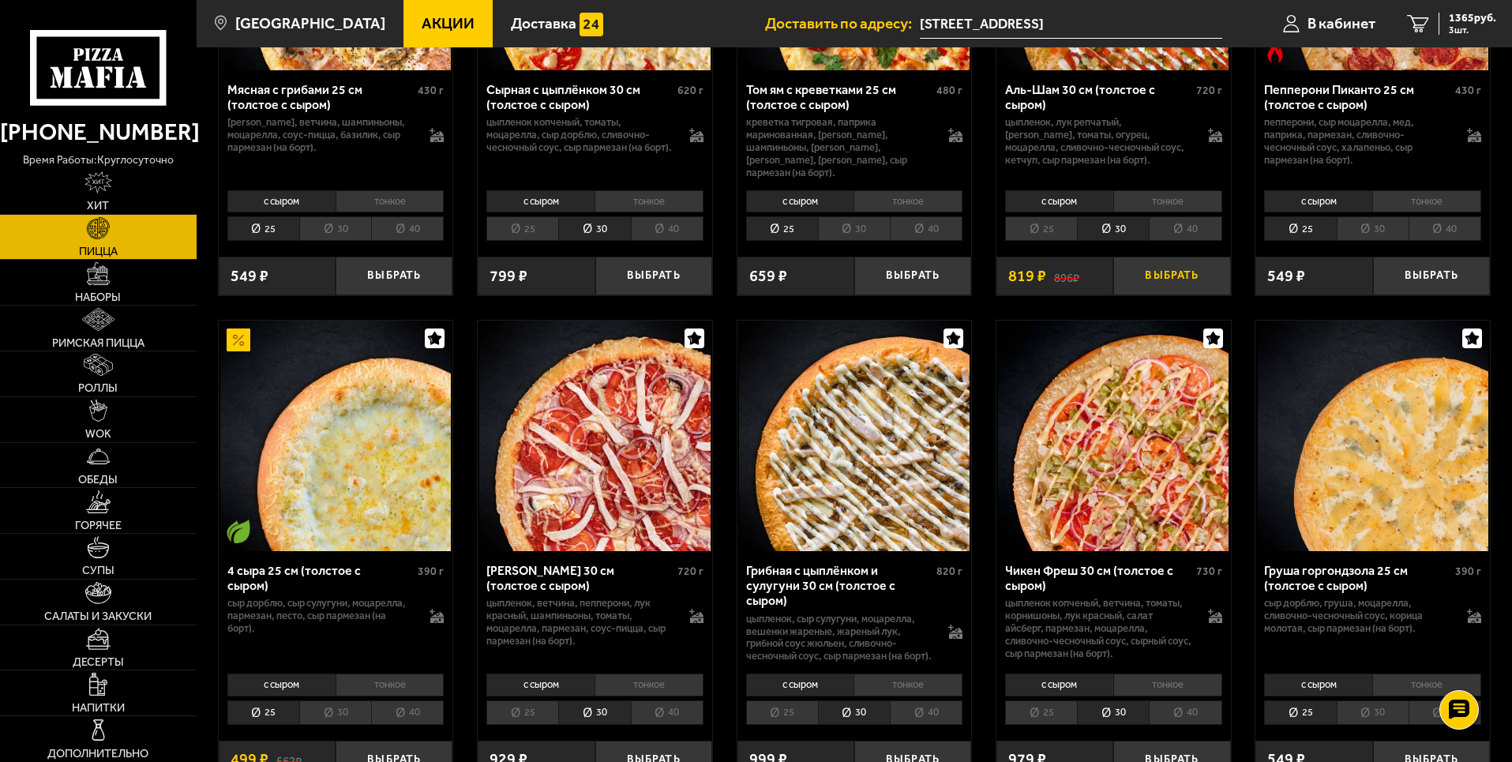
click at [1187, 261] on button "Выбрать" at bounding box center [1171, 276] width 117 height 39
click at [1485, 24] on div "2184 руб. 4 шт." at bounding box center [1468, 24] width 58 height 22
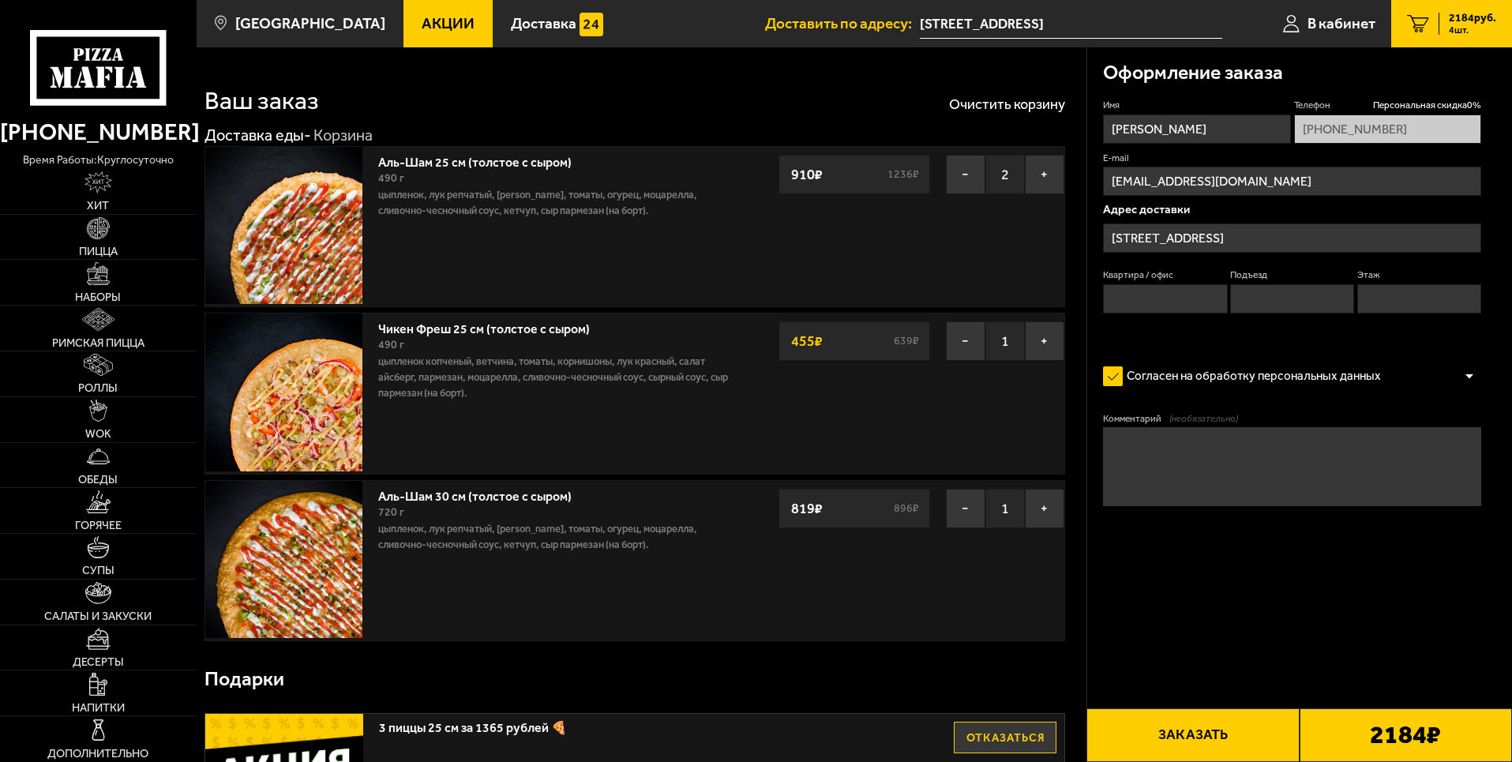
click at [522, 145] on div "Доставка еды - Корзина" at bounding box center [624, 136] width 840 height 21
click at [528, 167] on link "Аль-Шам 25 см (толстое с сыром)" at bounding box center [482, 160] width 209 height 20
click at [501, 164] on link "Аль-Шам 25 см (толстое с сыром)" at bounding box center [482, 160] width 209 height 20
drag, startPoint x: 494, startPoint y: 227, endPoint x: 438, endPoint y: 231, distance: 56.2
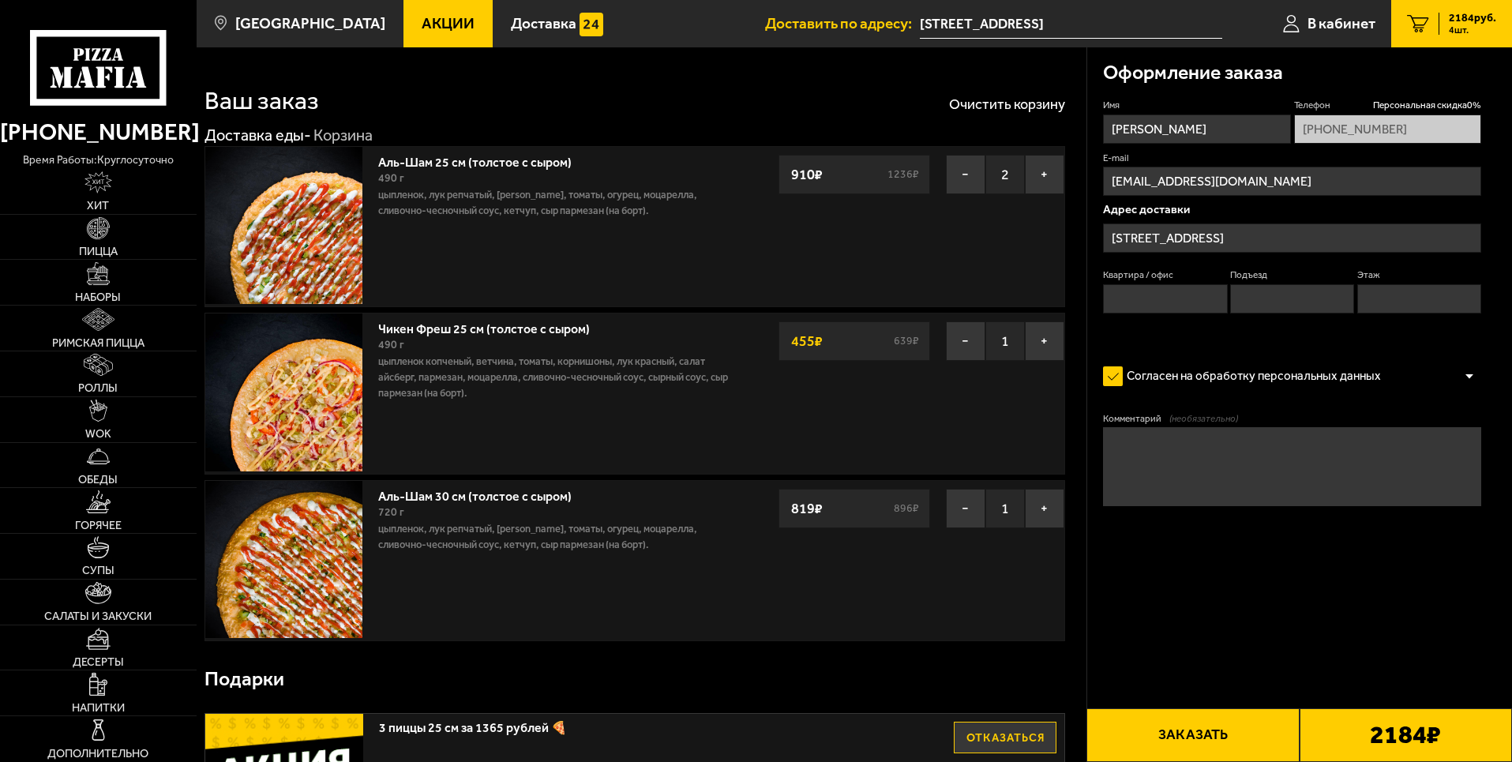
click at [492, 228] on div "Аль-Шам 25 см (толстое с сыром) 490 г цыпленок, лук репчатый, салат айсберг, то…" at bounding box center [553, 226] width 366 height 159
click at [352, 226] on img at bounding box center [283, 225] width 157 height 157
click at [114, 291] on span "Наборы" at bounding box center [98, 296] width 46 height 11
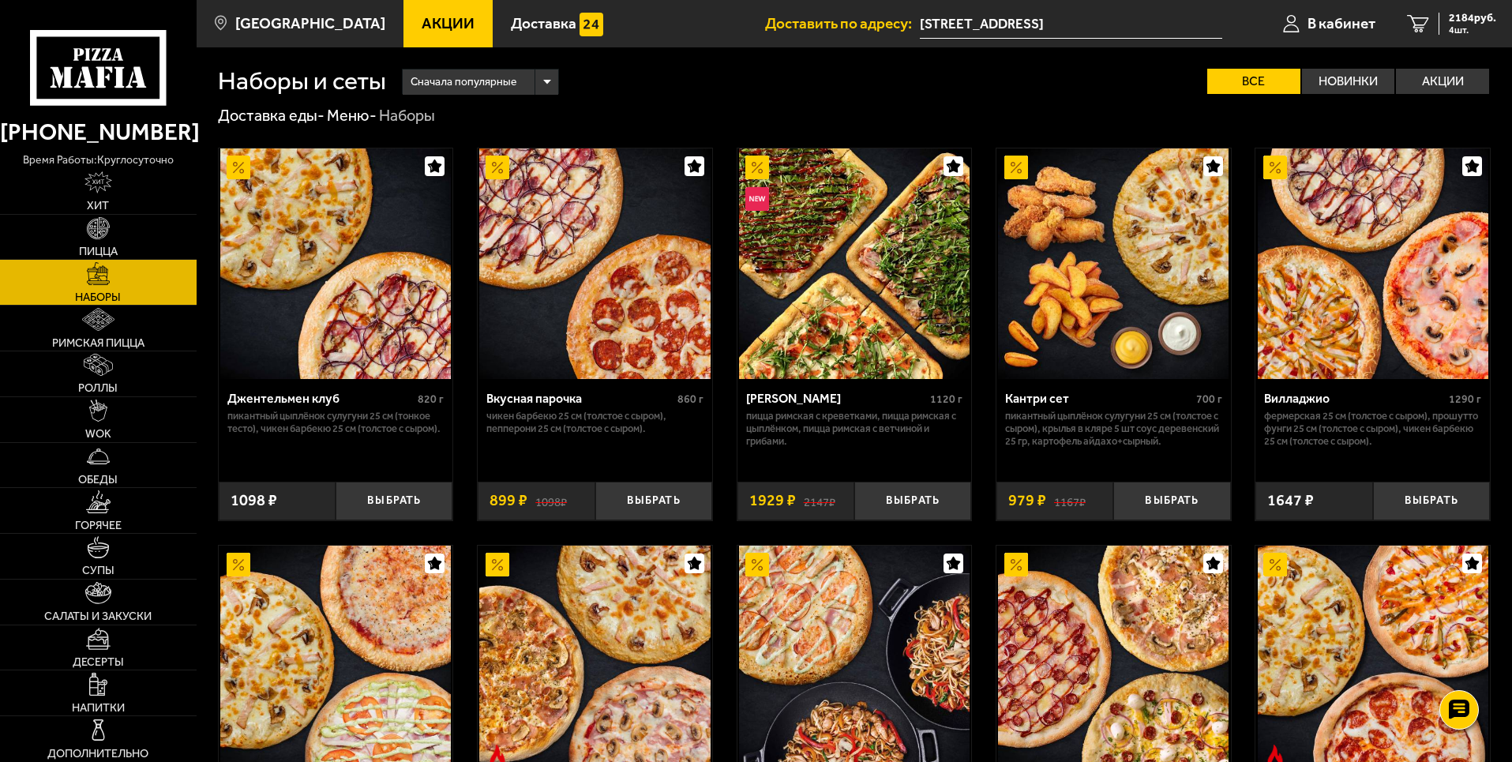
click at [114, 287] on link "Наборы" at bounding box center [98, 282] width 197 height 45
click at [123, 239] on link "Пицца" at bounding box center [98, 237] width 197 height 45
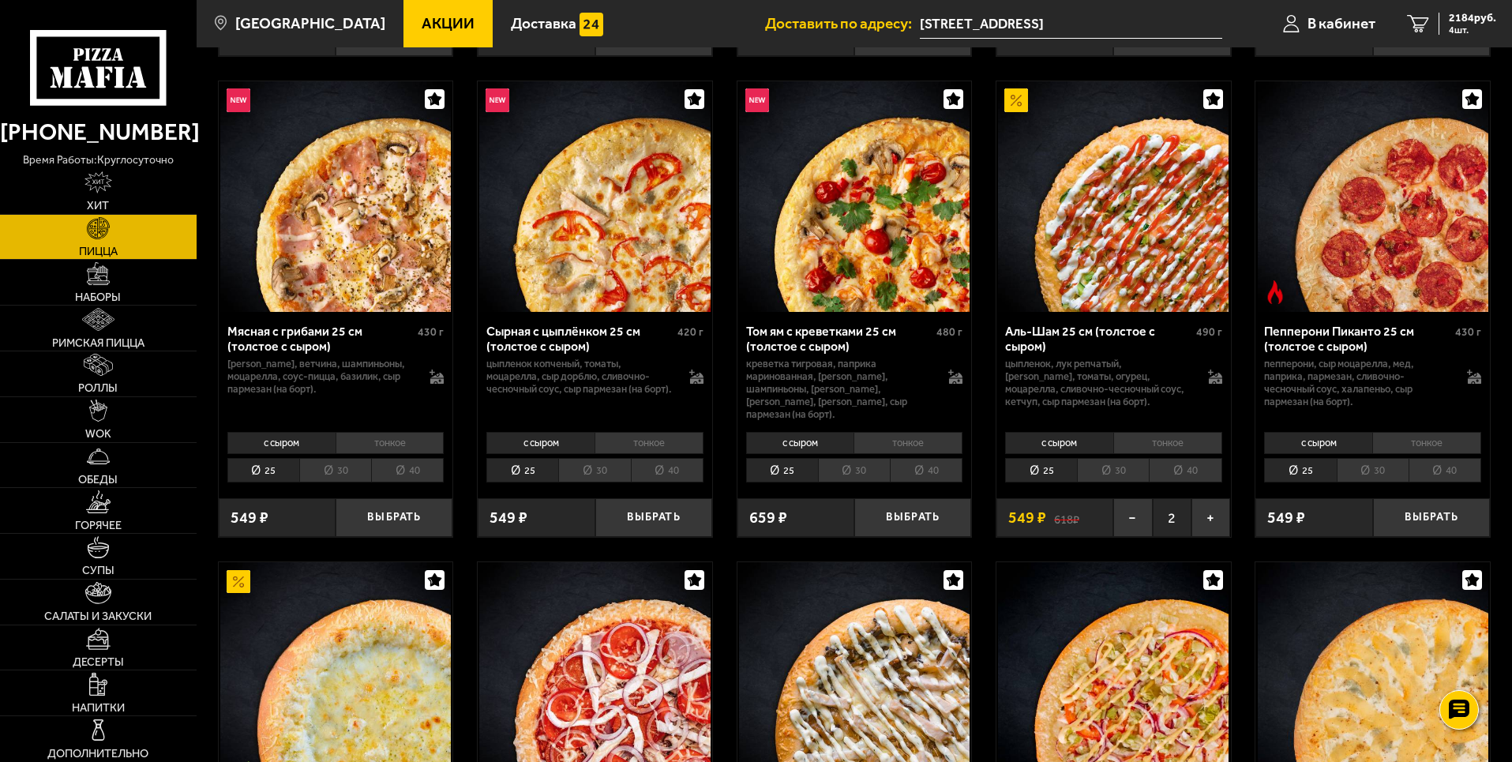
scroll to position [553, 0]
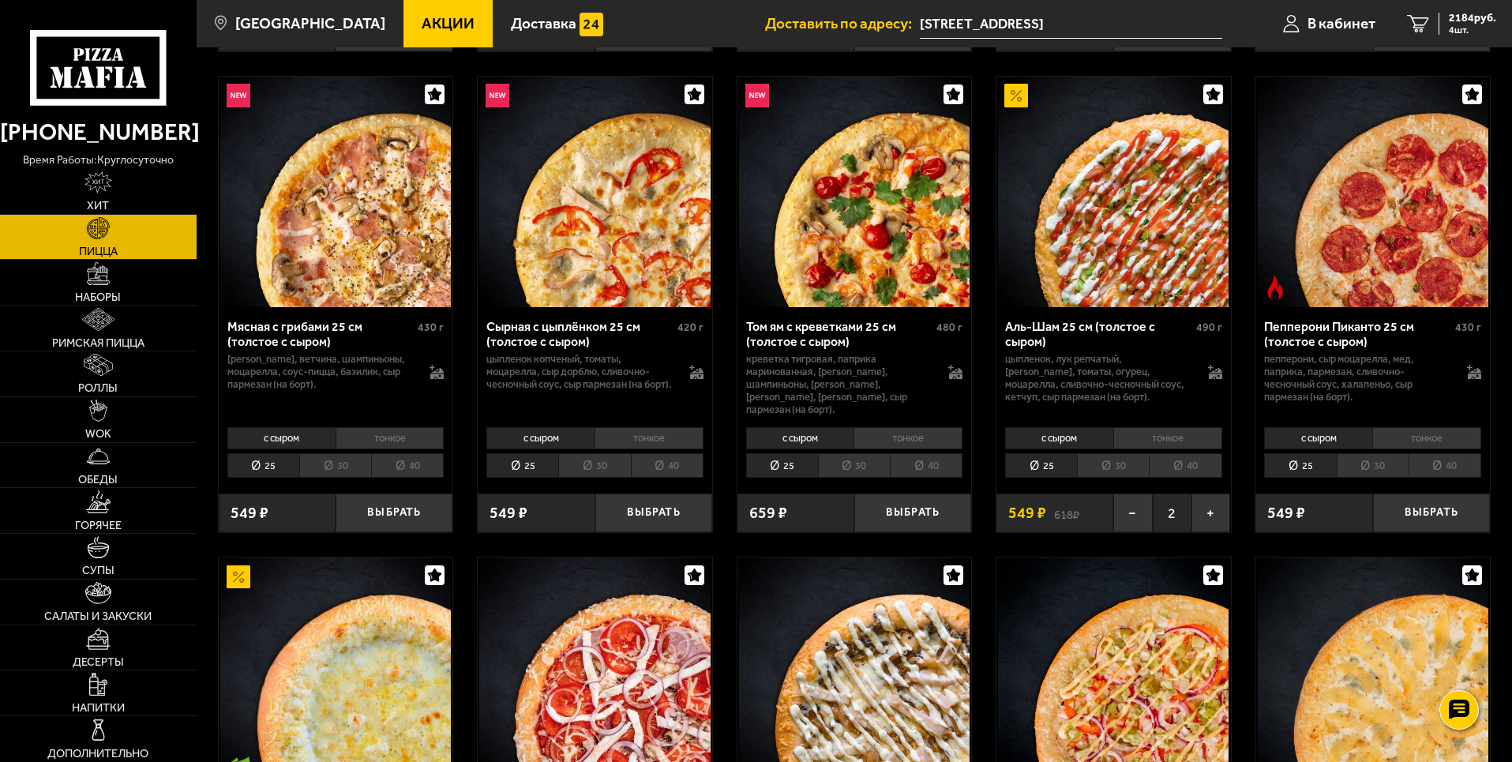
click at [1149, 430] on li "тонкое" at bounding box center [1167, 438] width 109 height 22
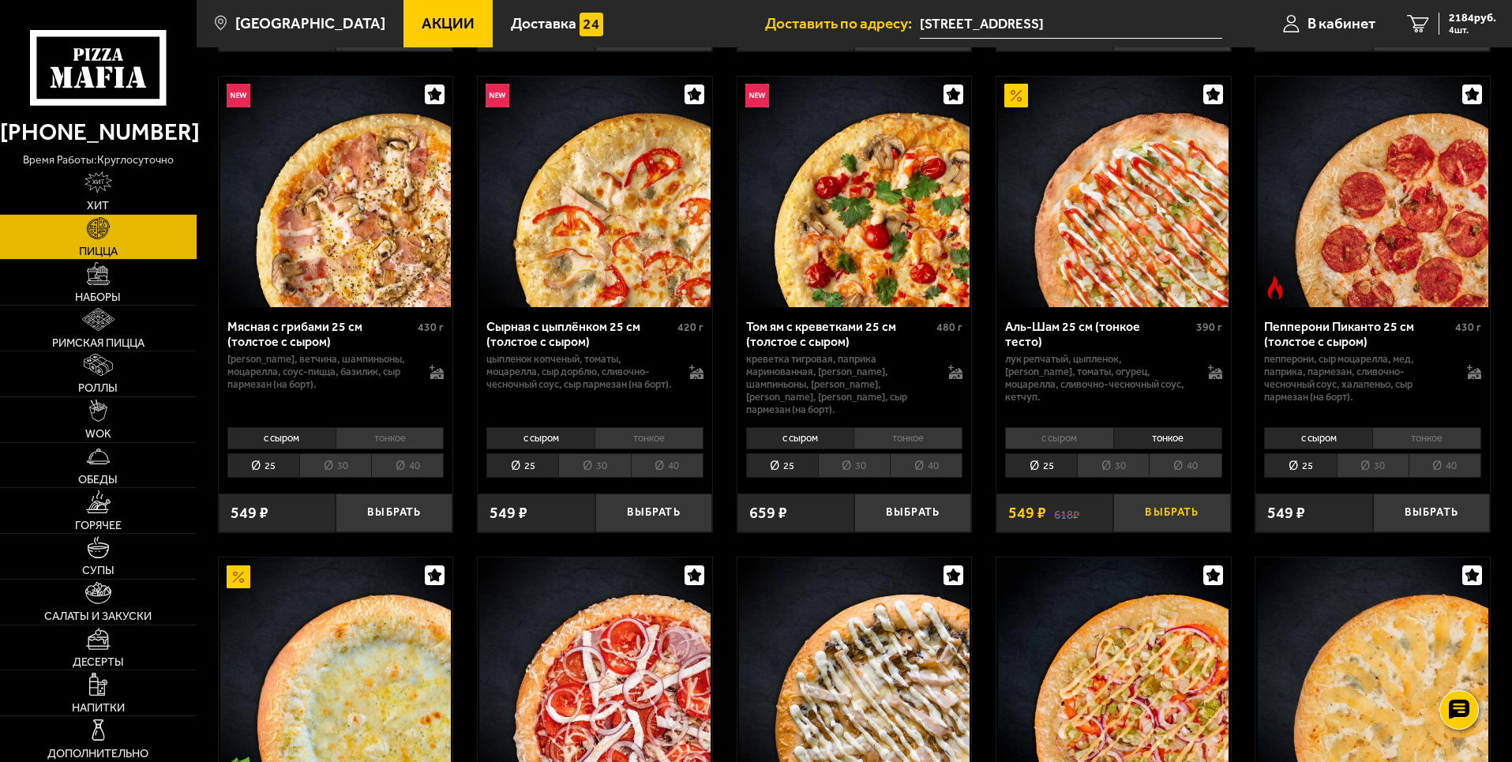
click at [1172, 497] on button "Выбрать" at bounding box center [1171, 512] width 117 height 39
click at [1208, 501] on button "+" at bounding box center [1210, 512] width 39 height 39
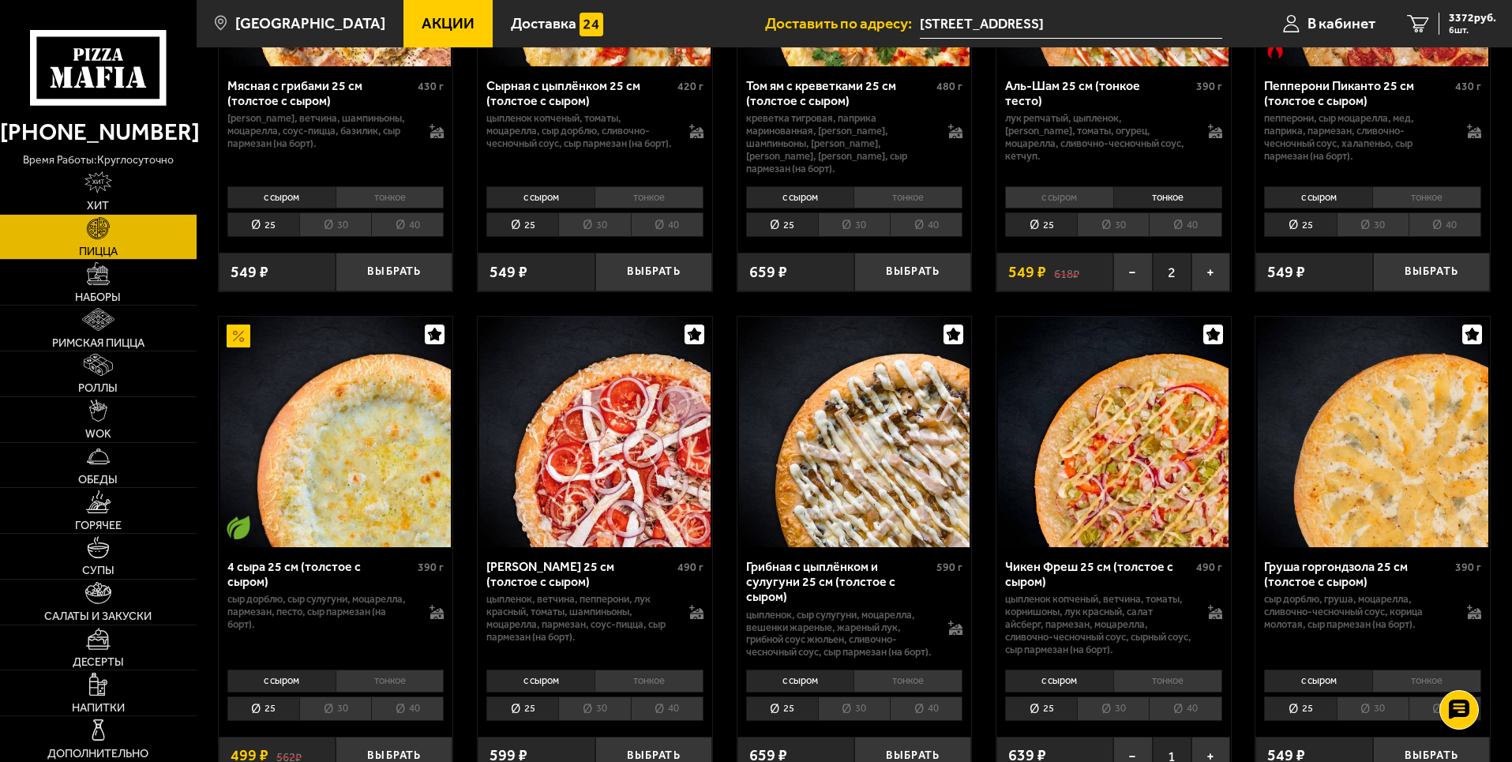
scroll to position [1026, 0]
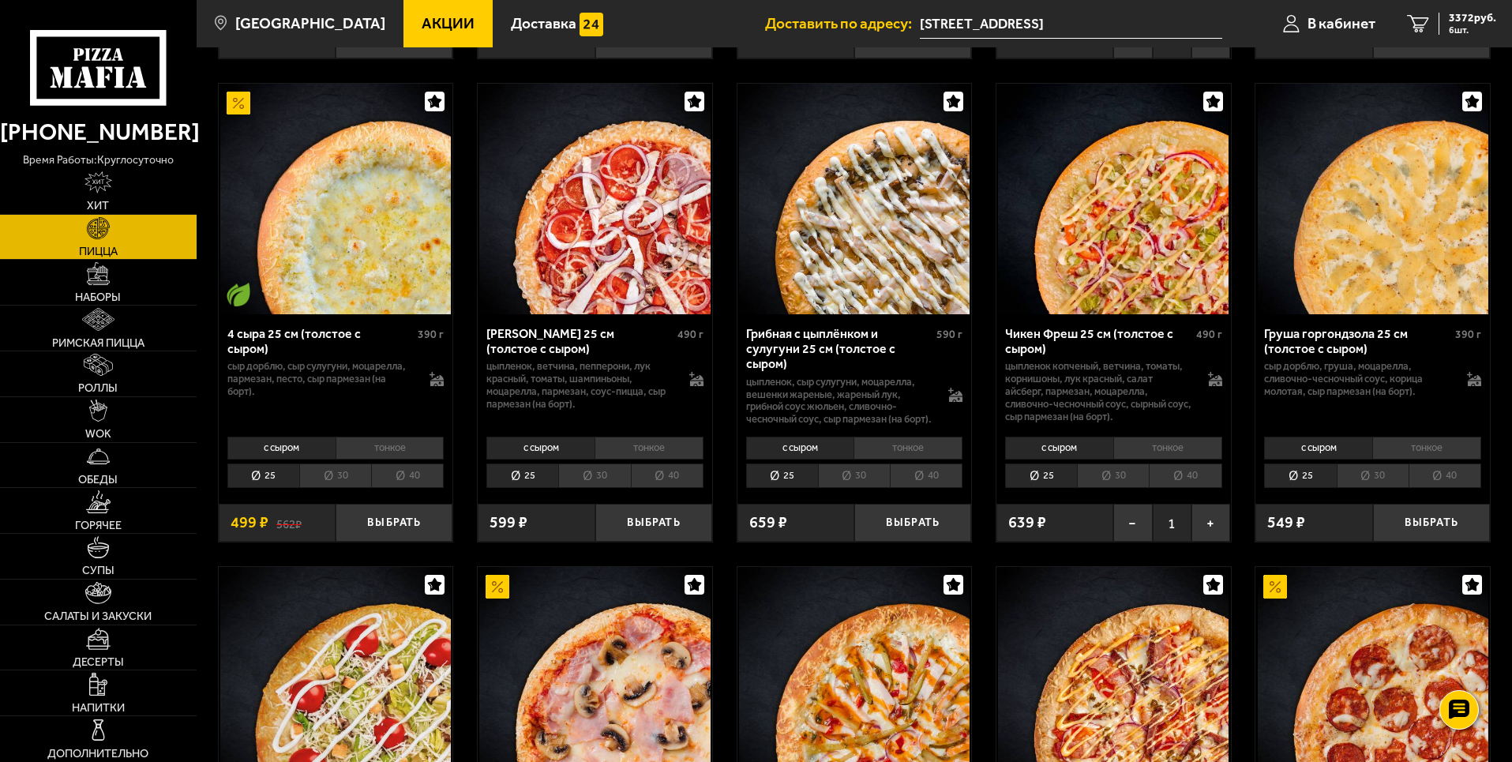
click at [1141, 445] on li "тонкое" at bounding box center [1167, 448] width 109 height 22
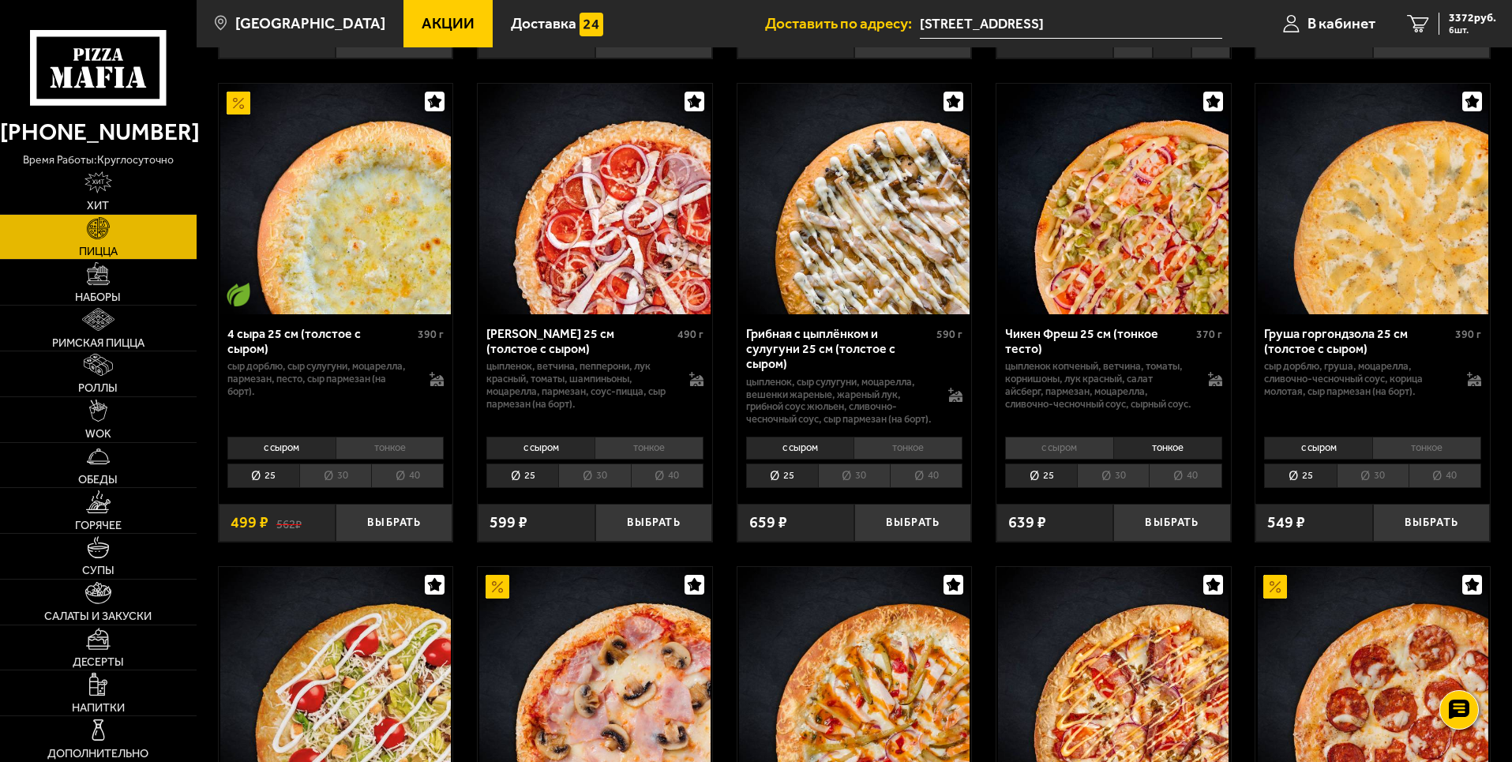
click at [1183, 498] on div "Чикен Фреш 25 см (тонкое тесто) 370 г цыпленок копченый, ветчина, томаты, корни…" at bounding box center [1113, 427] width 234 height 227
click at [1196, 520] on button "Выбрать" at bounding box center [1171, 523] width 117 height 39
click at [1450, 28] on span "7 шт." at bounding box center [1472, 29] width 47 height 9
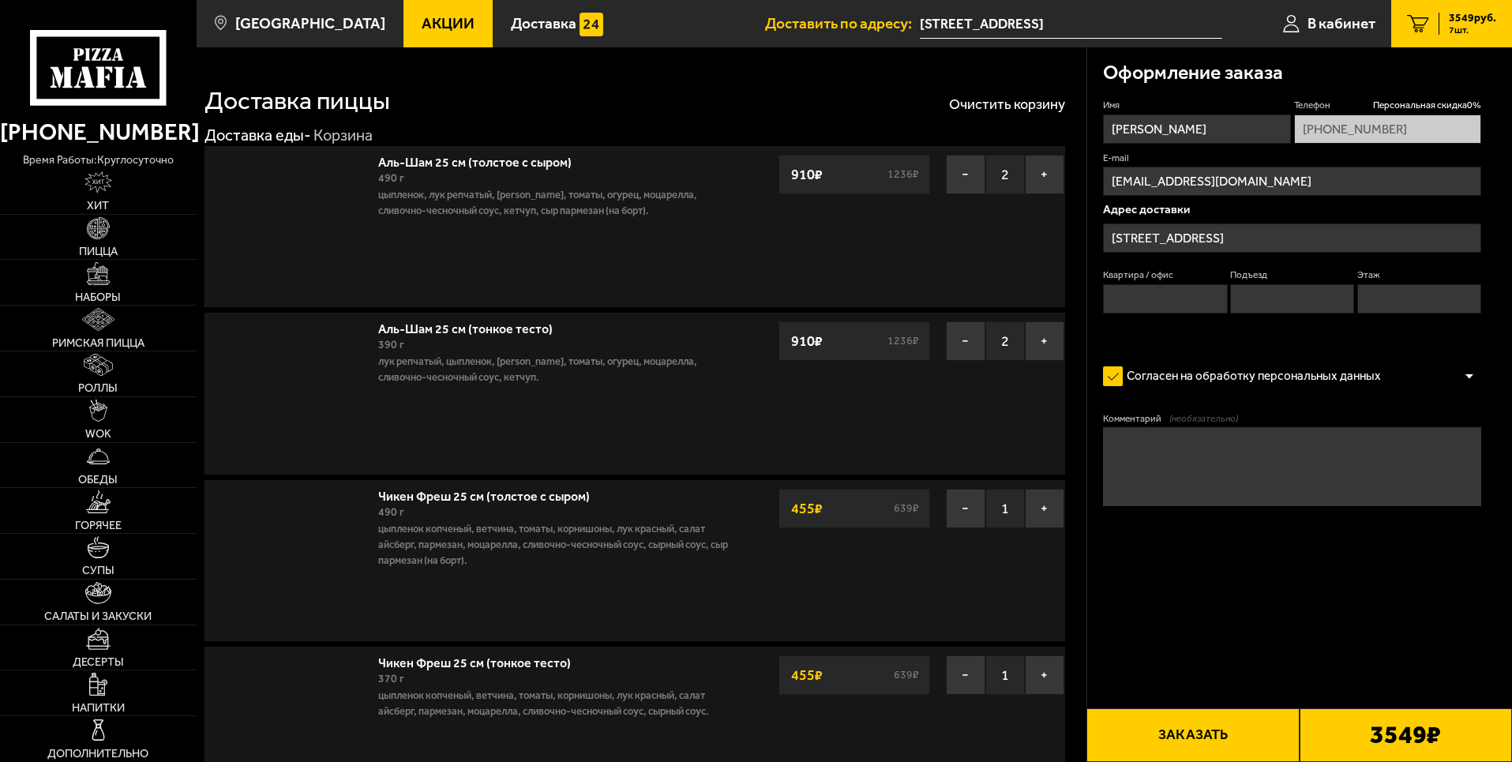
type input "[STREET_ADDRESS]"
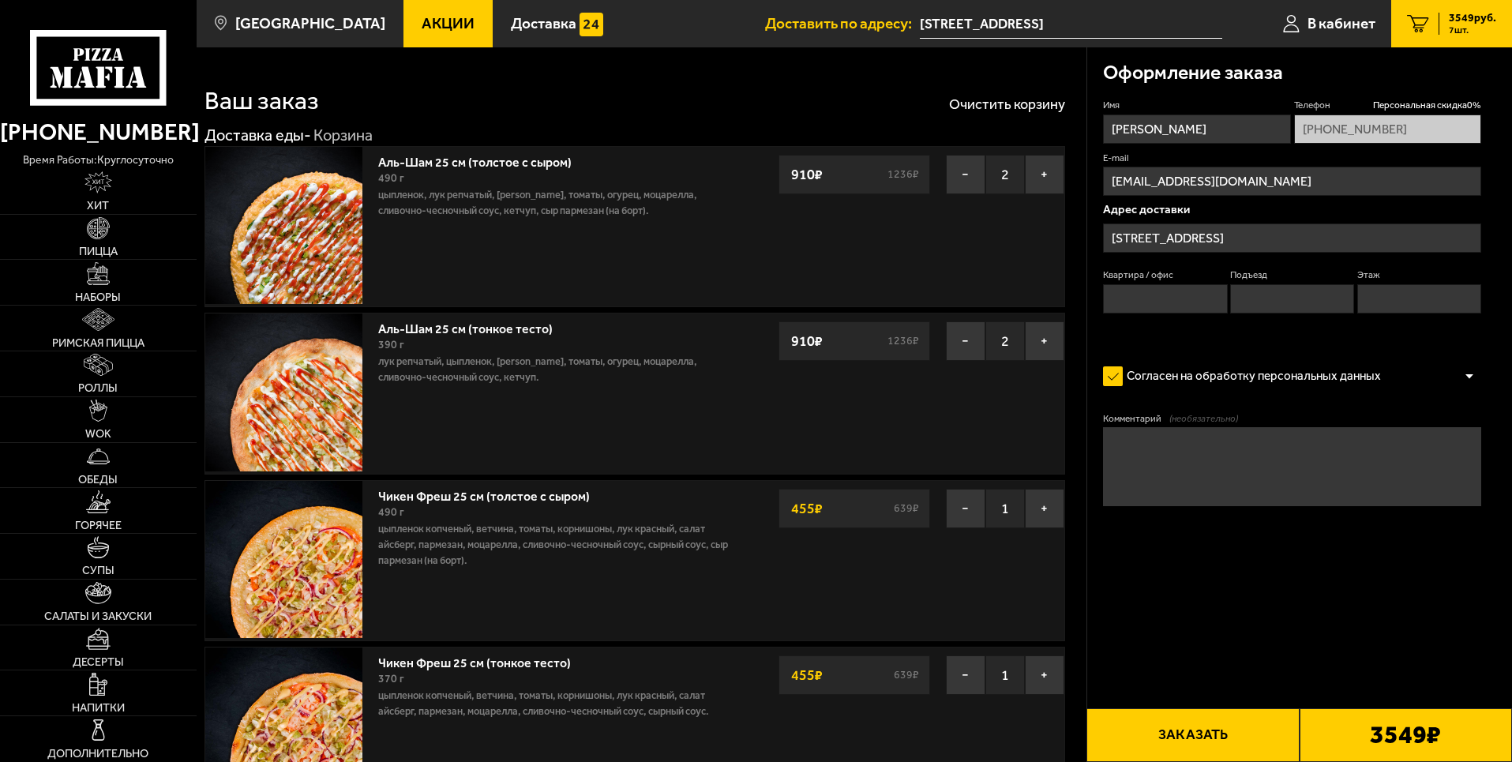
click at [531, 167] on link "Аль-Шам 25 см (толстое с сыром)" at bounding box center [482, 160] width 209 height 20
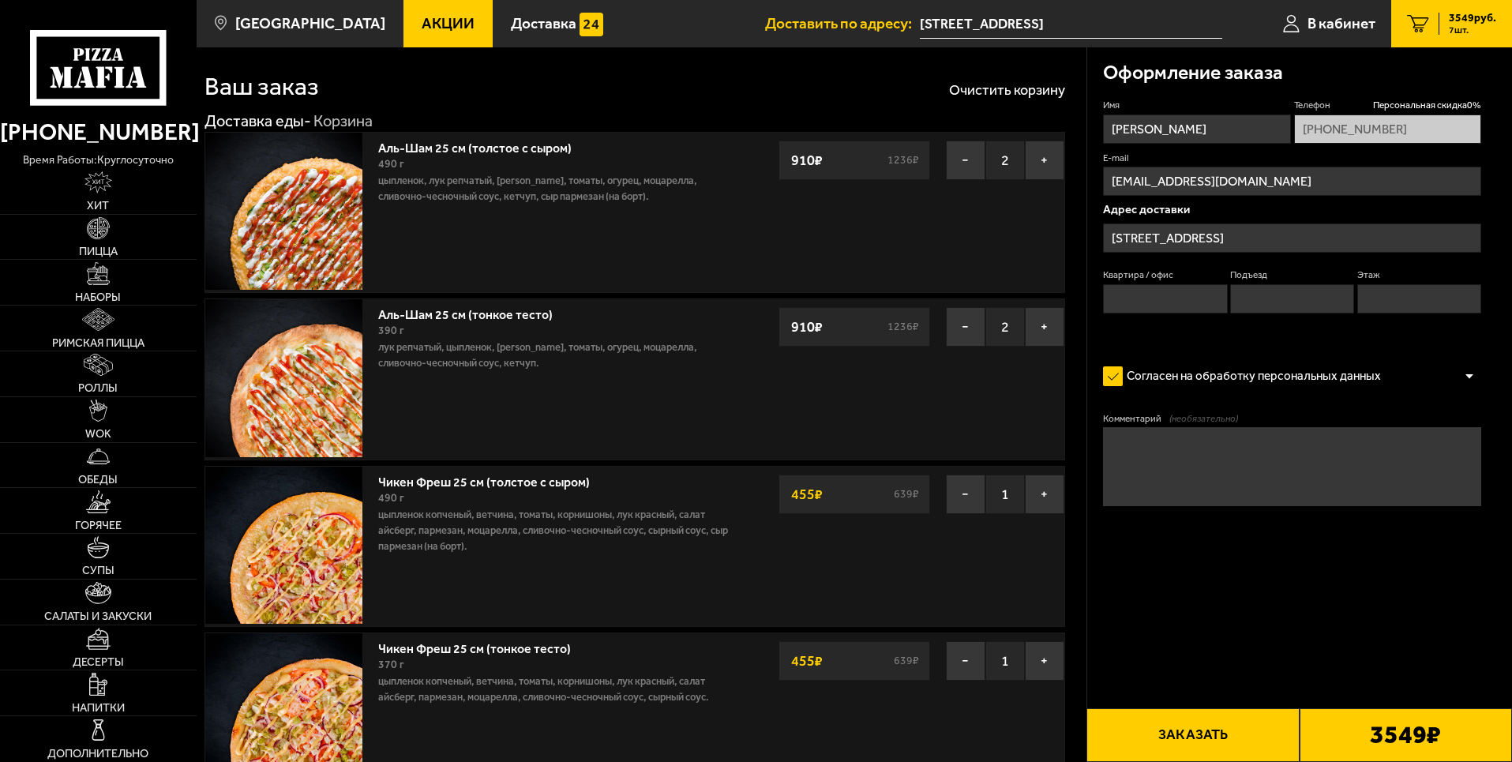
scroll to position [474, 0]
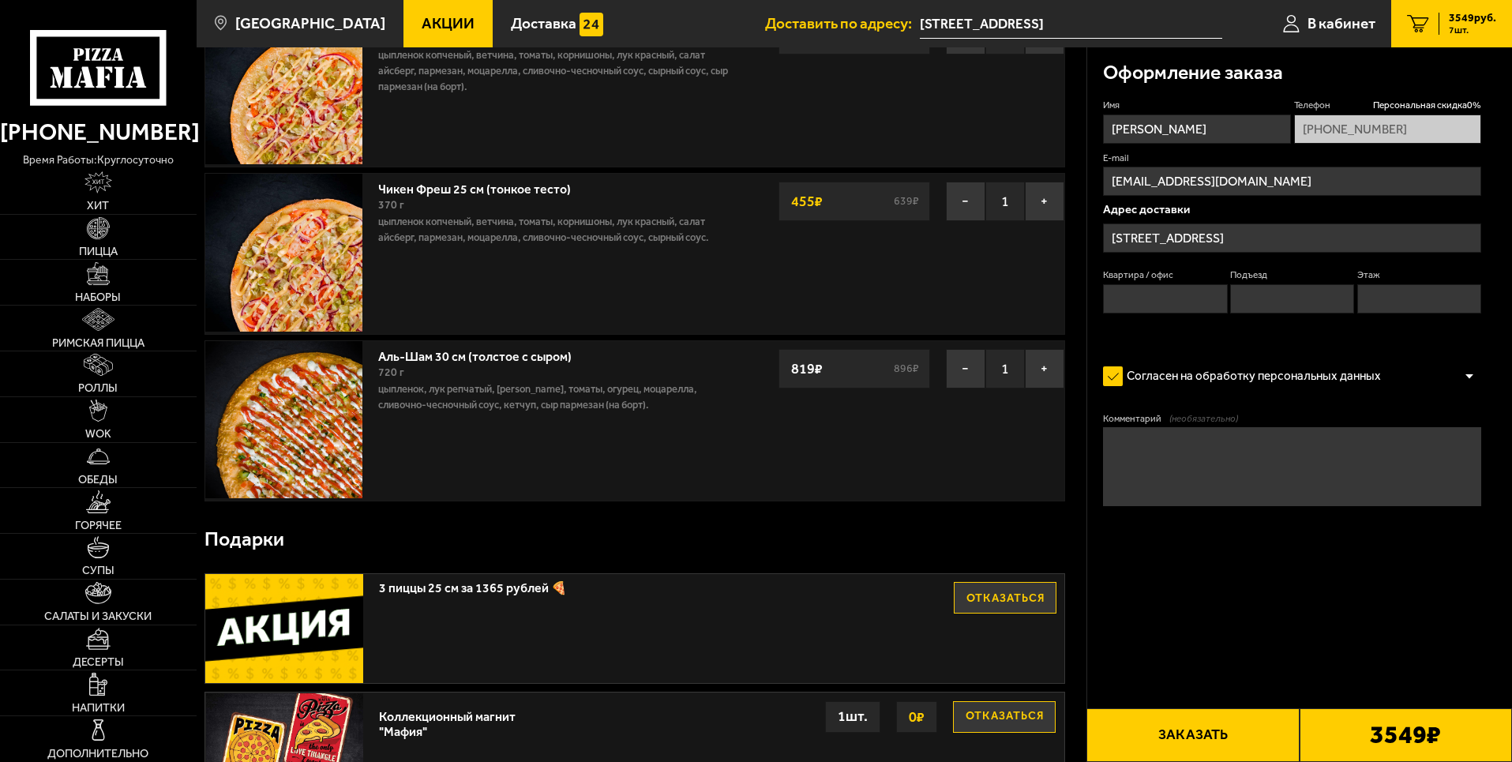
click at [366, 479] on link at bounding box center [287, 420] width 165 height 159
click at [483, 370] on div "720 г" at bounding box center [553, 372] width 351 height 17
click at [487, 364] on link "Аль-Шам 30 см (толстое с сыром)" at bounding box center [482, 354] width 209 height 20
click at [491, 360] on link "Аль-Шам 30 см (толстое с сыром)" at bounding box center [482, 354] width 209 height 20
click at [499, 356] on link "Аль-Шам 30 см (толстое с сыром)" at bounding box center [482, 354] width 209 height 20
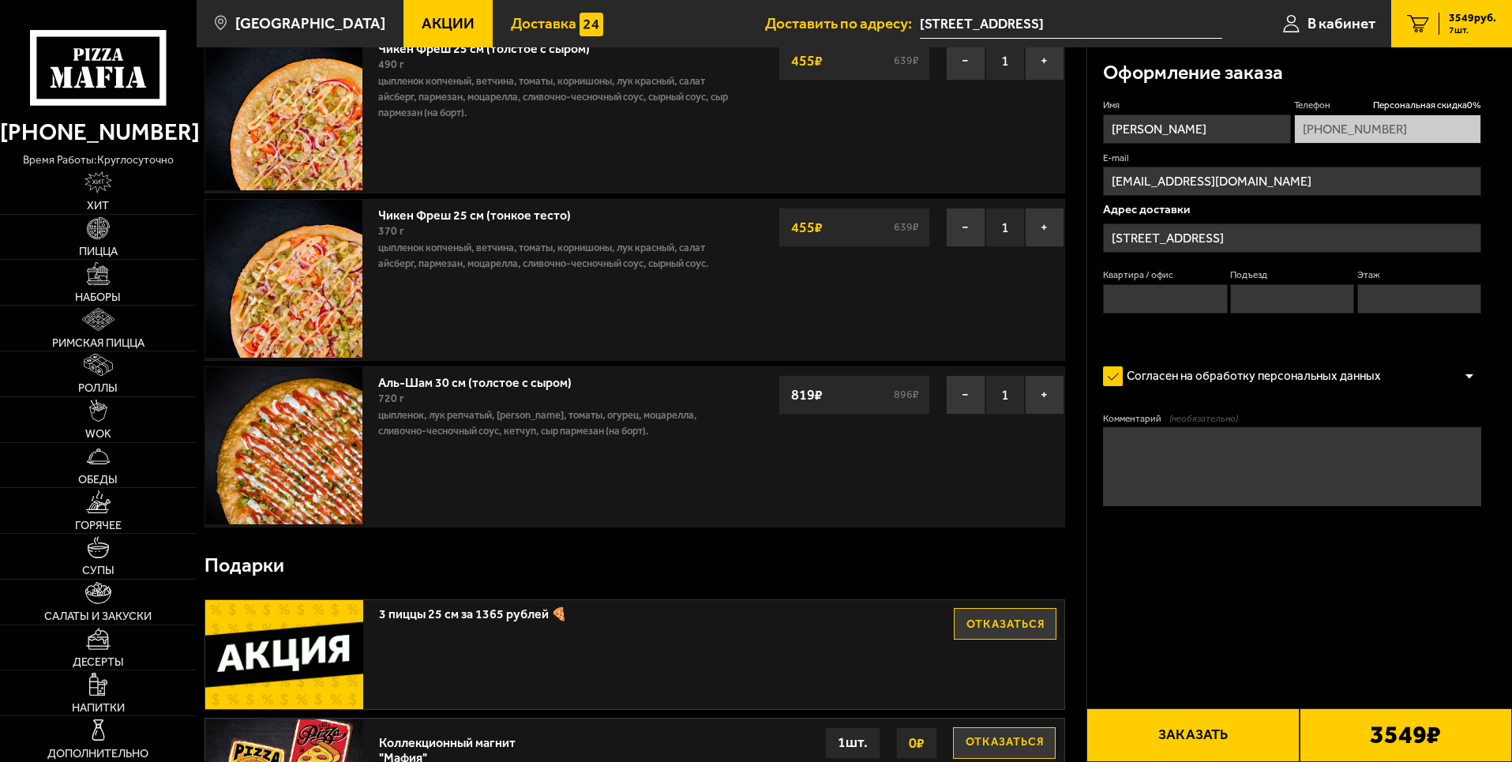
scroll to position [0, 0]
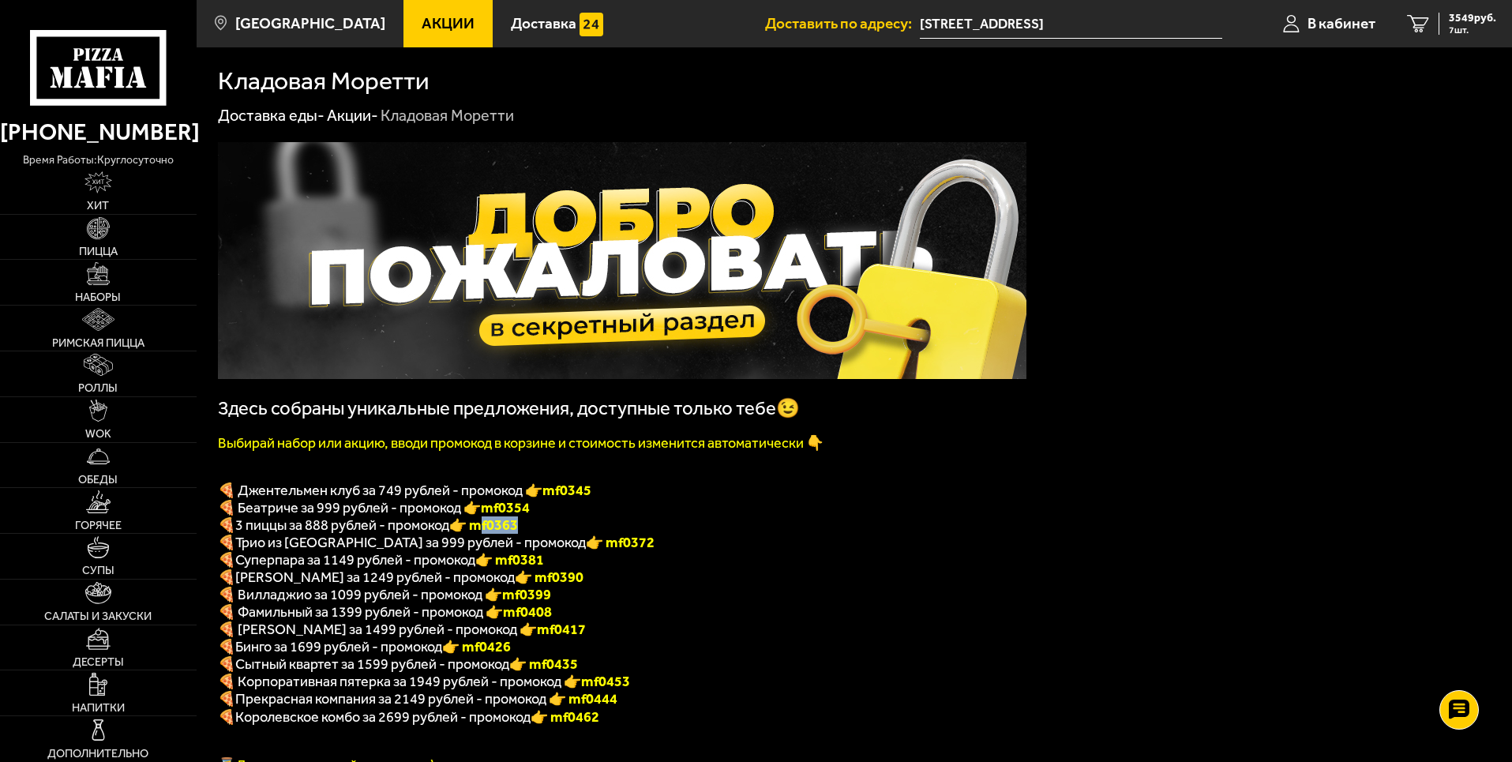
drag, startPoint x: 528, startPoint y: 531, endPoint x: 486, endPoint y: 527, distance: 42.0
click at [486, 527] on p "🍕 3 пиццы за 888 рублей - промокод 👉 mf0363" at bounding box center [622, 524] width 809 height 17
click at [482, 533] on font "👉 mf0363" at bounding box center [483, 524] width 69 height 17
drag, startPoint x: 478, startPoint y: 535, endPoint x: 528, endPoint y: 535, distance: 49.7
click at [528, 534] on p "🍕 3 пиццы за 888 рублей - промокод 👉 mf0363" at bounding box center [622, 524] width 809 height 17
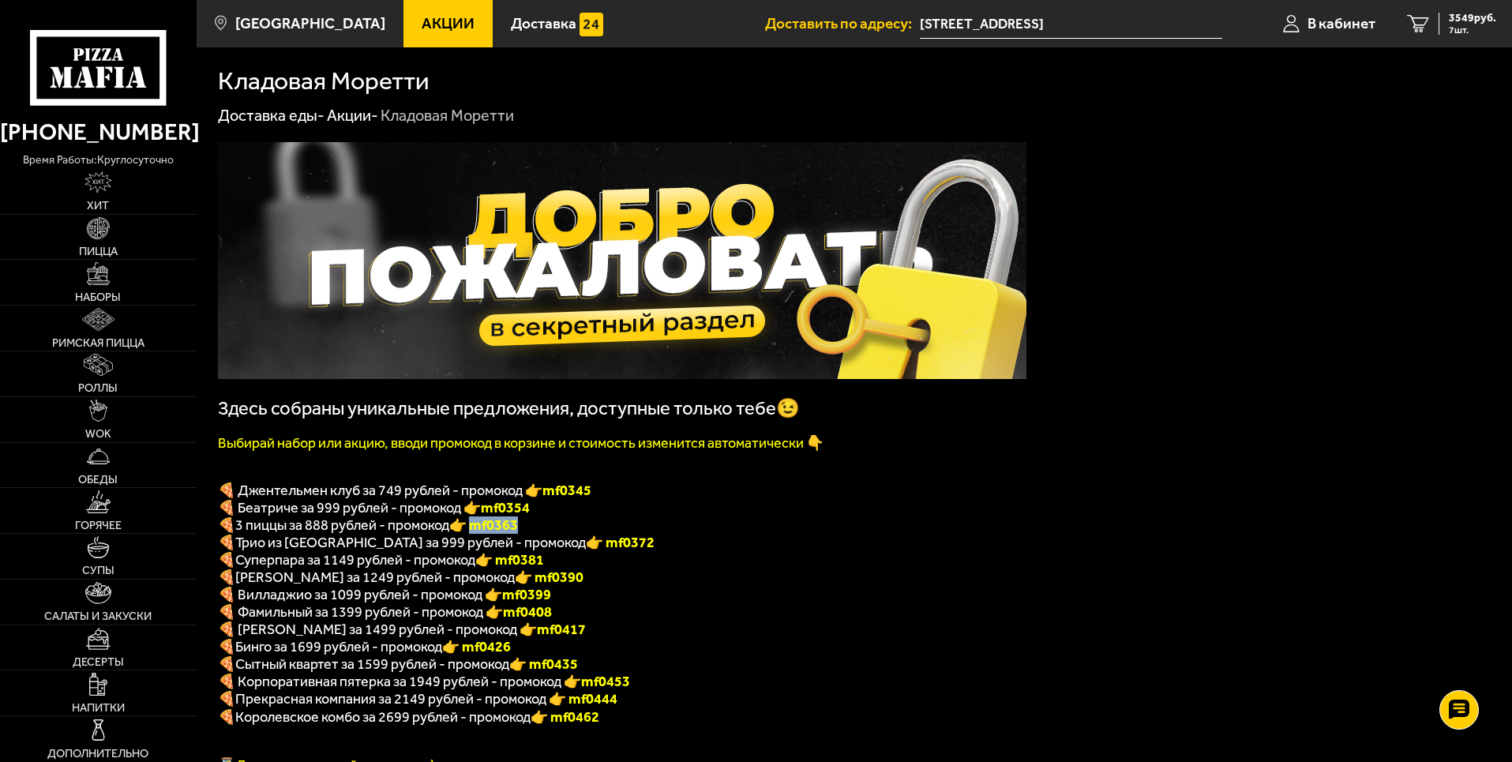
copy font "f0363"
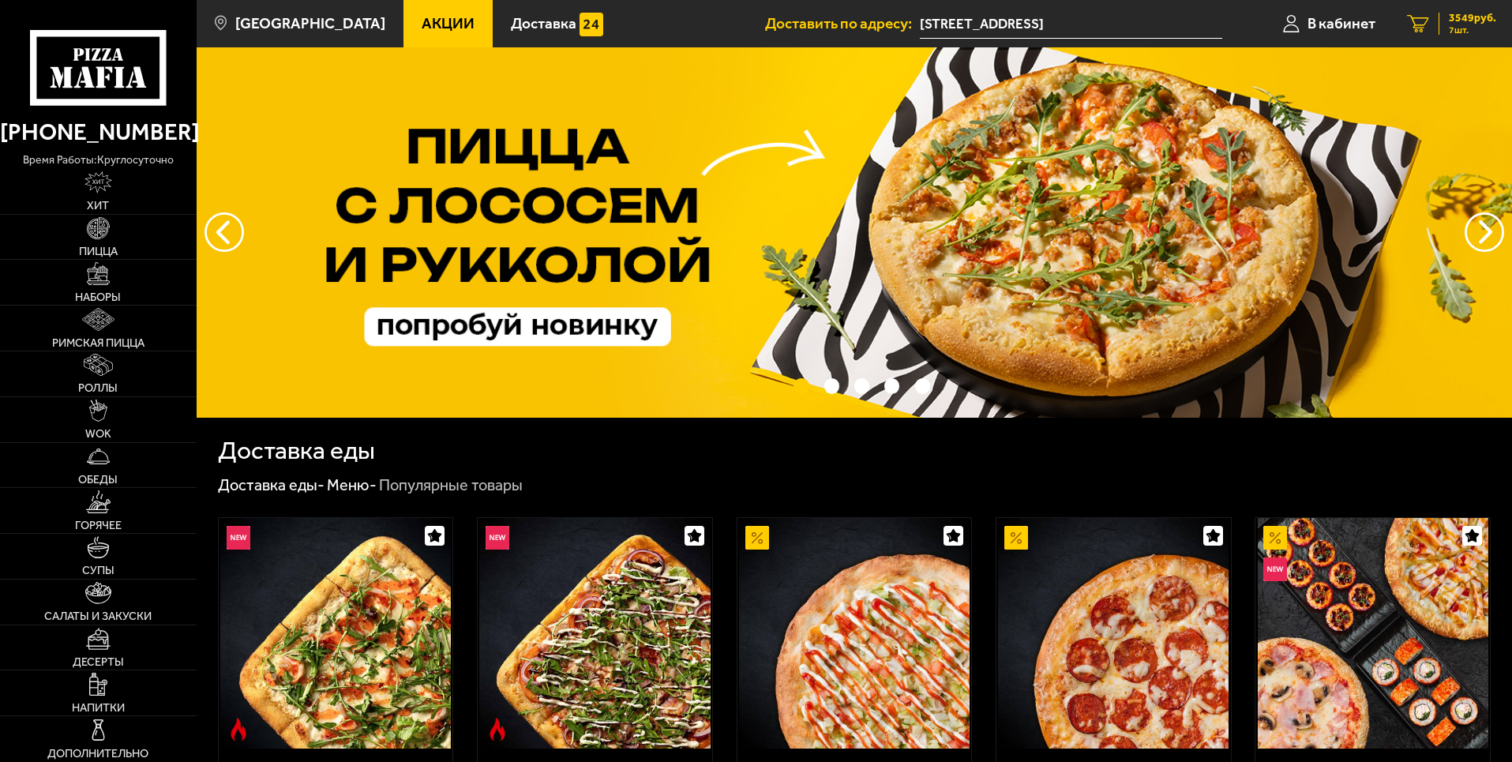
click at [1472, 28] on span "7 шт." at bounding box center [1472, 29] width 47 height 9
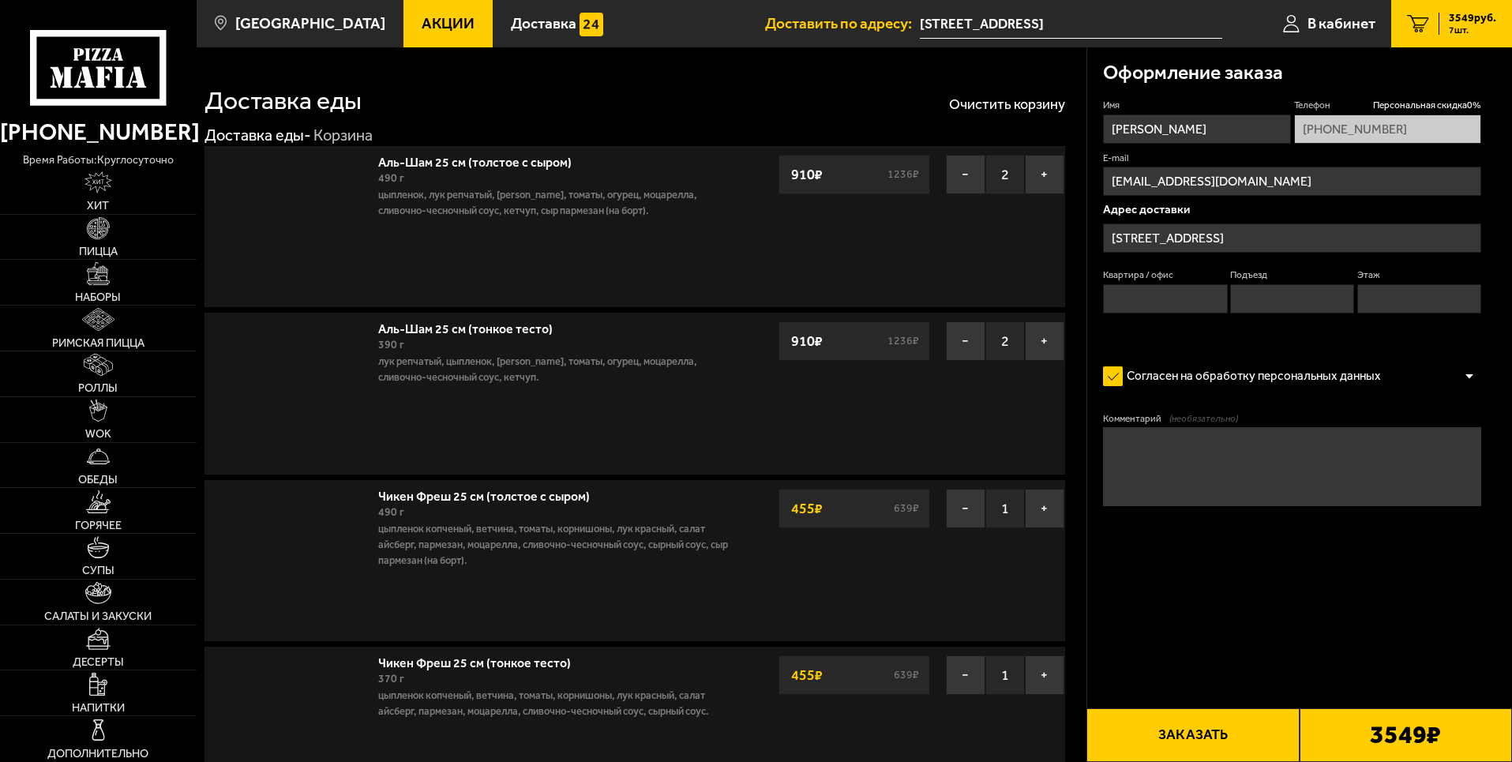
type input "[STREET_ADDRESS]"
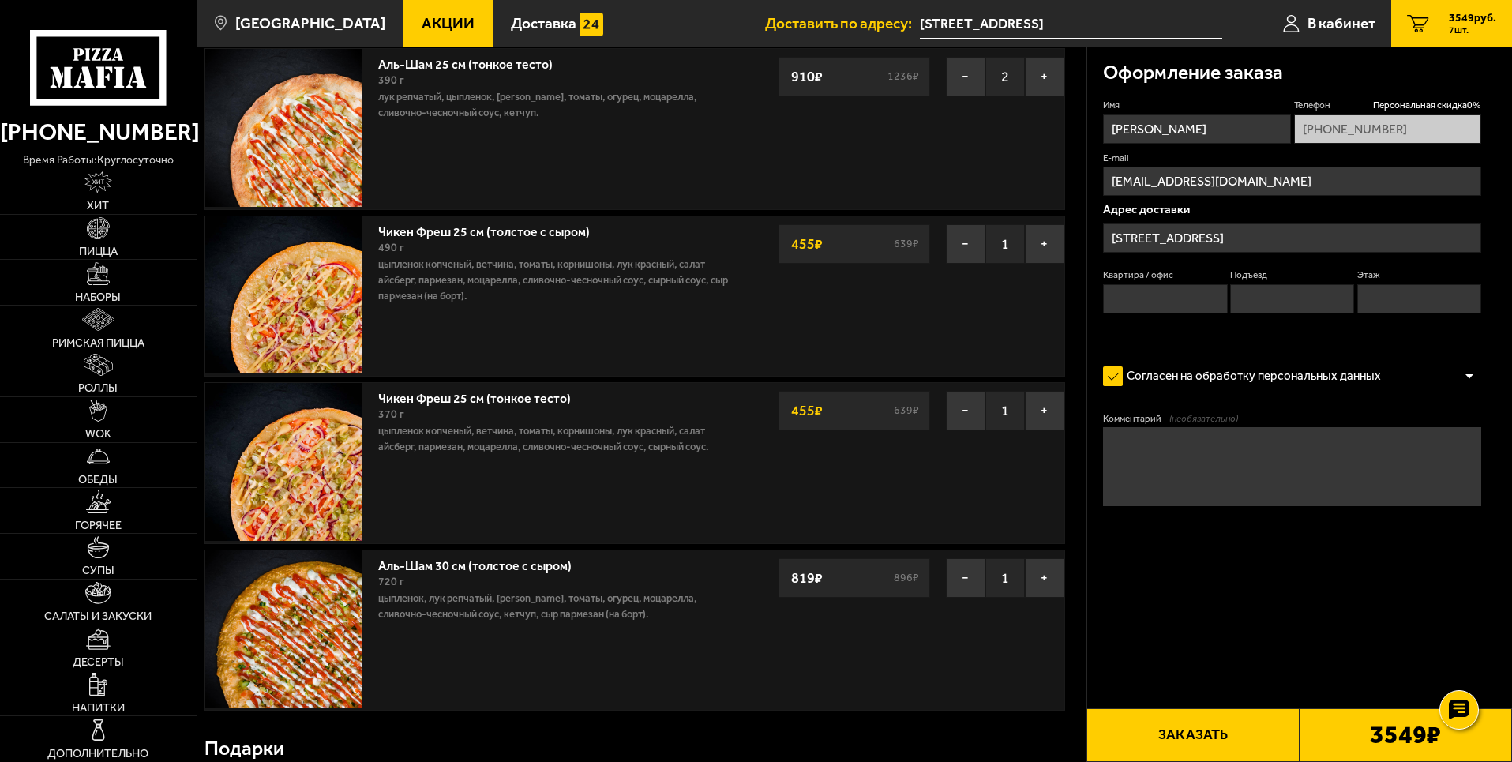
scroll to position [474, 0]
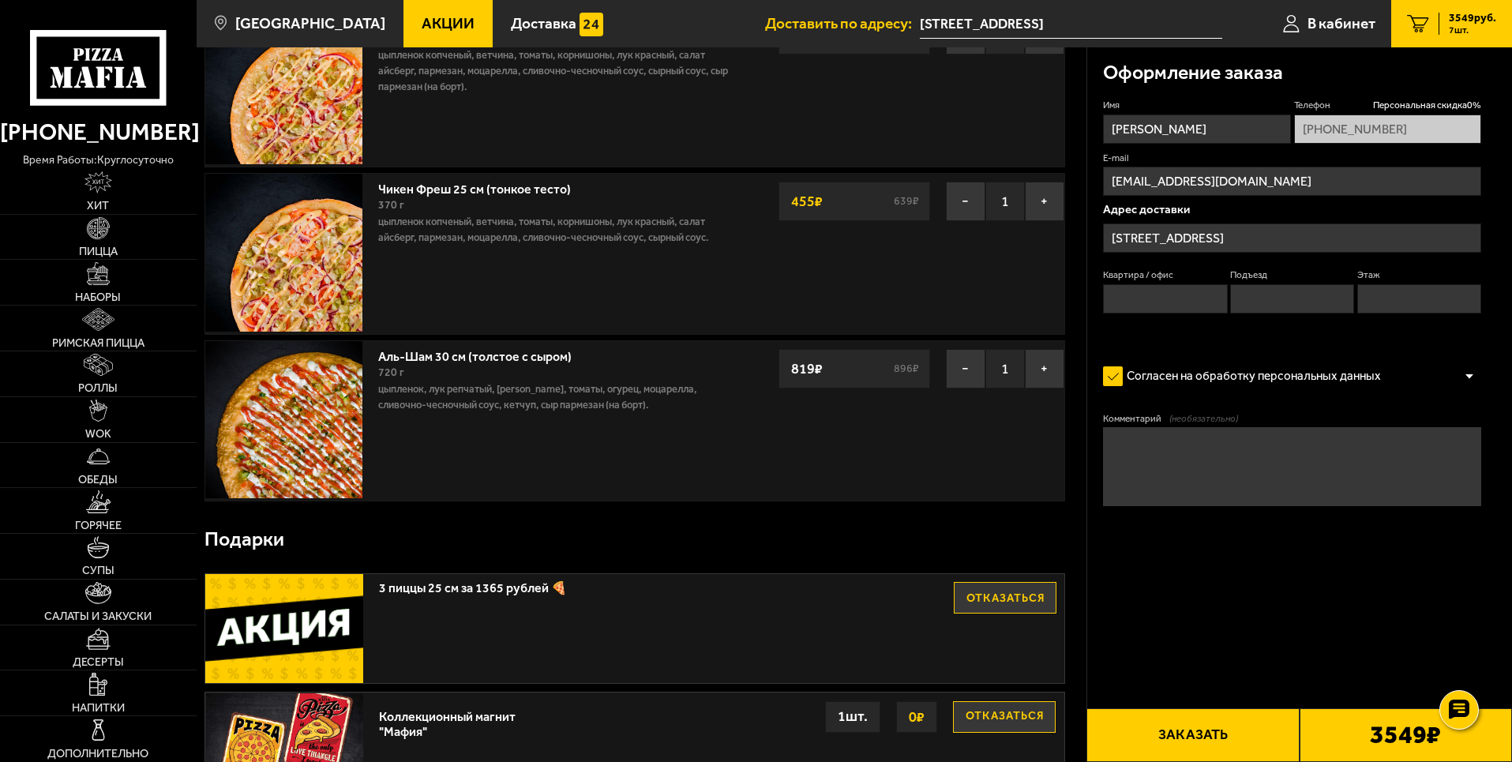
click at [320, 416] on img at bounding box center [283, 419] width 157 height 157
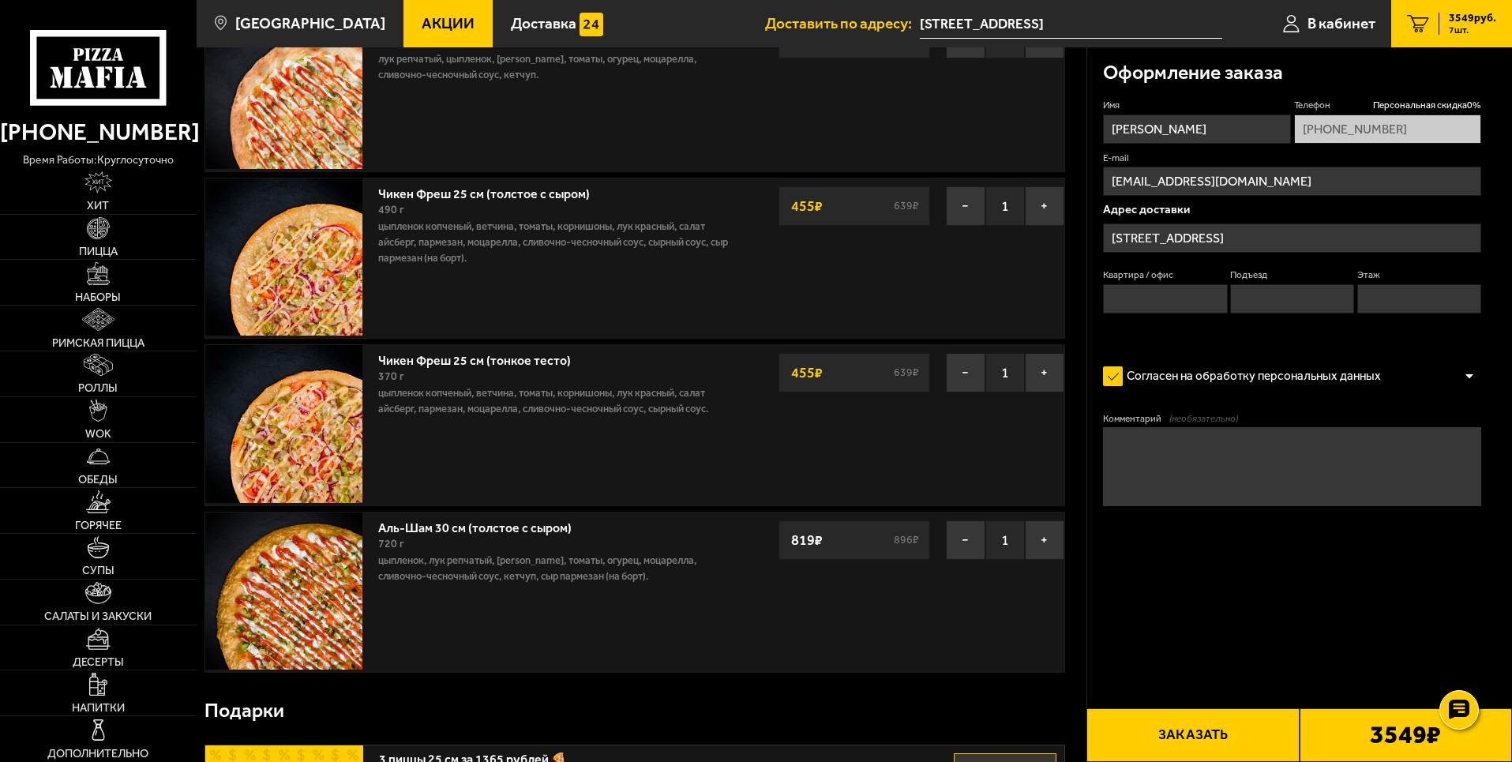
scroll to position [287, 0]
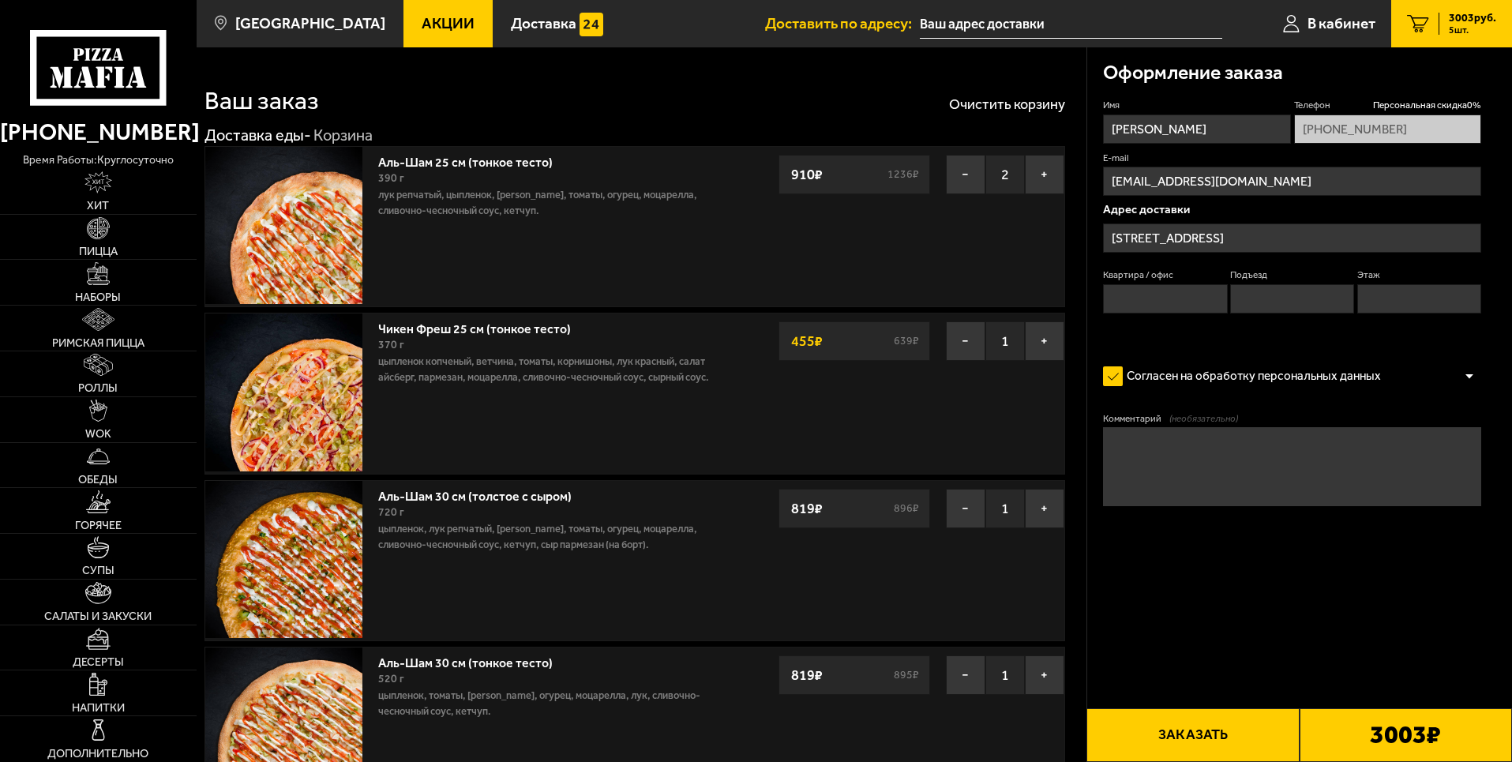
type input "[STREET_ADDRESS]"
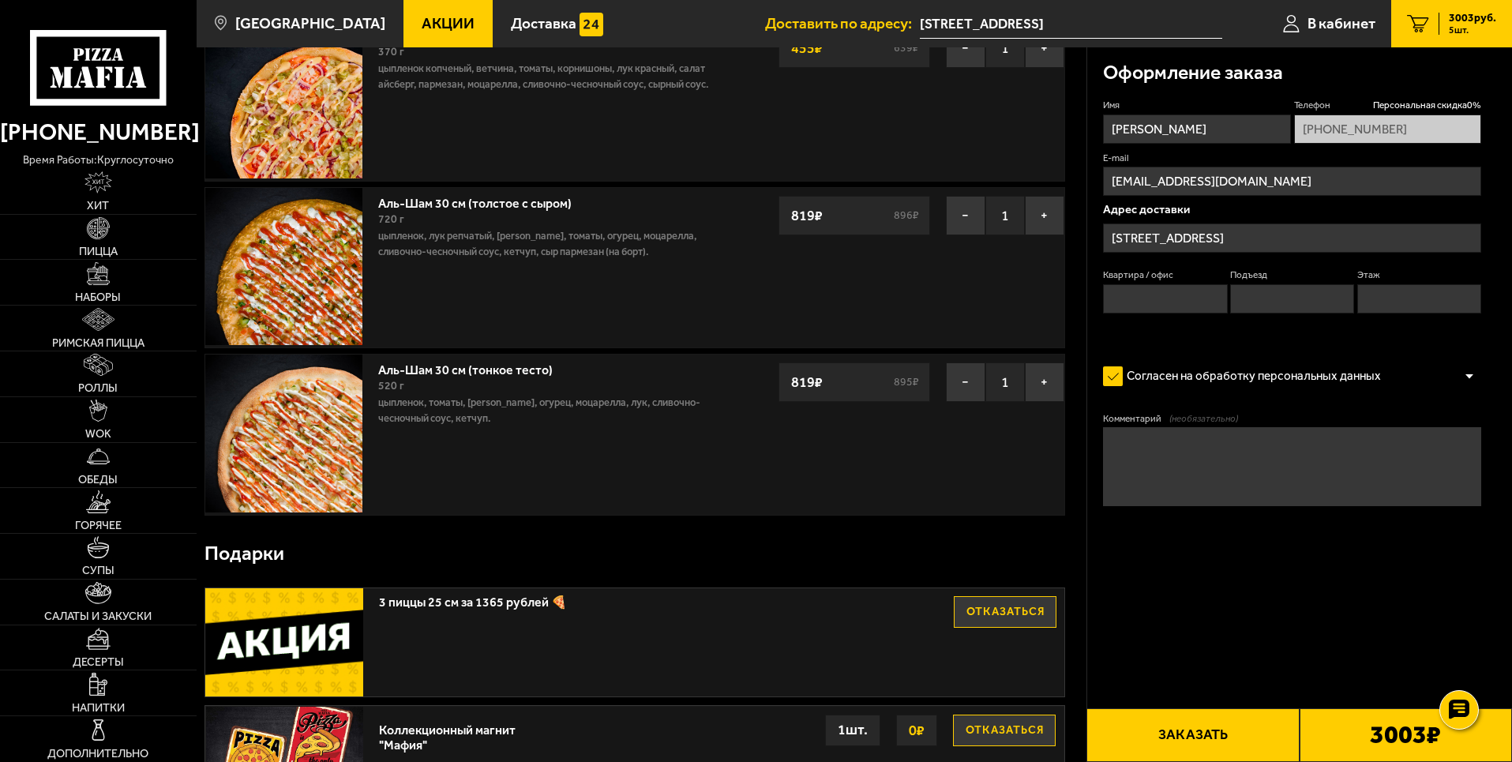
scroll to position [316, 0]
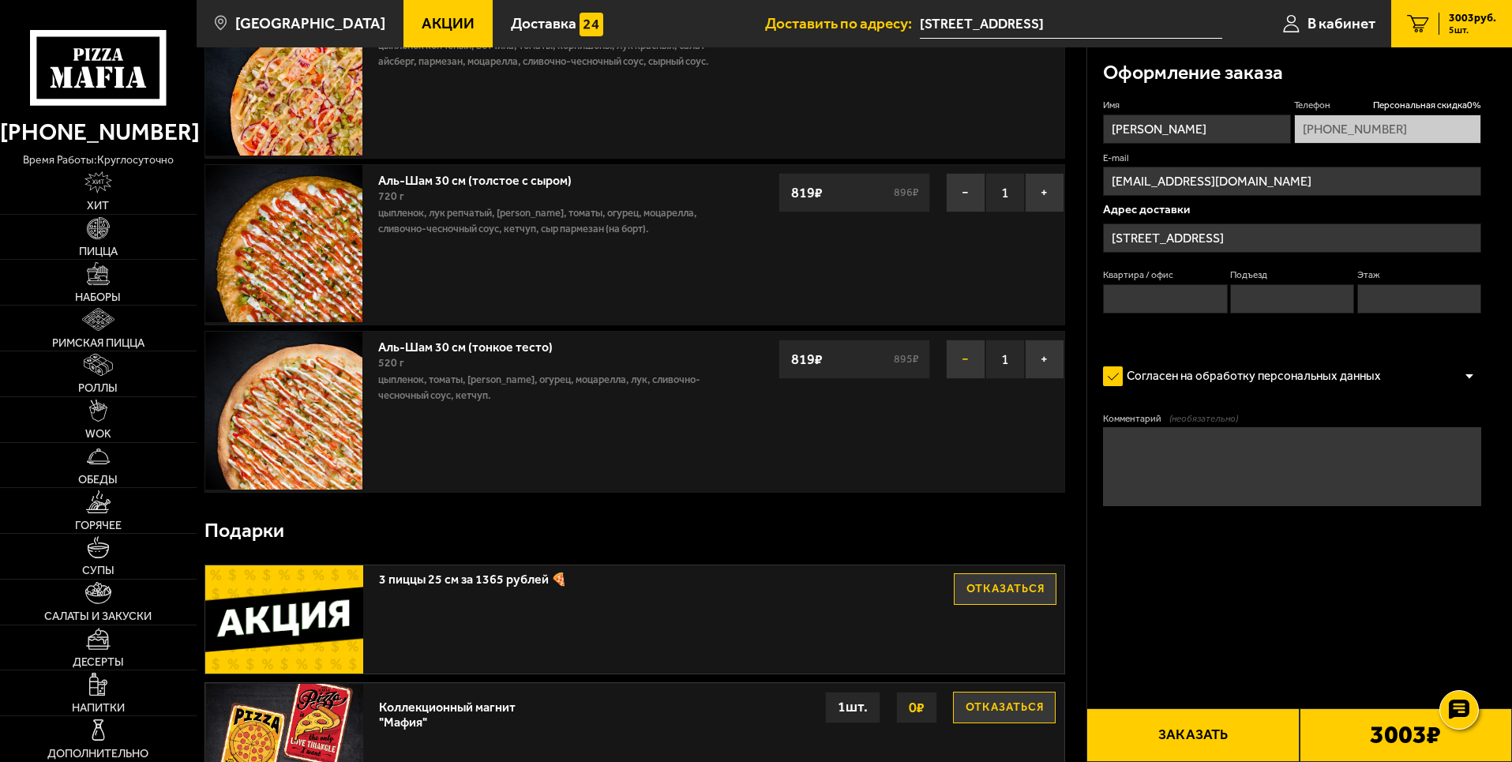
click at [970, 360] on button "−" at bounding box center [965, 359] width 39 height 39
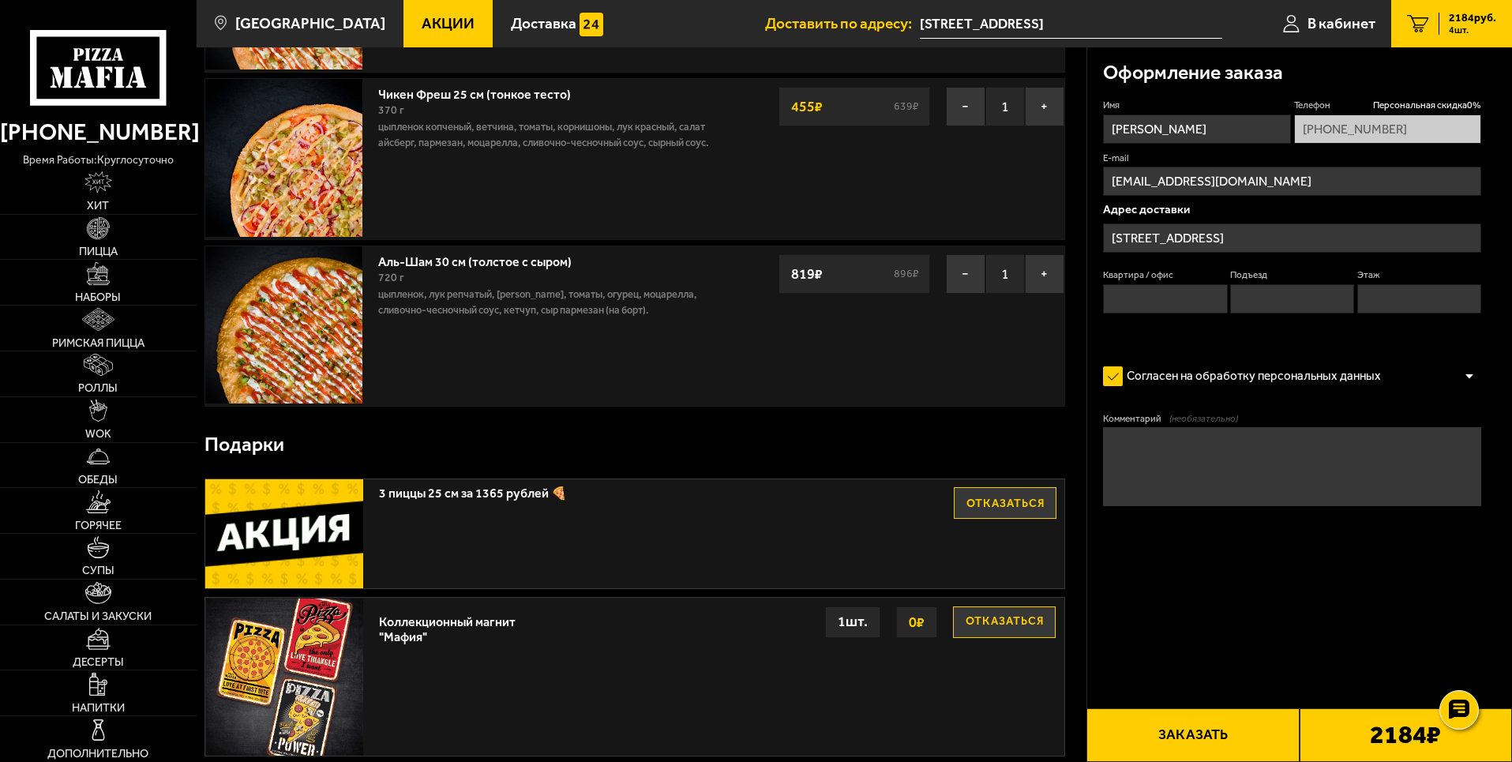
scroll to position [0, 0]
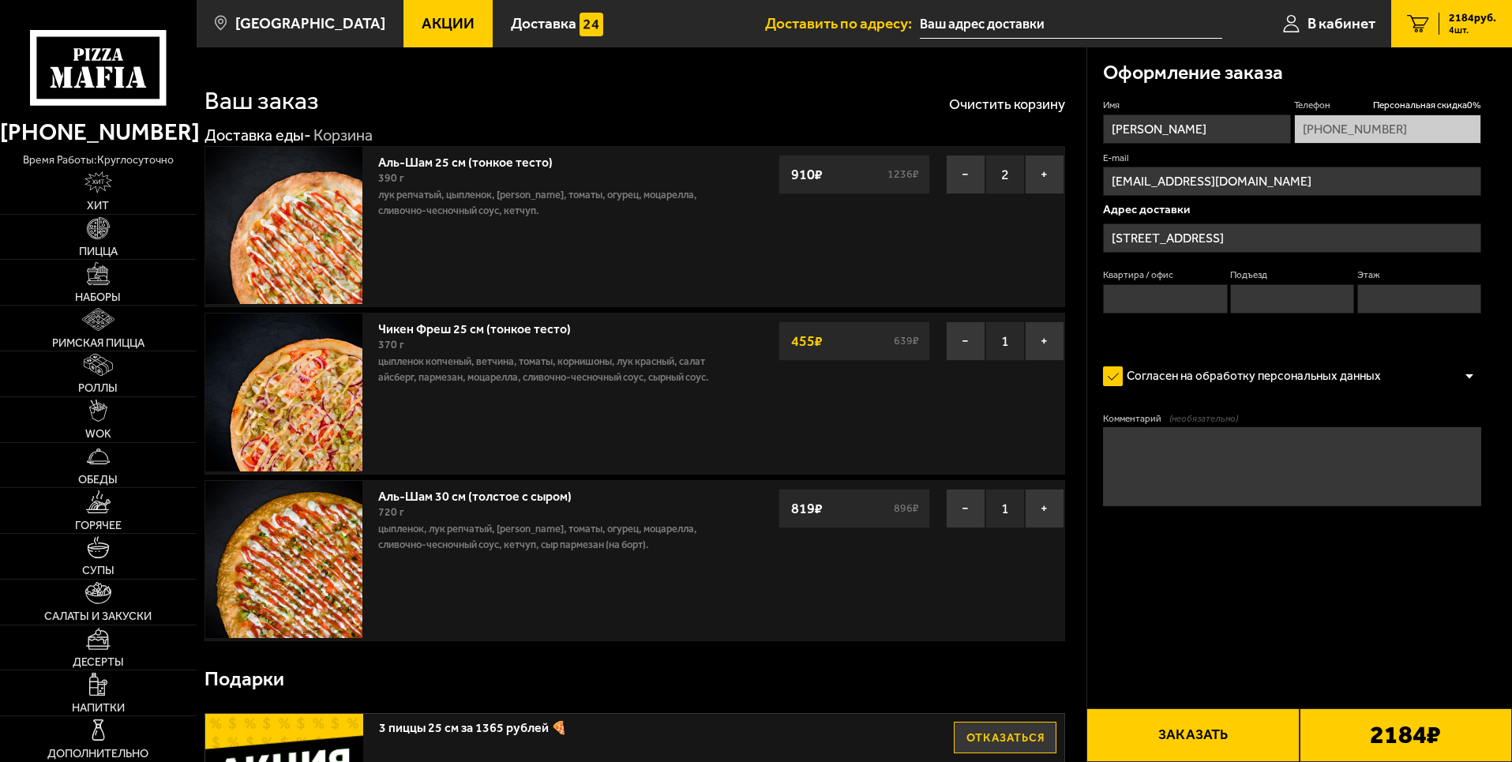
type input "[STREET_ADDRESS]"
click at [971, 510] on button "−" at bounding box center [965, 508] width 39 height 39
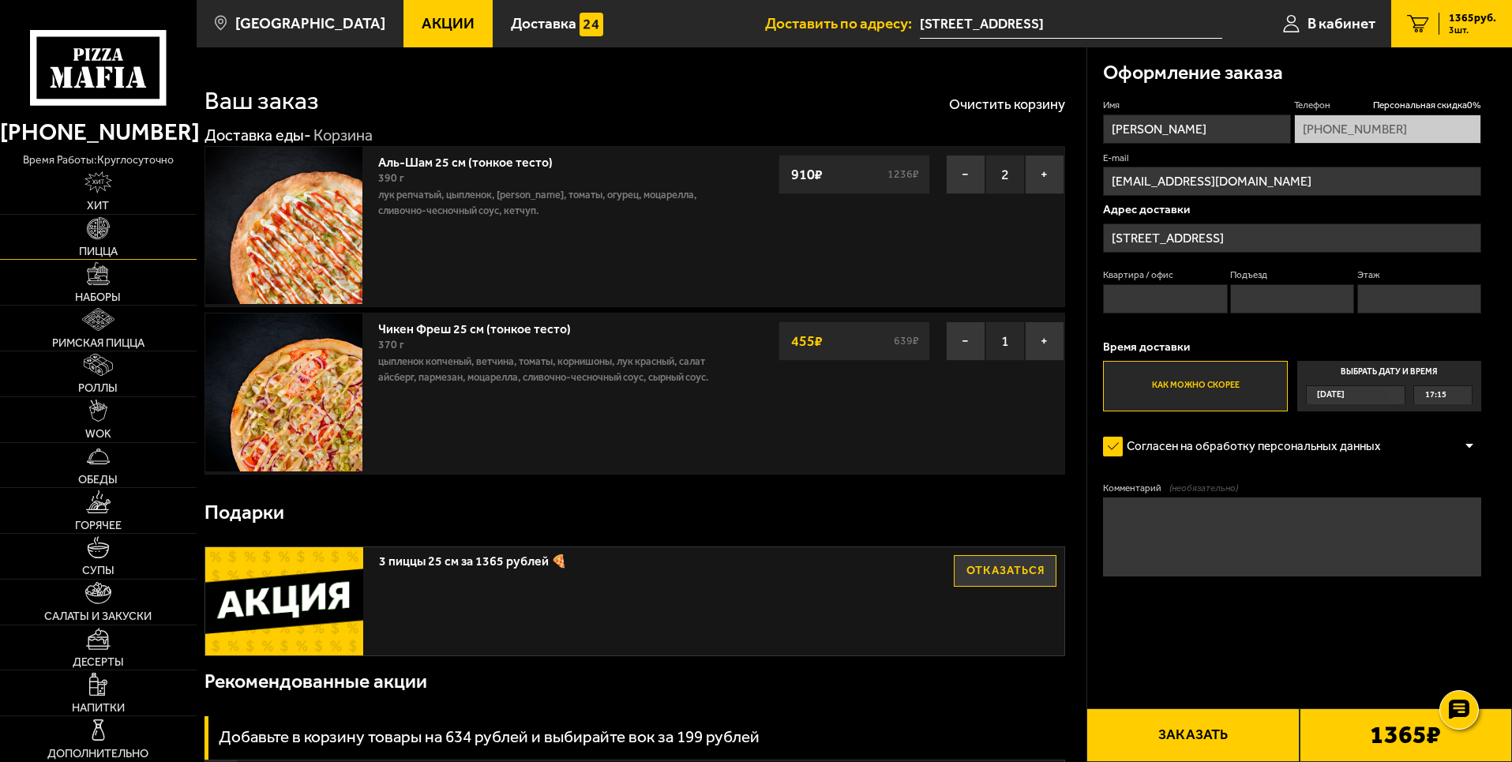
click at [141, 246] on link "Пицца" at bounding box center [98, 237] width 197 height 45
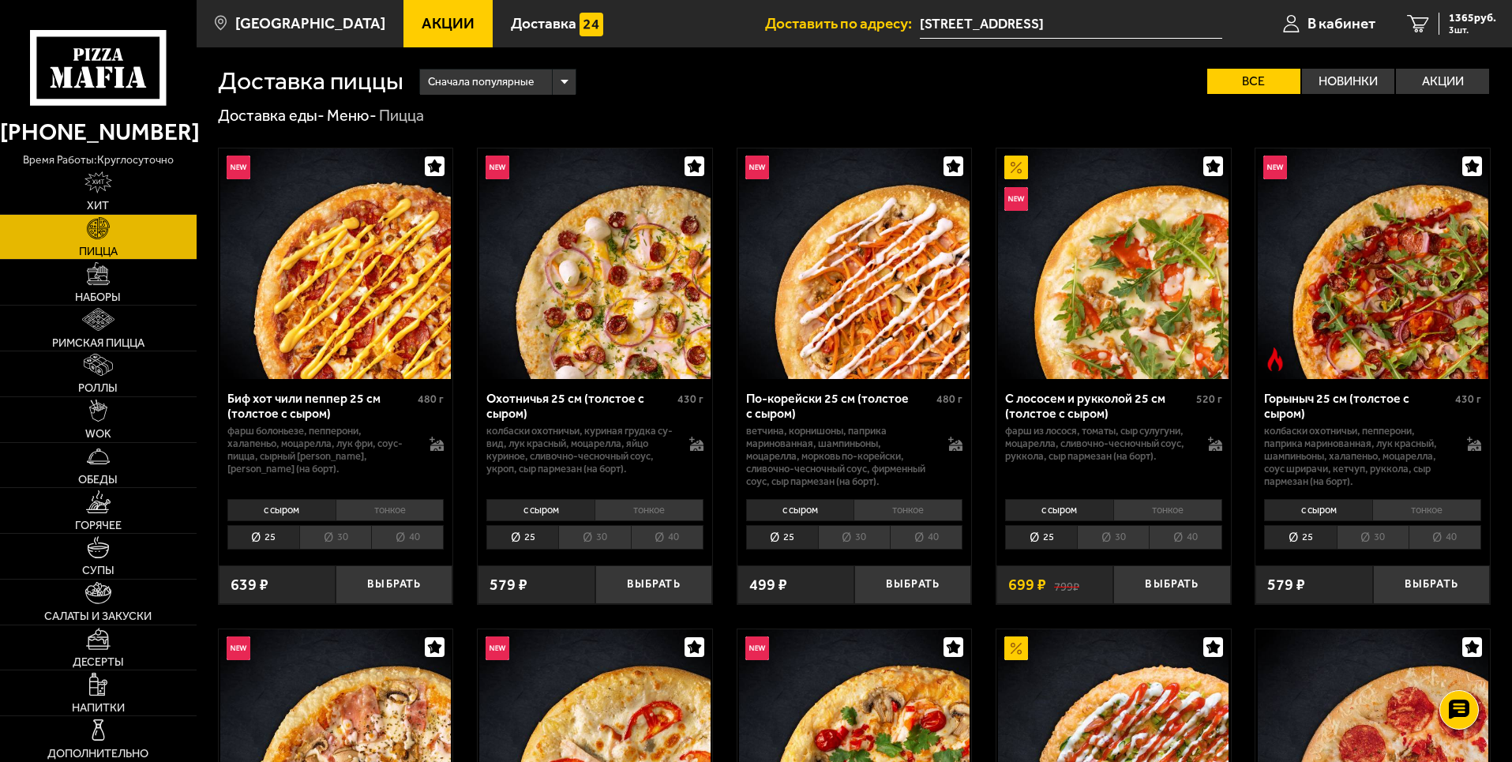
scroll to position [474, 0]
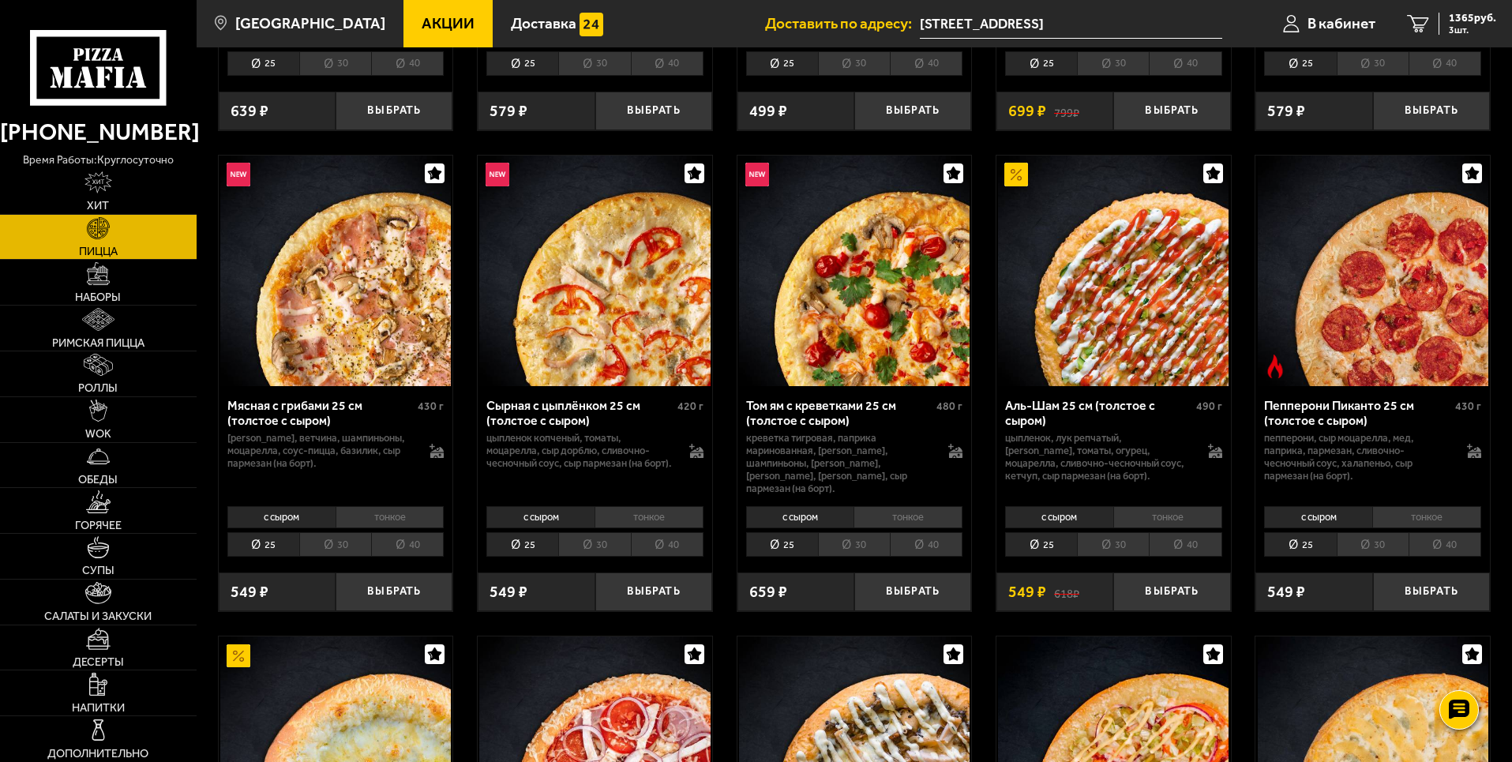
click at [1174, 510] on li "тонкое" at bounding box center [1167, 517] width 109 height 22
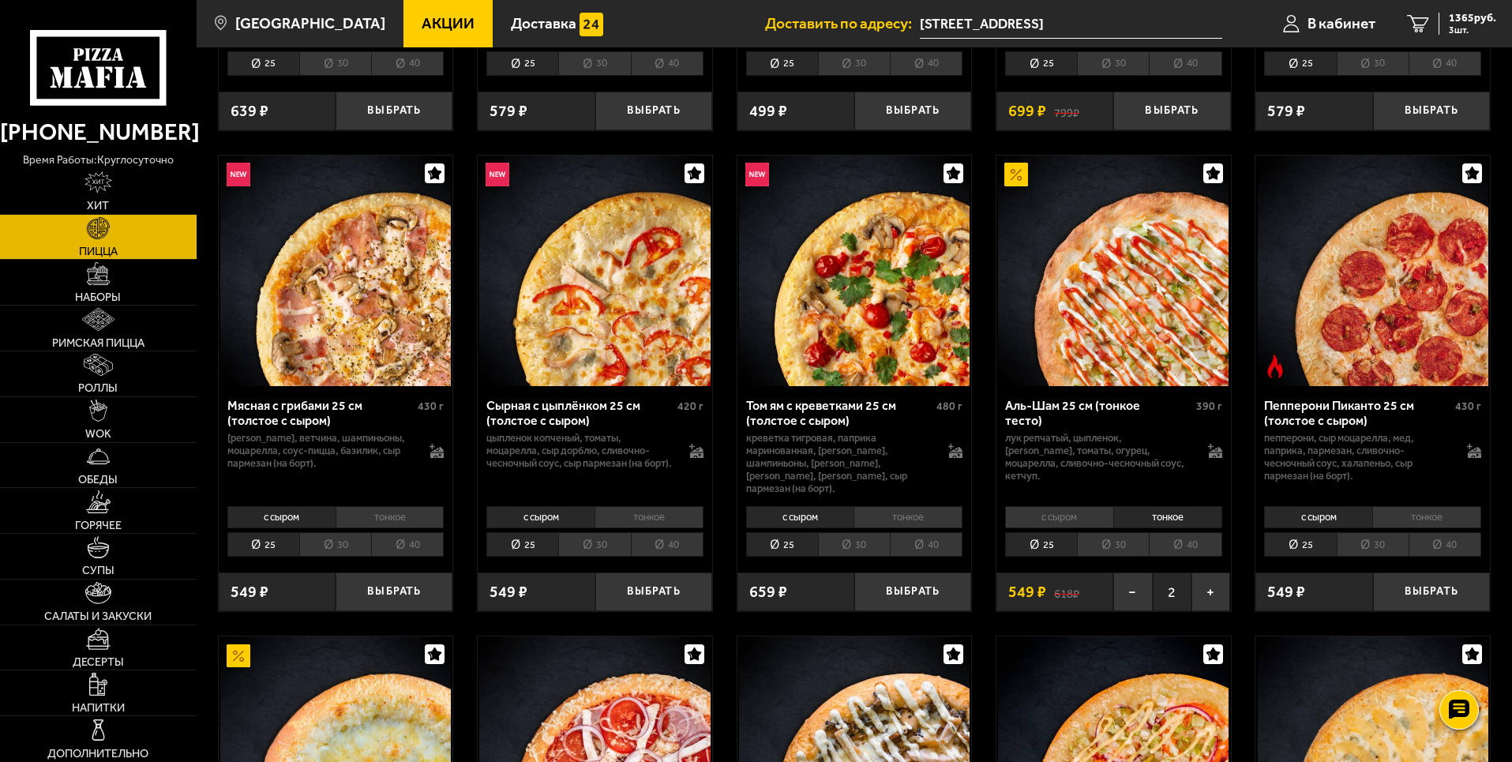
click at [1119, 534] on li "30" at bounding box center [1113, 544] width 72 height 24
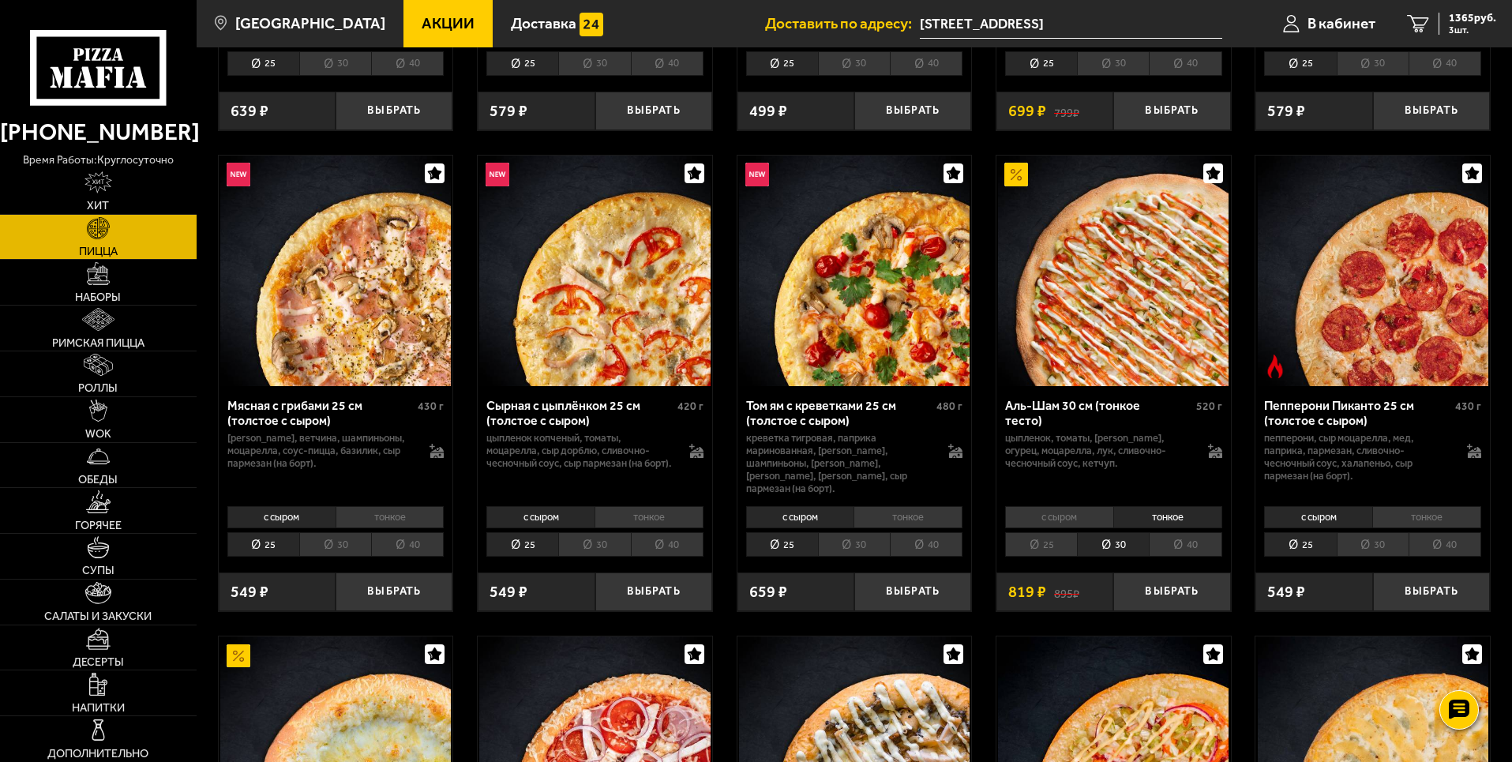
click at [1164, 490] on div "Аль-Шам 30 см (тонкое тесто) 520 г цыпленок, томаты, салат айсберг, огурец, моц…" at bounding box center [1113, 443] width 234 height 114
click at [1194, 580] on button "Выбрать" at bounding box center [1171, 591] width 117 height 39
click at [1440, 19] on div "2184 руб. 4 шт." at bounding box center [1468, 24] width 58 height 22
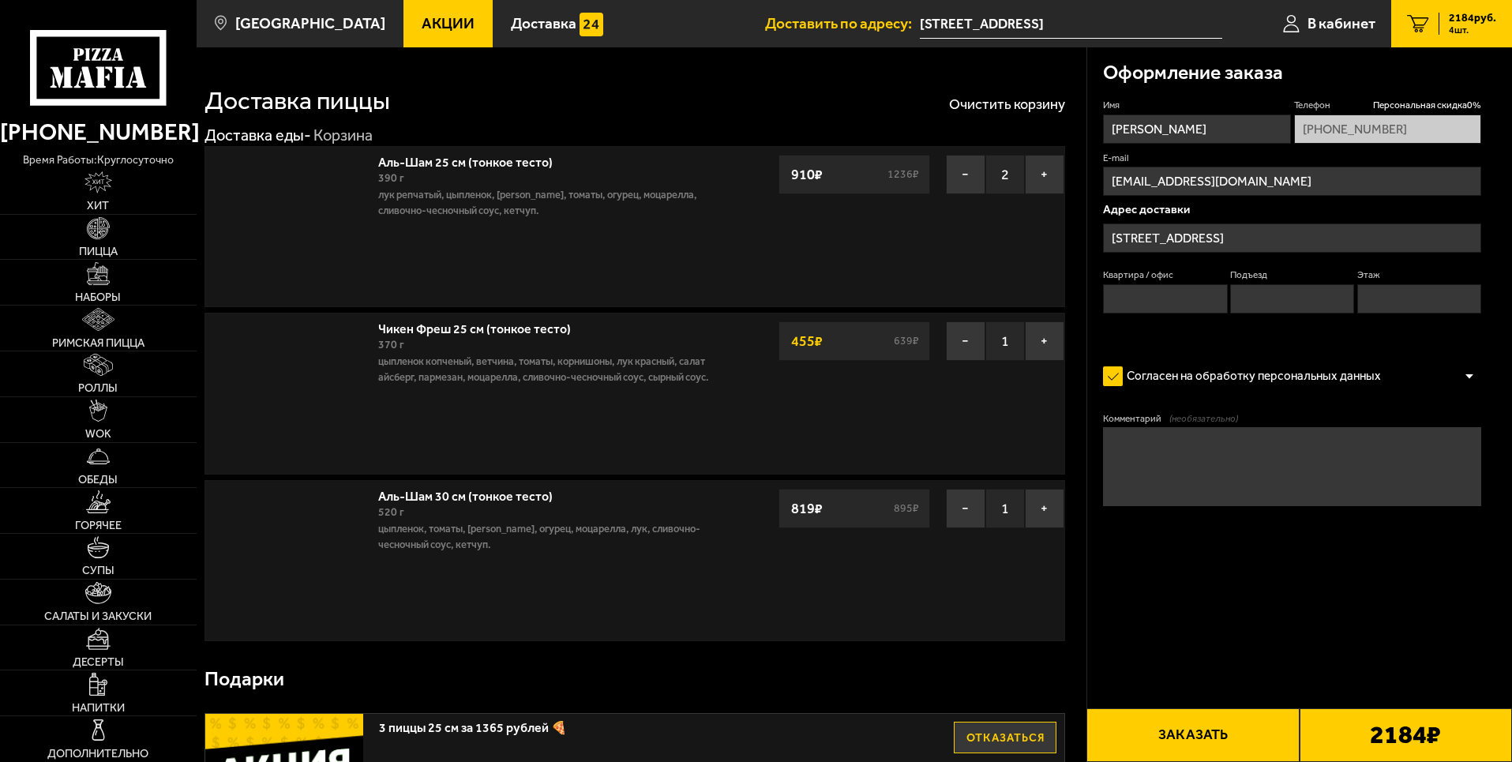
type input "[STREET_ADDRESS]"
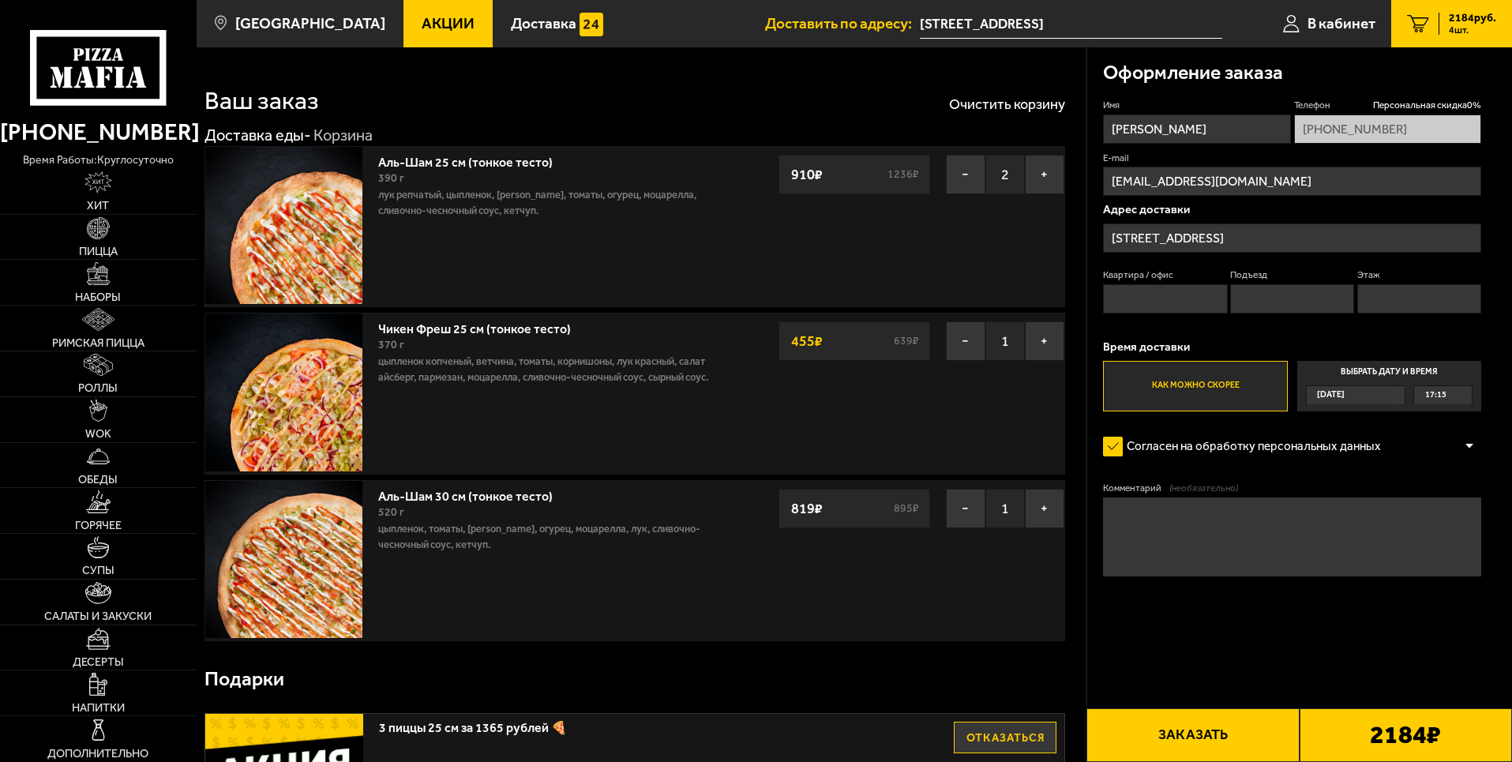
click at [1206, 294] on input "Квартира / офис" at bounding box center [1165, 298] width 124 height 29
drag, startPoint x: 1273, startPoint y: 224, endPoint x: 1235, endPoint y: 230, distance: 38.3
click at [1235, 230] on input "[STREET_ADDRESS]" at bounding box center [1292, 237] width 378 height 29
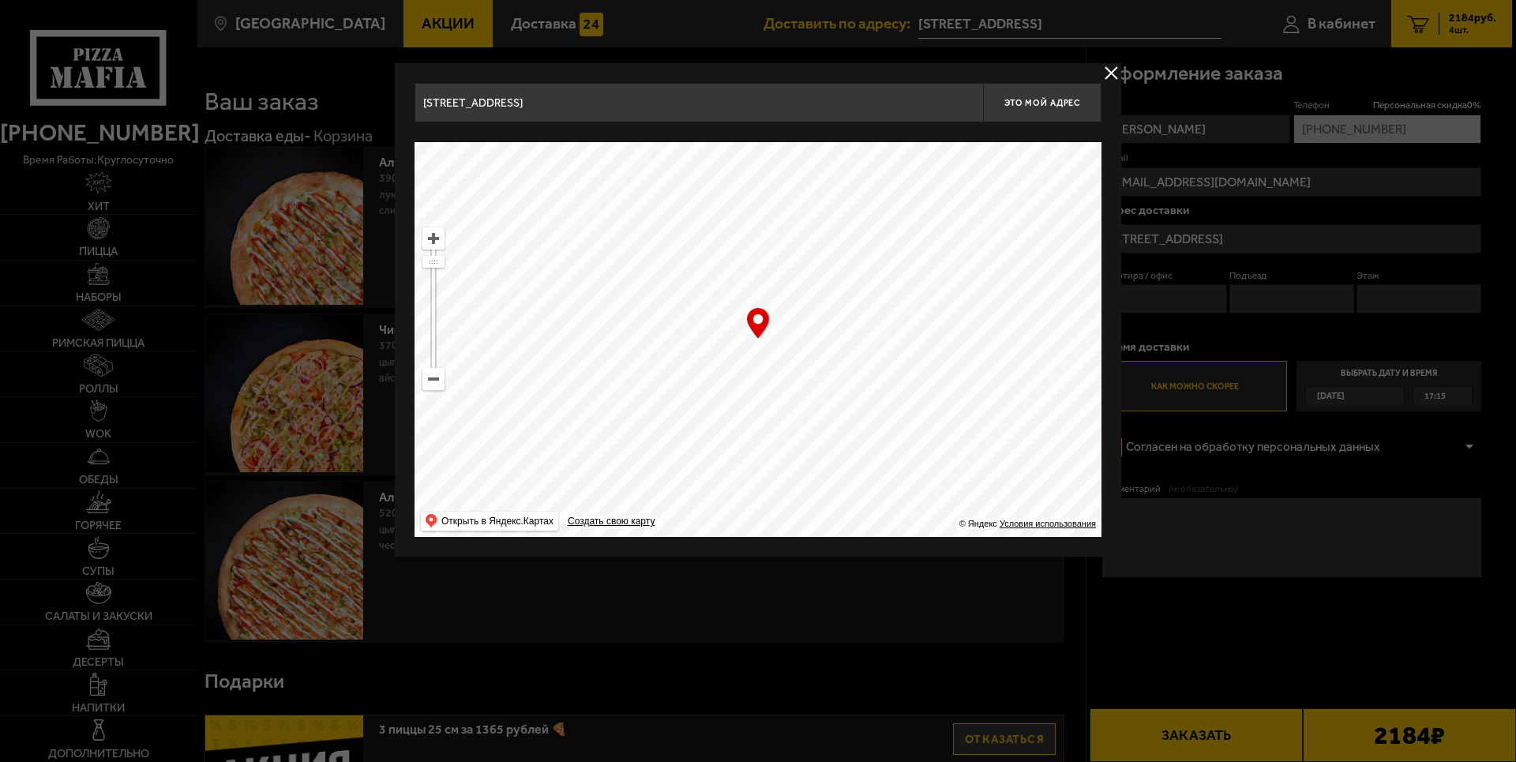
drag, startPoint x: 805, startPoint y: 121, endPoint x: 307, endPoint y: 98, distance: 498.7
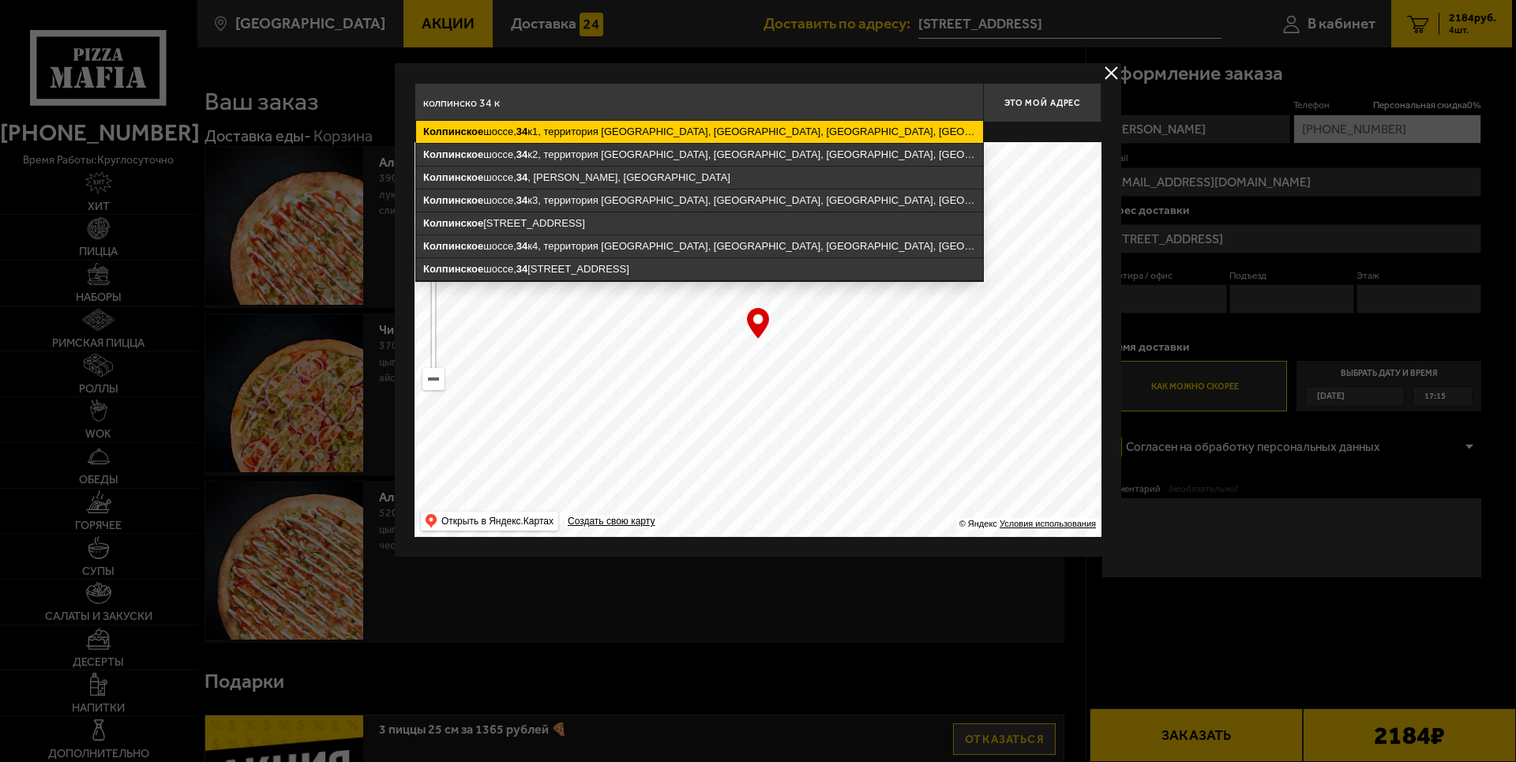
click at [557, 127] on ymaps "[STREET_ADDRESS]" at bounding box center [699, 132] width 567 height 22
type input "[STREET_ADDRESS]"
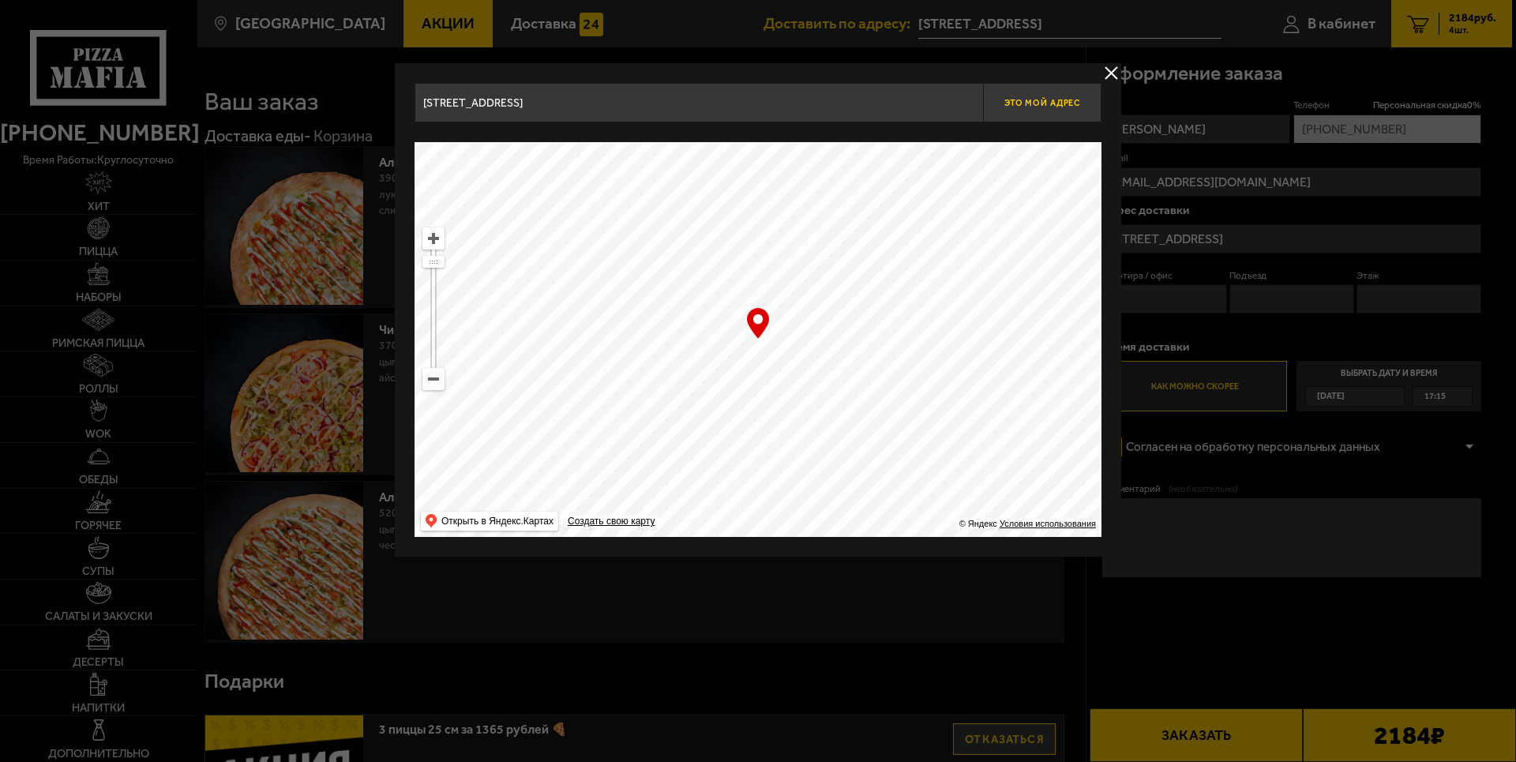
click at [1030, 92] on button "Это мой адрес" at bounding box center [1042, 102] width 118 height 39
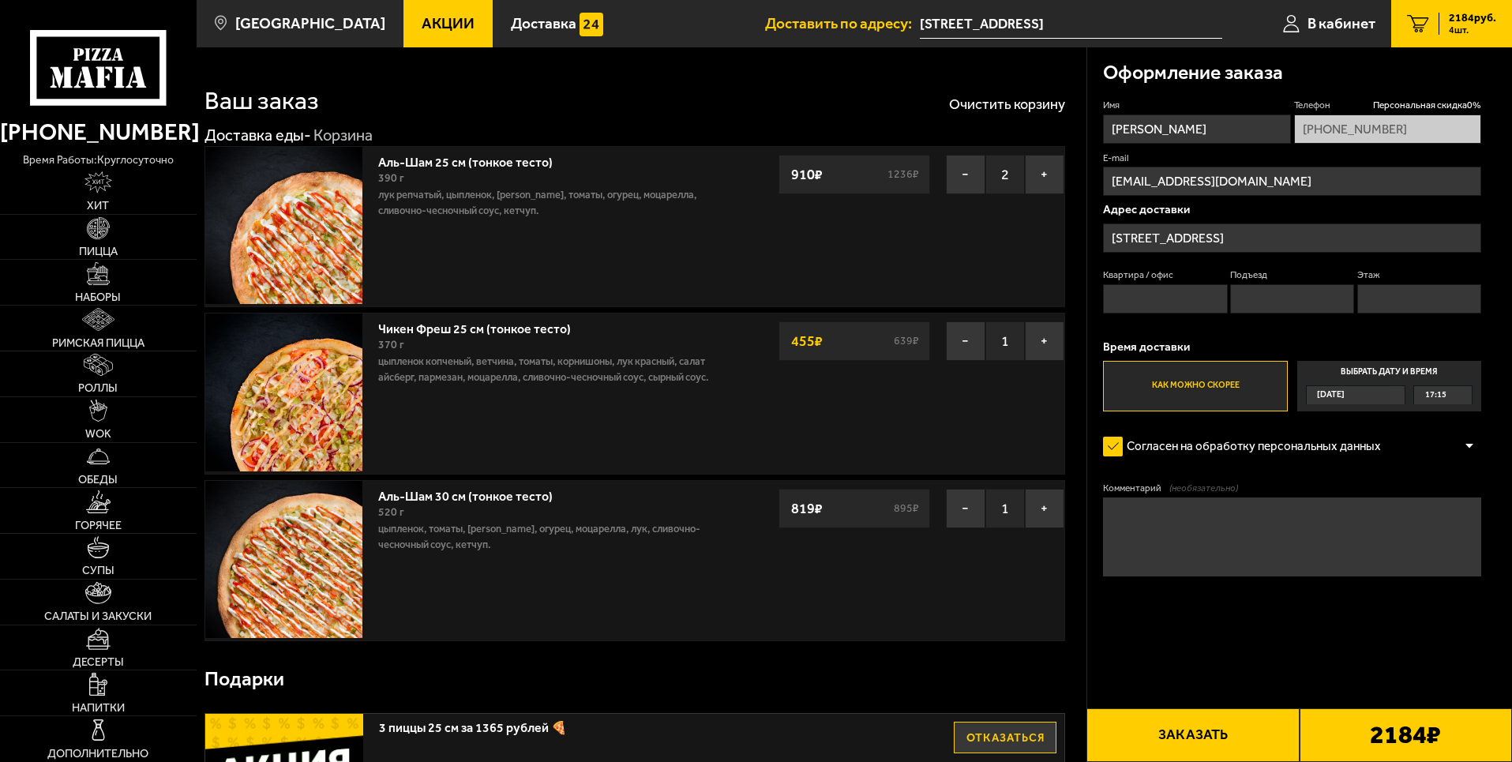
click at [1175, 310] on input "Квартира / офис" at bounding box center [1165, 298] width 124 height 29
type input "779"
click at [1322, 302] on input "Подъезд" at bounding box center [1292, 298] width 124 height 29
type input "23"
click at [1418, 295] on input "Этаж" at bounding box center [1419, 298] width 124 height 29
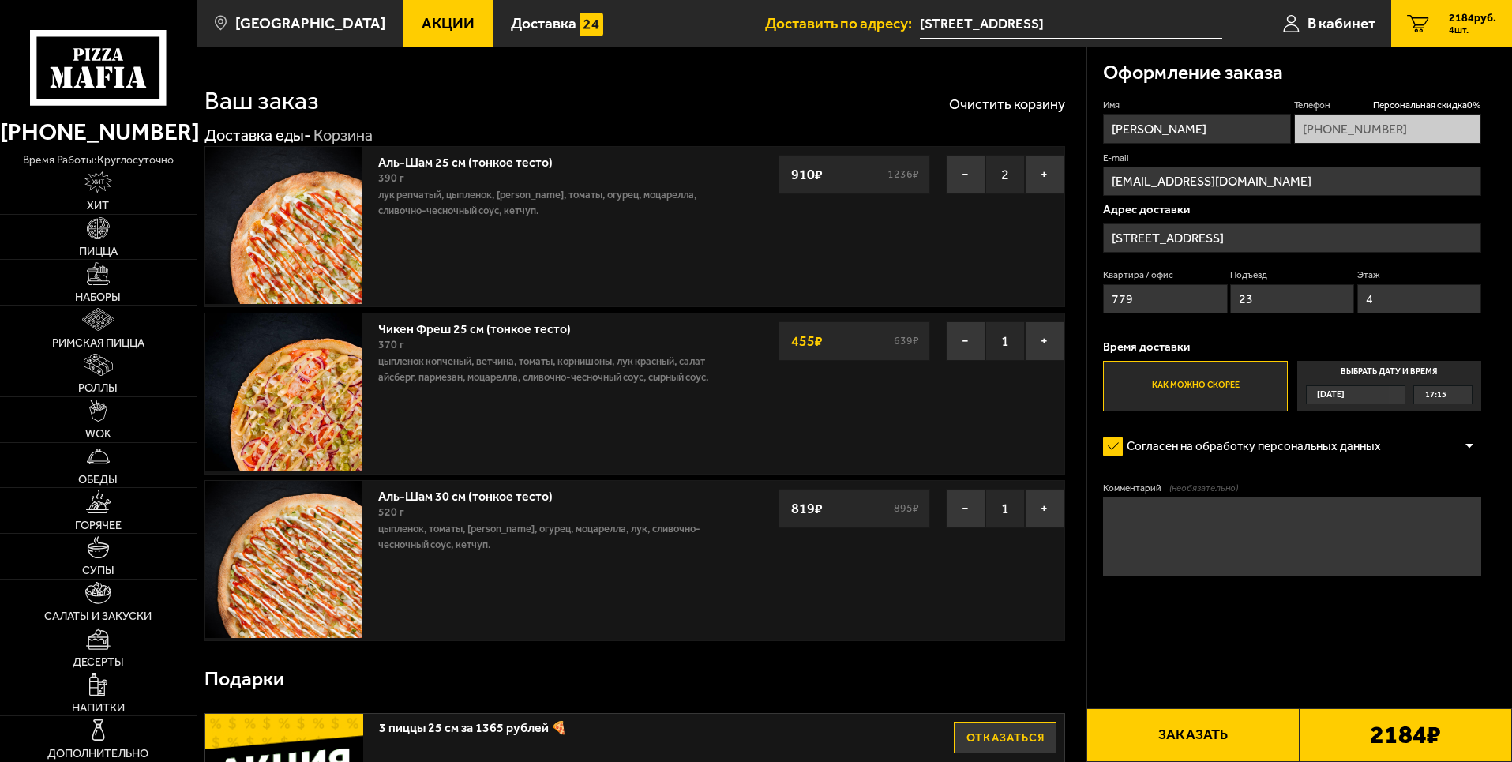
type input "4"
click at [1274, 555] on textarea "Комментарий (необязательно)" at bounding box center [1292, 536] width 378 height 79
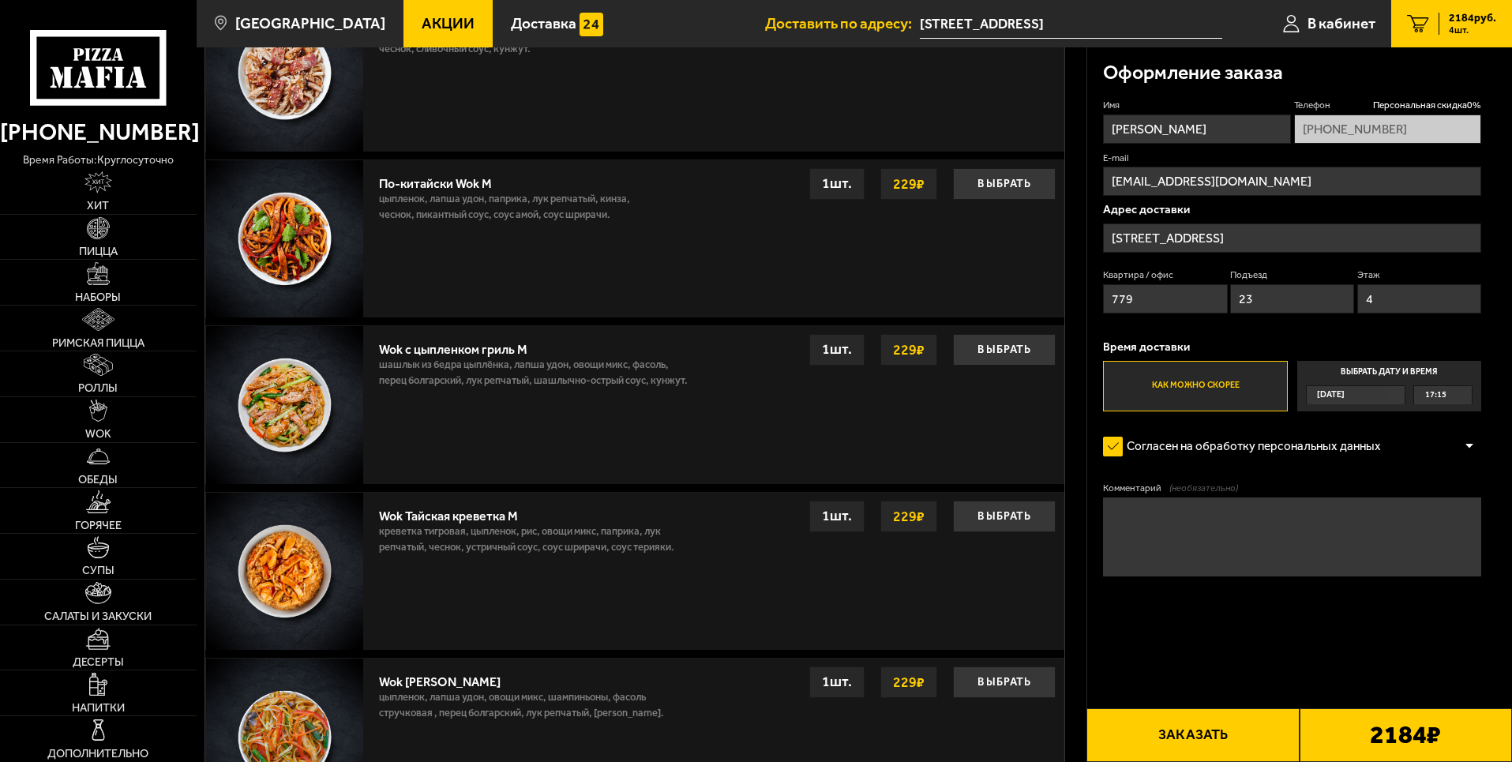
scroll to position [1610, 0]
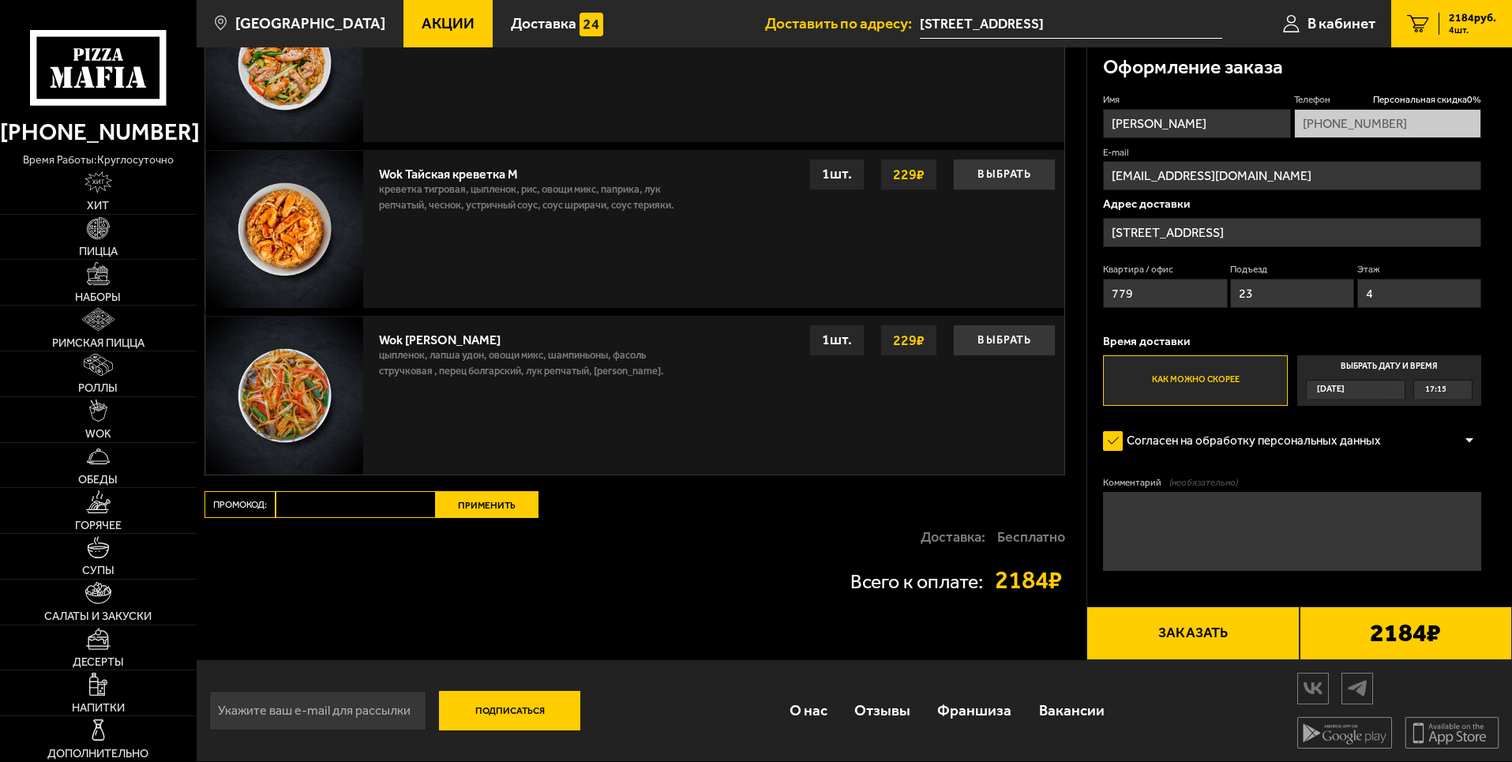
click at [397, 501] on input "Промокод:" at bounding box center [356, 504] width 160 height 27
paste input "mf0363"
type input "mf0363"
click at [489, 496] on button "Применить" at bounding box center [487, 504] width 103 height 27
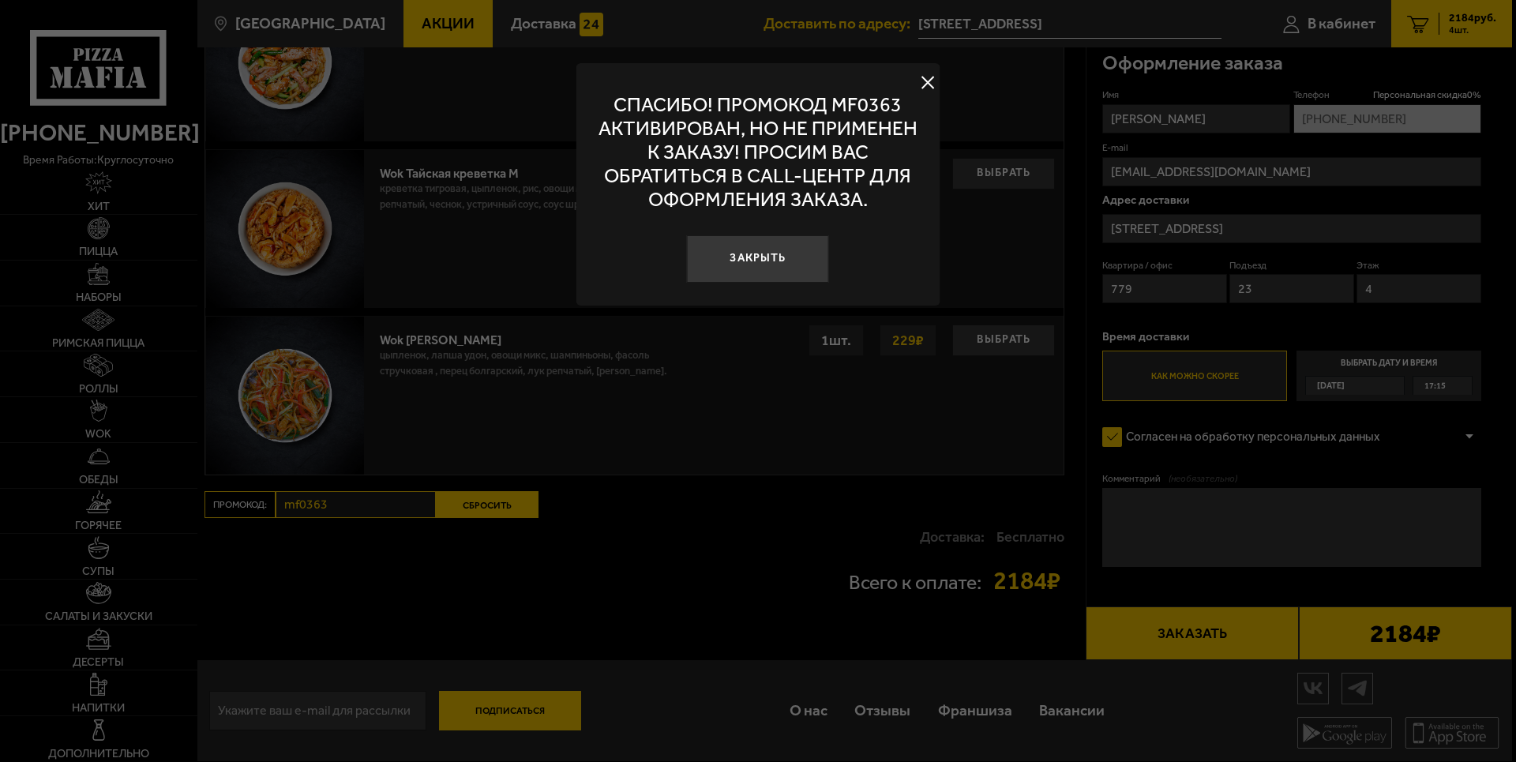
click at [926, 74] on button at bounding box center [928, 83] width 24 height 24
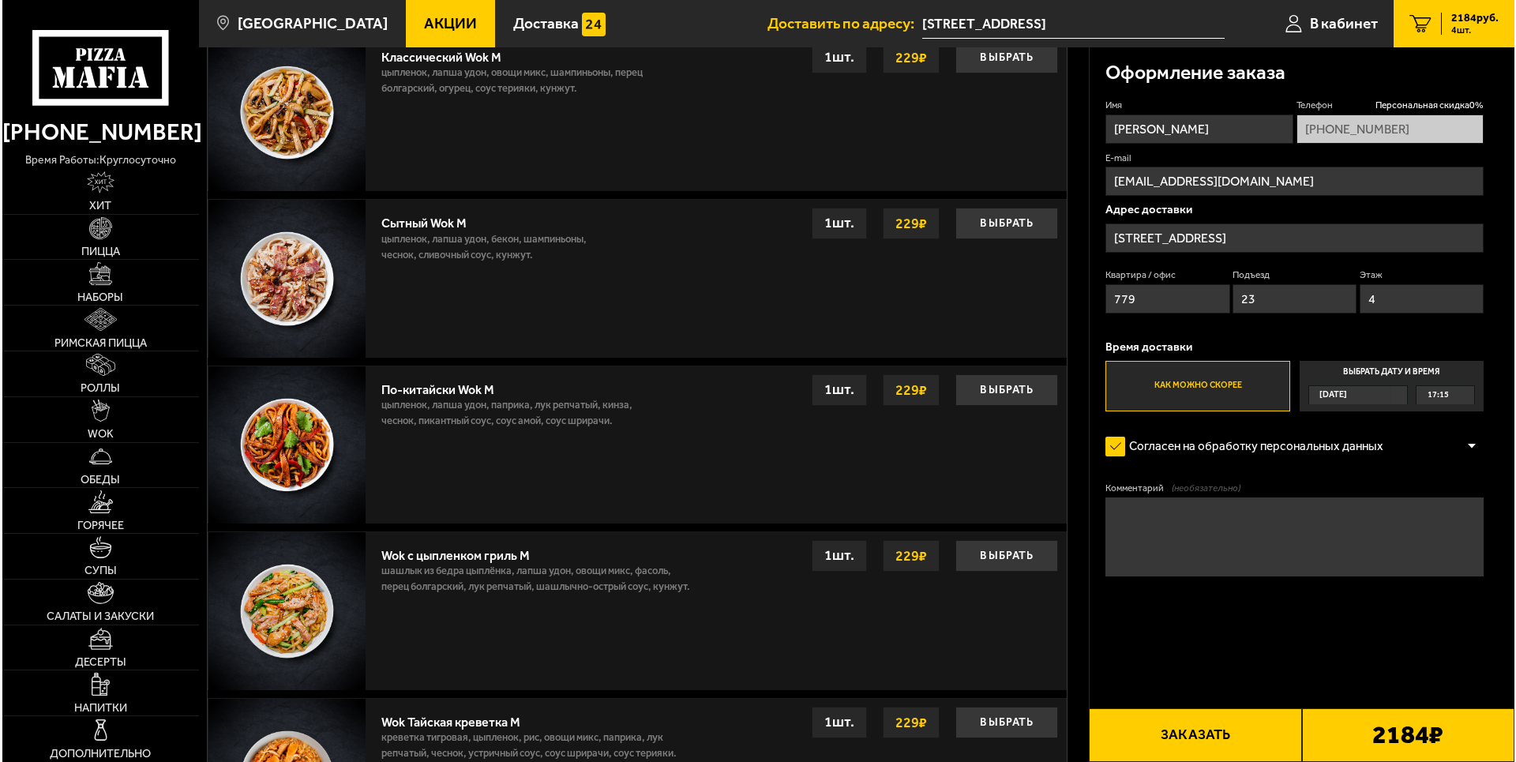
scroll to position [820, 0]
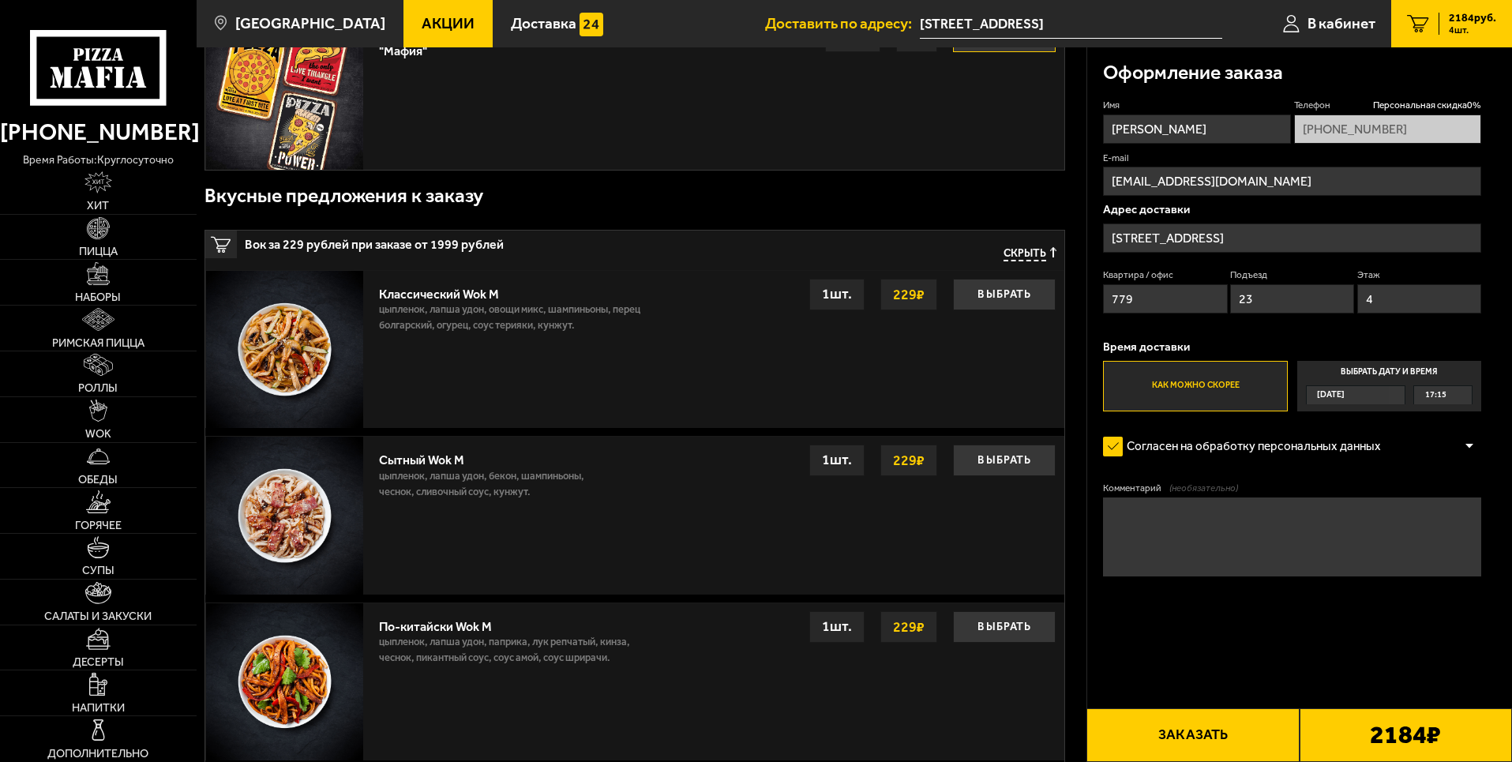
click at [1282, 733] on button "Заказать" at bounding box center [1192, 735] width 212 height 54
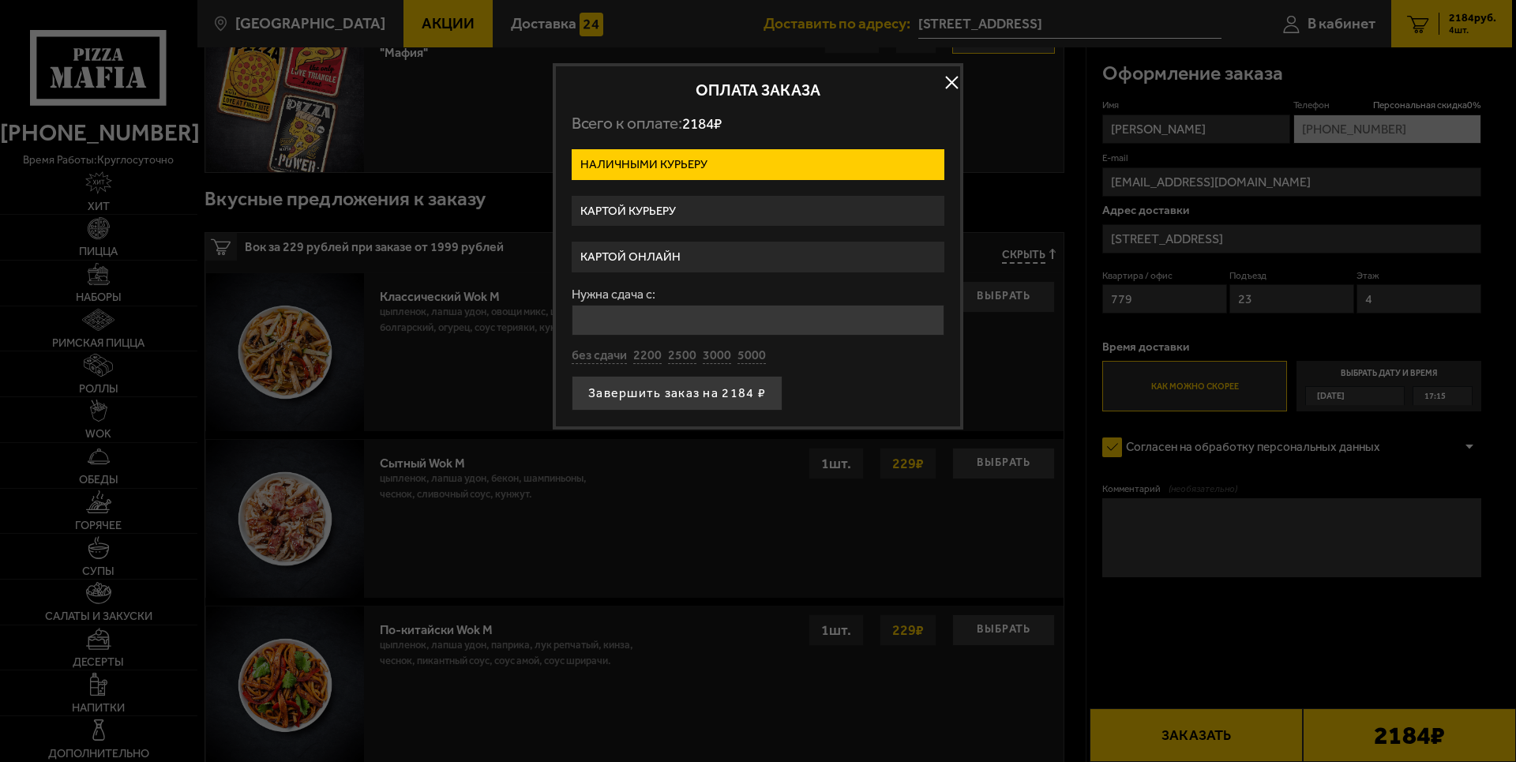
click at [657, 209] on label "Картой курьеру" at bounding box center [758, 211] width 373 height 31
click at [0, 0] on input "Картой курьеру" at bounding box center [0, 0] width 0 height 0
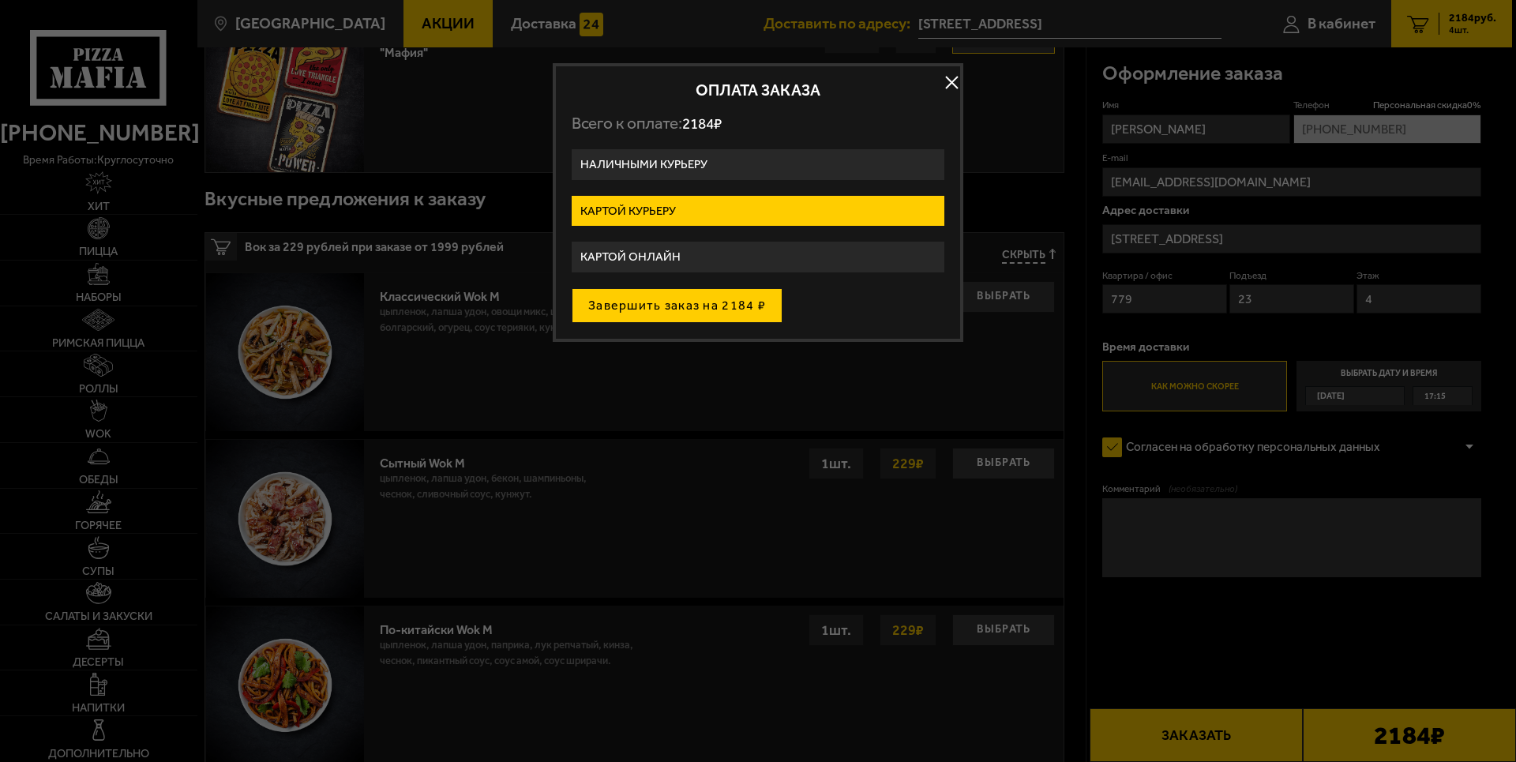
click at [718, 310] on button "Завершить заказ на 2184 ₽" at bounding box center [677, 305] width 211 height 35
